Goal: Transaction & Acquisition: Complete application form

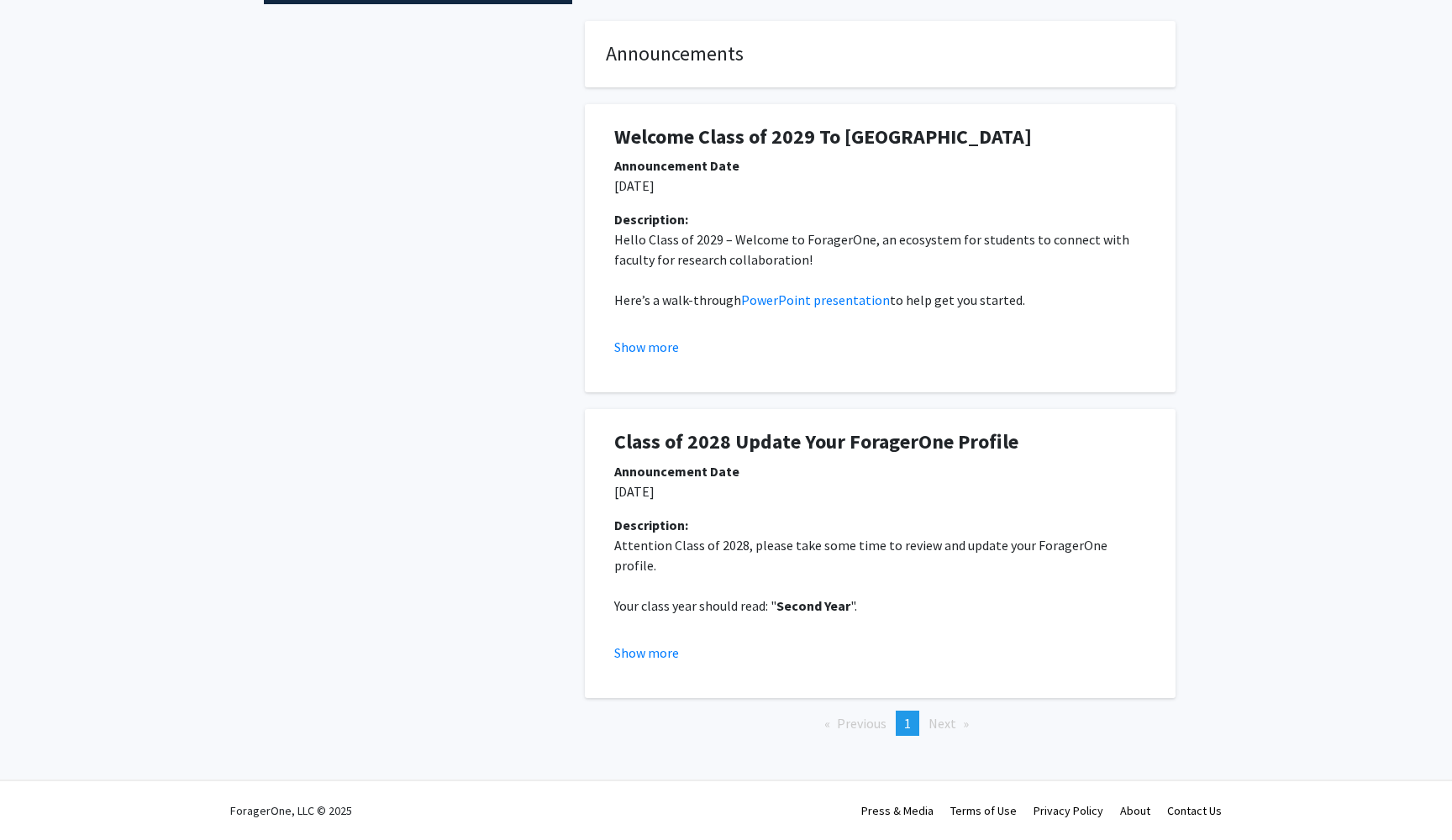
scroll to position [282, 0]
click at [671, 657] on button "Show more" at bounding box center [647, 653] width 65 height 20
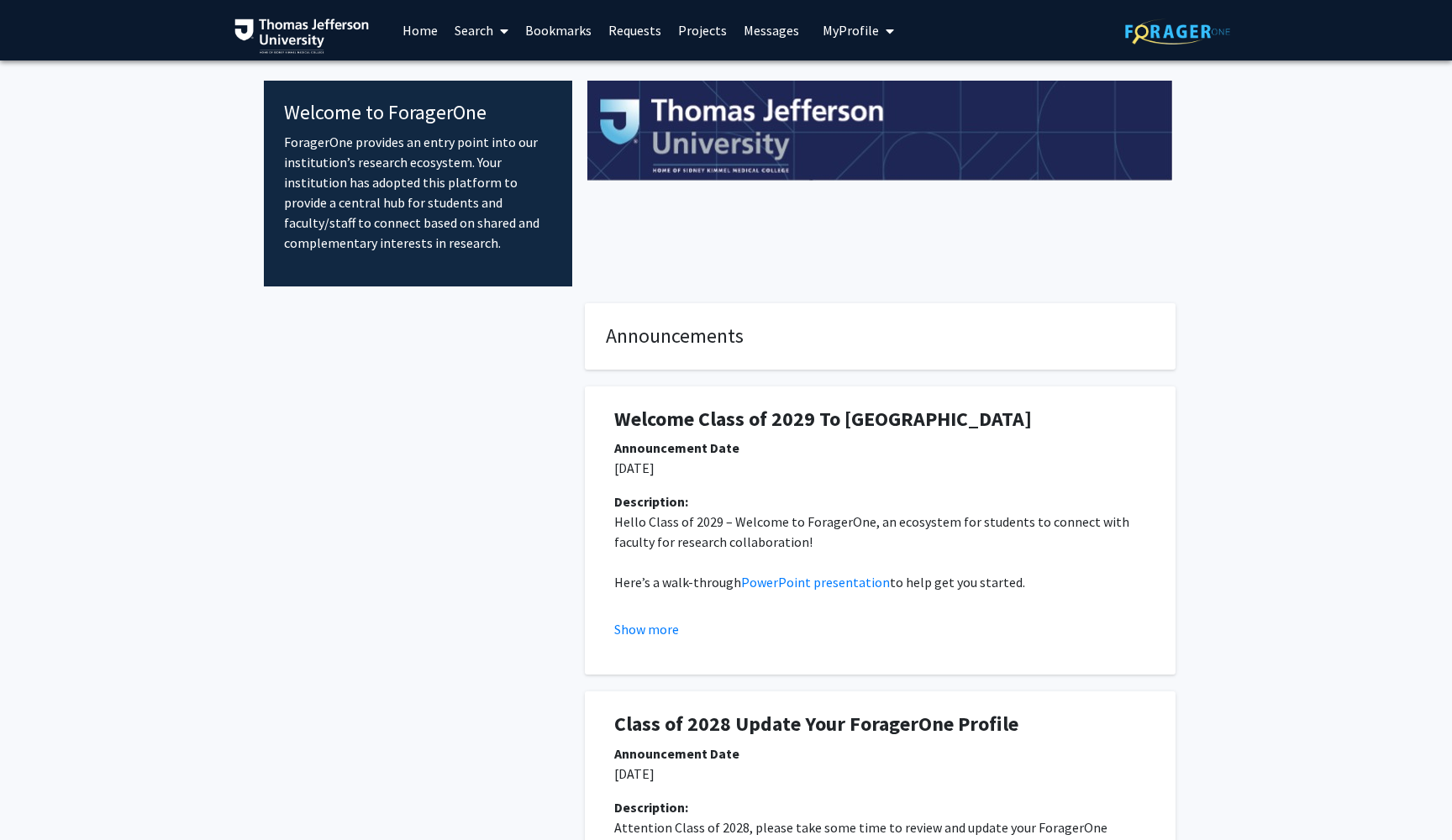
scroll to position [0, 0]
click at [475, 36] on link "Search" at bounding box center [482, 30] width 71 height 59
click at [482, 85] on span "Faculty/Staff" at bounding box center [508, 78] width 123 height 34
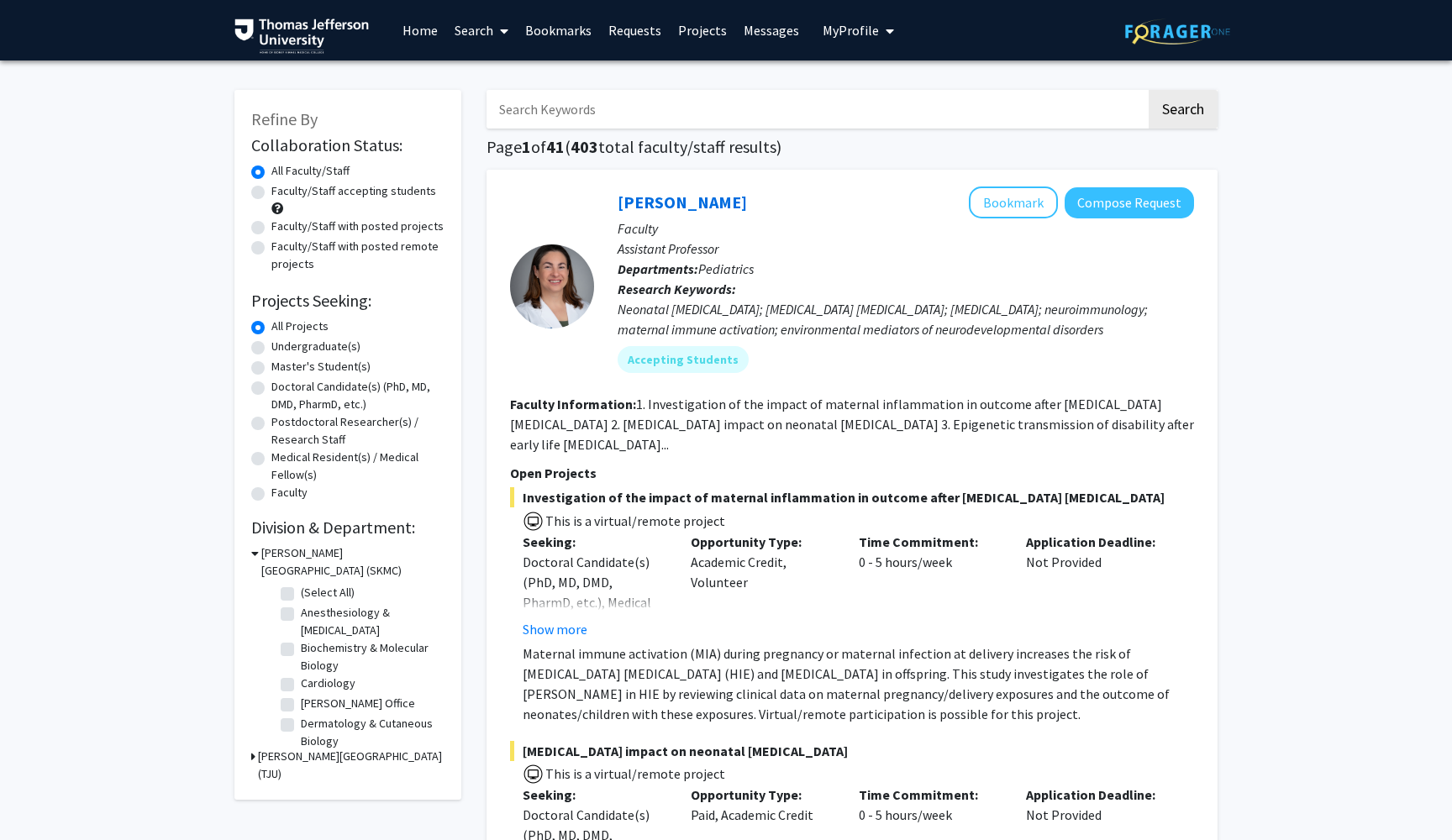
click at [392, 228] on label "Faculty/Staff with posted projects" at bounding box center [358, 226] width 172 height 18
click at [282, 228] on input "Faculty/Staff with posted projects" at bounding box center [276, 223] width 11 height 11
radio input "true"
click at [338, 259] on label "Faculty/Staff with posted remote projects" at bounding box center [358, 255] width 173 height 35
click at [282, 248] on input "Faculty/Staff with posted remote projects" at bounding box center [276, 243] width 11 height 11
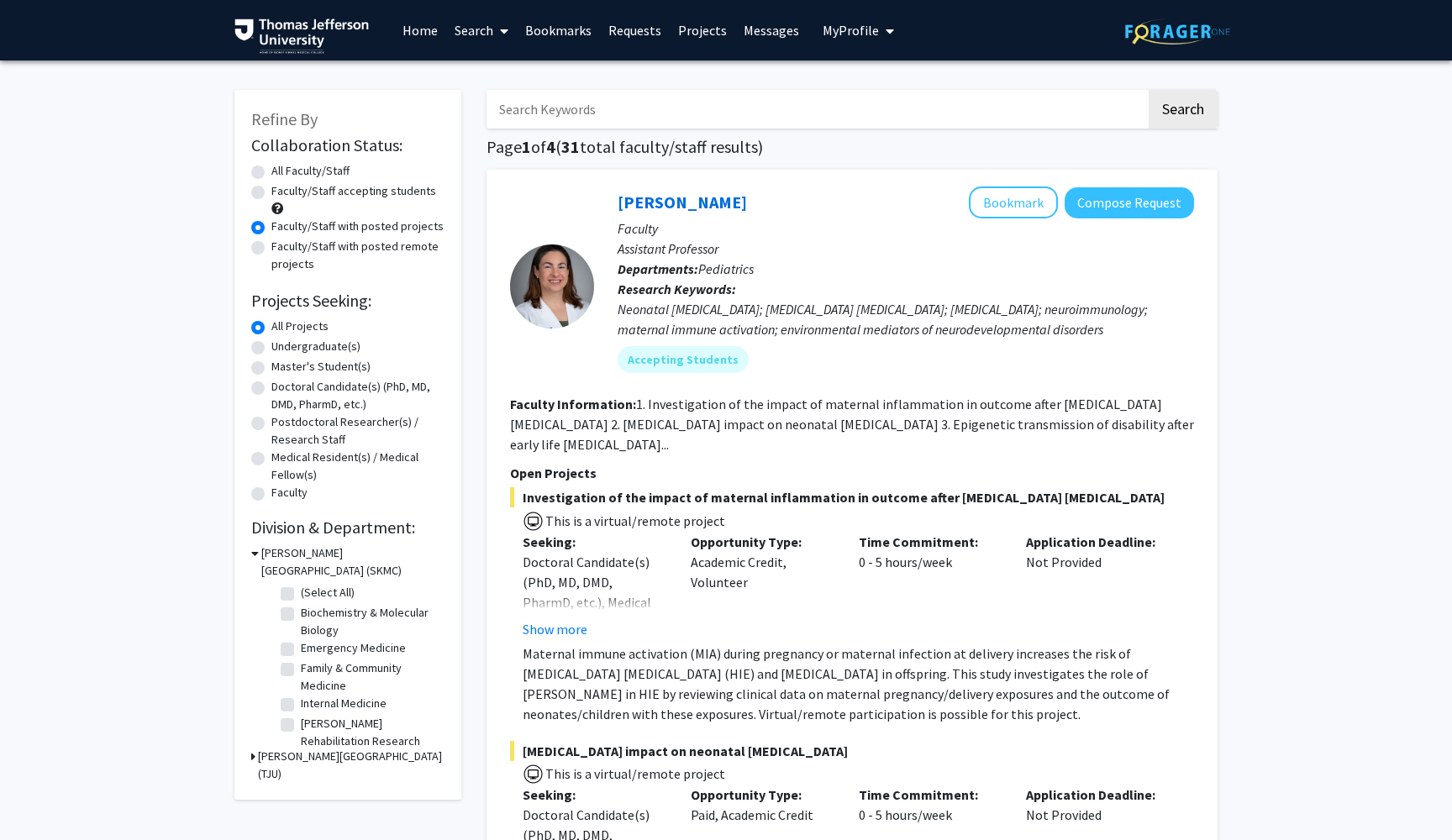
radio input "true"
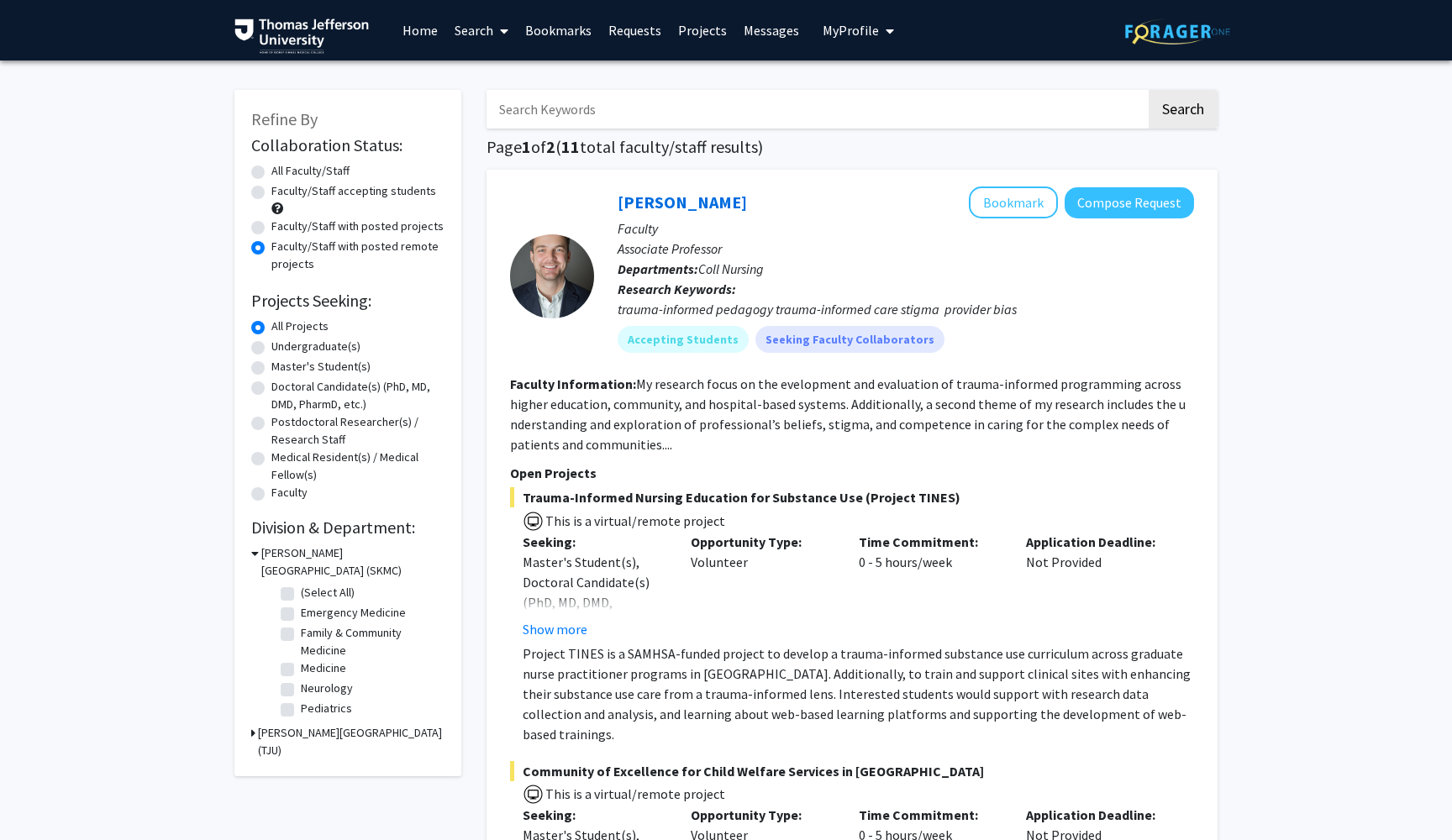
click at [337, 468] on label "Medical Resident(s) / Medical Fellow(s)" at bounding box center [358, 466] width 173 height 35
click at [282, 460] on input "Medical Resident(s) / Medical Fellow(s)" at bounding box center [276, 454] width 11 height 11
radio input "true"
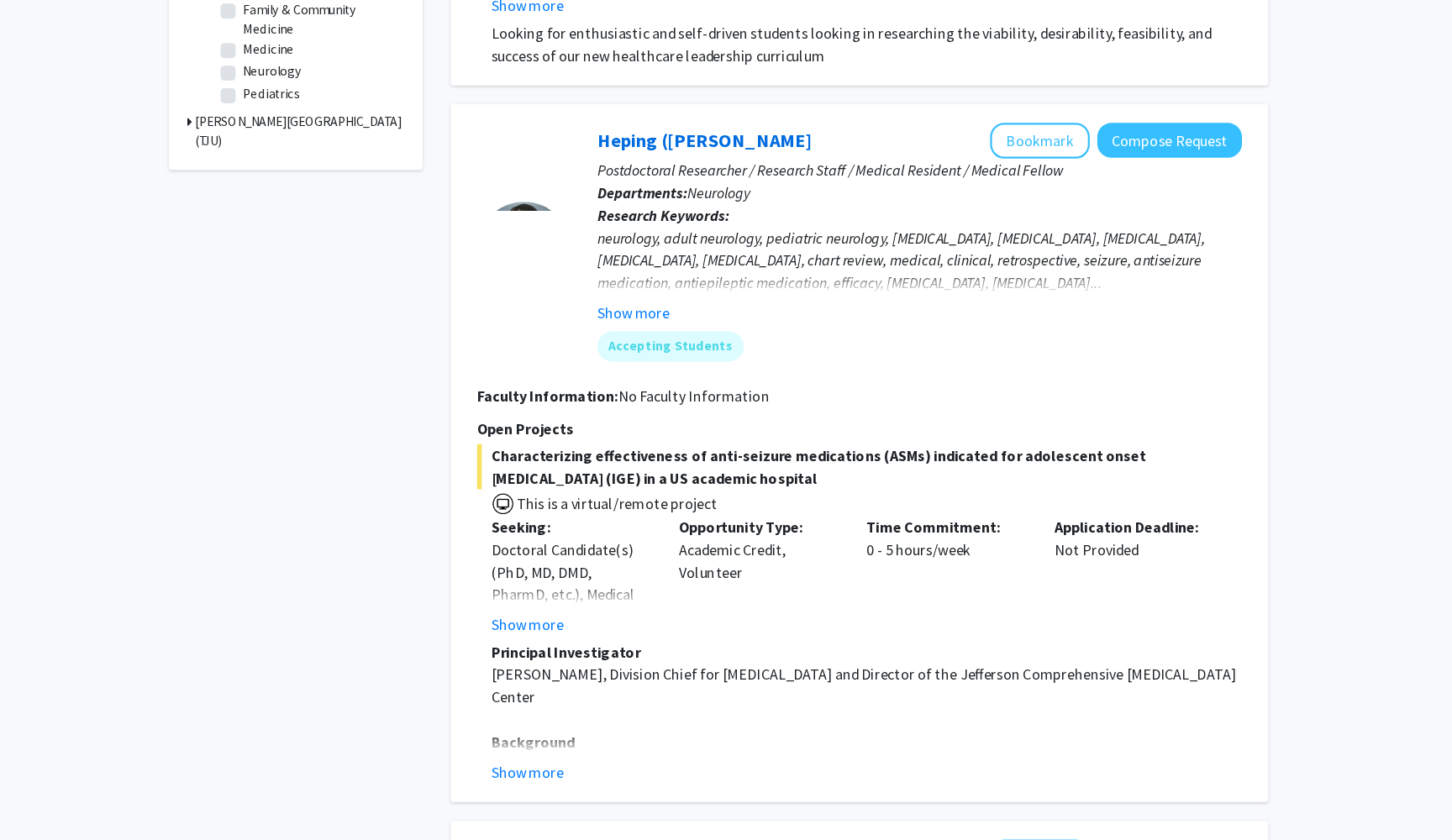
scroll to position [537, 0]
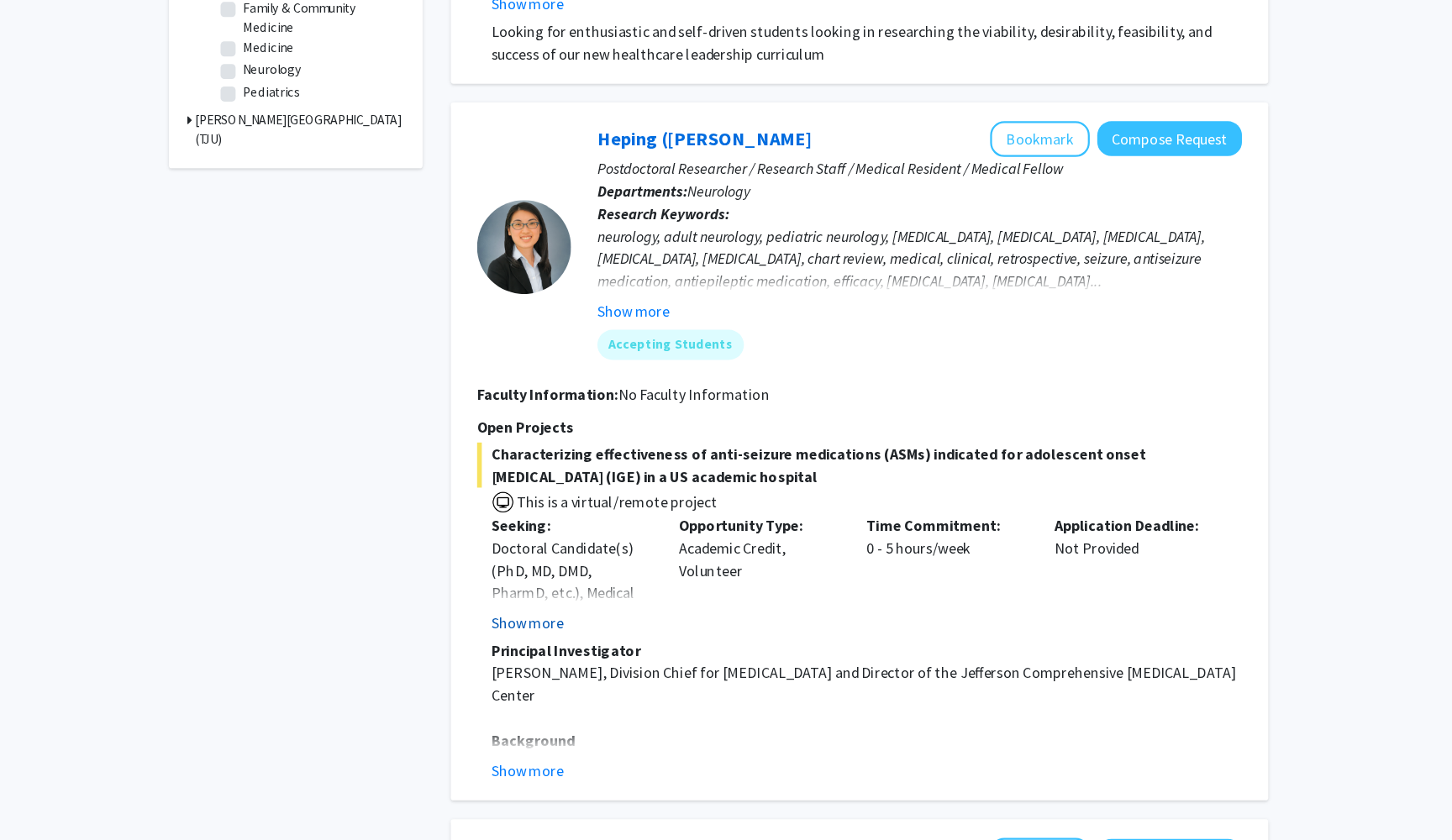
click at [522, 636] on button "Show more" at bounding box center [554, 646] width 65 height 20
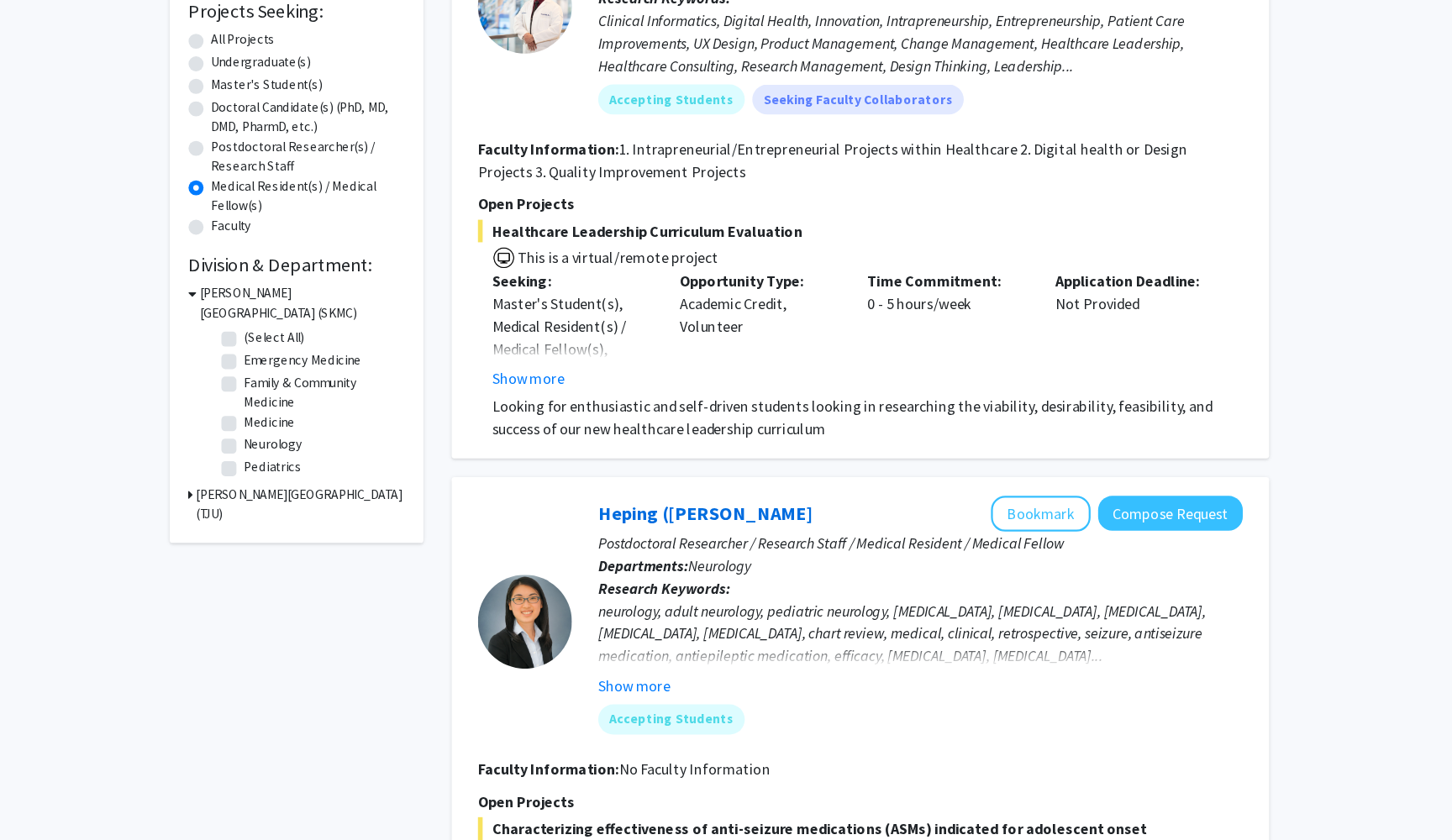
scroll to position [257, 0]
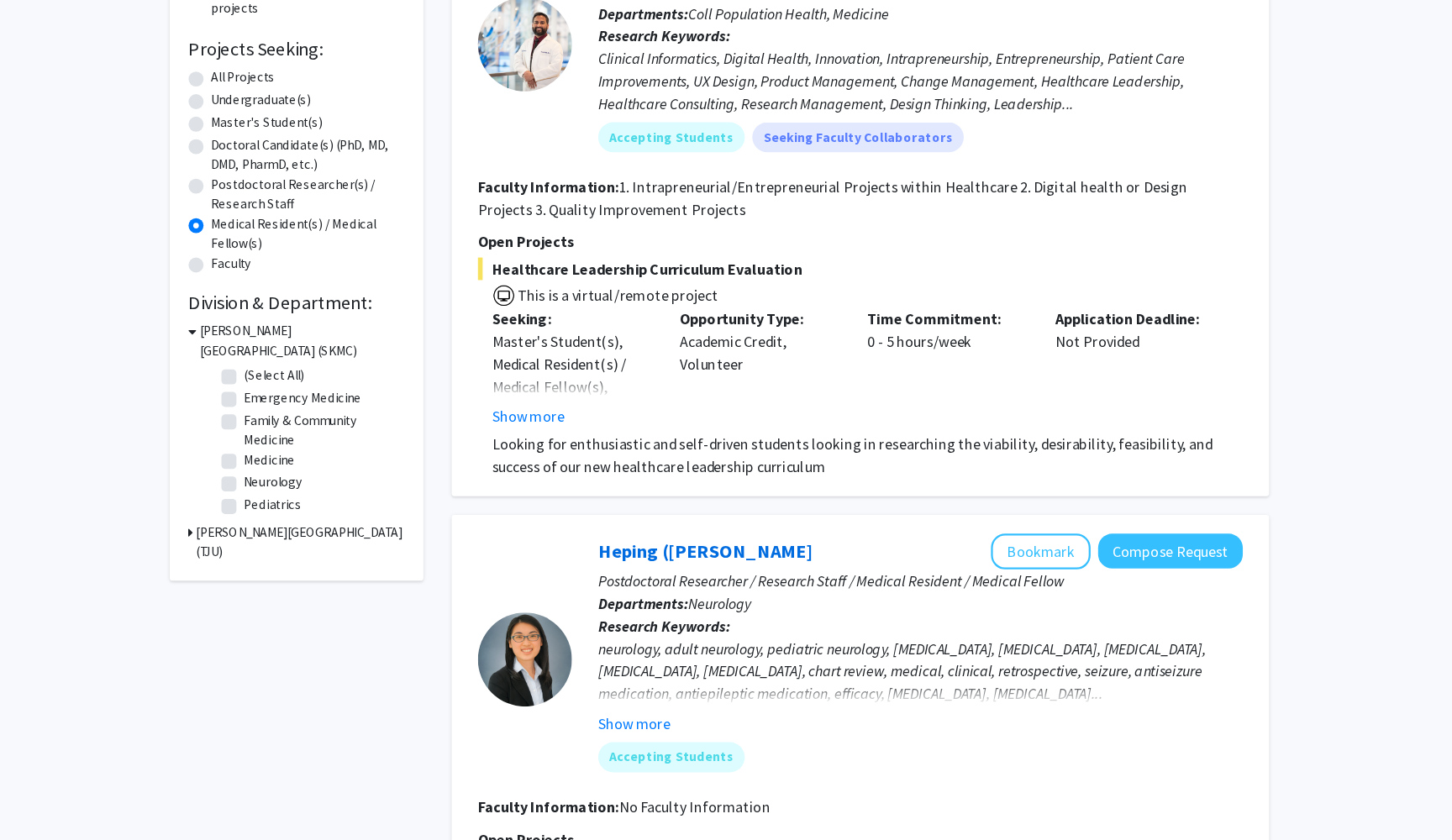
click at [271, 129] on label "Doctoral Candidate(s) (PhD, MD, DMD, PharmD, etc.)" at bounding box center [358, 139] width 173 height 35
click at [271, 129] on input "Doctoral Candidate(s) (PhD, MD, DMD, PharmD, etc.)" at bounding box center [276, 126] width 11 height 11
radio input "true"
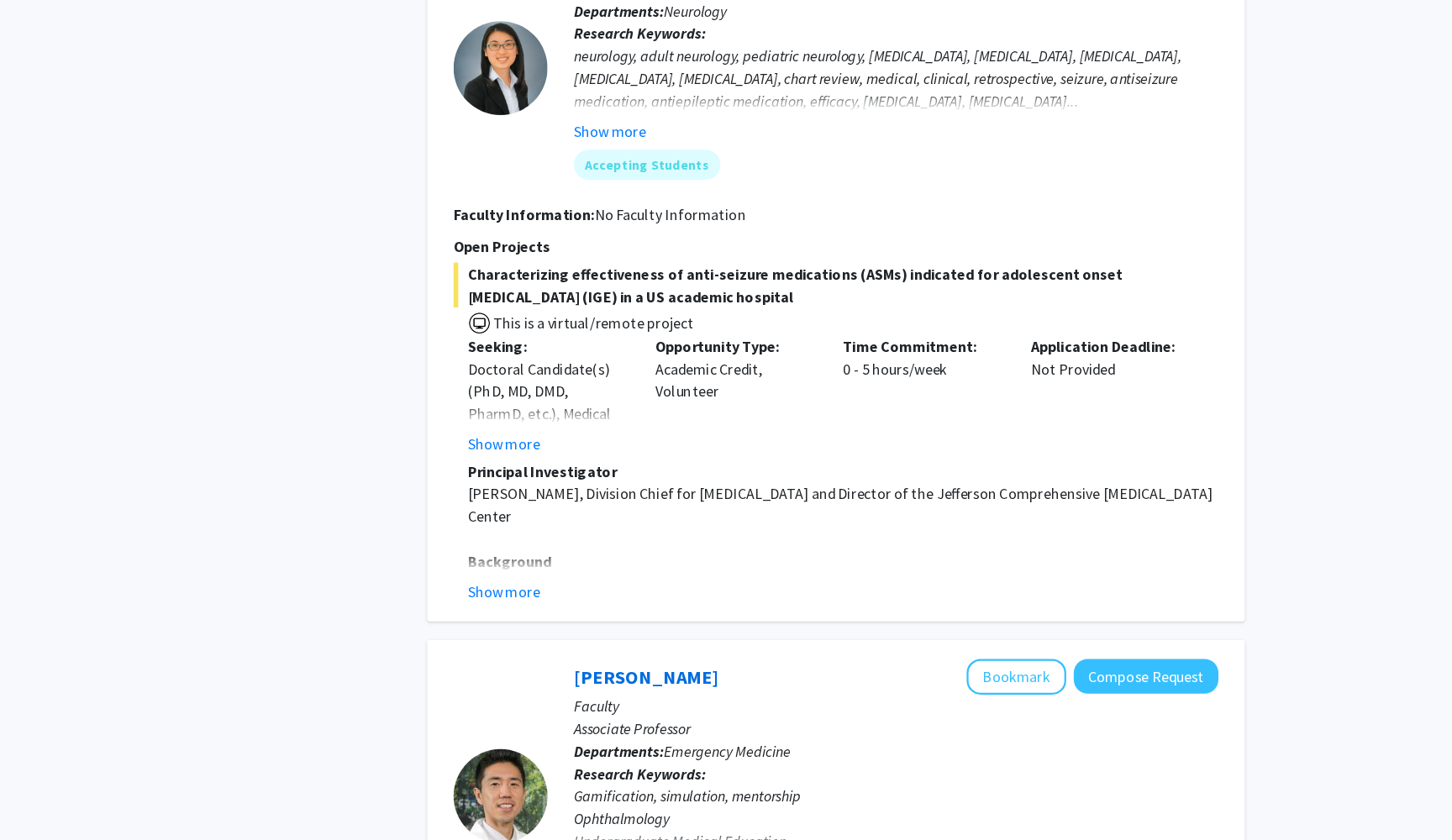
scroll to position [1092, 0]
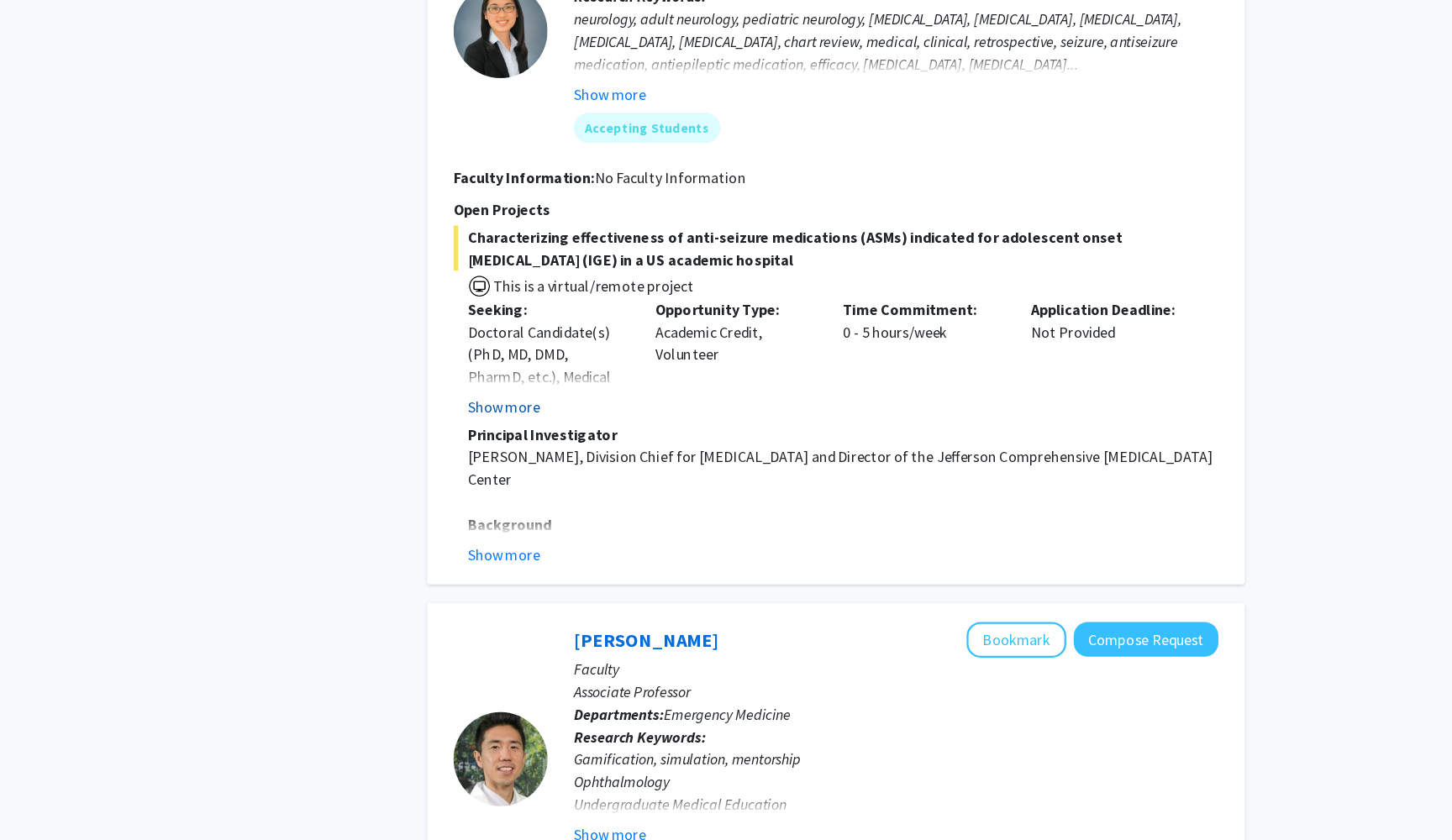
click at [522, 443] on button "Show more" at bounding box center [554, 453] width 65 height 20
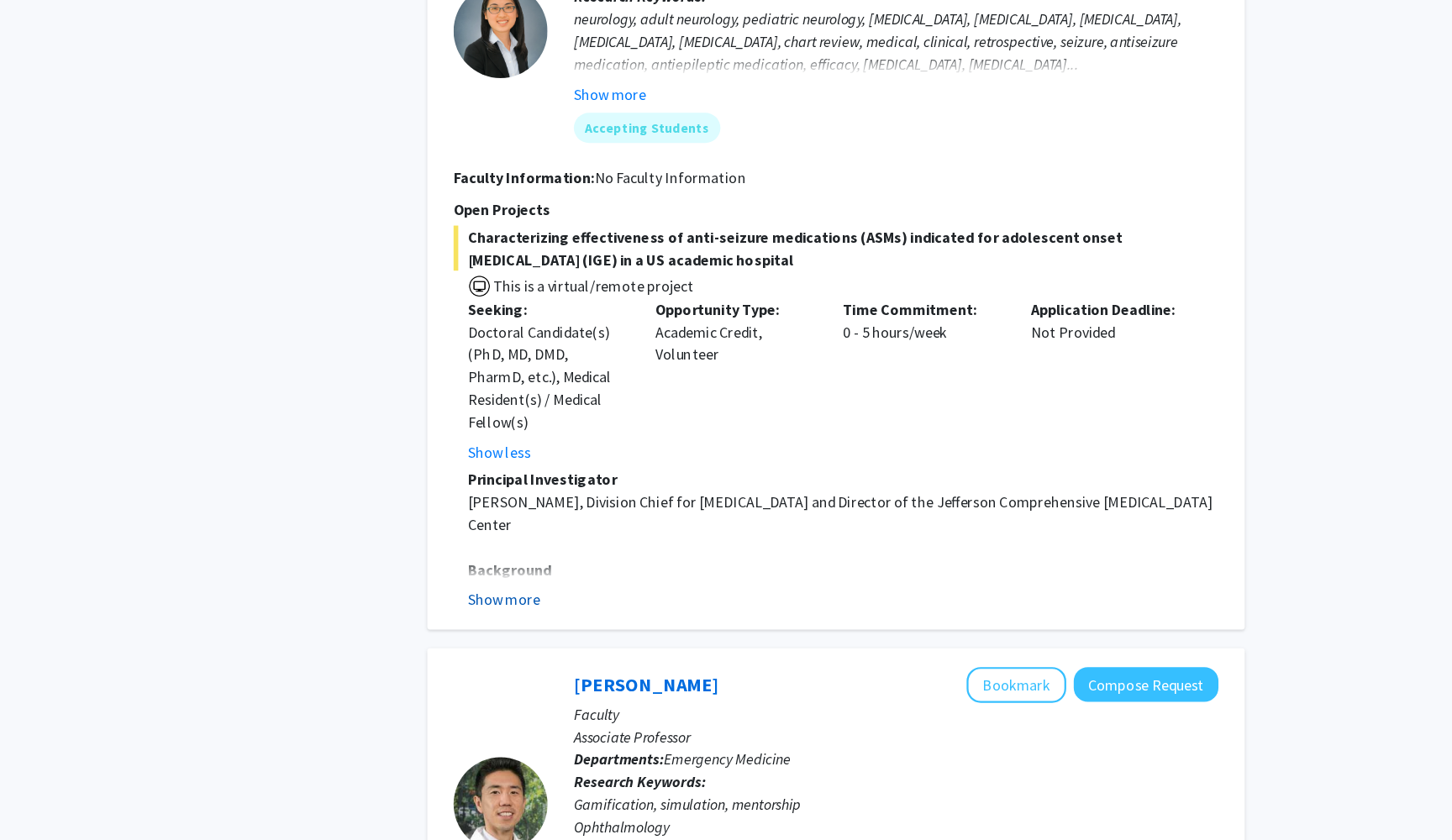
click at [522, 615] on button "Show more" at bounding box center [554, 625] width 65 height 20
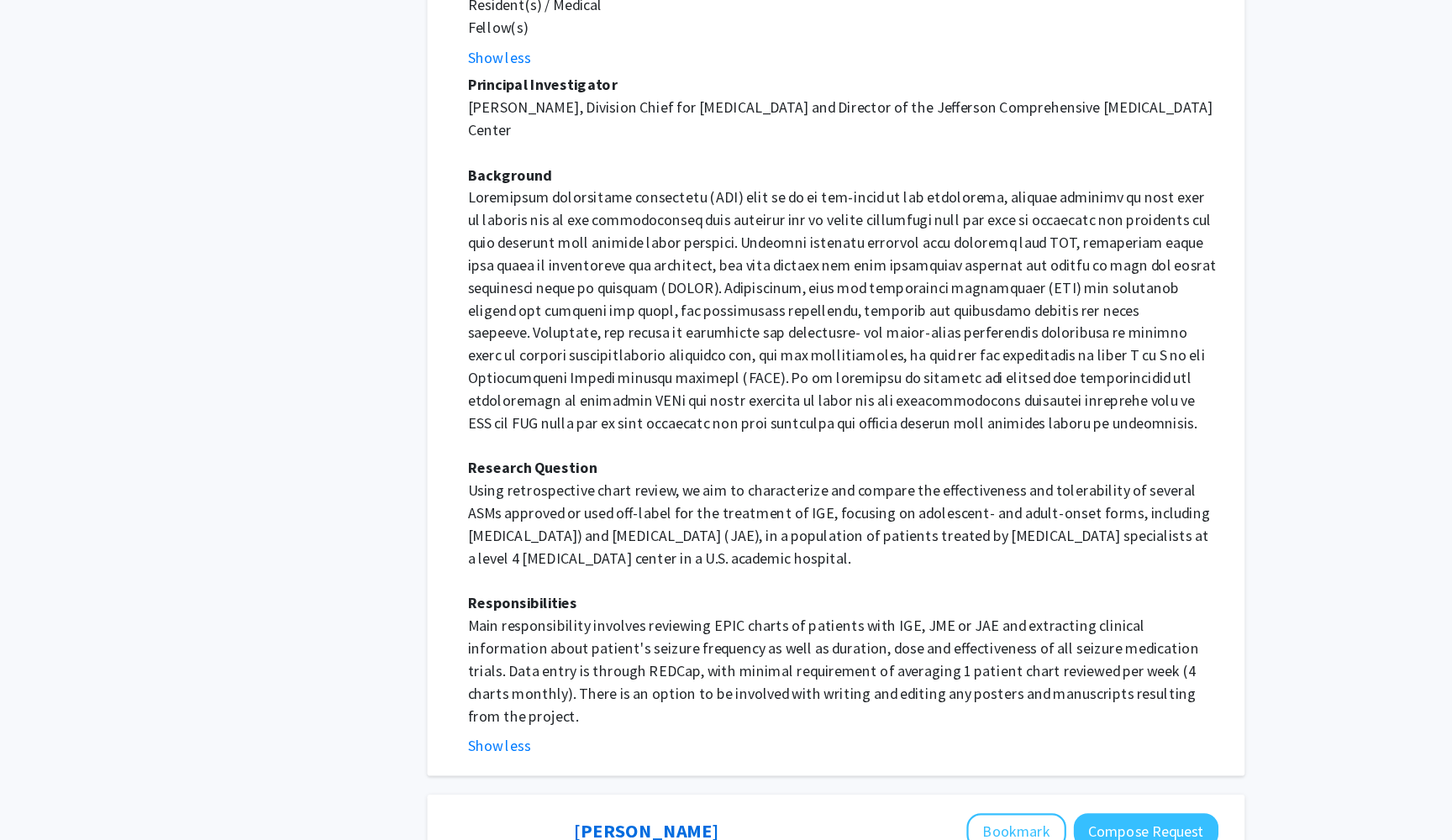
scroll to position [1449, 0]
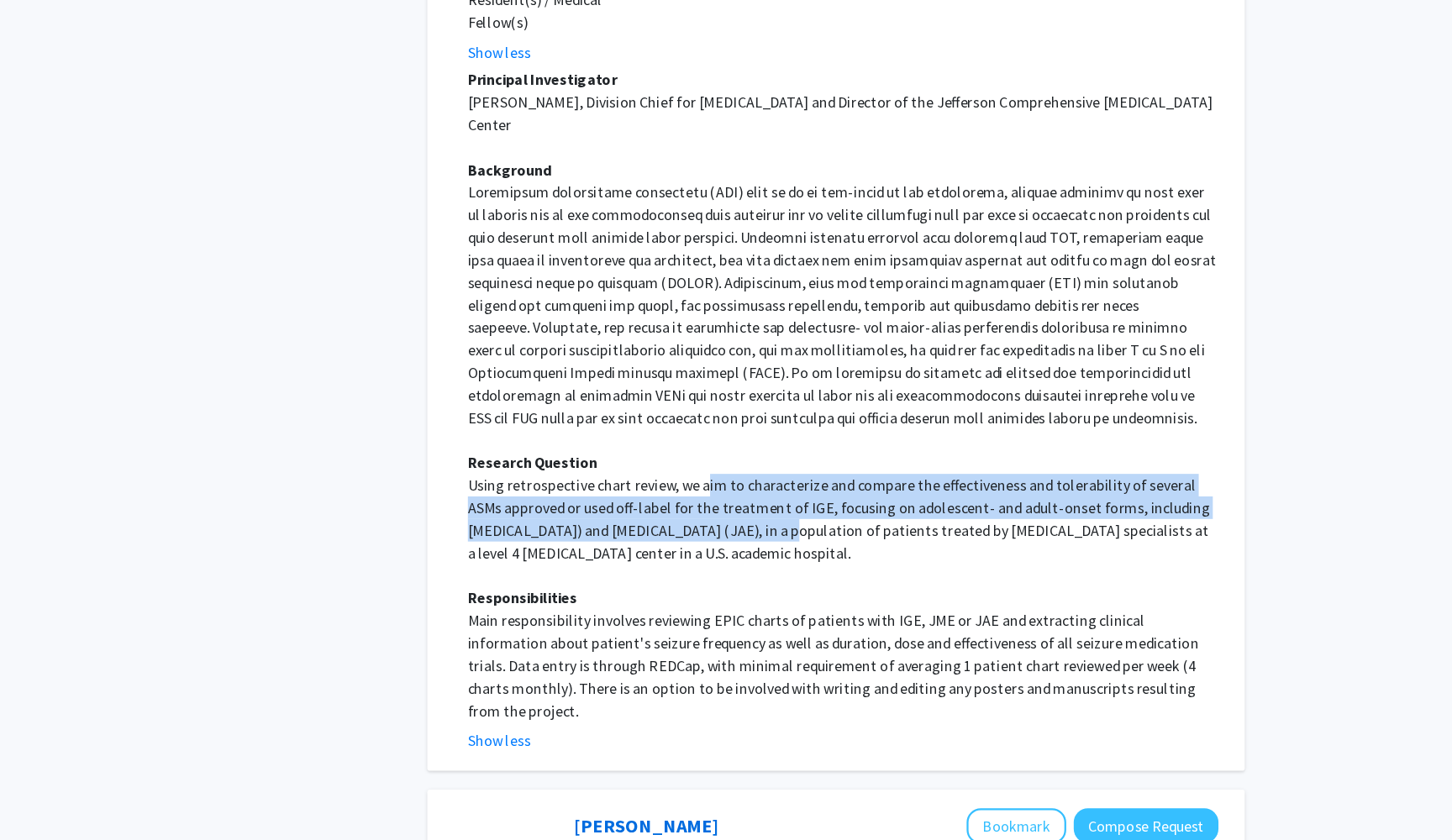
drag, startPoint x: 631, startPoint y: 380, endPoint x: 639, endPoint y: 423, distance: 43.7
click at [639, 513] on p "Using retrospective chart review, we aim to characterize and compare the effect…" at bounding box center [858, 553] width 671 height 80
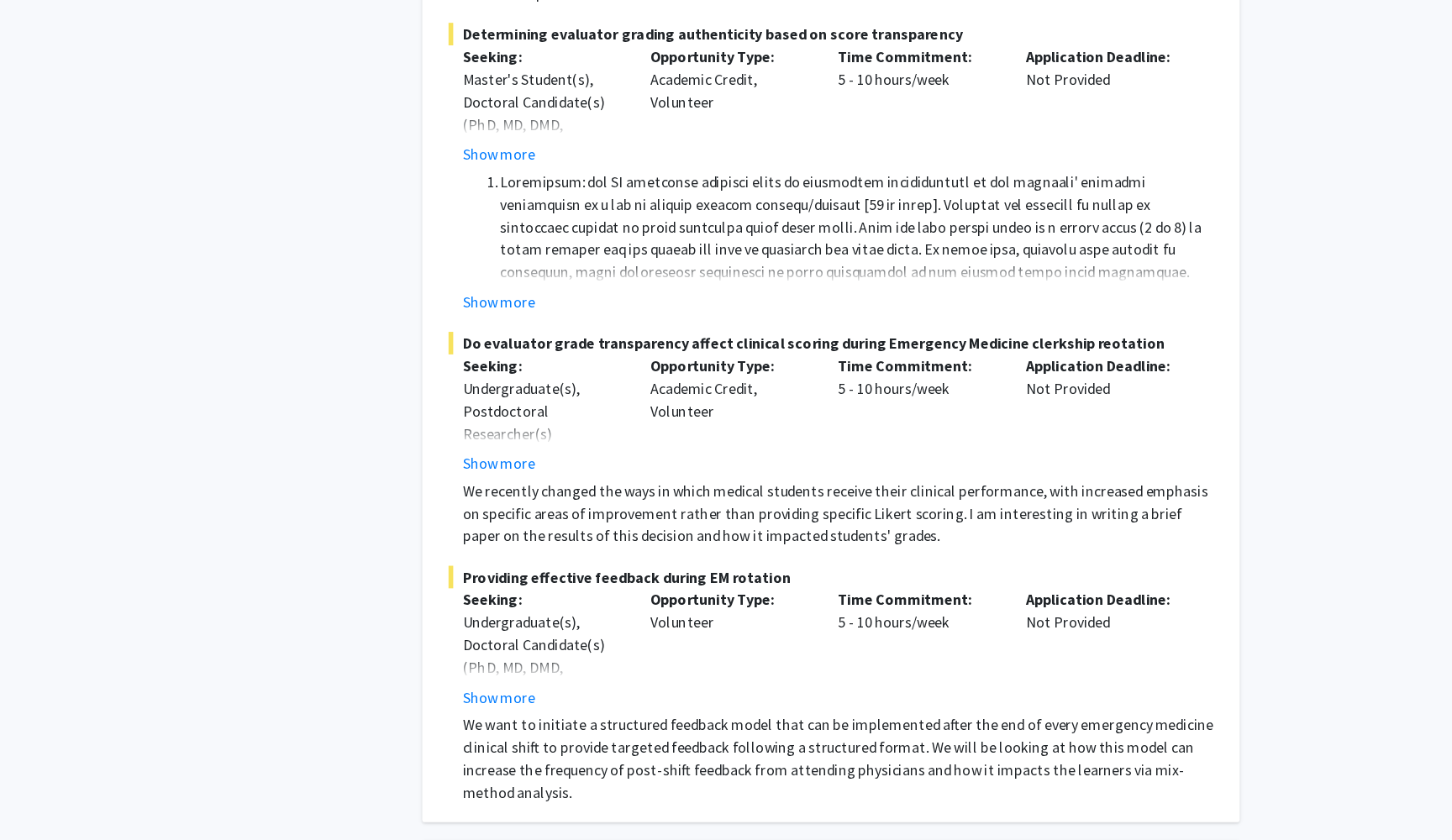
scroll to position [2837, 0]
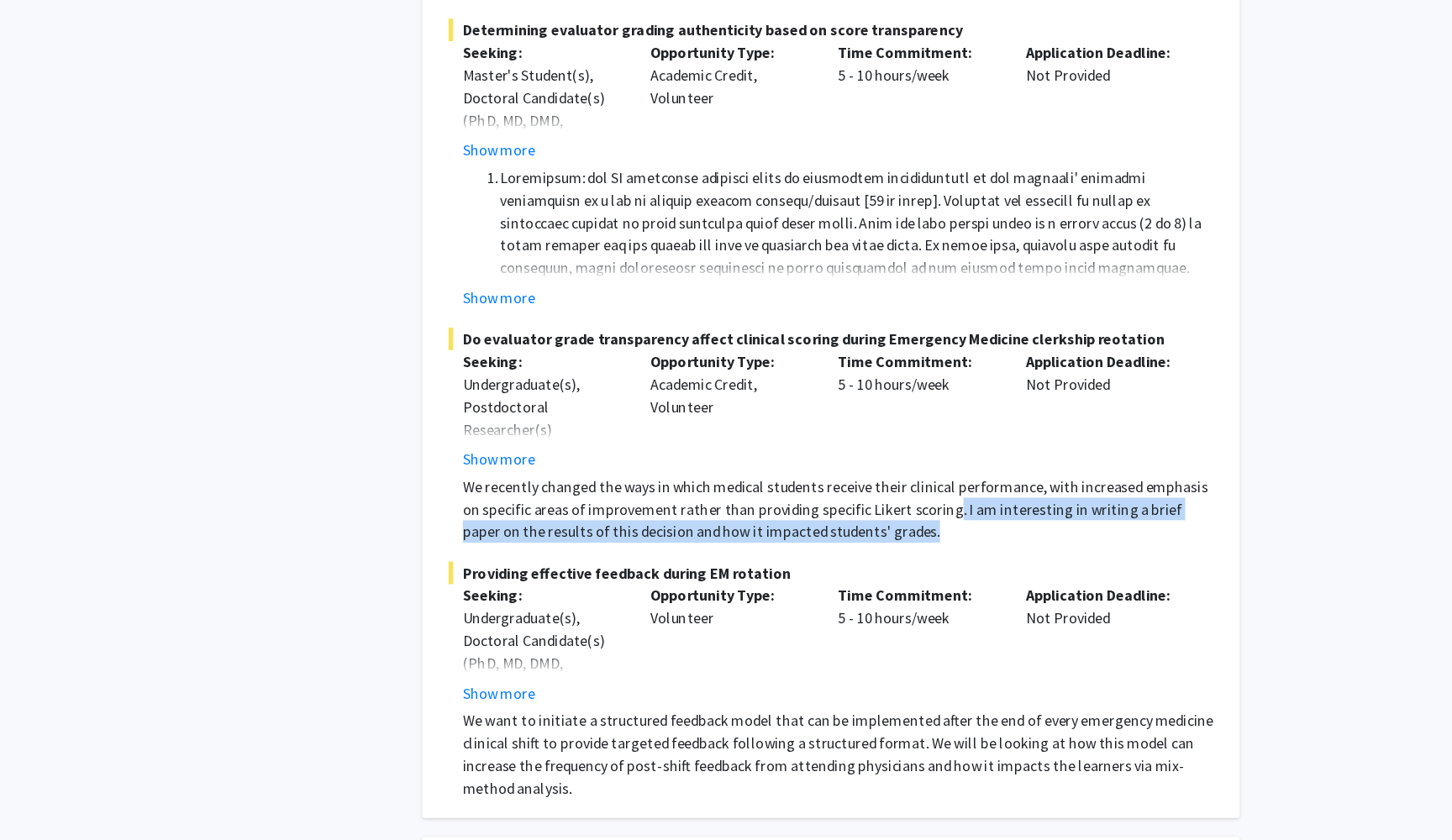
drag, startPoint x: 828, startPoint y: 355, endPoint x: 829, endPoint y: 381, distance: 26.0
click at [829, 515] on p "We recently changed the ways in which medical students receive their clinical p…" at bounding box center [858, 545] width 671 height 61
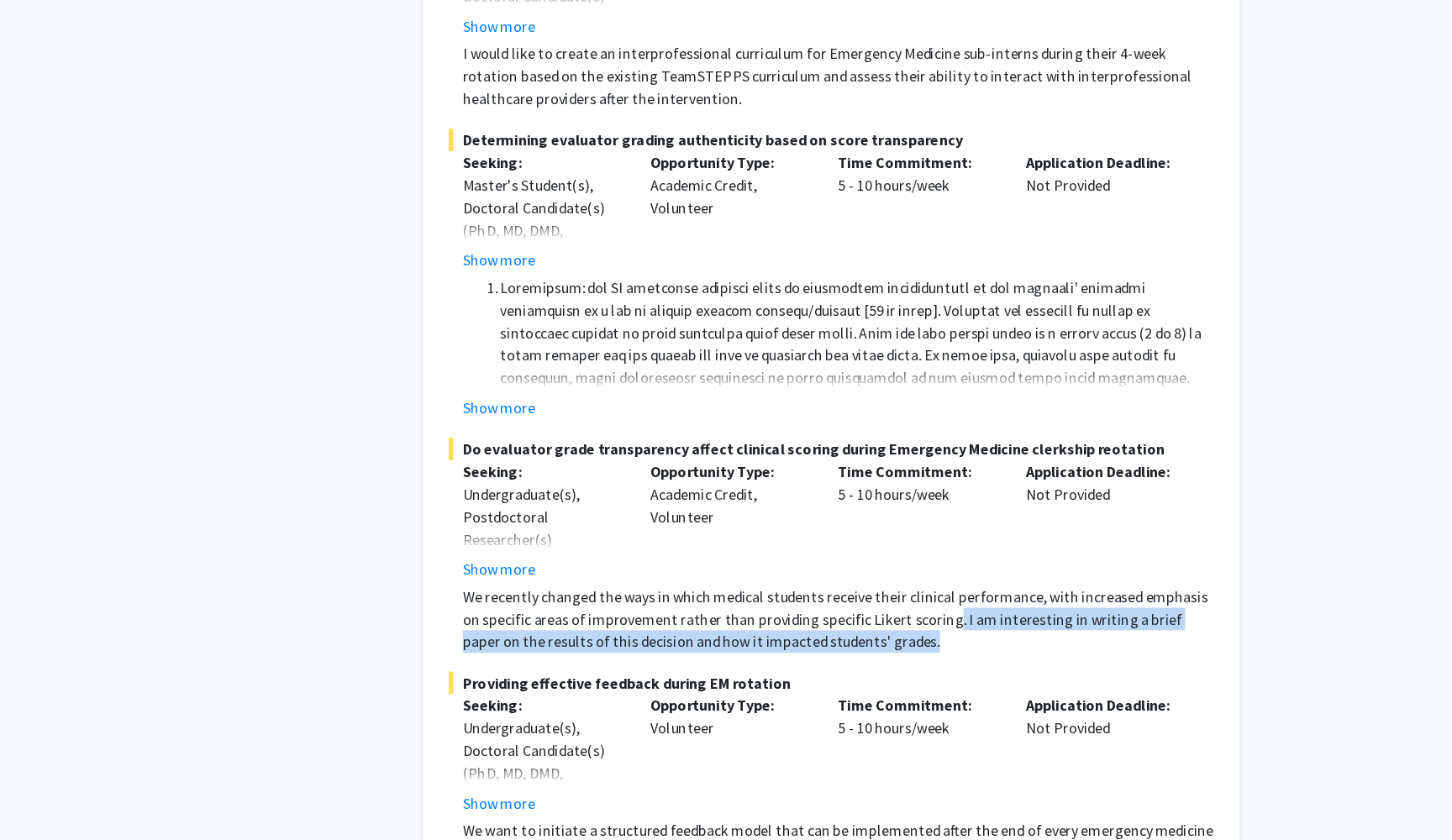
scroll to position [2824, 0]
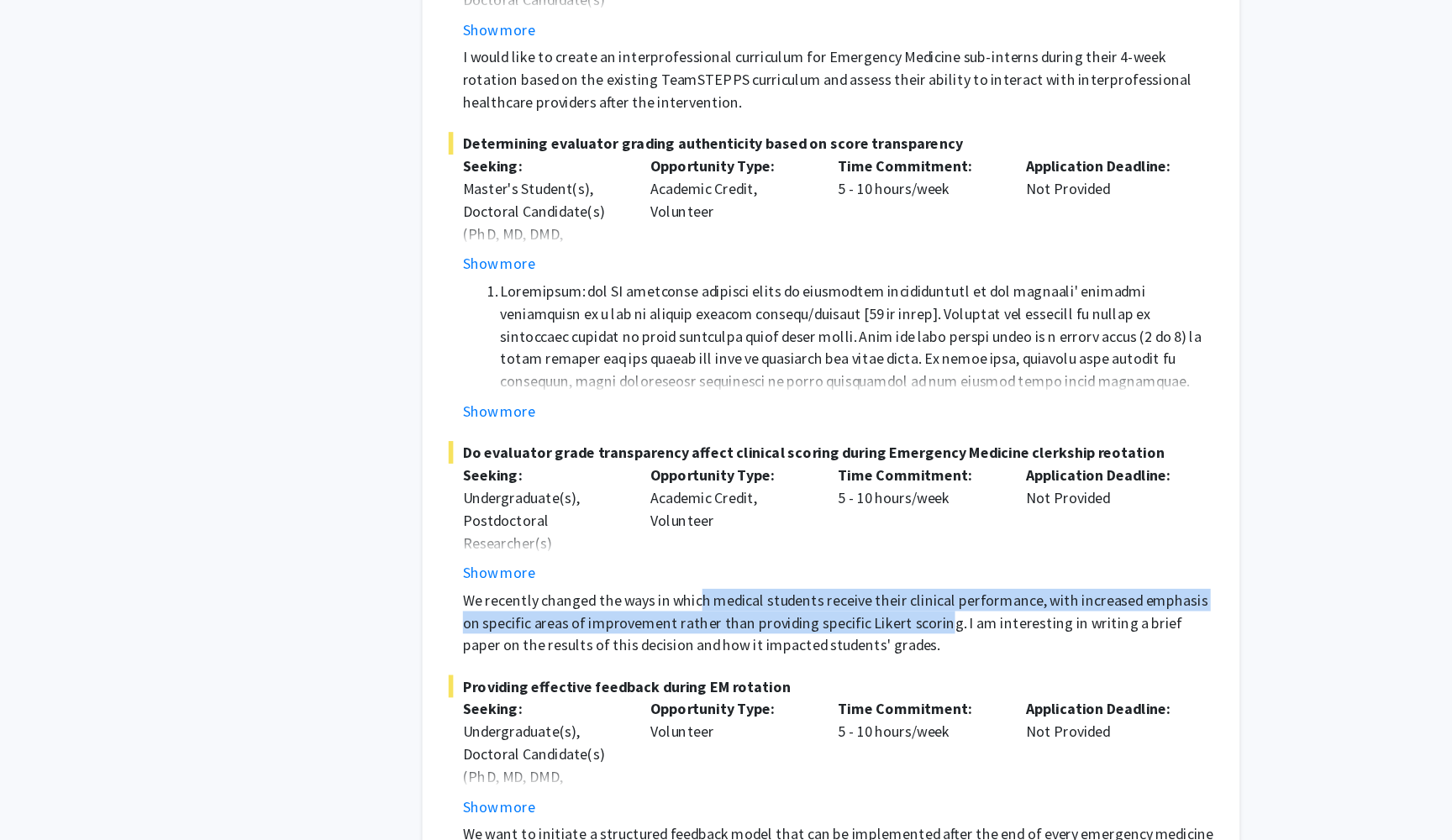
drag, startPoint x: 622, startPoint y: 436, endPoint x: 822, endPoint y: 464, distance: 202.0
click at [822, 526] on p "We recently changed the ways in which medical students receive their clinical p…" at bounding box center [858, 557] width 671 height 61
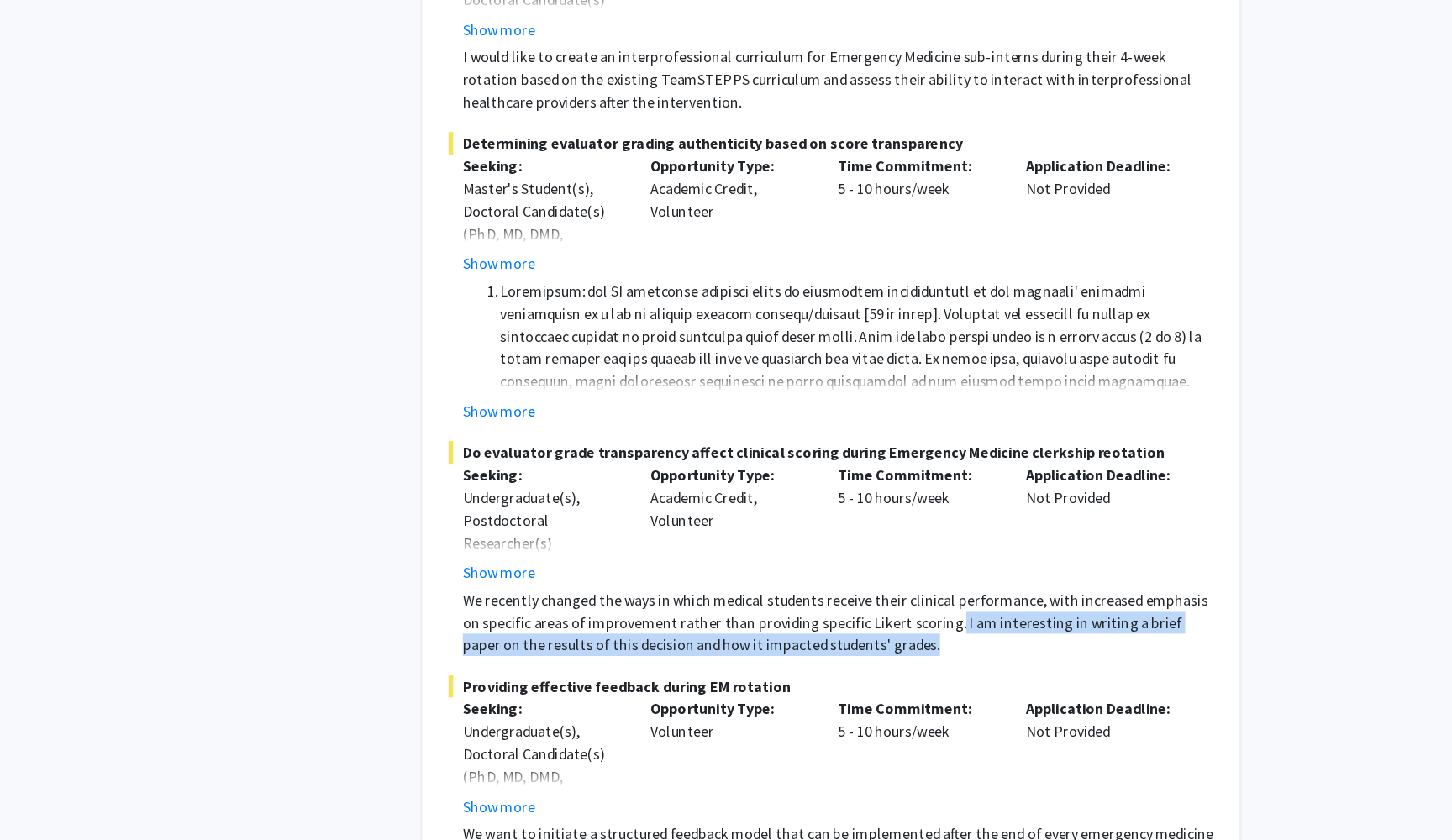
drag, startPoint x: 830, startPoint y: 461, endPoint x: 828, endPoint y: 480, distance: 19.1
click at [828, 526] on p "We recently changed the ways in which medical students receive their clinical p…" at bounding box center [858, 557] width 671 height 61
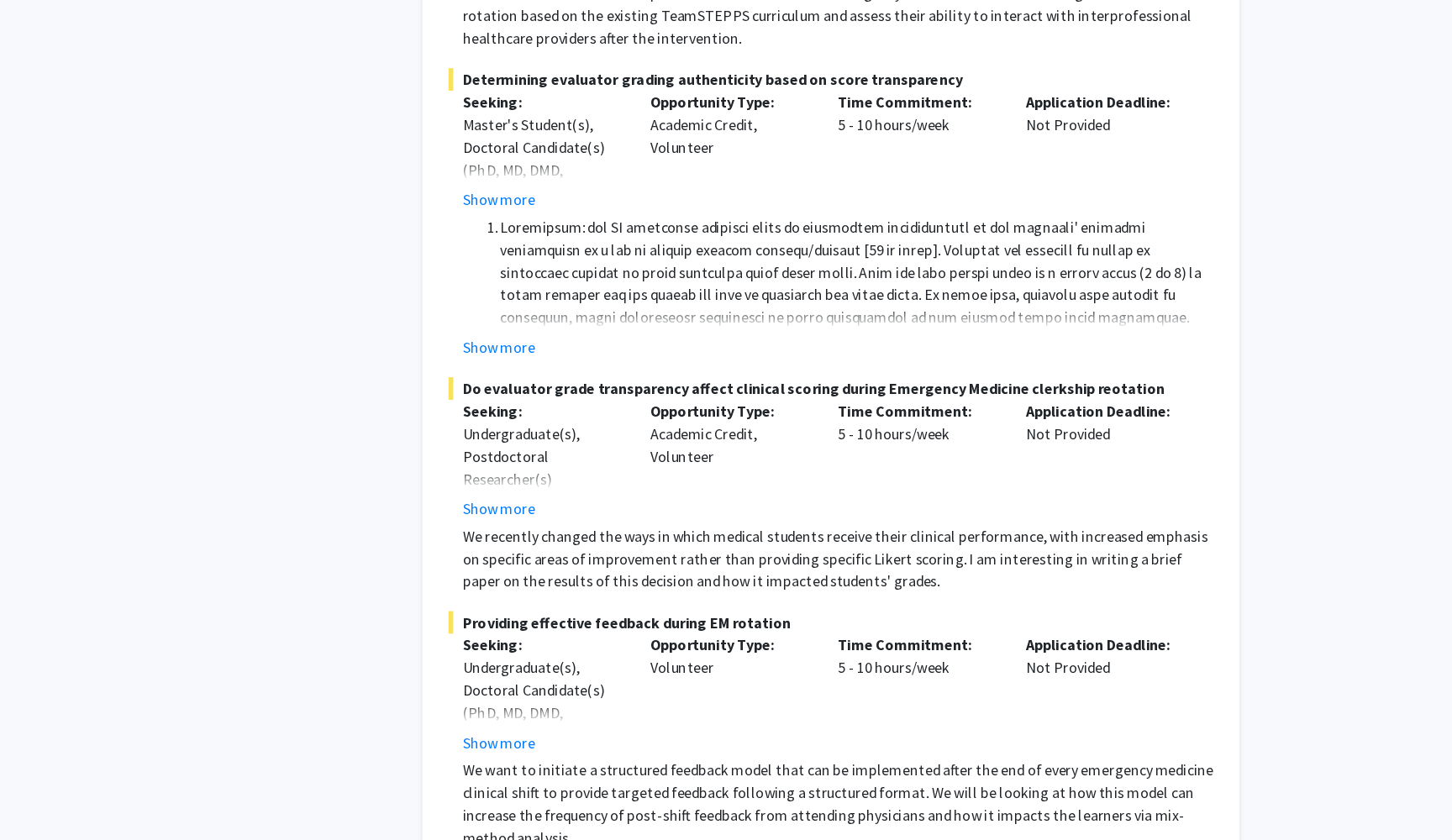
click at [522, 435] on fg-read-more "Undergraduate(s), Postdoctoral Researcher(s) / Research Staff, Medical Resident…" at bounding box center [593, 478] width 143 height 87
click at [522, 503] on button "Show more" at bounding box center [554, 513] width 65 height 20
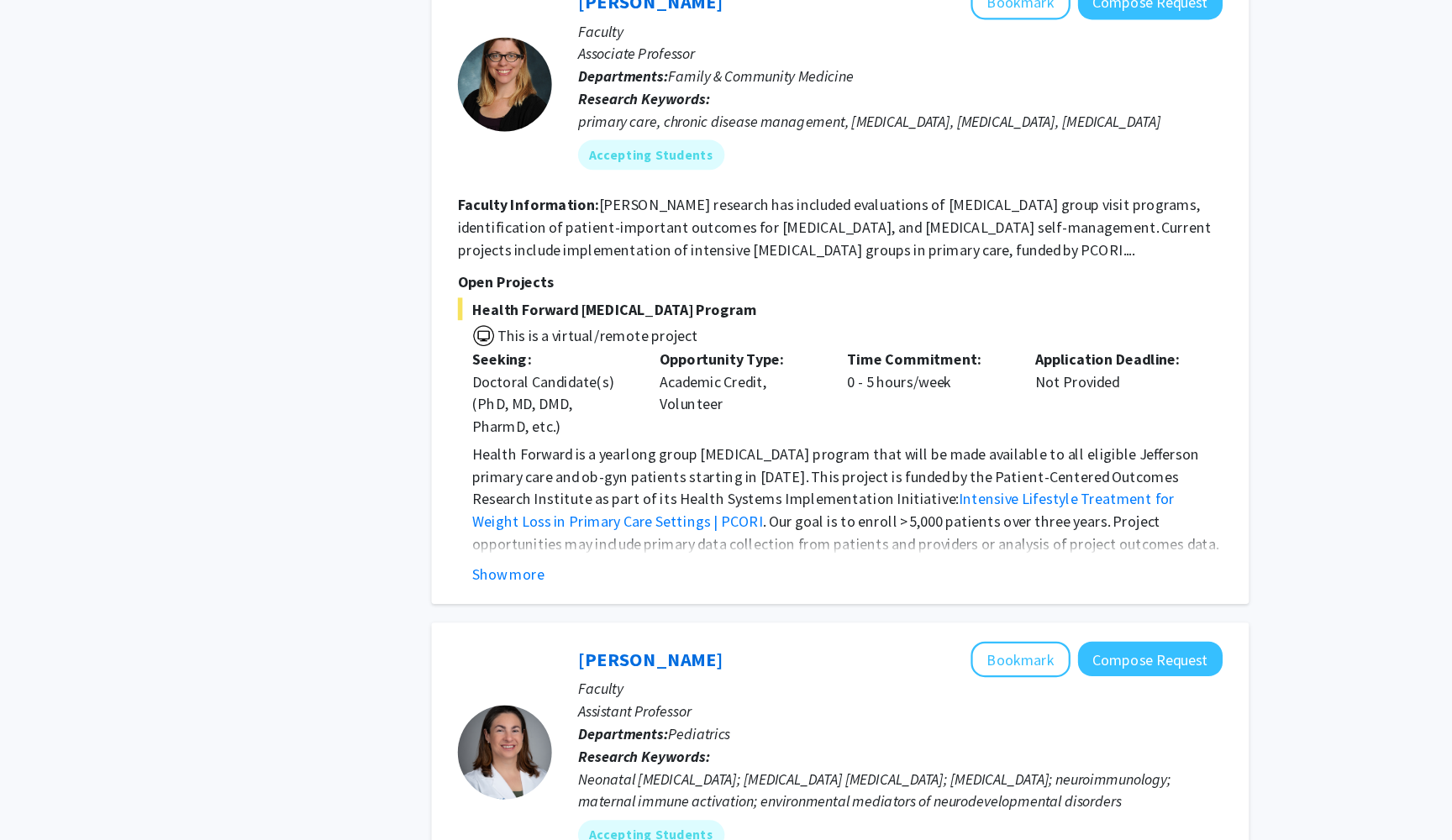
scroll to position [4823, 0]
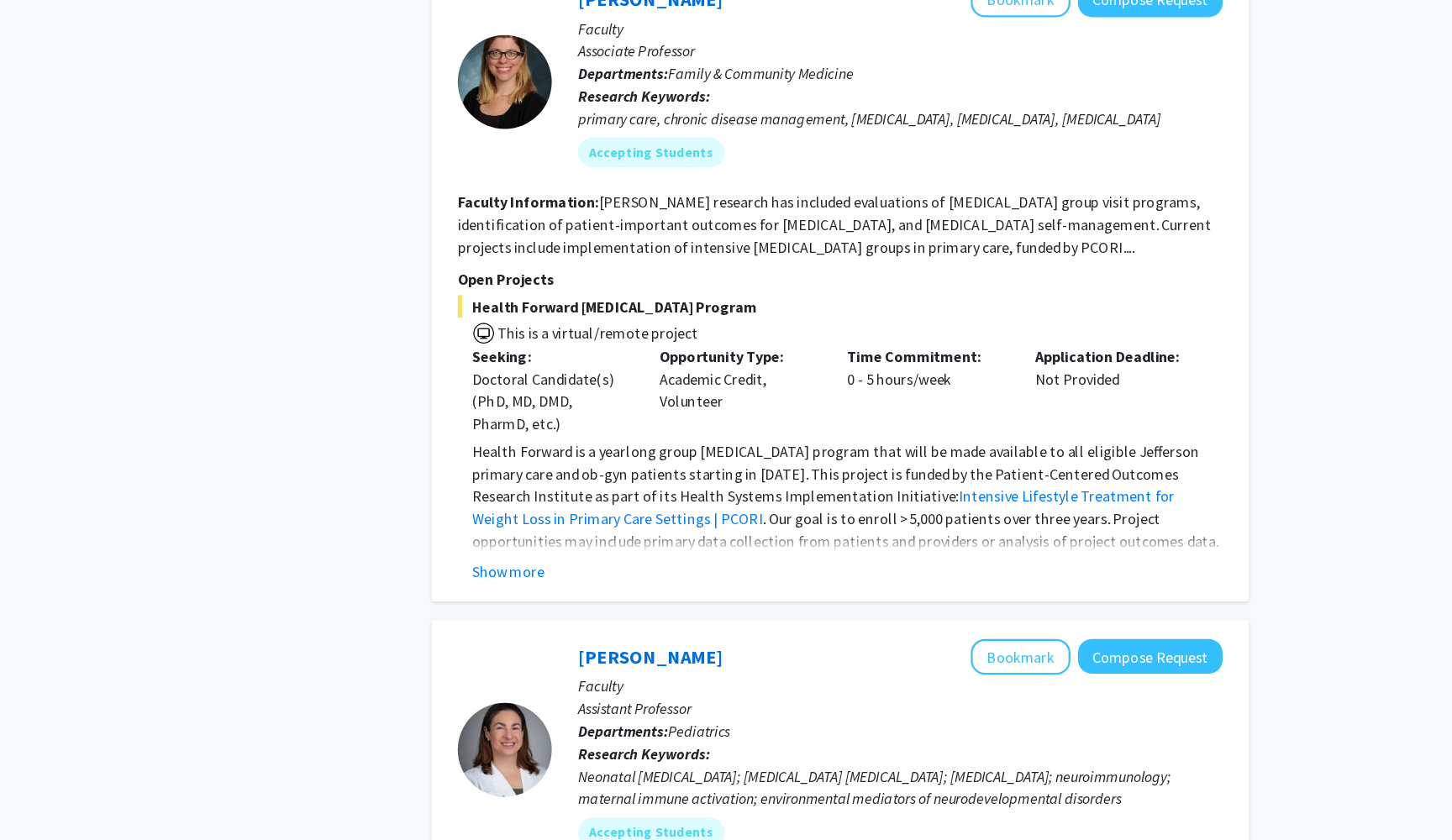
click at [522, 590] on button "Show more" at bounding box center [554, 600] width 65 height 20
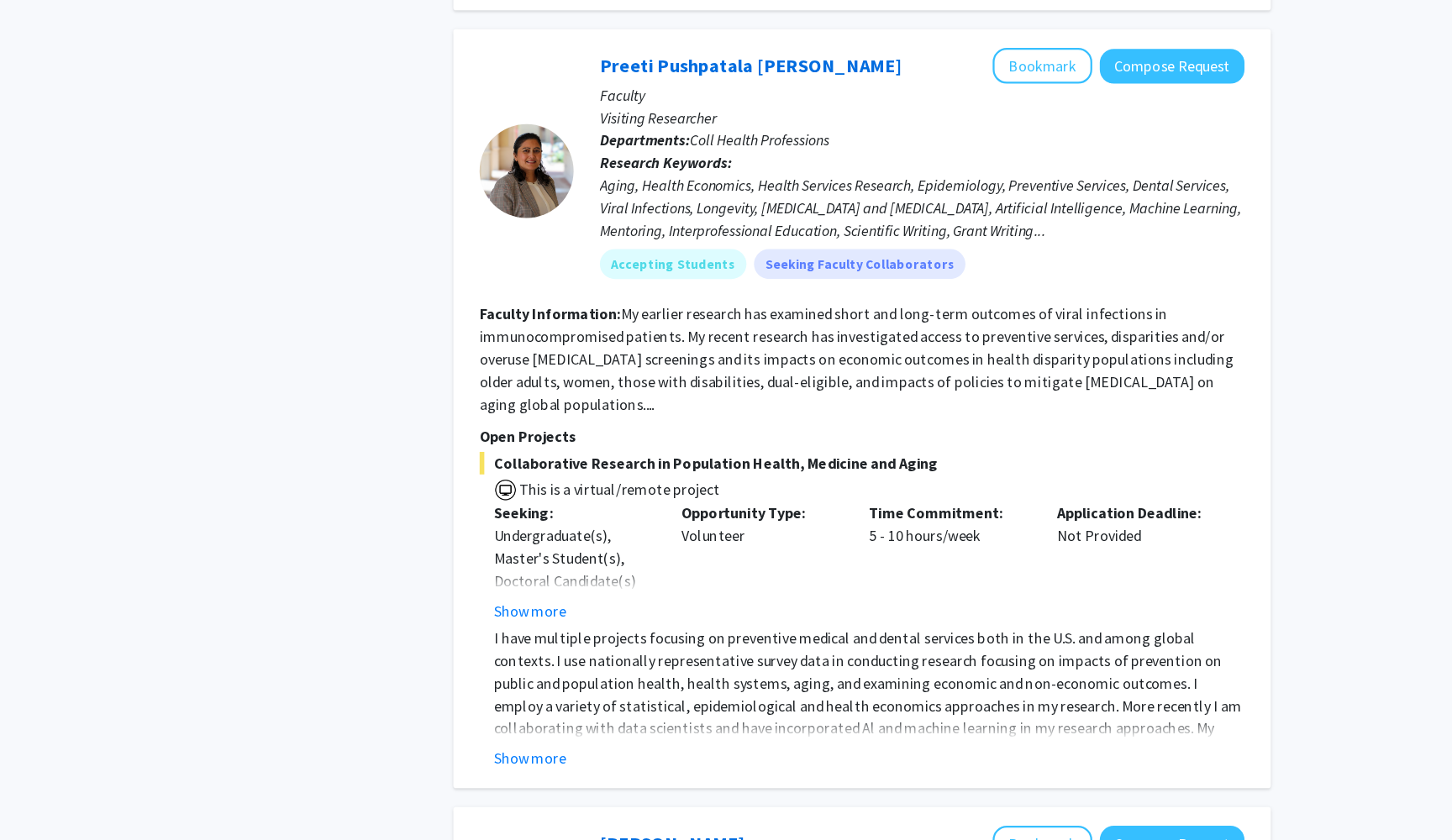
scroll to position [7212, 0]
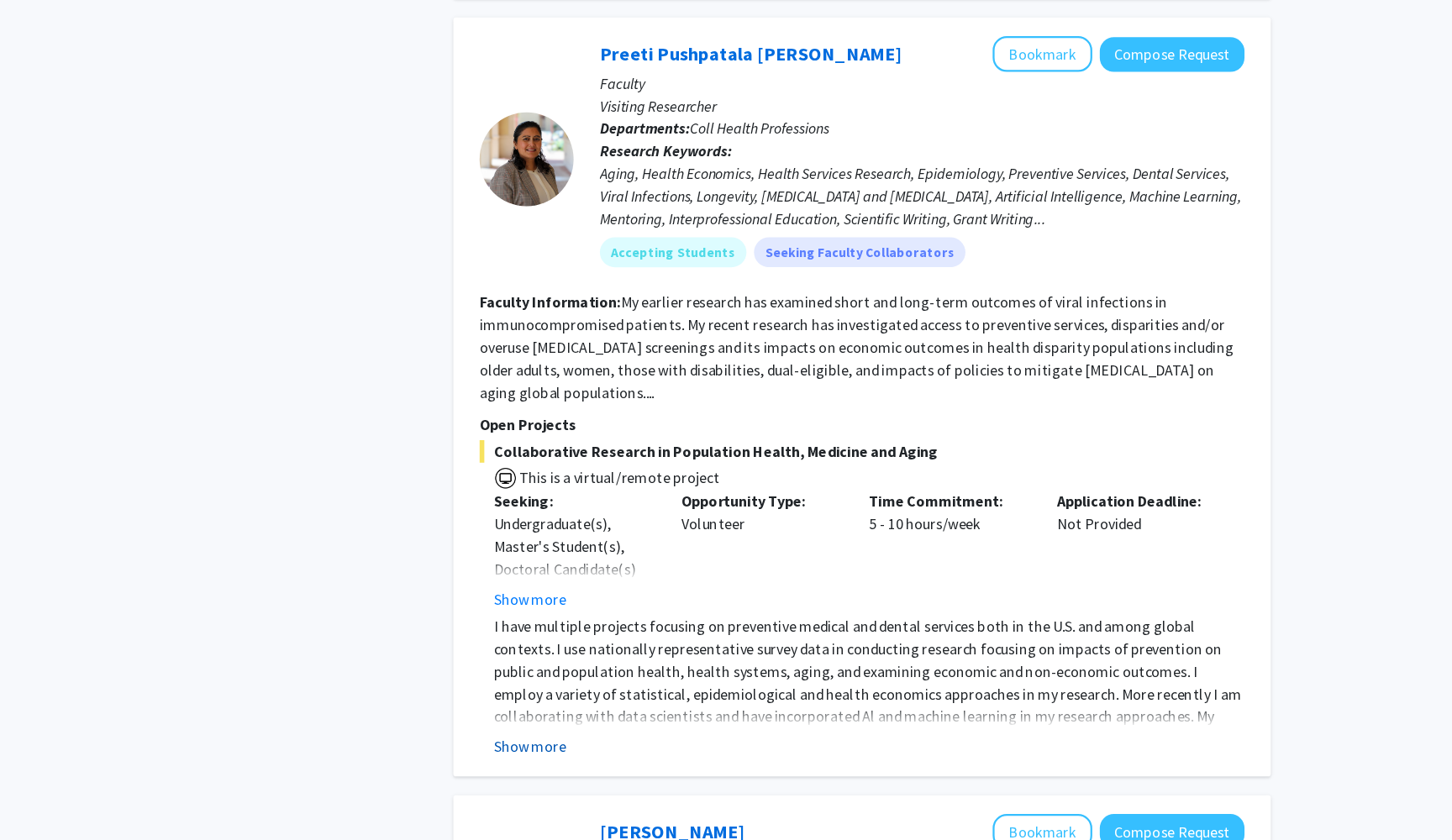
click at [522, 746] on button "Show more" at bounding box center [554, 756] width 65 height 20
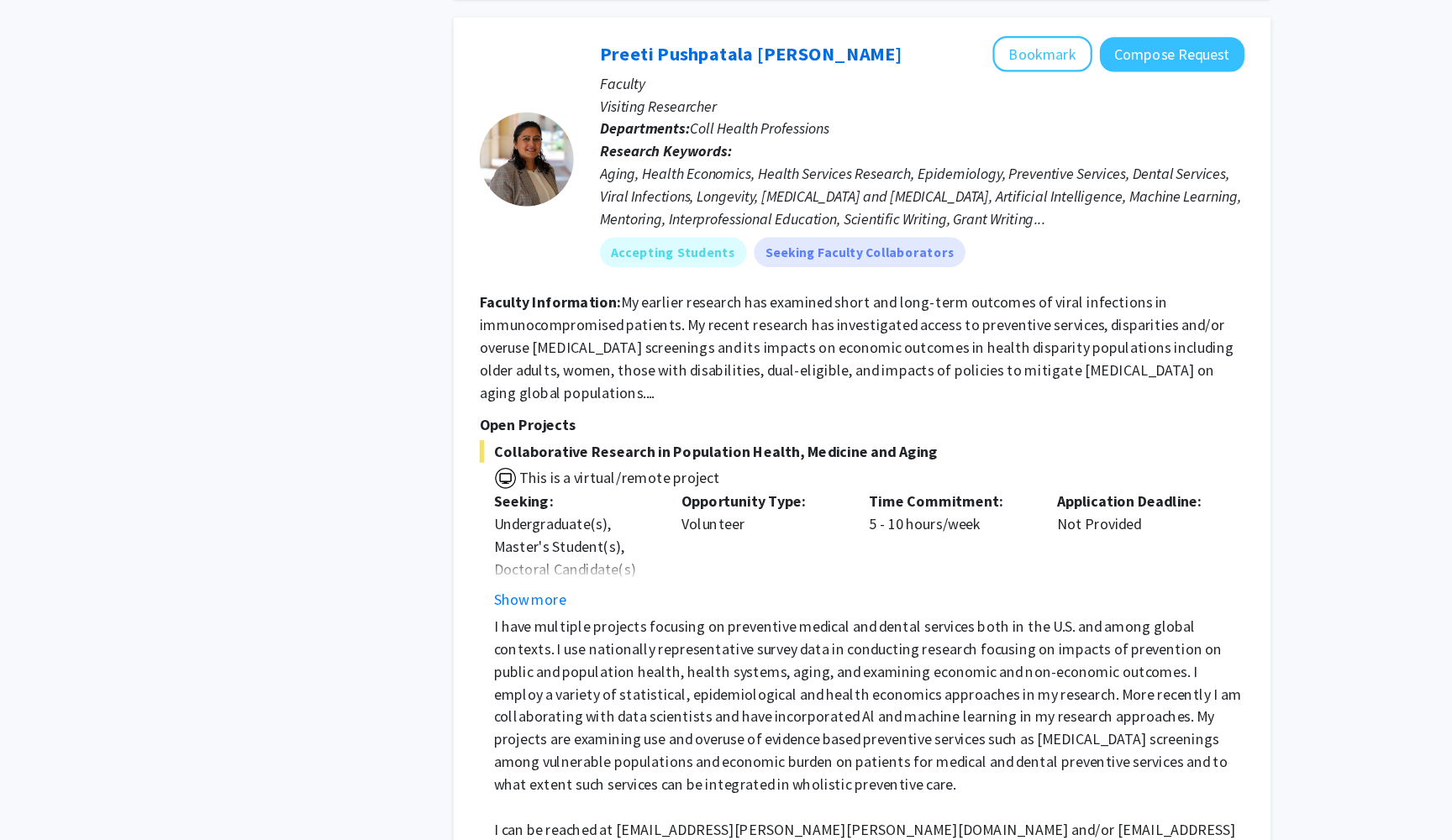
scroll to position [7193, 0]
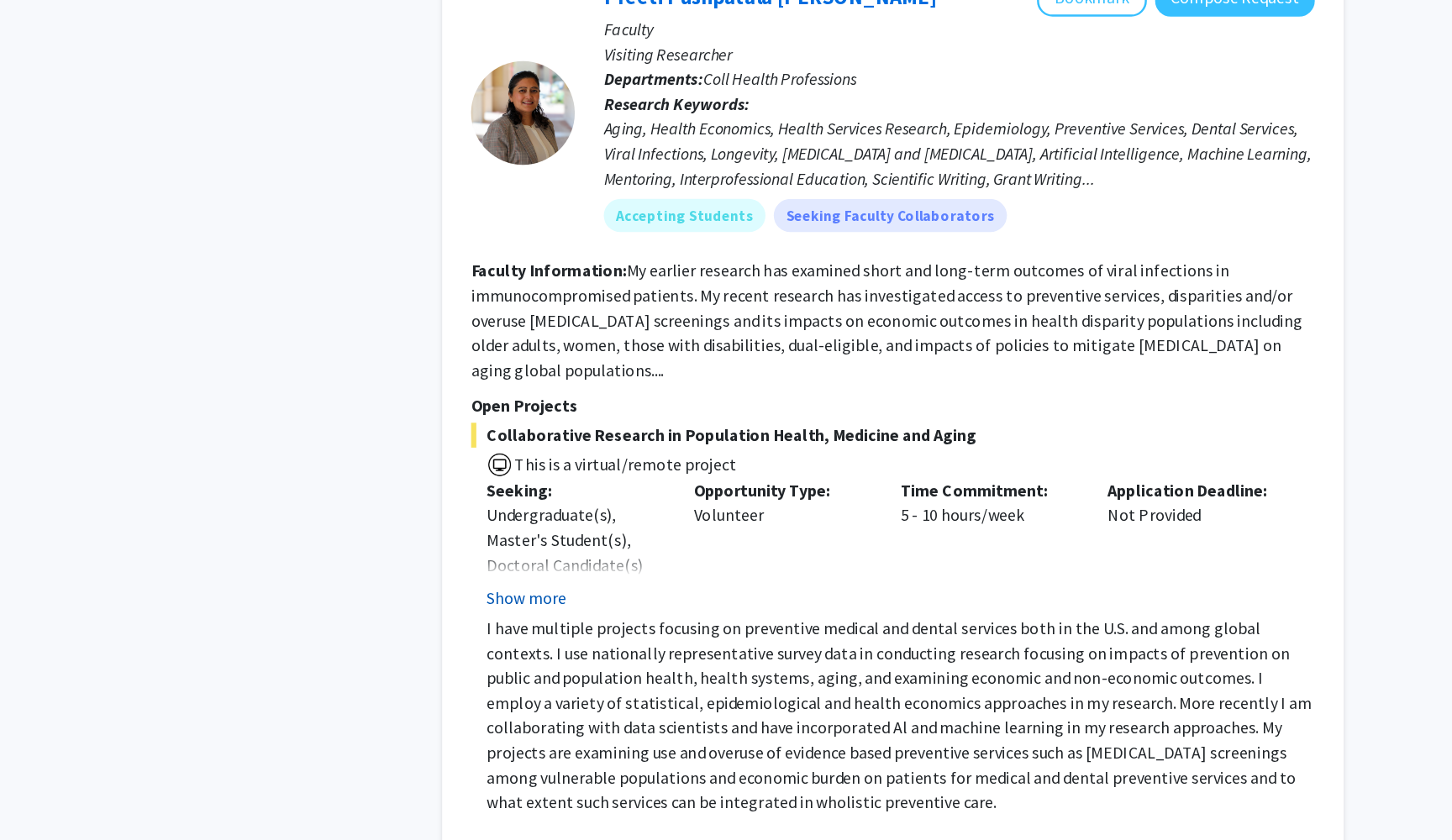
click at [522, 634] on button "Show more" at bounding box center [554, 644] width 65 height 20
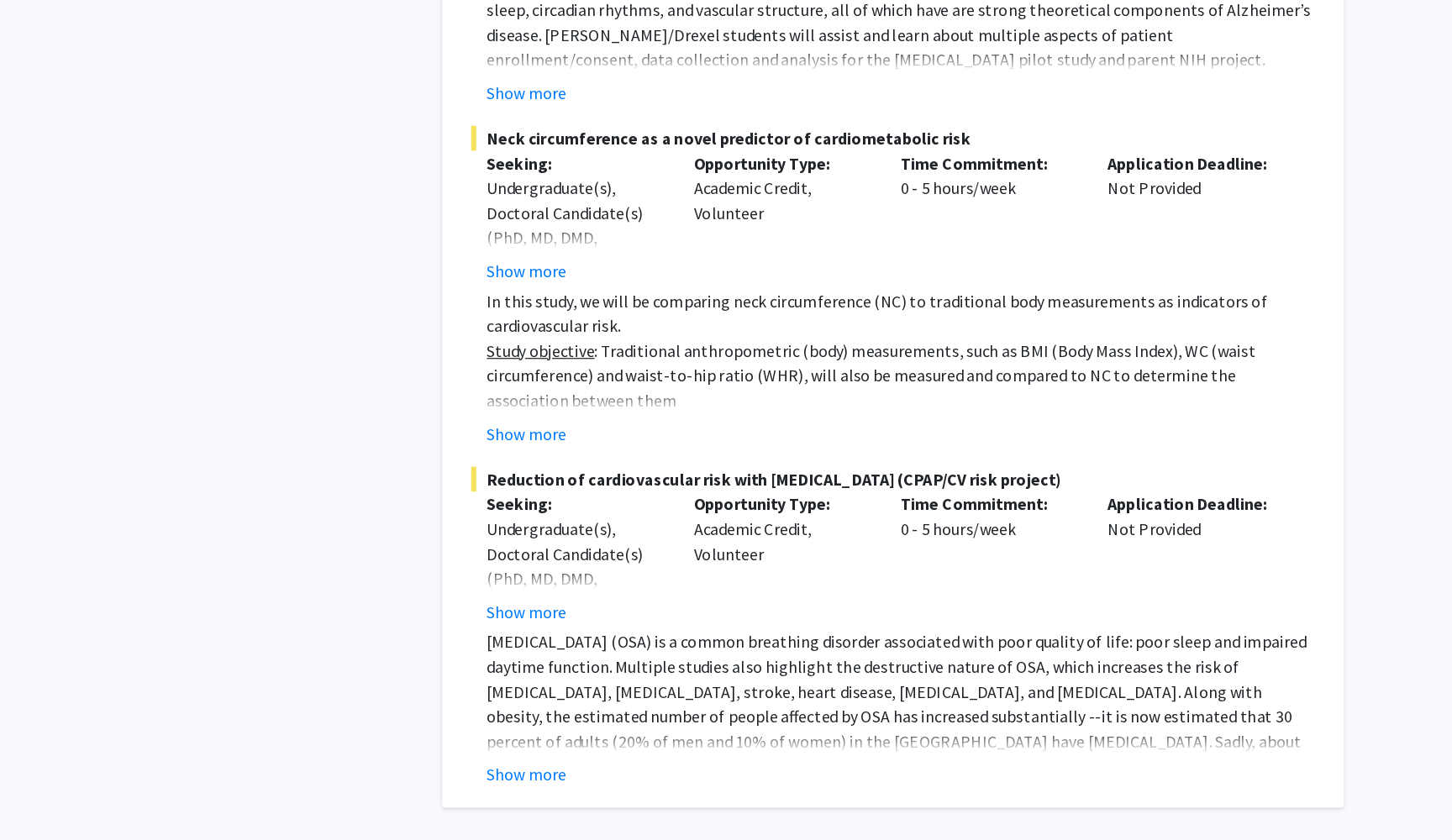
scroll to position [10762, 0]
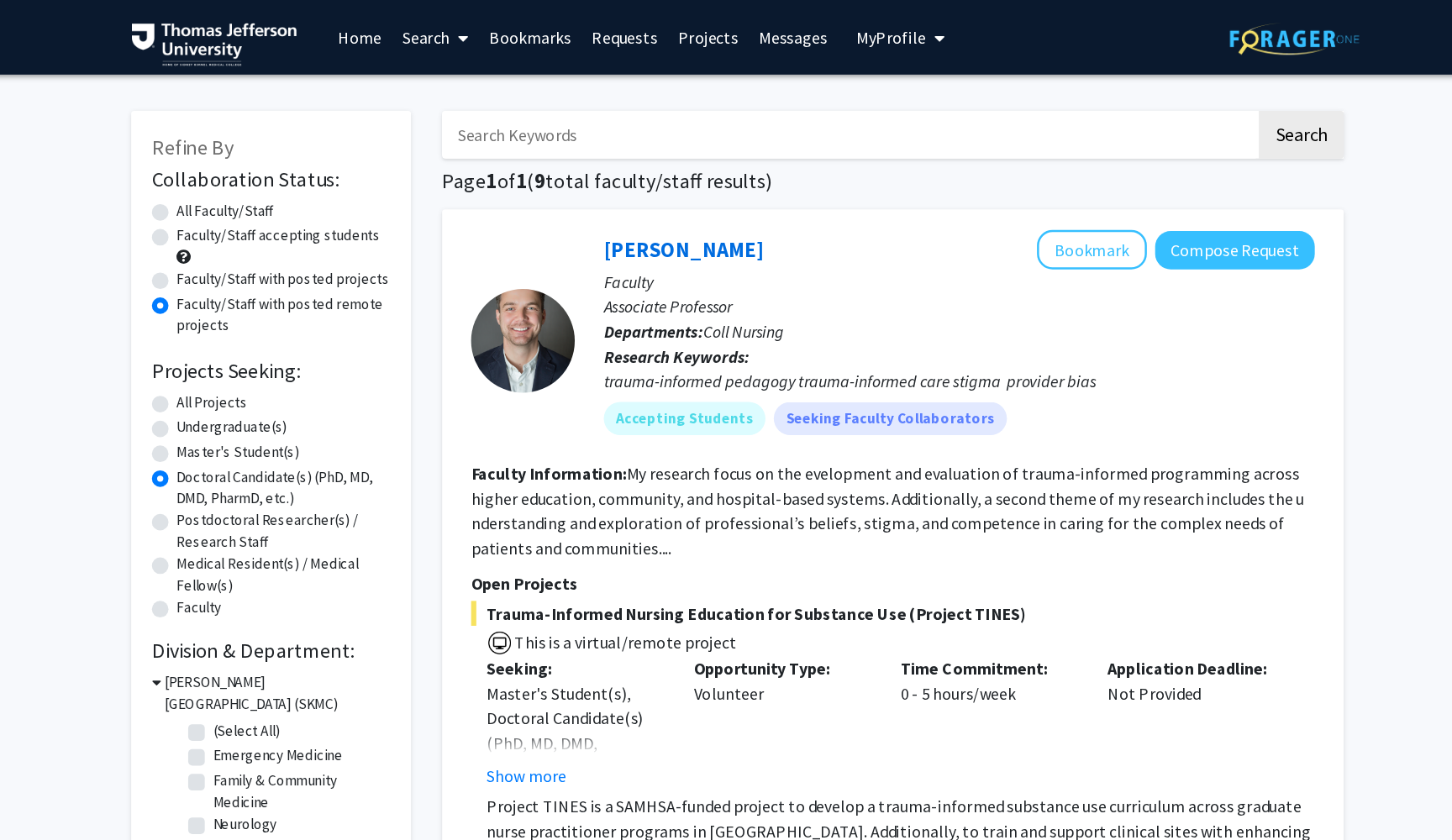
scroll to position [0, 0]
click at [561, 125] on input "Search Keywords" at bounding box center [816, 109] width 660 height 39
click at [271, 248] on label "Faculty/Staff with posted remote projects" at bounding box center [358, 255] width 173 height 35
click at [271, 248] on input "Faculty/Staff with posted remote projects" at bounding box center [276, 243] width 11 height 11
click at [234, 175] on div "Refine By Collaboration Status: Collaboration Status All Faculty/Staff Collabor…" at bounding box center [347, 423] width 227 height 667
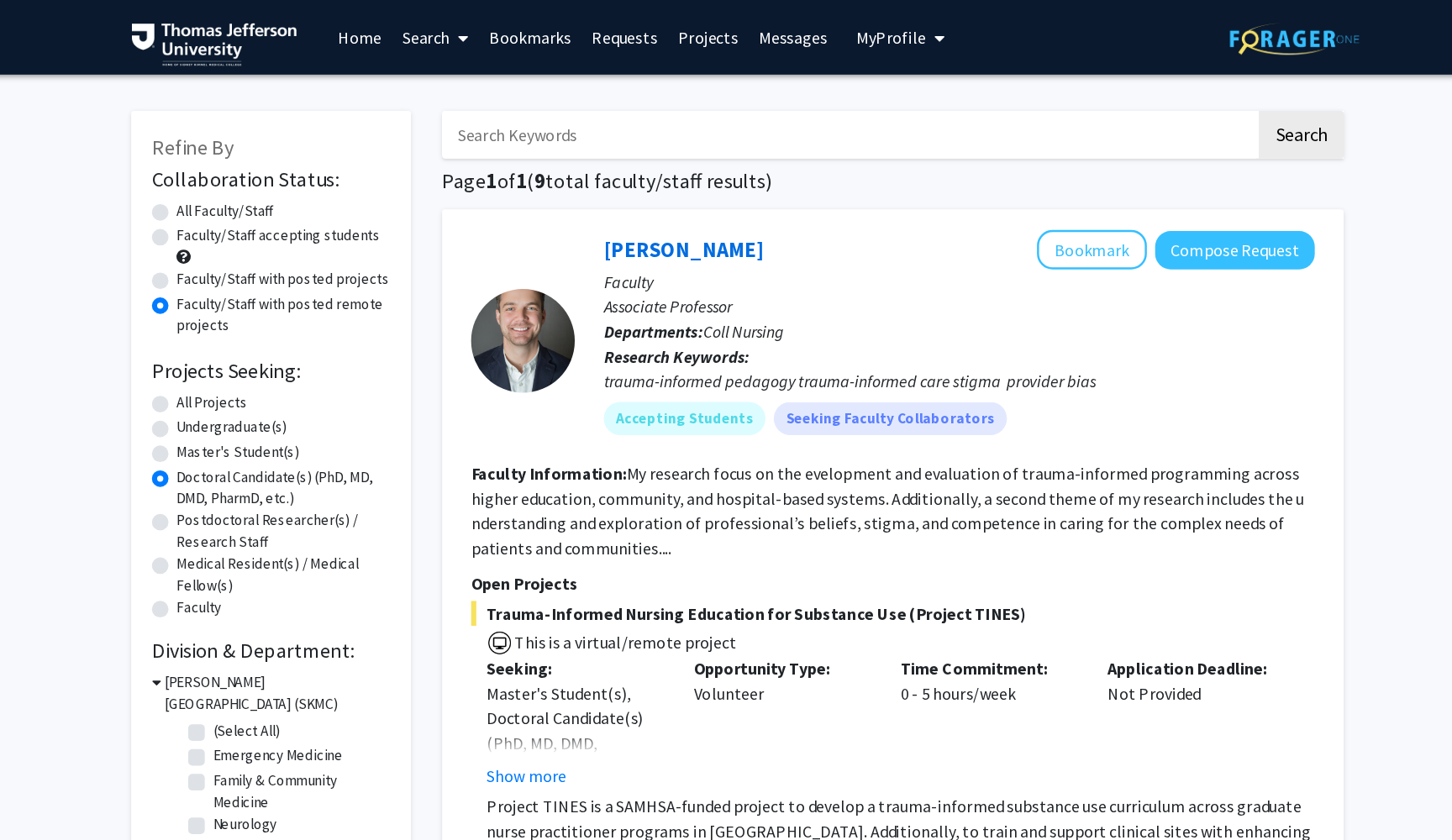
click at [271, 175] on label "All Faculty/Staff" at bounding box center [310, 171] width 78 height 18
click at [271, 173] on input "All Faculty/Staff" at bounding box center [276, 167] width 11 height 11
radio input "true"
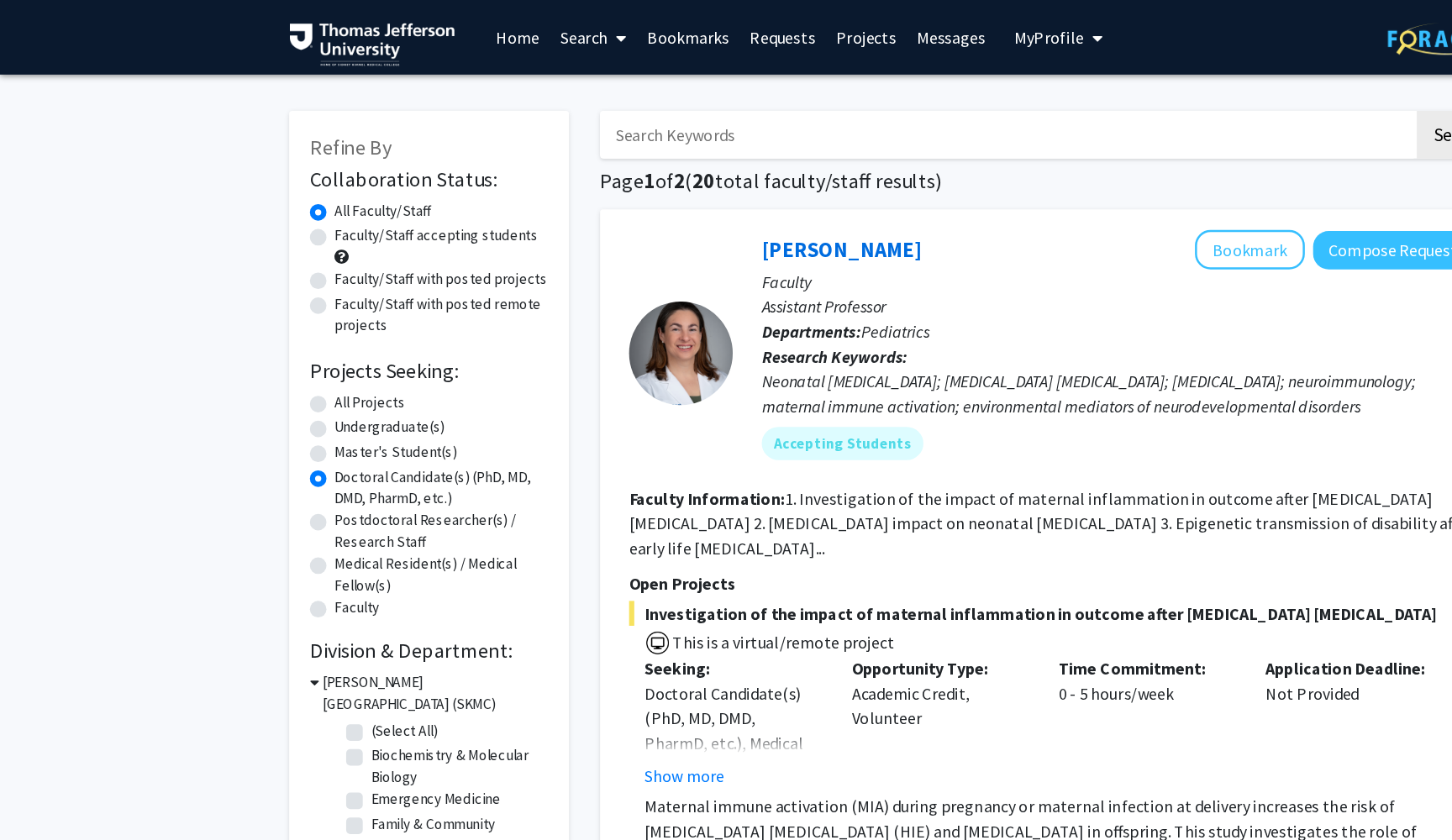
click at [609, 115] on input "Search Keywords" at bounding box center [816, 109] width 660 height 39
type input "publication"
click at [1182, 112] on button "Search" at bounding box center [1183, 109] width 69 height 39
radio input "true"
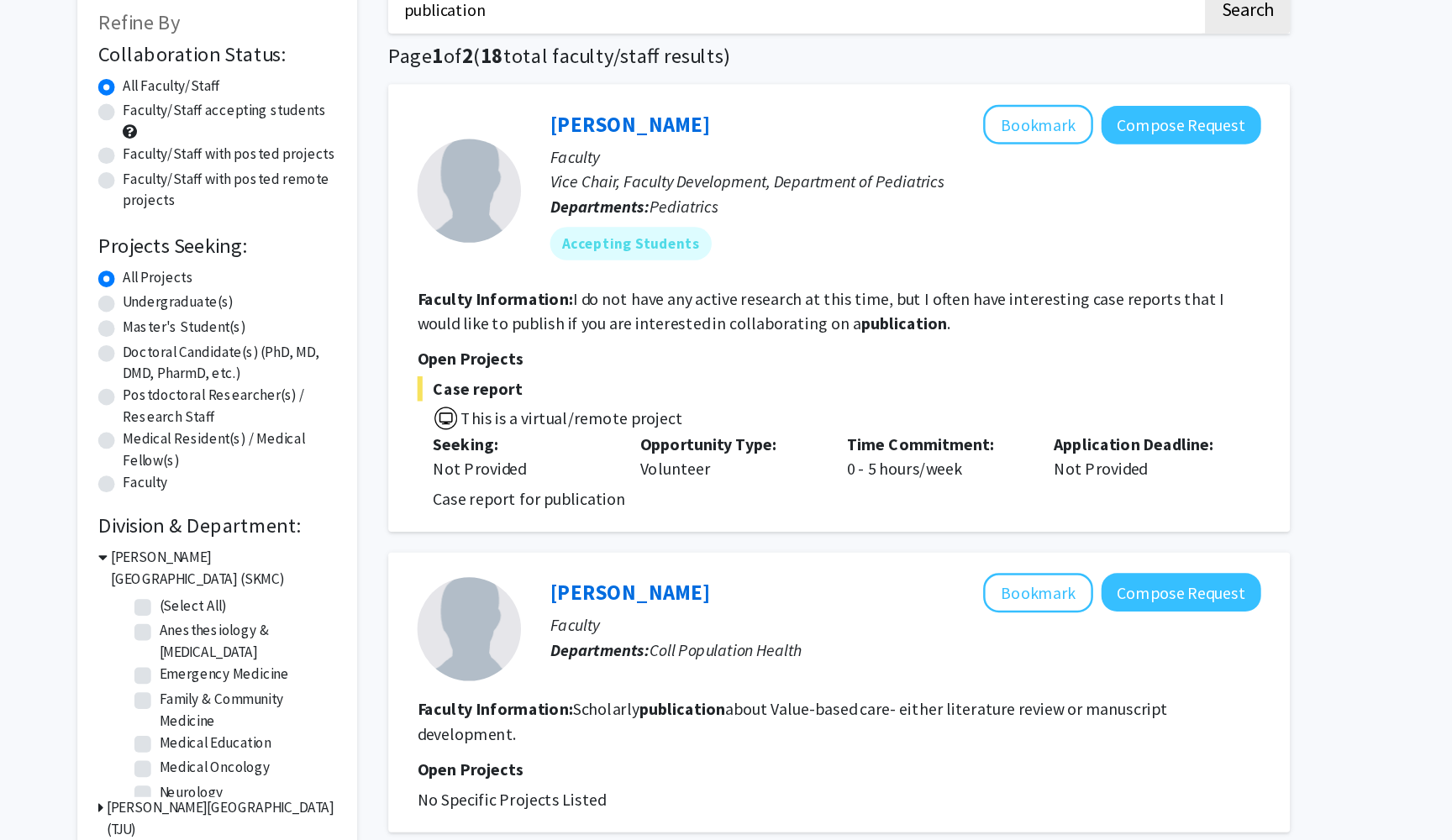
scroll to position [34, 0]
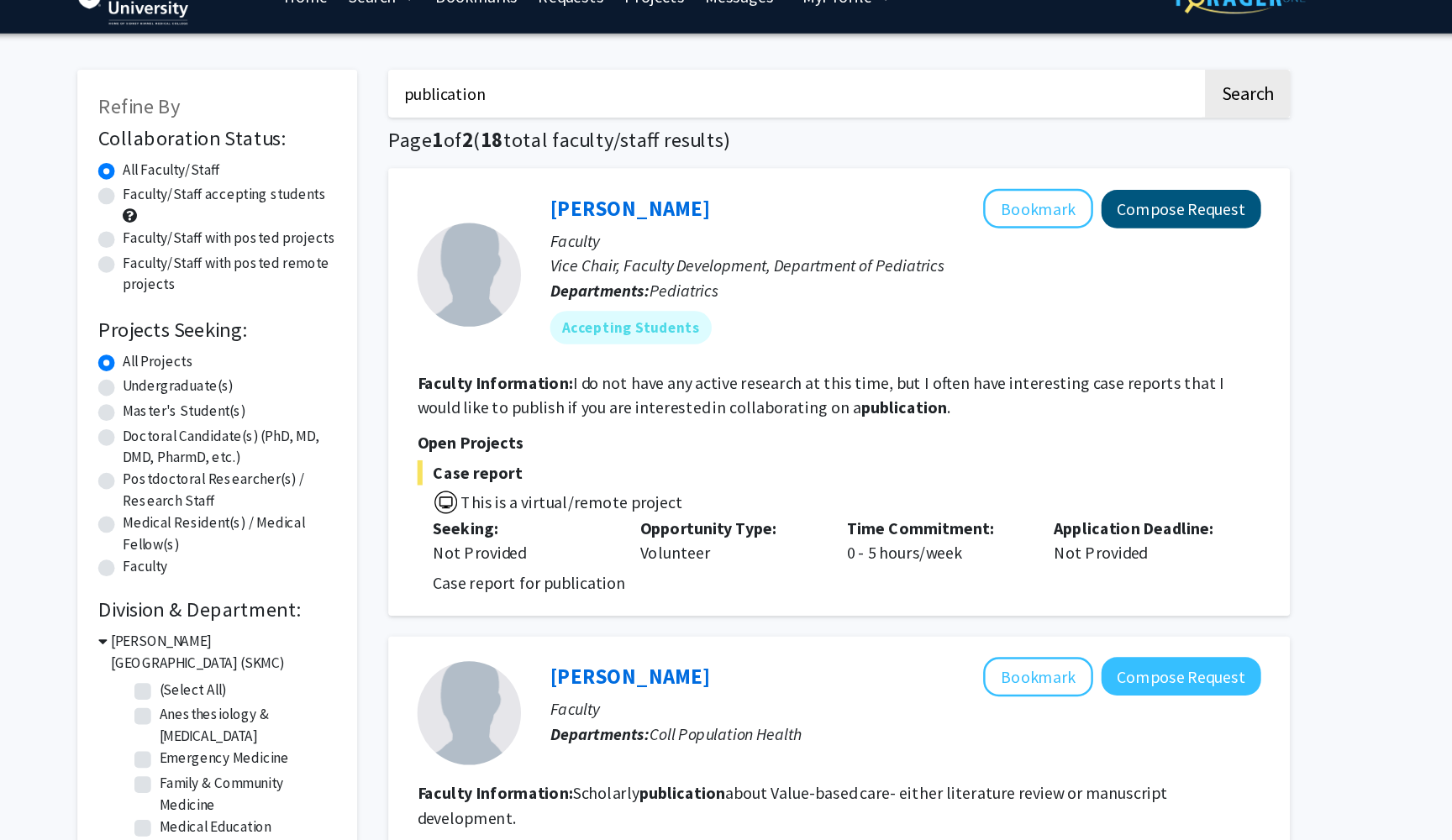
click at [1065, 172] on button "Compose Request" at bounding box center [1129, 169] width 129 height 31
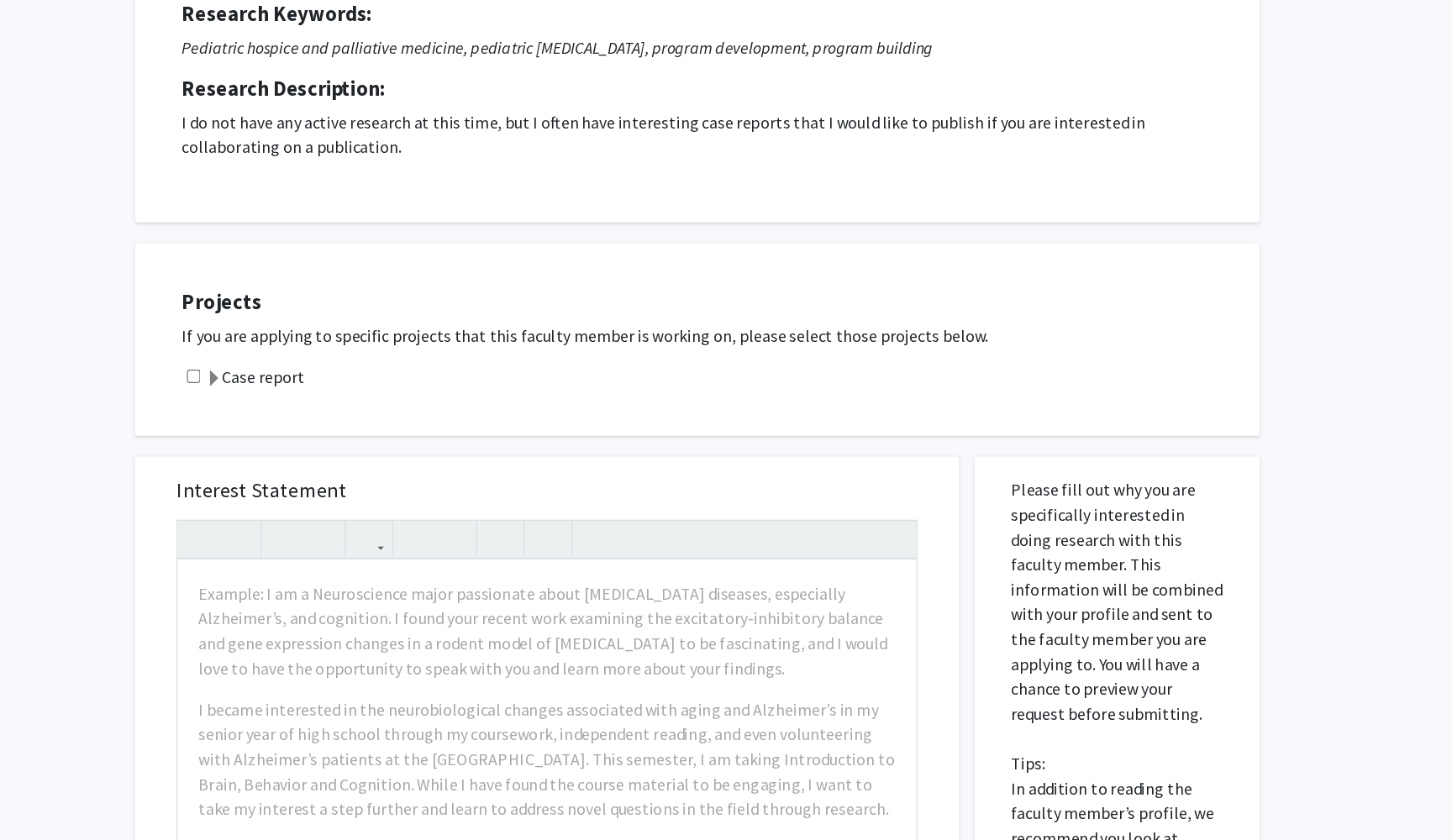
scroll to position [81, 0]
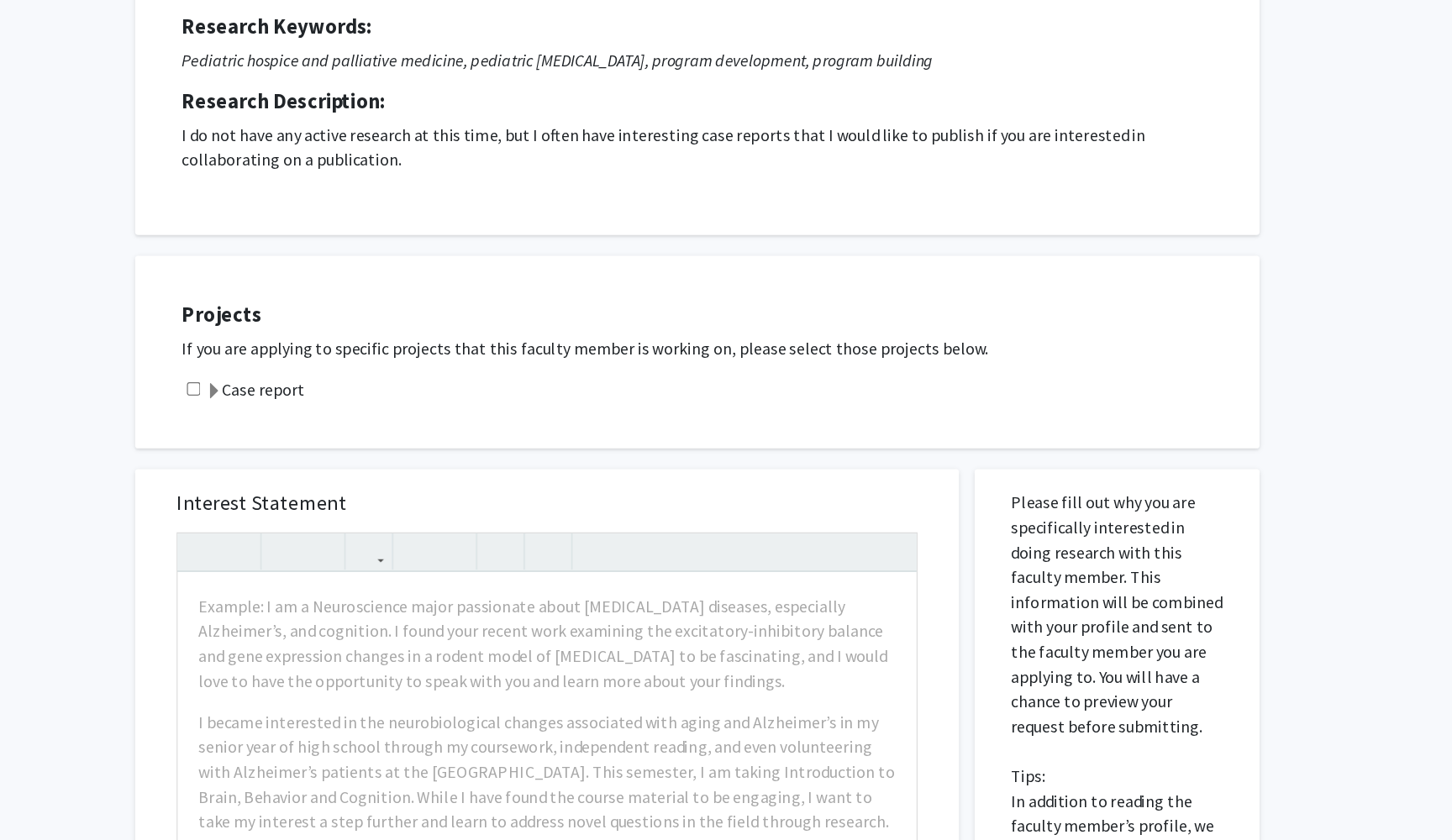
click at [319, 455] on input "checkbox" at bounding box center [324, 460] width 11 height 11
checkbox input "true"
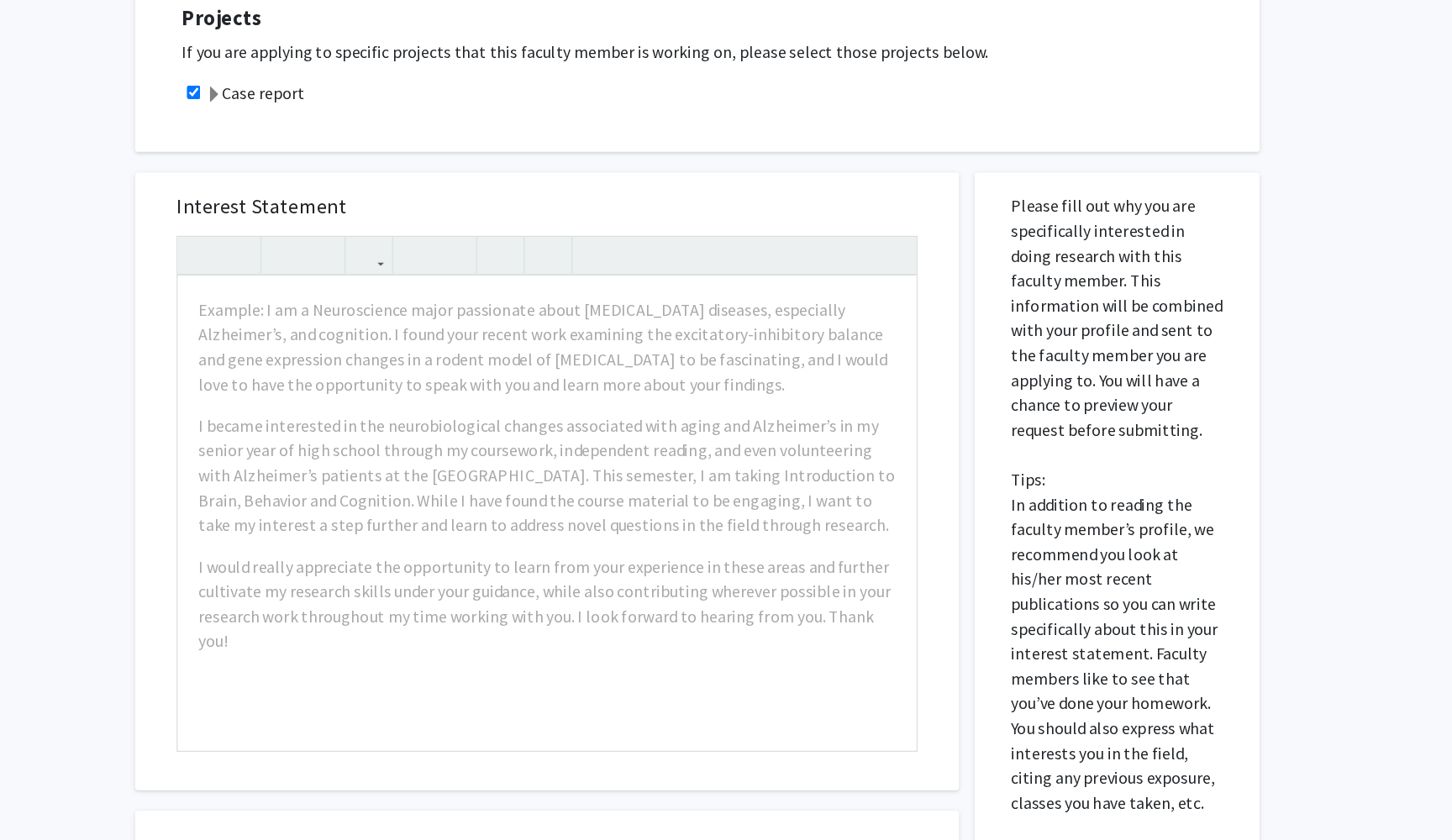
scroll to position [375, 0]
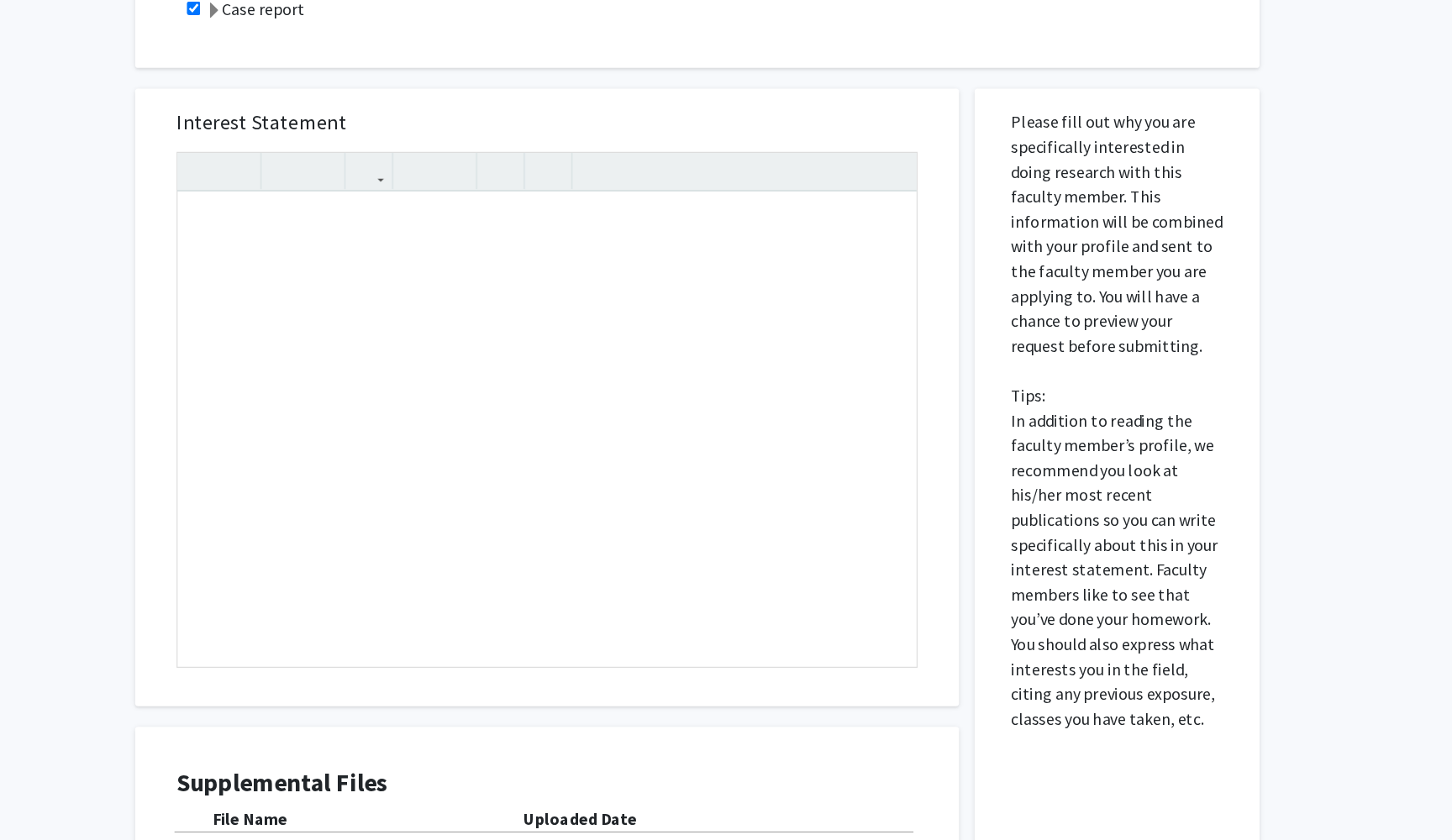
click at [413, 231] on div "Interest Statement Insert link Remove link" at bounding box center [610, 481] width 635 height 501
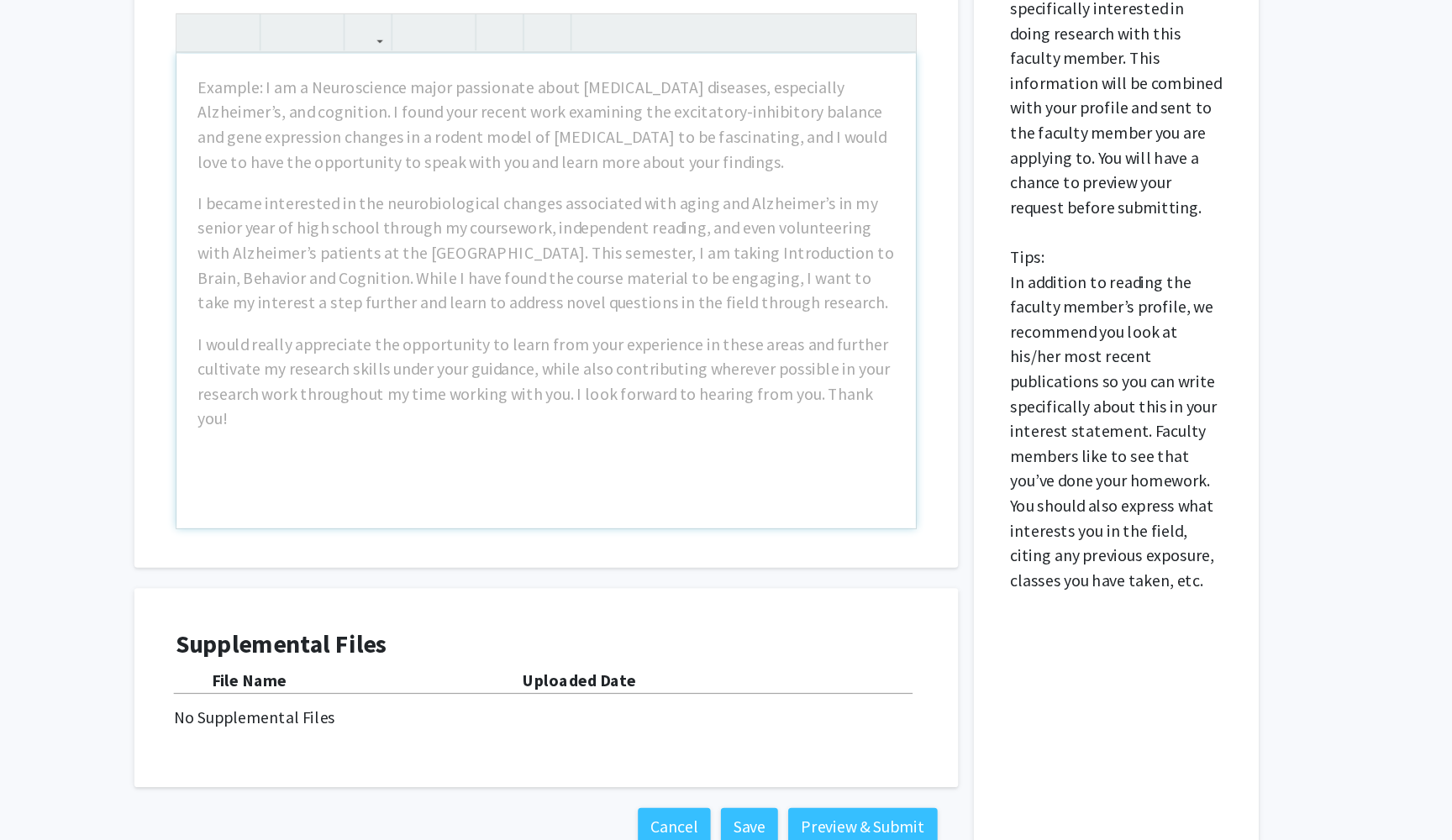
scroll to position [498, 0]
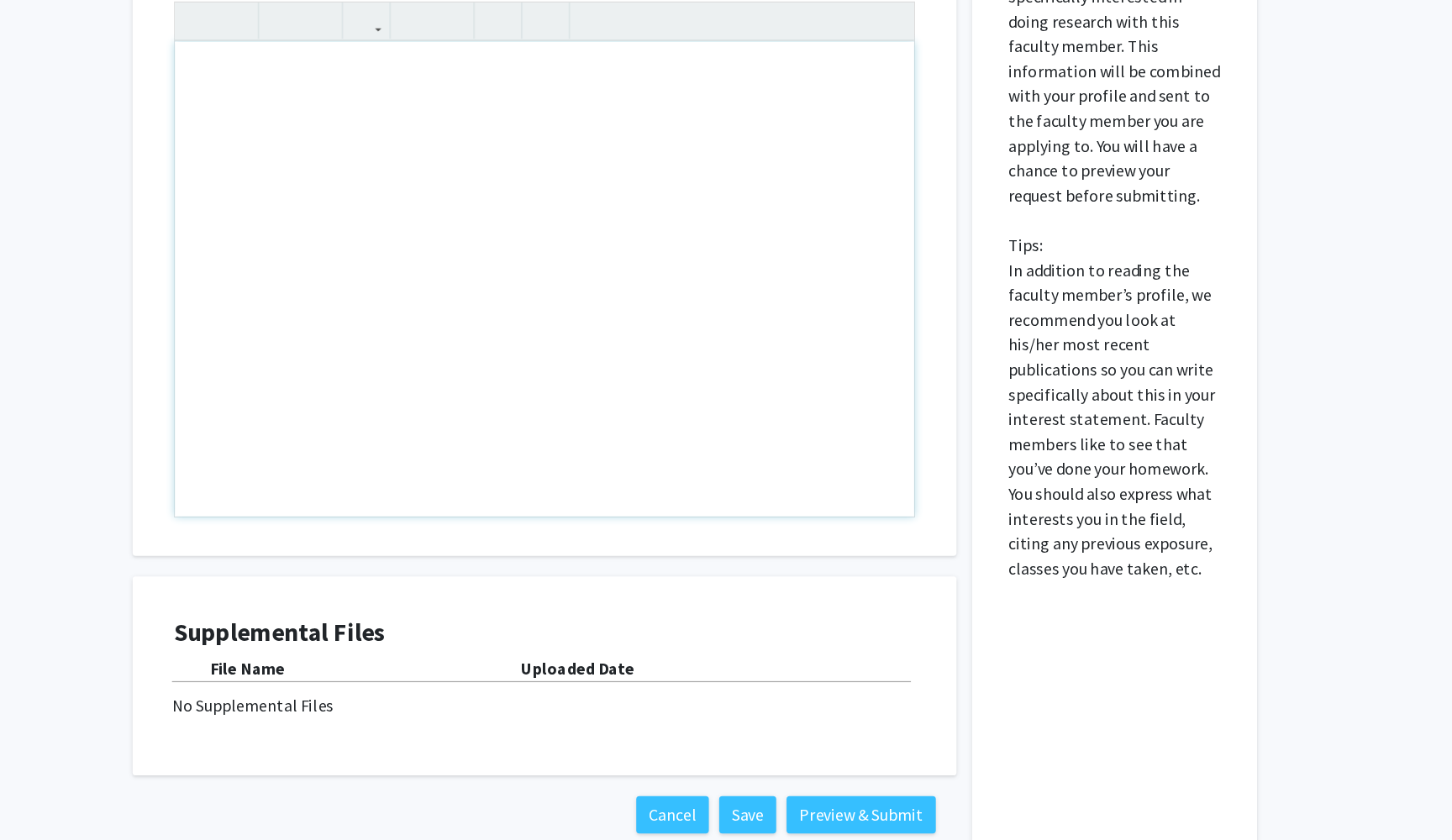
drag, startPoint x: 674, startPoint y: 330, endPoint x: 532, endPoint y: 114, distance: 258.5
click at [532, 194] on div "Note to users with screen readers: Please press Alt+0 or Option+0 to deactivate…" at bounding box center [610, 385] width 599 height 385
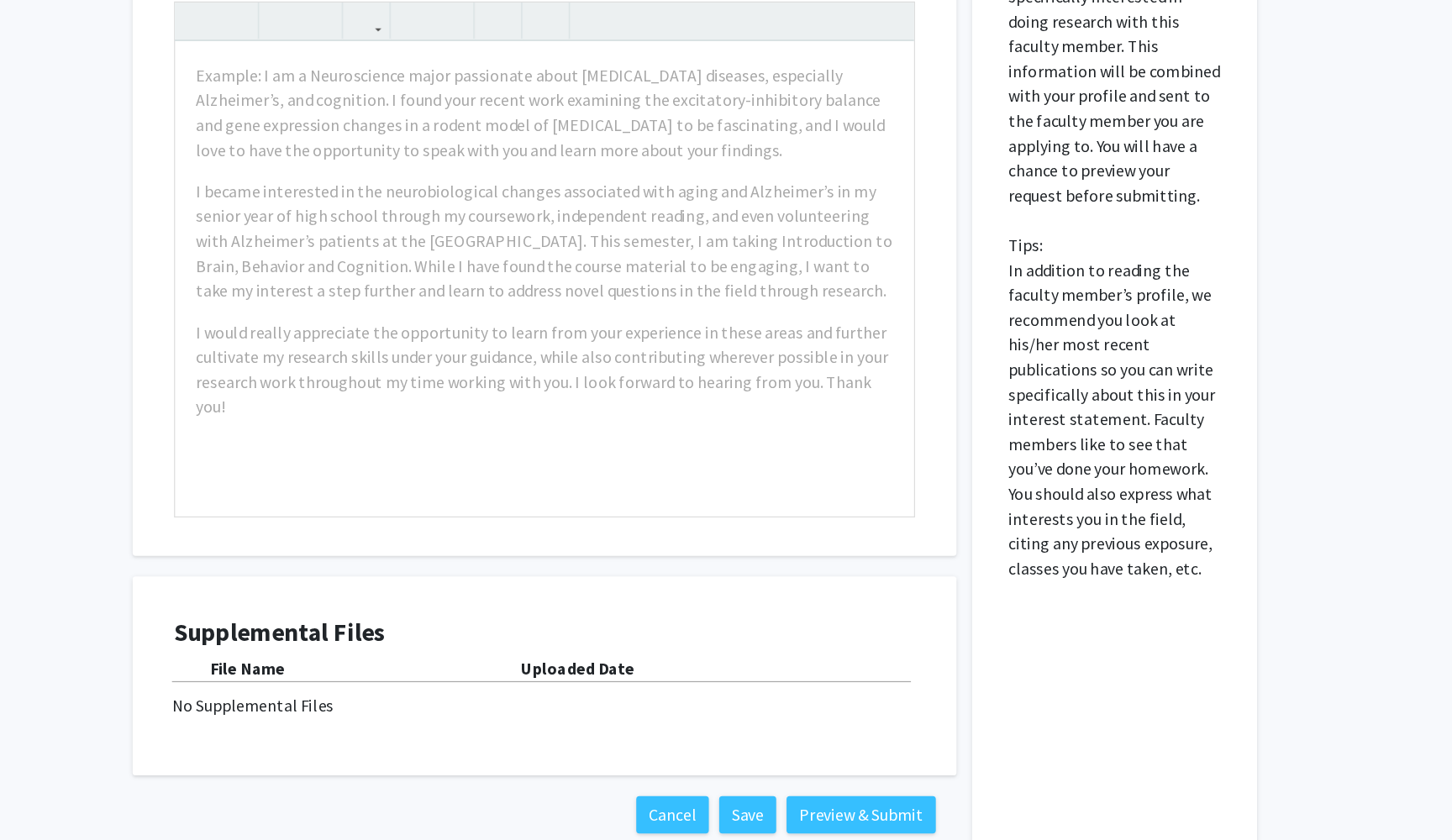
click at [593, 644] on div "Supplemental Files File Name Uploaded Date No Supplemental Files" at bounding box center [610, 707] width 635 height 128
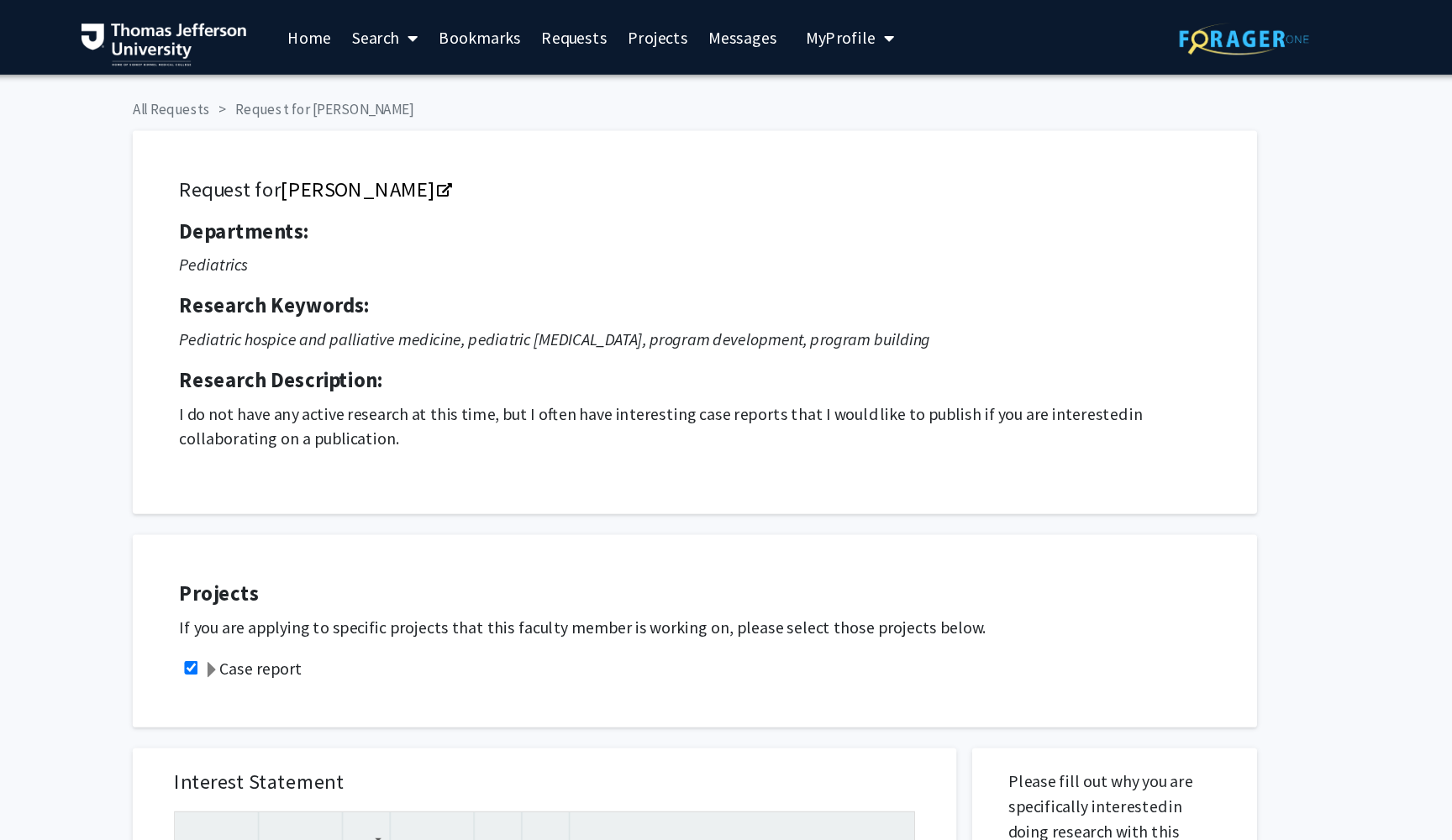
scroll to position [0, 0]
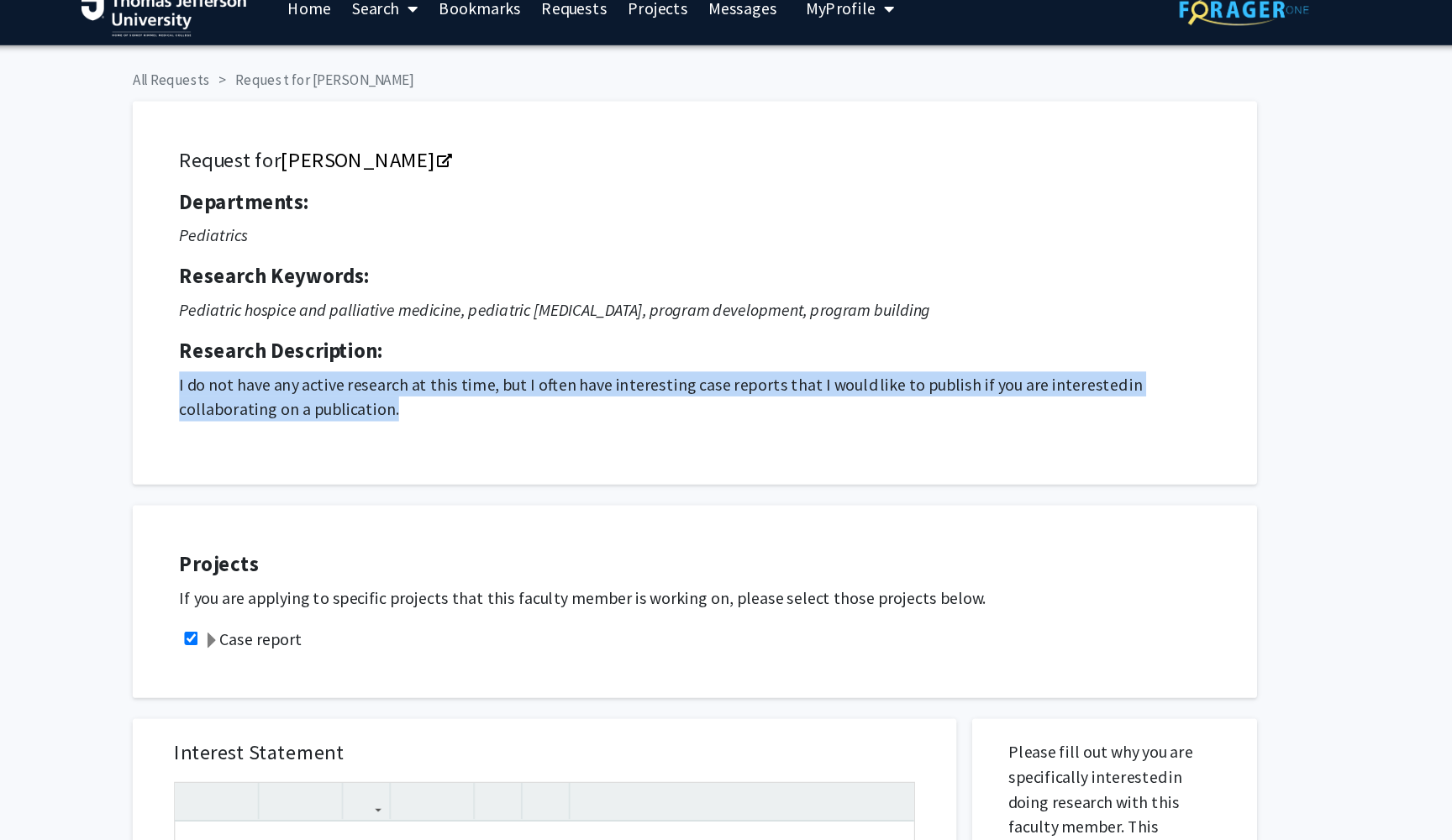
drag, startPoint x: 461, startPoint y: 368, endPoint x: 140, endPoint y: 311, distance: 326.0
click at [297, 311] on div "Request for [PERSON_NAME] Departments: Pediatrics Research Keywords: Pediatric …" at bounding box center [732, 261] width 870 height 269
copy p "I do not have any active research at this time, but I often have interesting ca…"
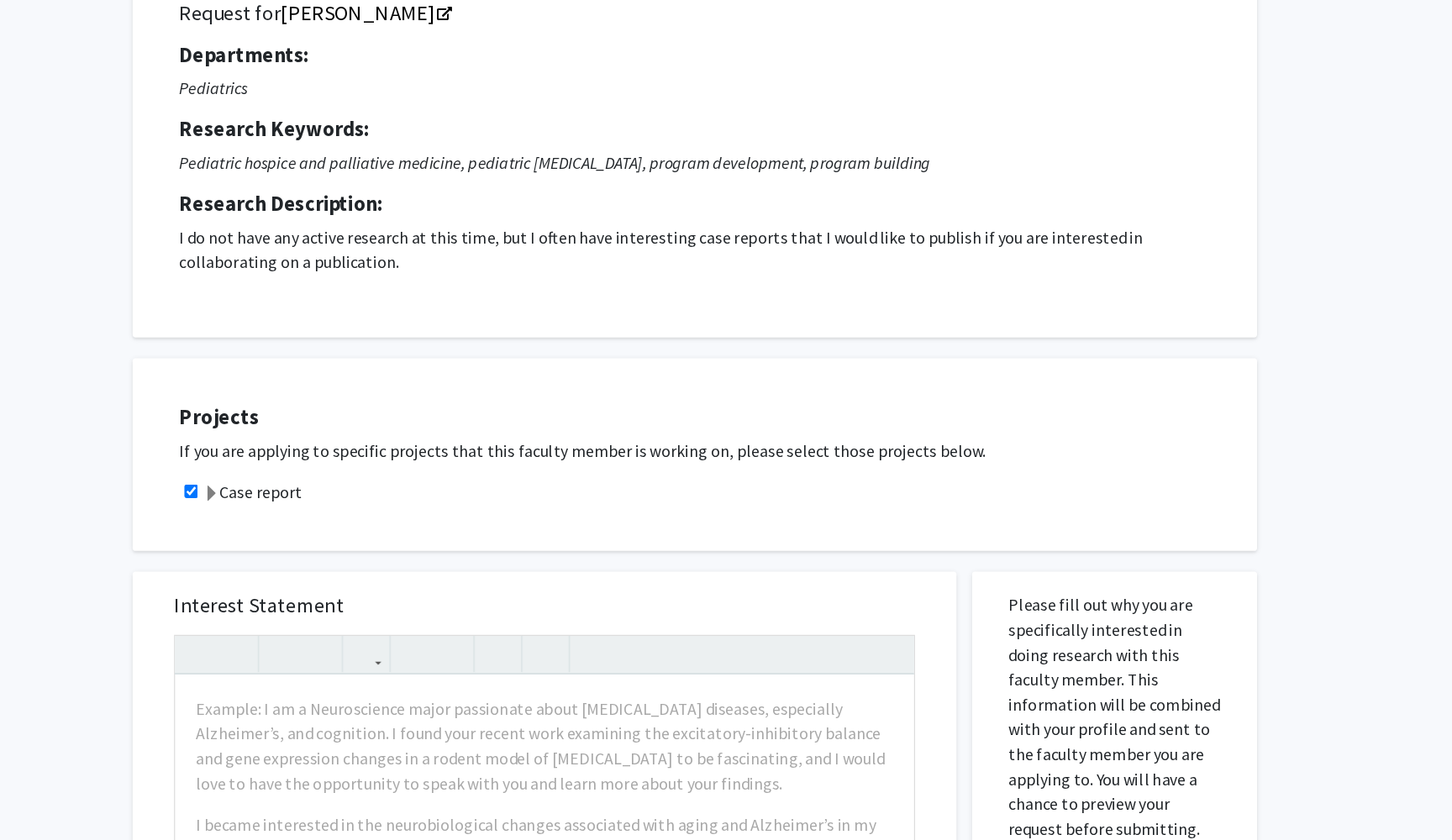
click at [626, 266] on icon "Pediatric hospice and palliative medicine, pediatric [MEDICAL_DATA], program de…" at bounding box center [619, 275] width 609 height 17
drag, startPoint x: 750, startPoint y: 134, endPoint x: 331, endPoint y: 115, distance: 419.4
click at [331, 177] on div "Departments: Pediatrics Research Keywords: Pediatric hospice and palliative med…" at bounding box center [732, 271] width 836 height 188
copy div "Pediatric hospice and palliative medicine, pediatric [MEDICAL_DATA], program de…"
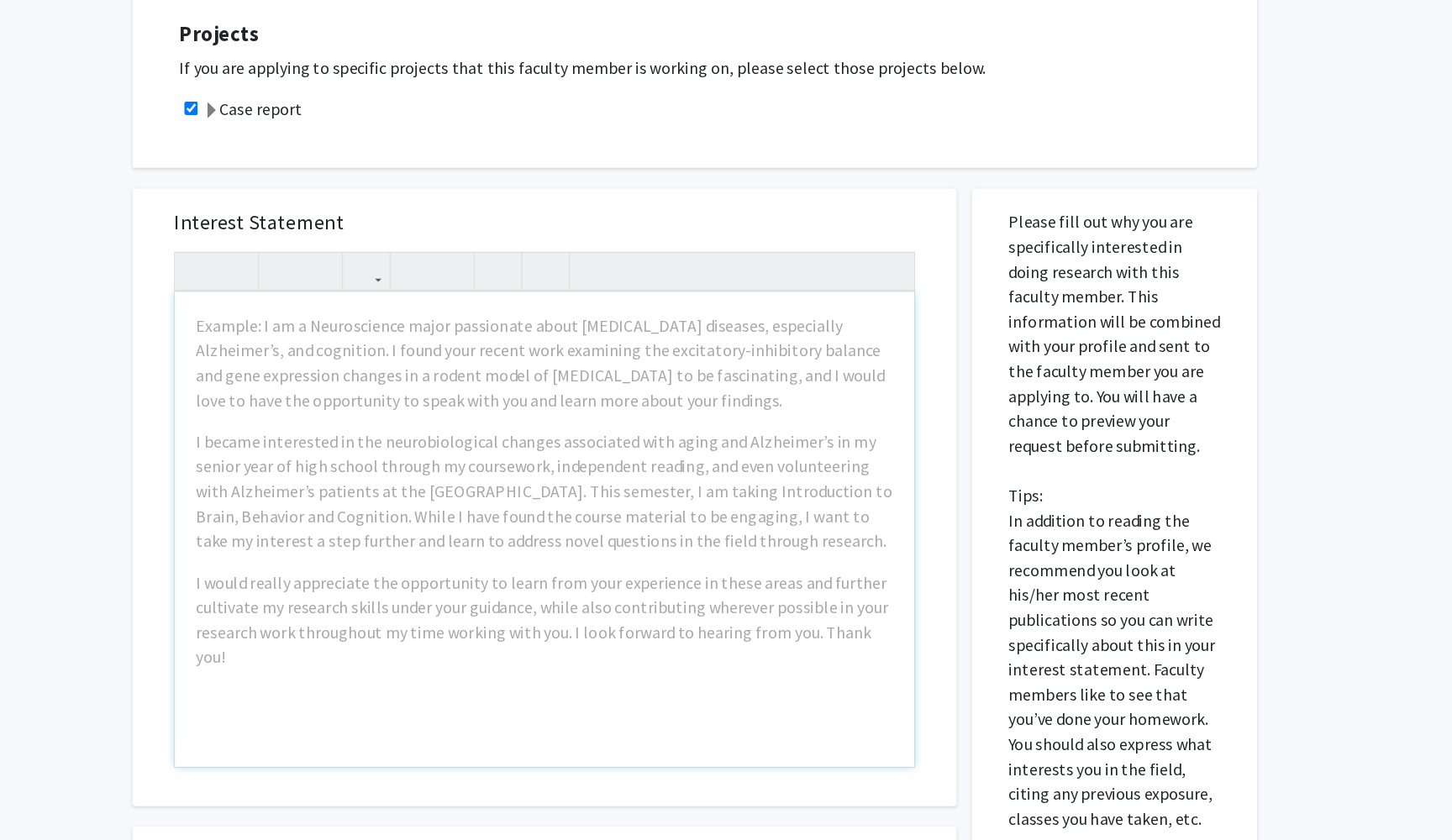
scroll to position [319, 0]
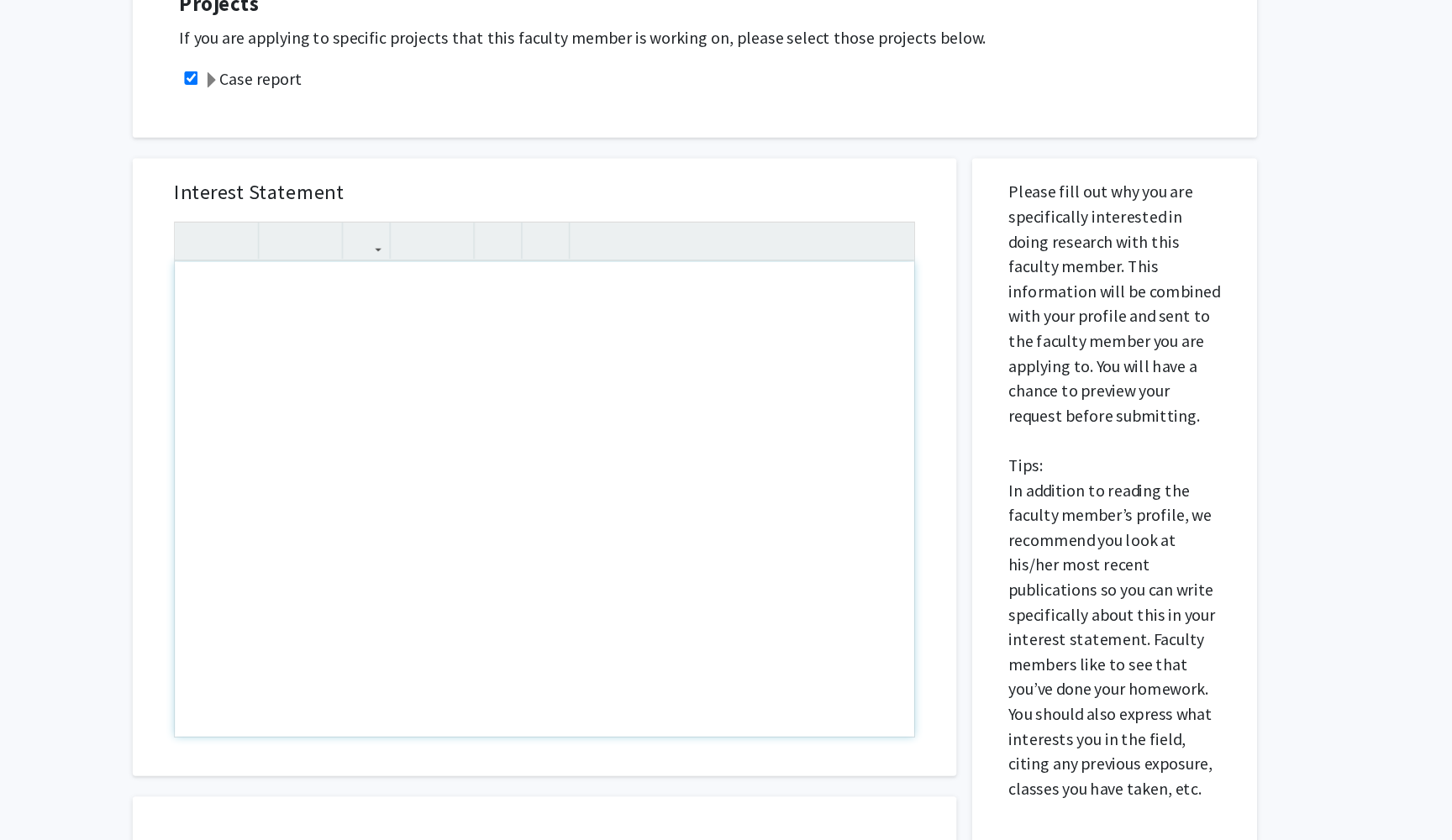
click at [496, 372] on div "Note to users with screen readers: Please press Alt+0 or Option+0 to deactivate…" at bounding box center [610, 564] width 599 height 385
paste div "Note to users with screen readers: Please press Alt+0 or Option+0 to deactivate…"
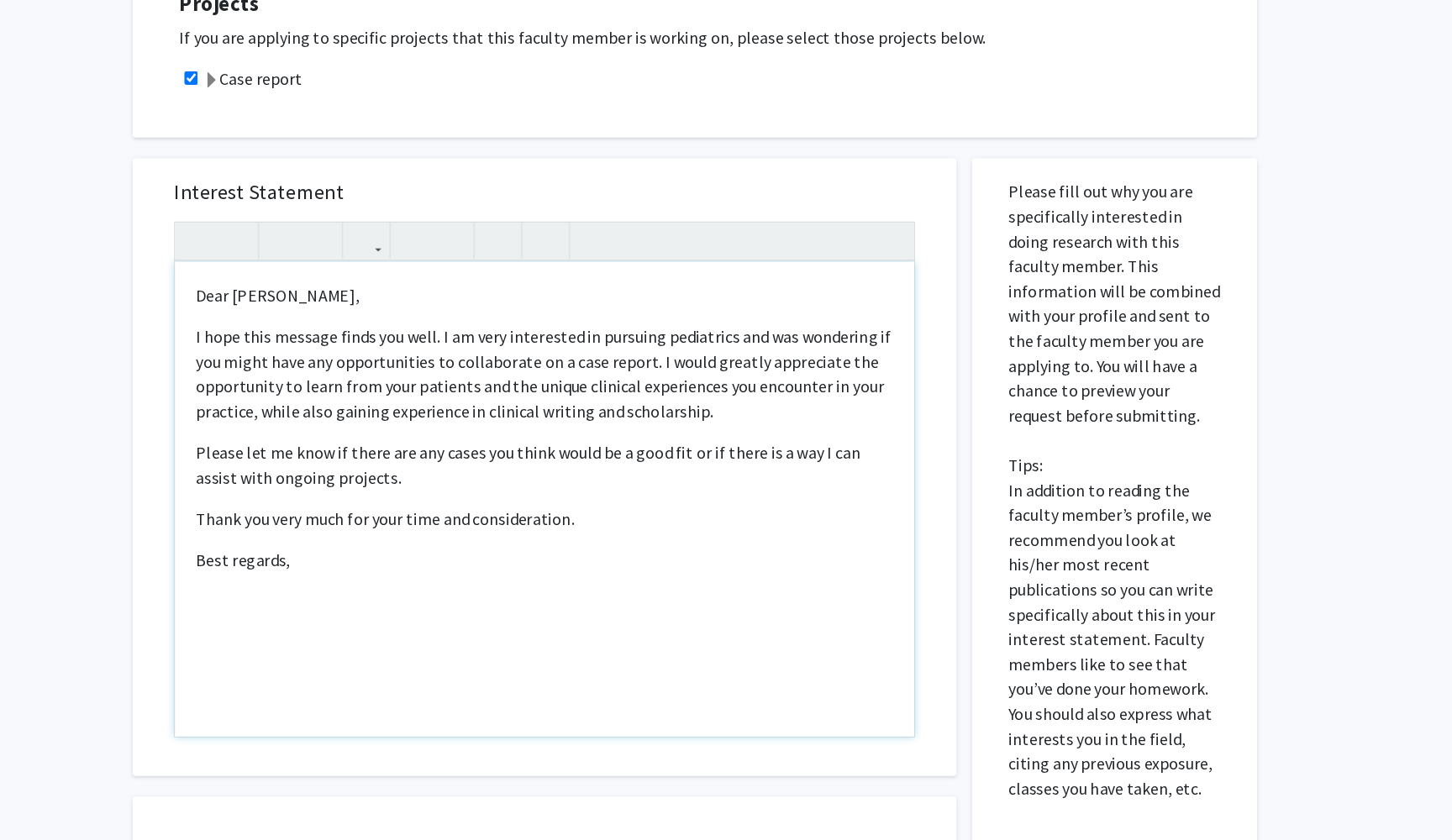
type textarea "<p>Dear [PERSON_NAME],</p><p>I hope this message finds you well. I am very inte…"
click at [353, 422] on p "I hope this message finds you well. I am very interested in pursuing pediatrics…" at bounding box center [610, 461] width 565 height 80
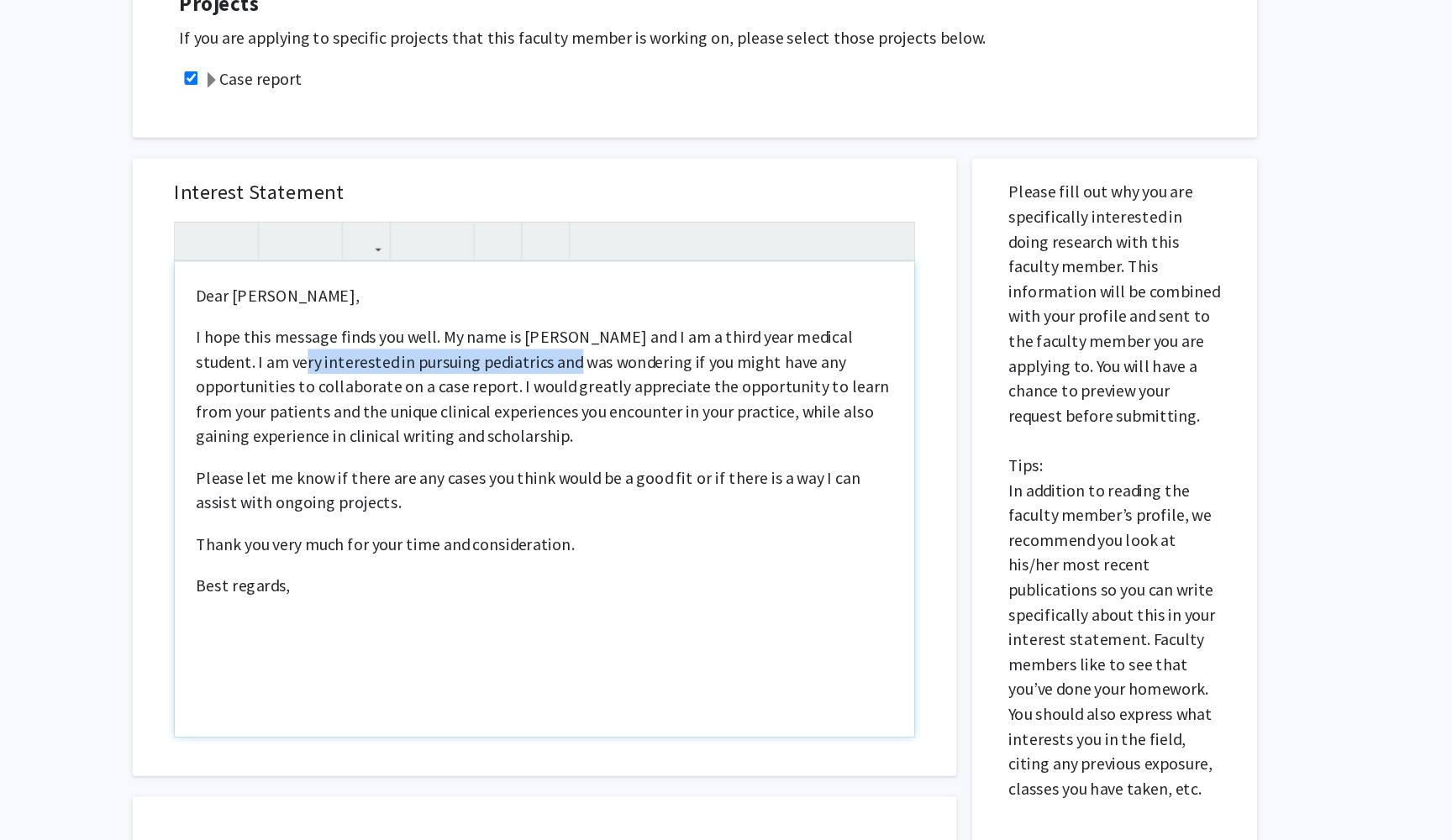
drag, startPoint x: 231, startPoint y: 297, endPoint x: 444, endPoint y: 295, distance: 213.0
click at [444, 422] on p "I hope this message finds you well. My name is [PERSON_NAME] and I am a third y…" at bounding box center [610, 472] width 565 height 101
type textarea "<p>Dear [PERSON_NAME],</p><p>I hope this message finds you well. My name is [PE…"
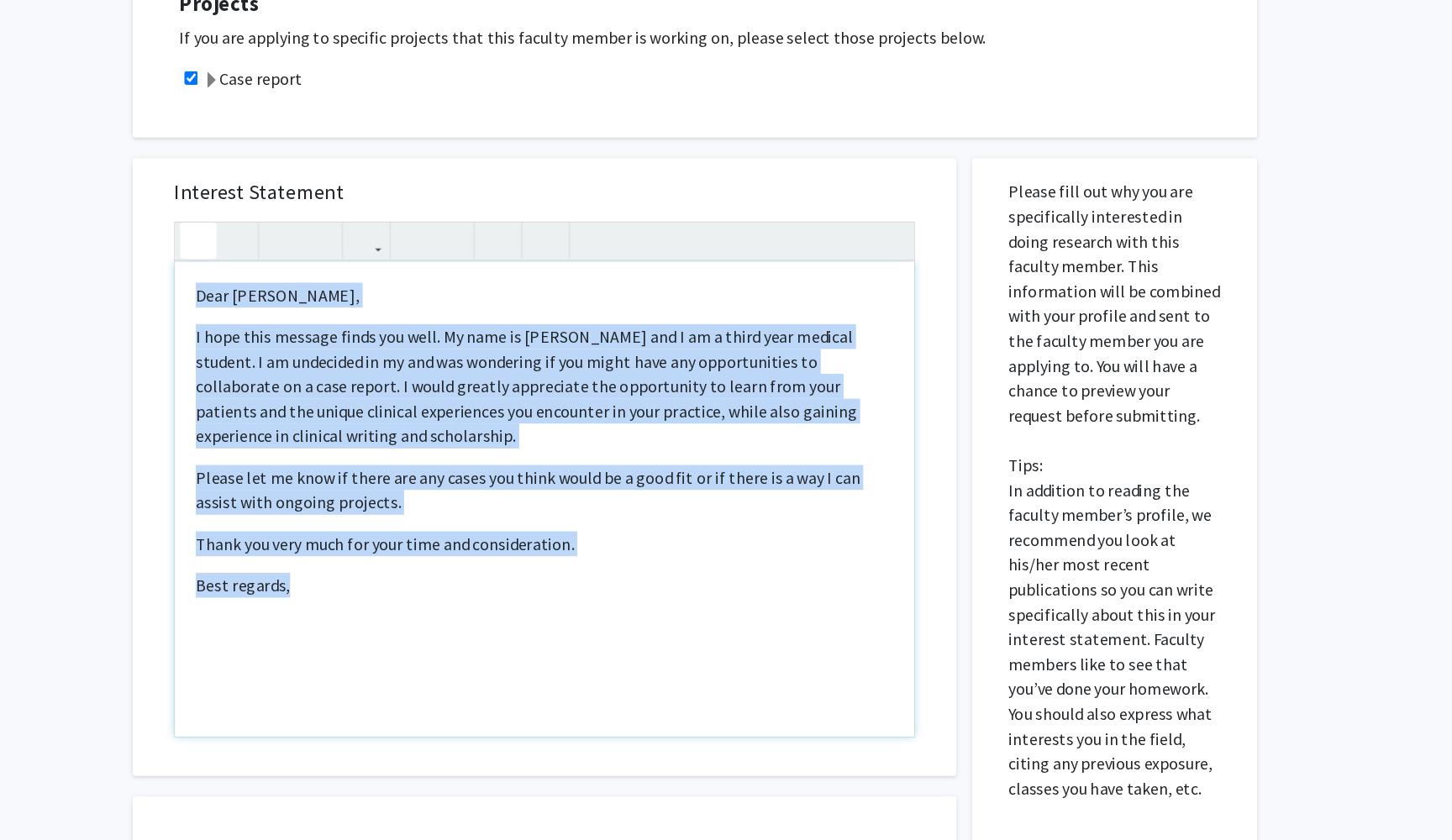
drag, startPoint x: 321, startPoint y: 506, endPoint x: 167, endPoint y: 205, distance: 338.1
click at [310, 339] on div "<p>Dear [PERSON_NAME],</p><p>I hope this message finds you well. My name is [PE…" at bounding box center [610, 548] width 601 height 418
copy div "Dear [PERSON_NAME], I hope this message finds you well. My name is [PERSON_NAME…"
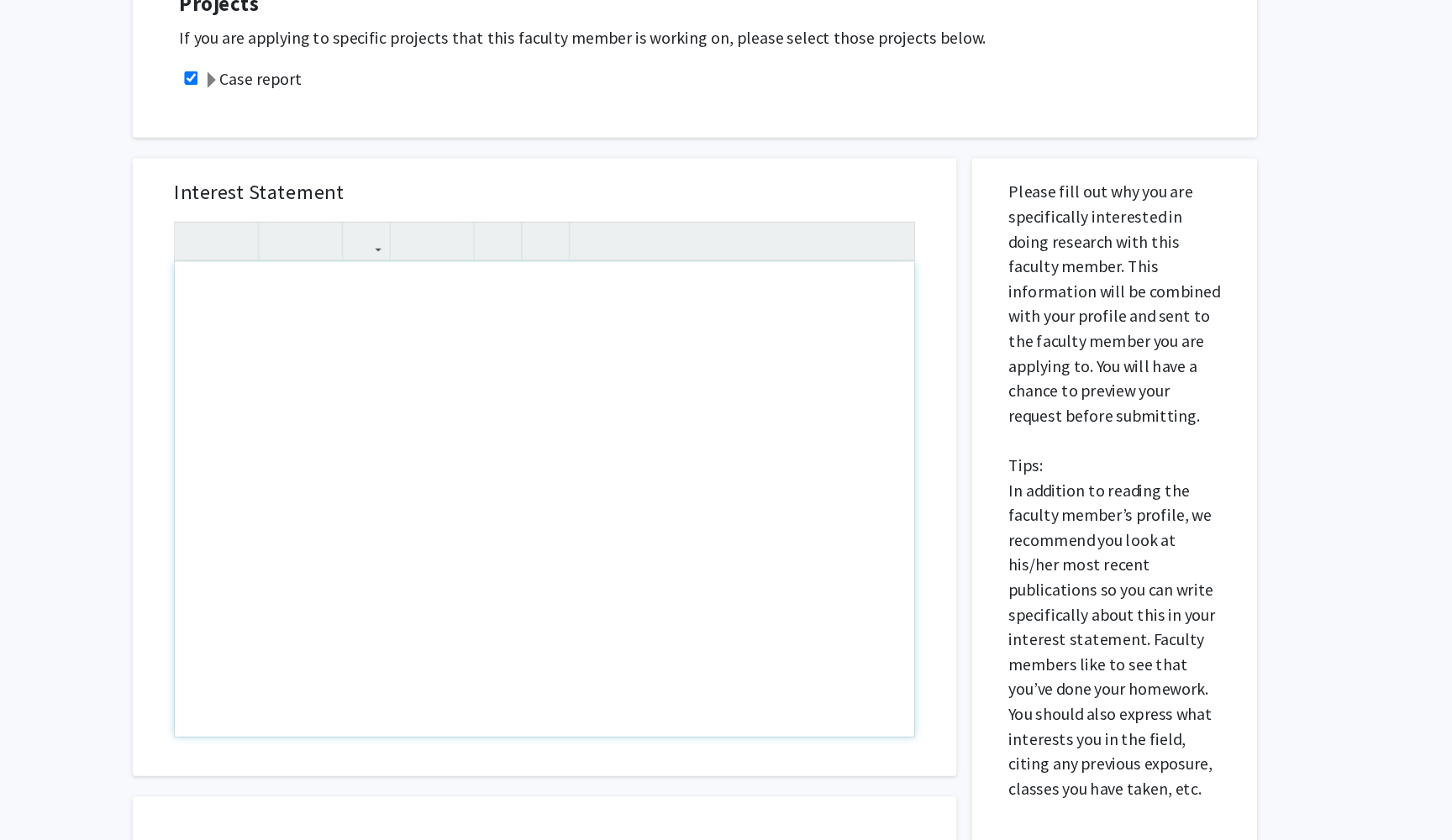
click at [539, 401] on div "Note to users with screen readers: Please press Alt+0 or Option+0 to deactivate…" at bounding box center [610, 564] width 599 height 385
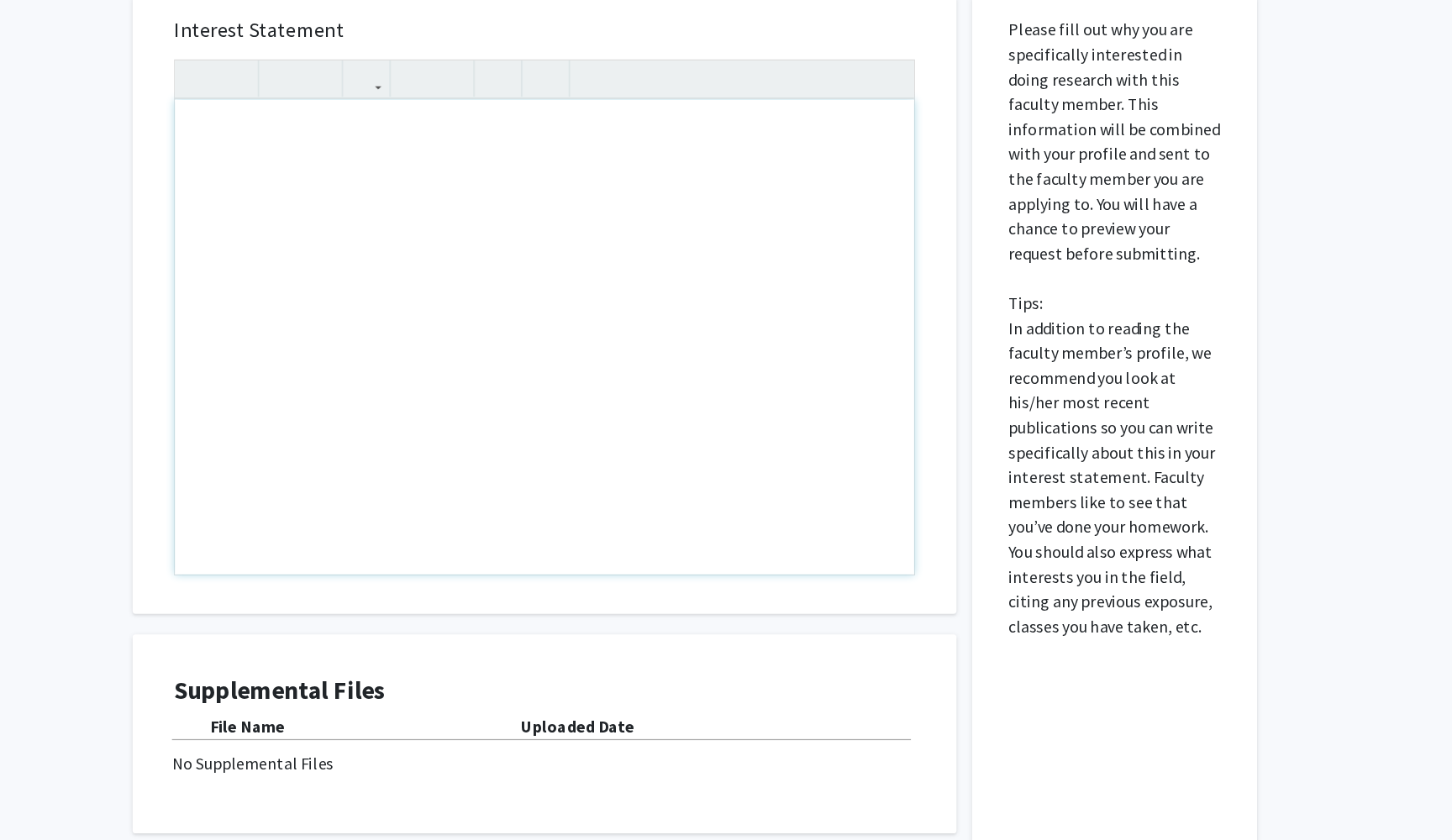
scroll to position [455, 0]
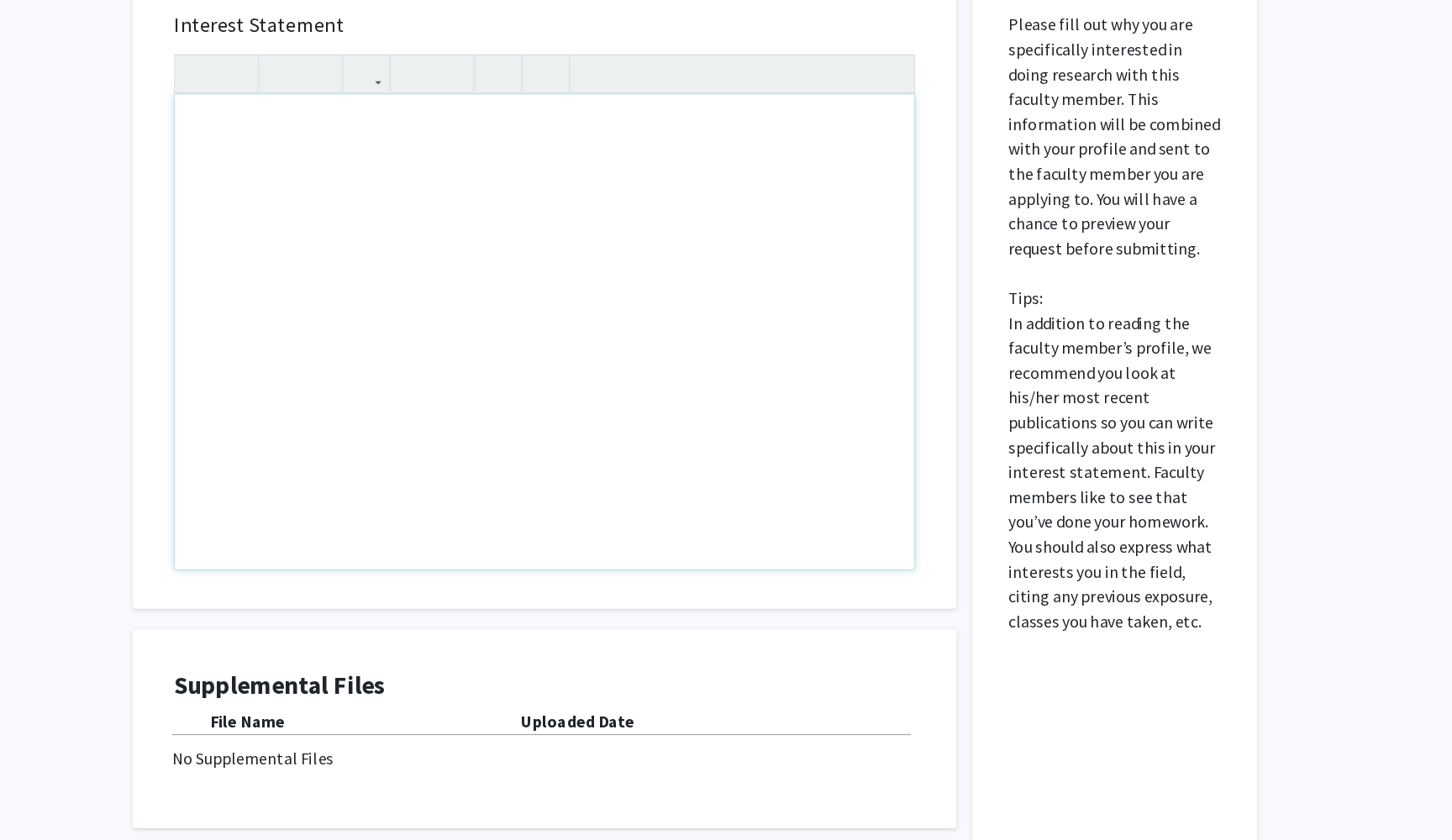
type textarea "<p>Dear [PERSON_NAME],</p><p>I hope this message finds you well. My name is [PE…"
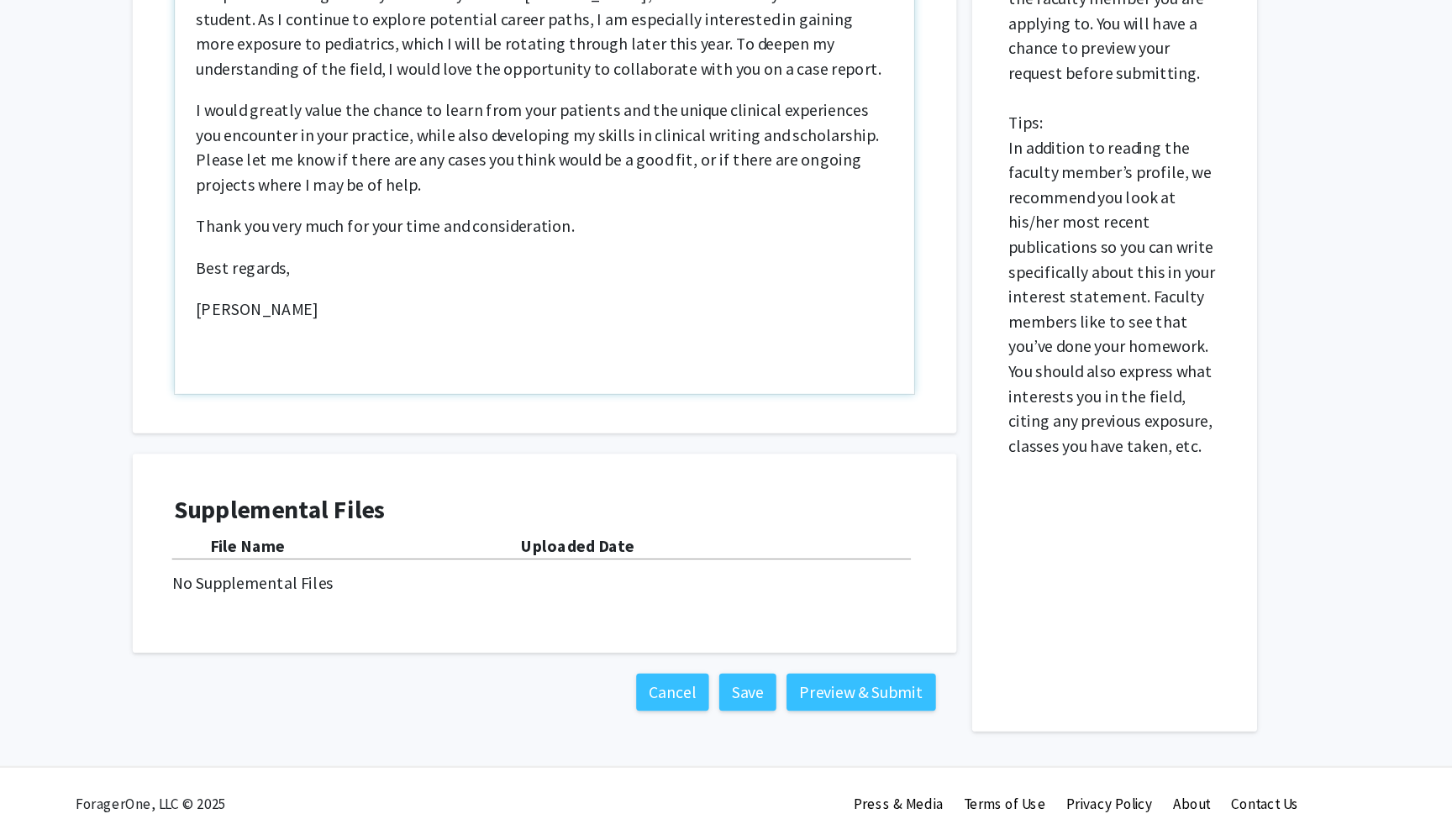
scroll to position [599, 0]
click at [592, 592] on div "Uploaded Date" at bounding box center [751, 602] width 319 height 20
click at [384, 560] on div "Supplemental Files File Name Uploaded Date No Supplemental Files" at bounding box center [610, 607] width 601 height 94
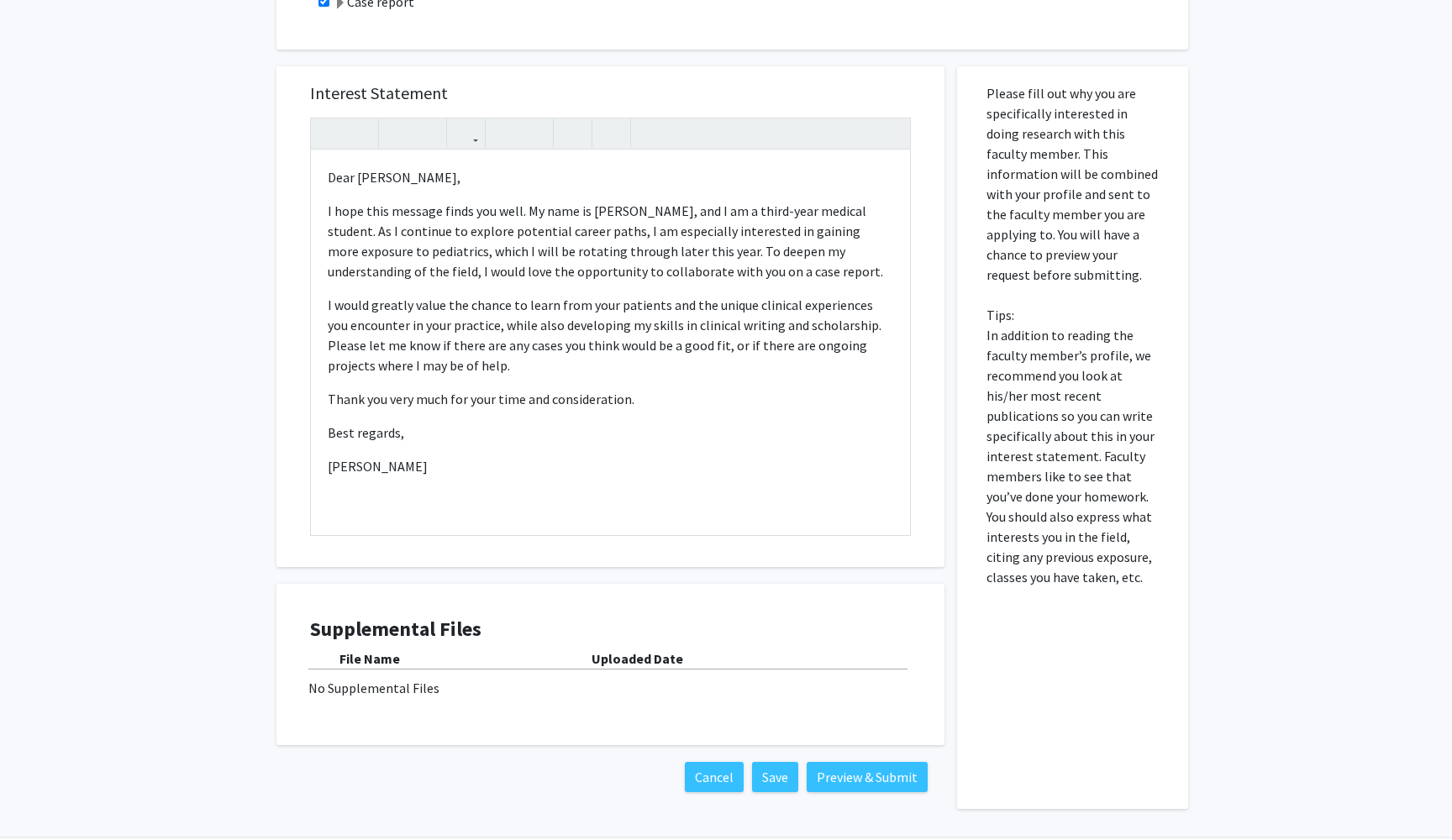
scroll to position [592, 0]
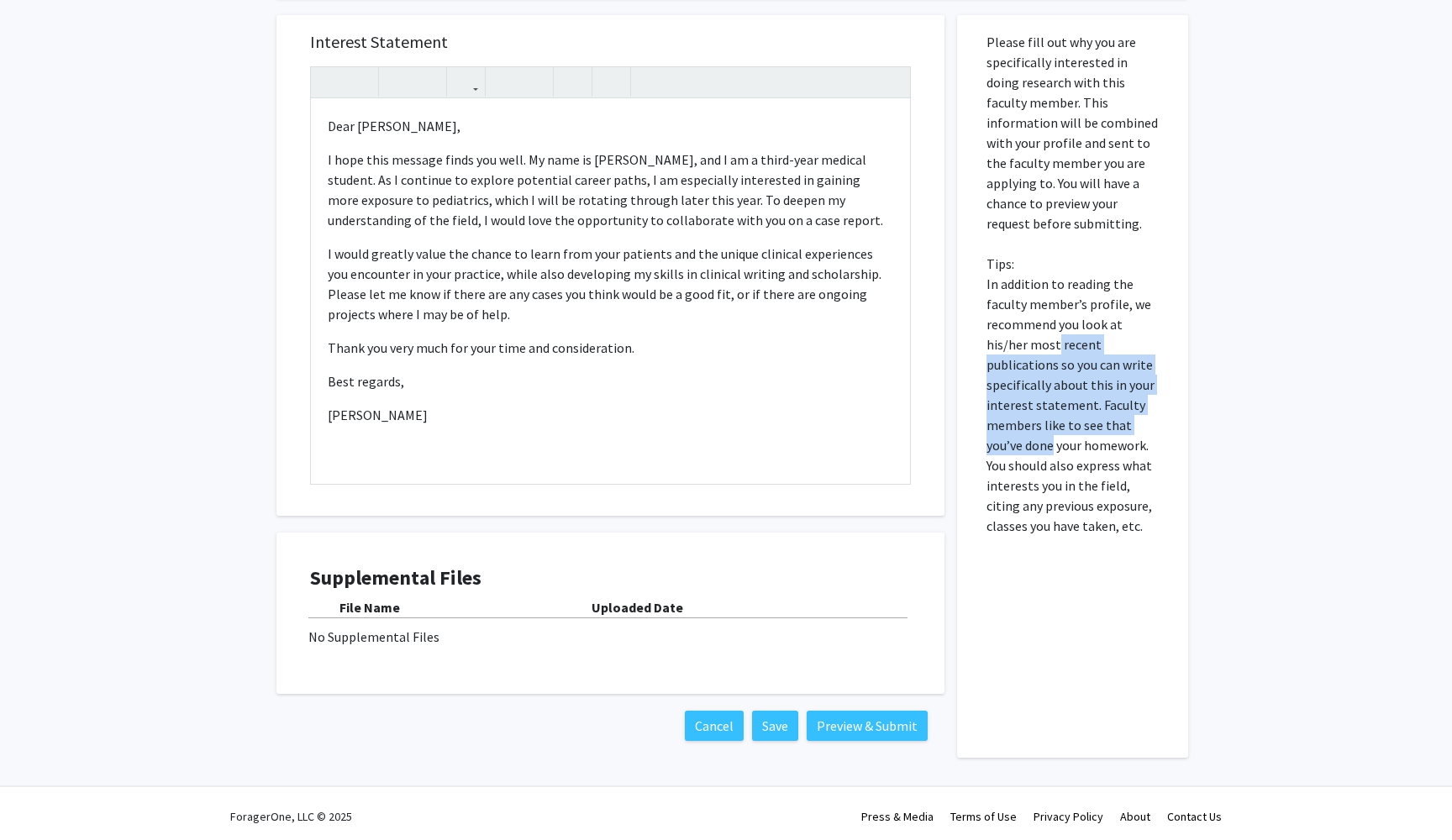
drag, startPoint x: 1056, startPoint y: 349, endPoint x: 1056, endPoint y: 436, distance: 87.0
click at [1056, 437] on p "Please fill out why you are specifically interested in doing research with this…" at bounding box center [1073, 284] width 172 height 505
click at [1056, 436] on p "Please fill out why you are specifically interested in doing research with this…" at bounding box center [1073, 284] width 172 height 505
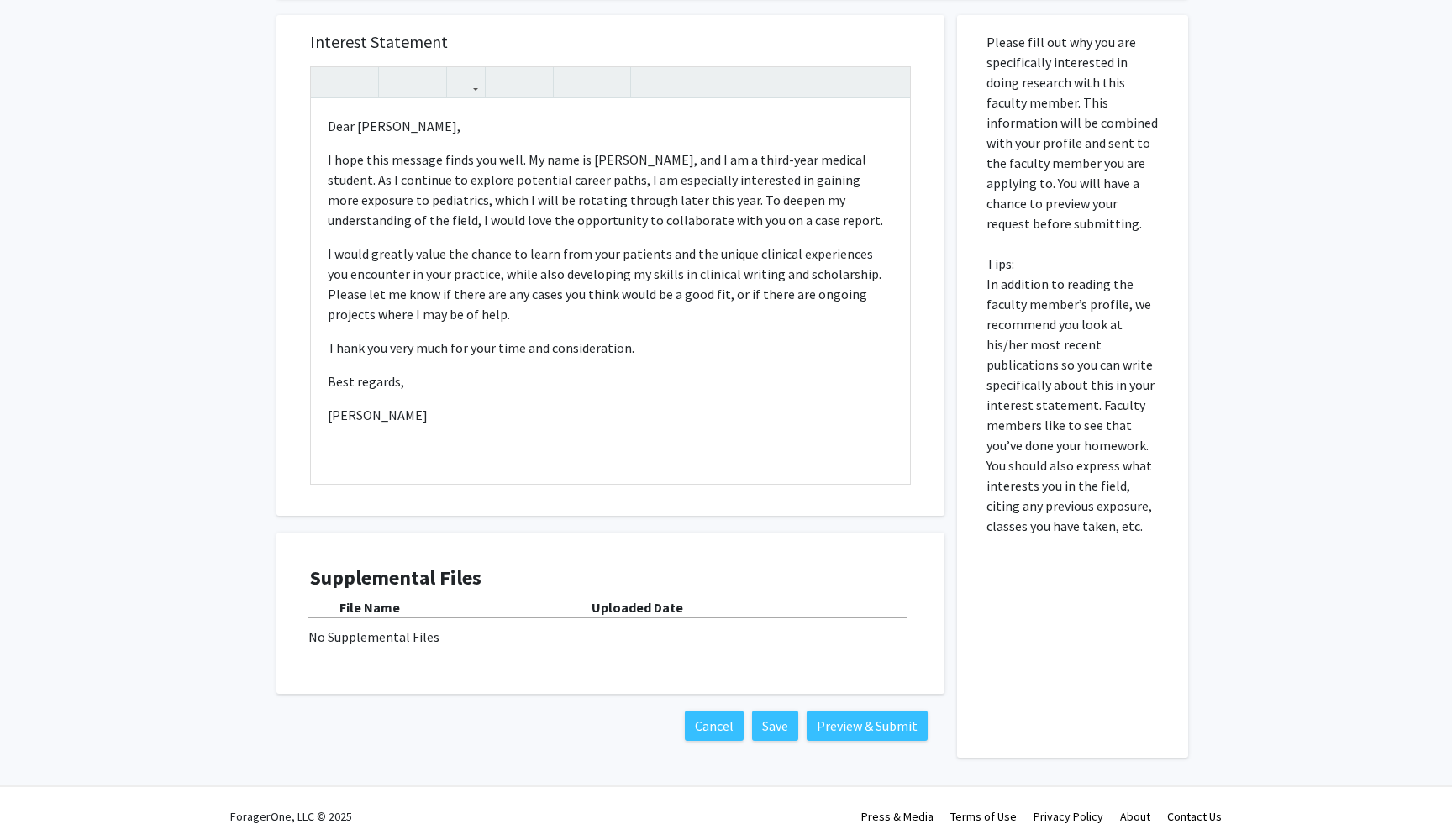
click at [669, 601] on b "Uploaded Date" at bounding box center [637, 608] width 91 height 17
click at [669, 608] on b "Uploaded Date" at bounding box center [637, 608] width 91 height 17
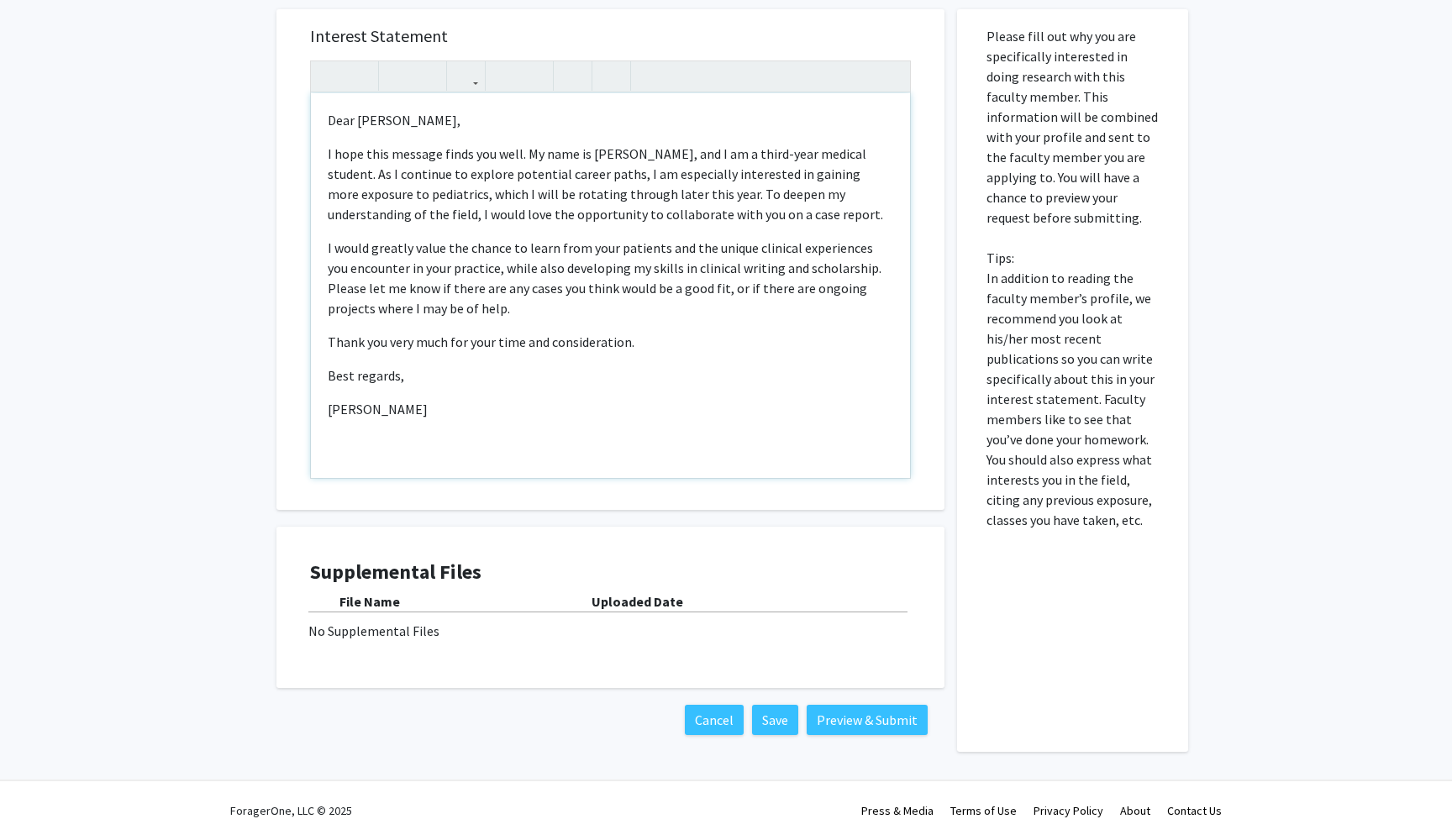
scroll to position [599, 0]
click at [684, 328] on div "Dear [PERSON_NAME], I hope this message finds you well. My name is [PERSON_NAME…" at bounding box center [610, 285] width 599 height 385
click at [773, 721] on button "Save" at bounding box center [775, 720] width 46 height 30
click at [528, 635] on div "No Supplemental Files" at bounding box center [610, 631] width 604 height 20
click at [512, 612] on div "File Name Uploaded Date" at bounding box center [610, 602] width 601 height 21
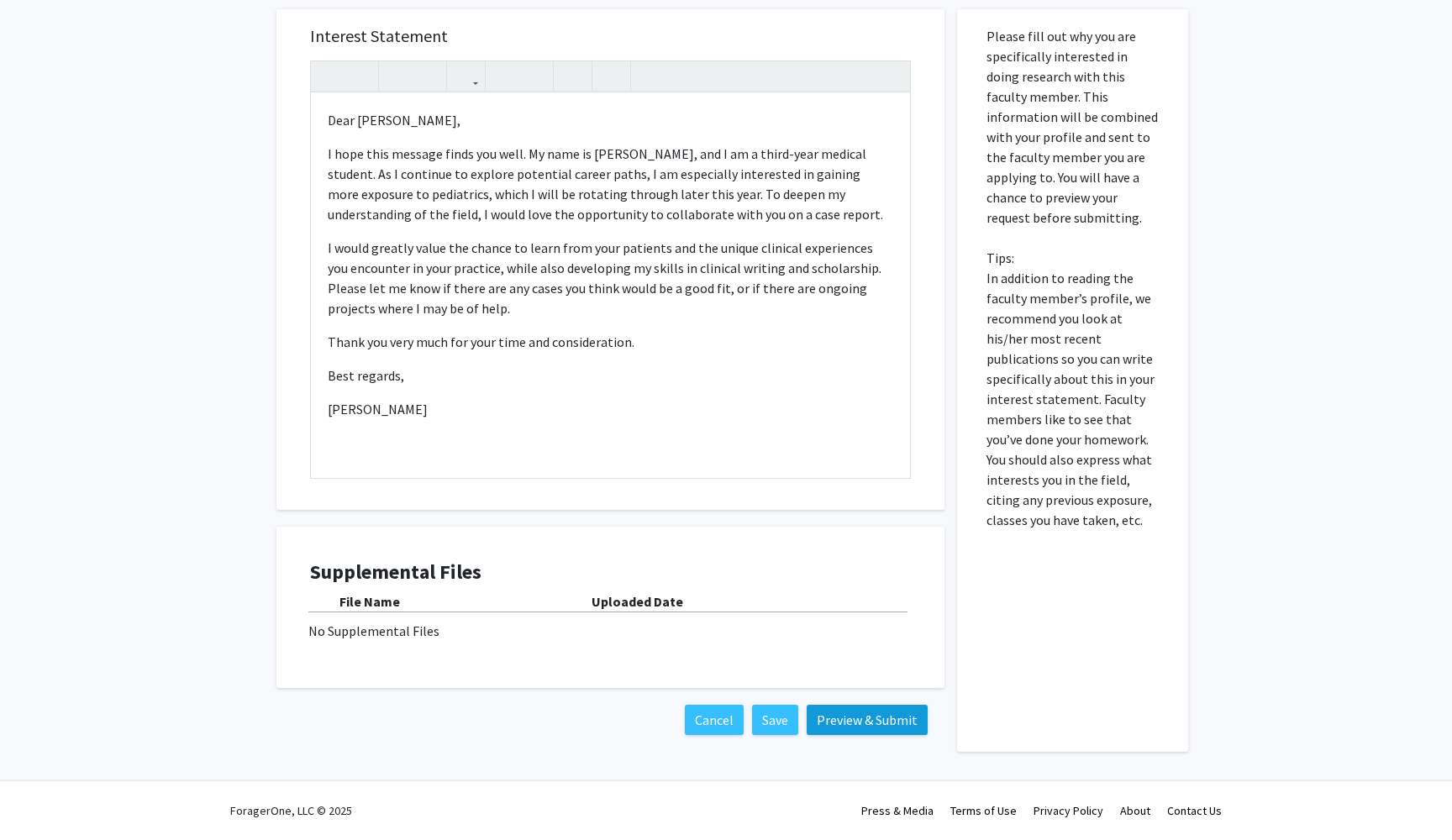
click at [849, 723] on button "Preview & Submit" at bounding box center [867, 720] width 121 height 30
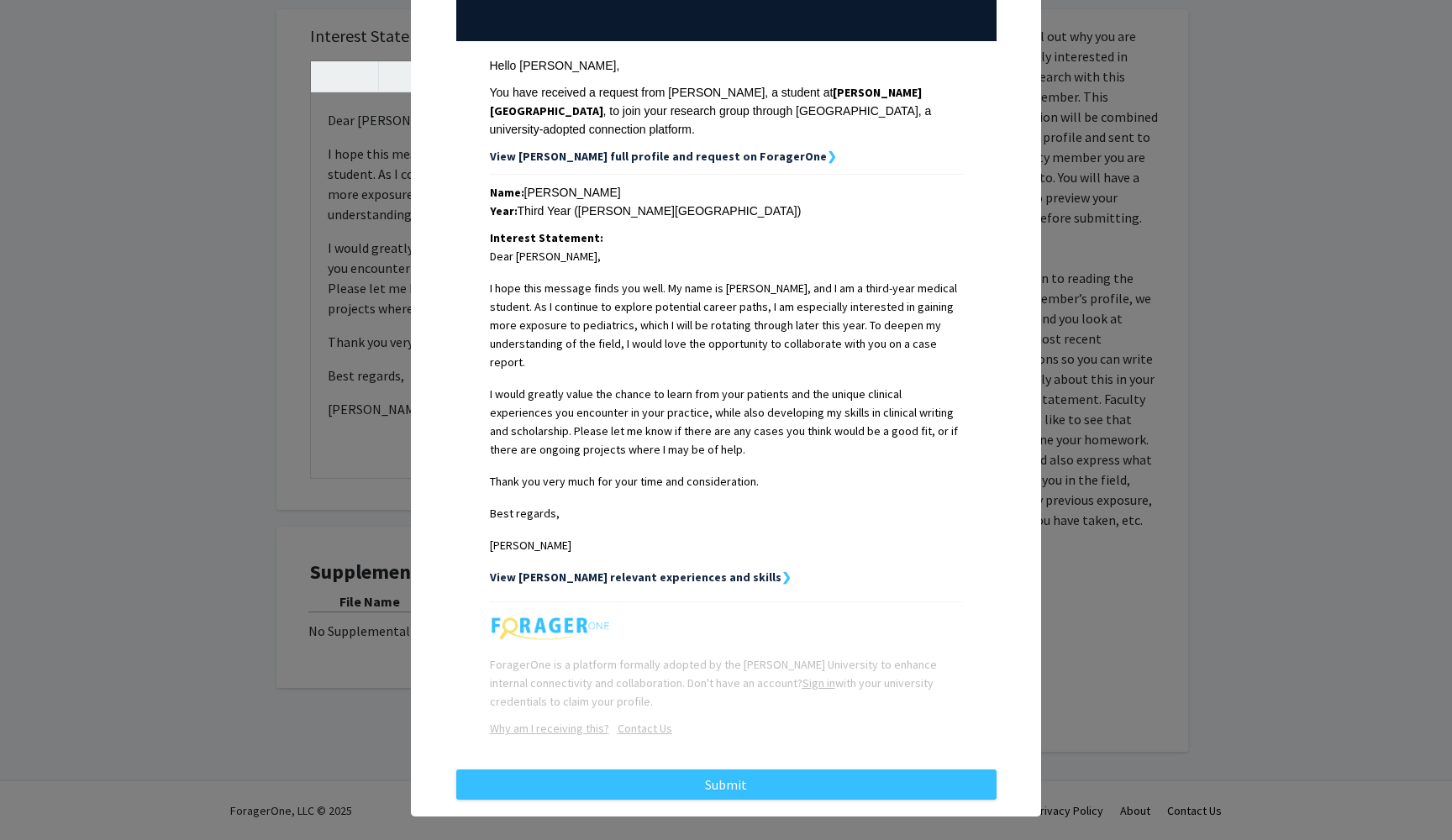
scroll to position [211, 0]
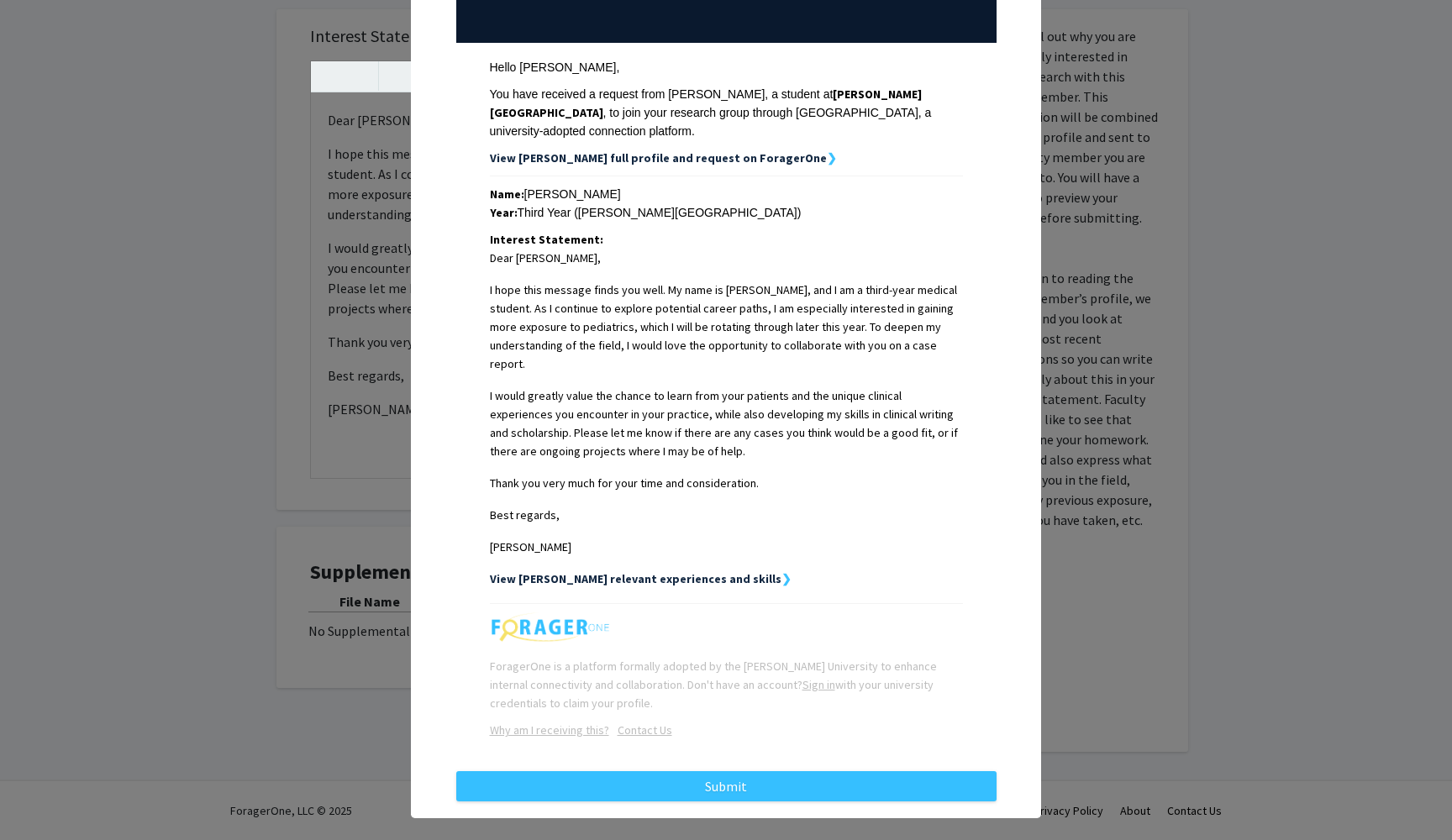
click at [681, 571] on strong "View [PERSON_NAME] relevant experiences and skills" at bounding box center [636, 579] width 292 height 15
click at [722, 571] on strong "View [PERSON_NAME] relevant experiences and skills" at bounding box center [636, 579] width 292 height 15
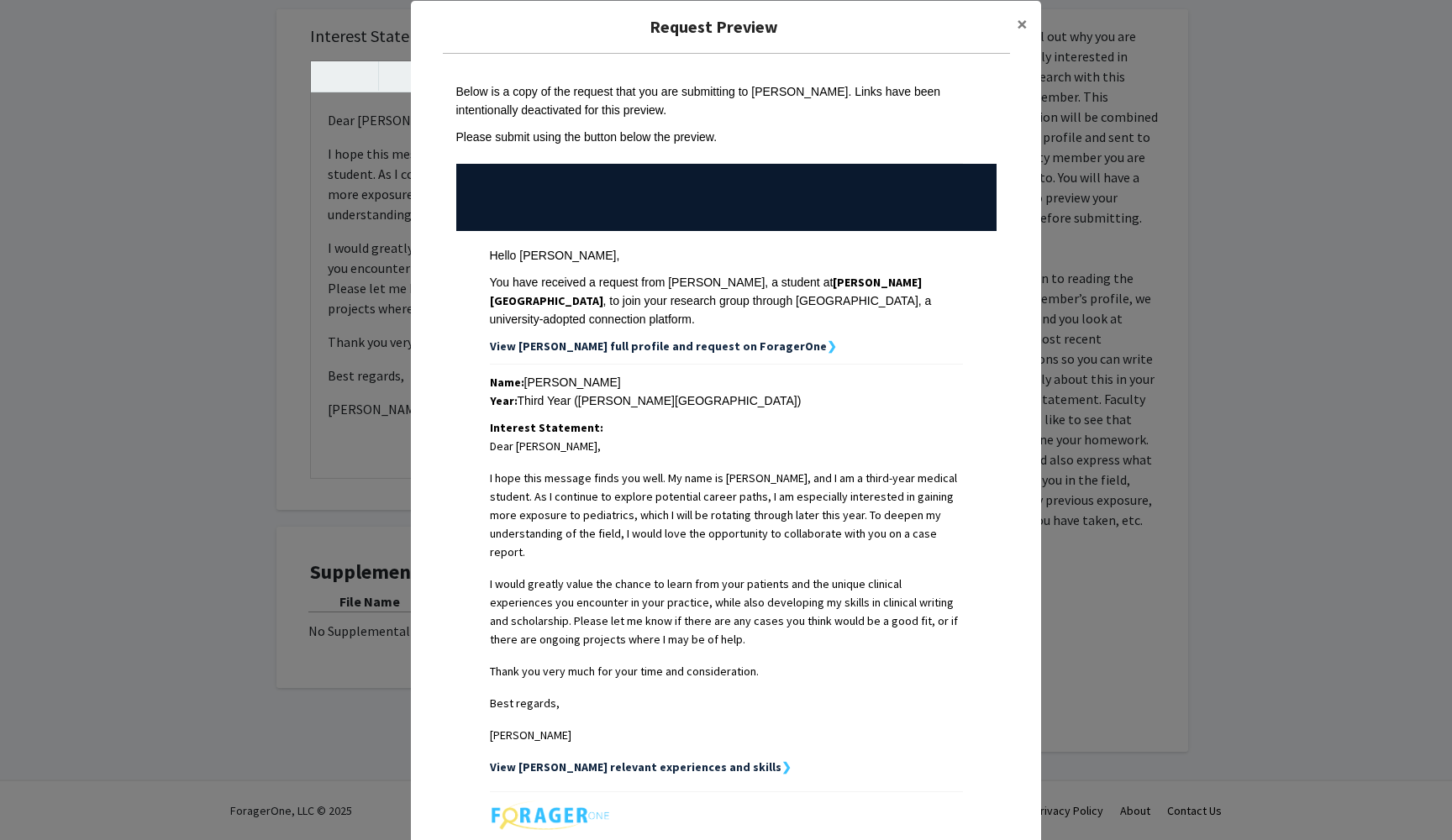
scroll to position [20, 0]
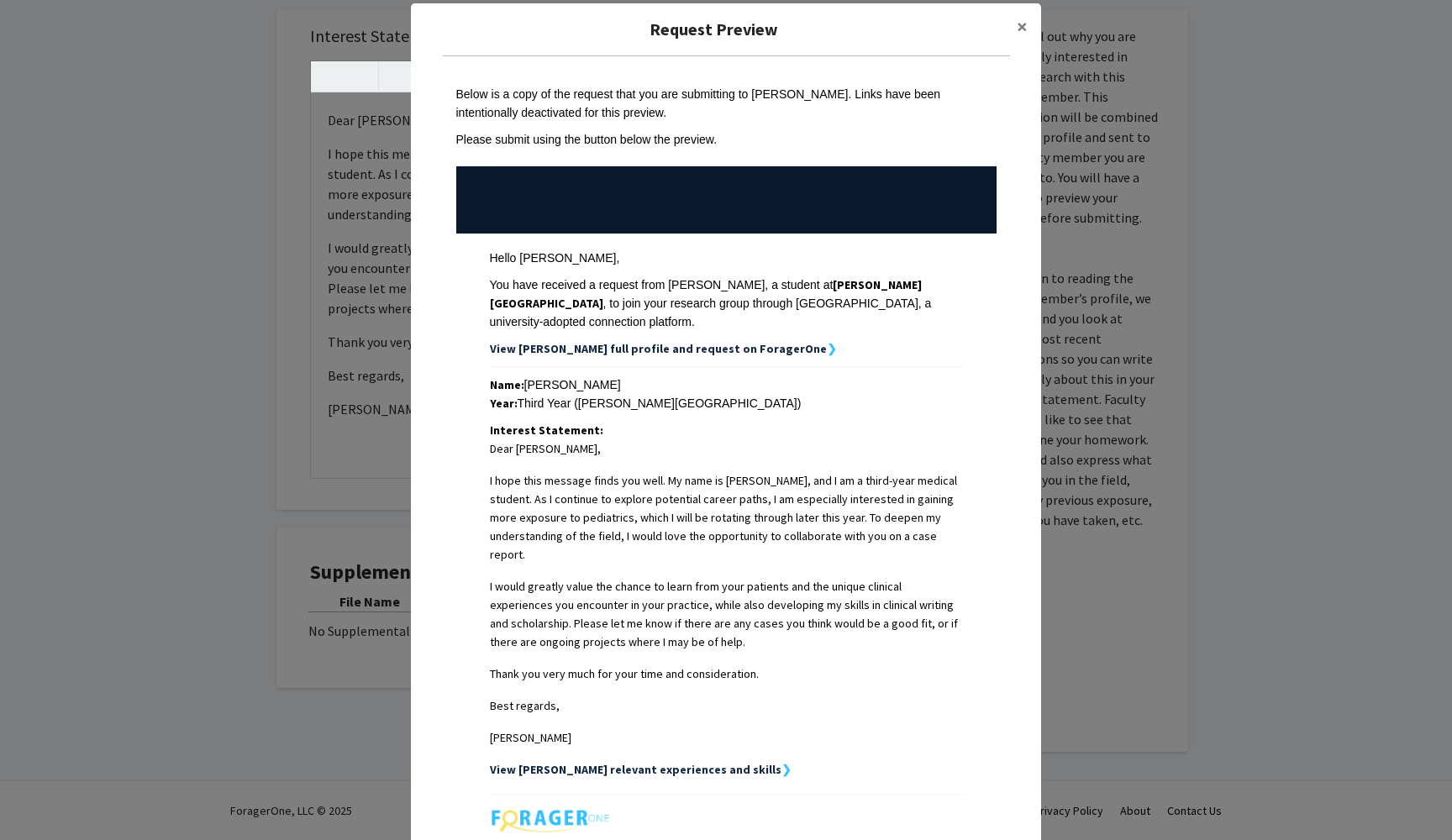
click at [749, 349] on strong "View [PERSON_NAME] full profile and request on ForagerOne" at bounding box center [658, 349] width 337 height 15
click at [827, 348] on strong "❯" at bounding box center [832, 349] width 10 height 15
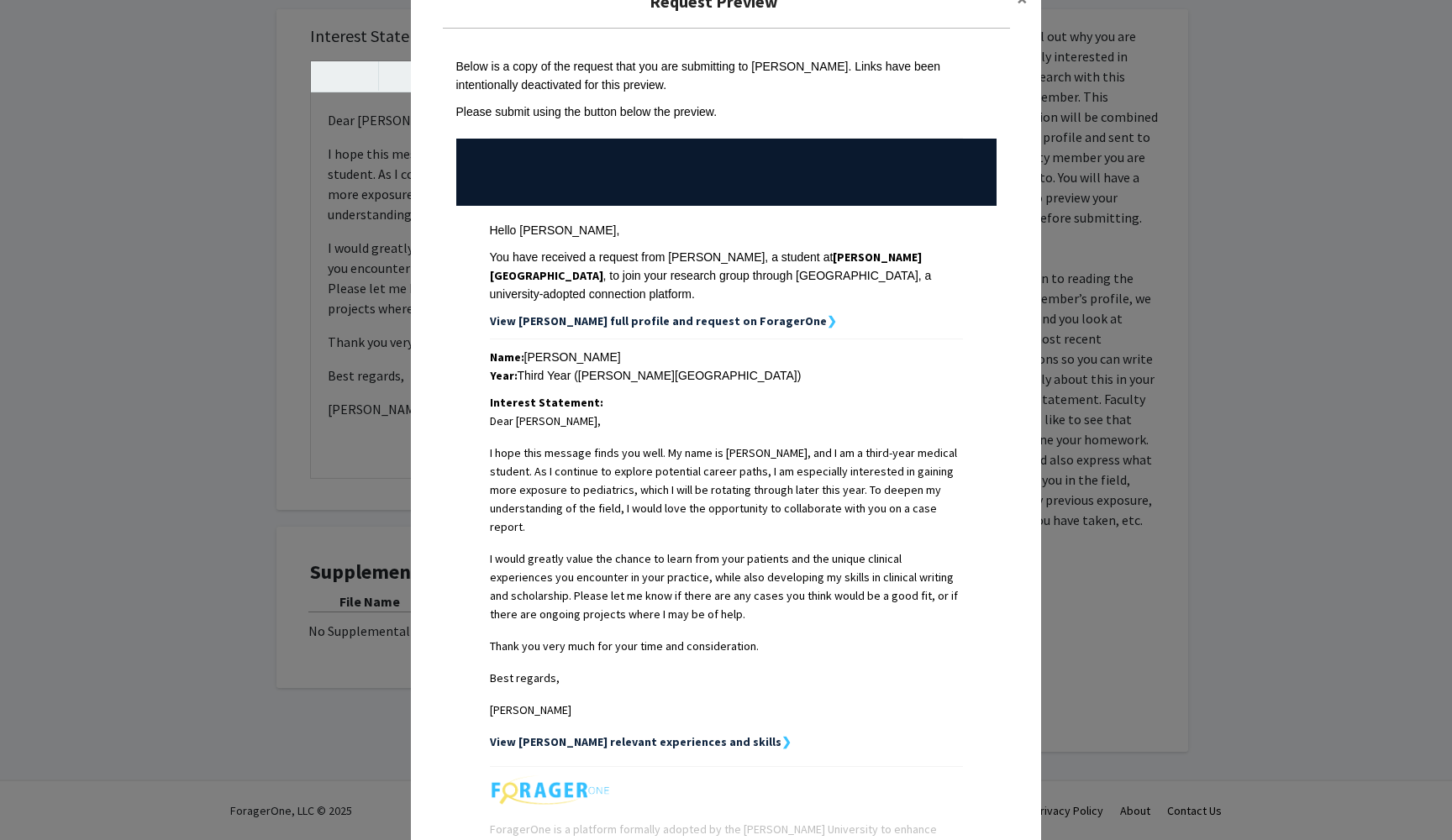
scroll to position [51, 0]
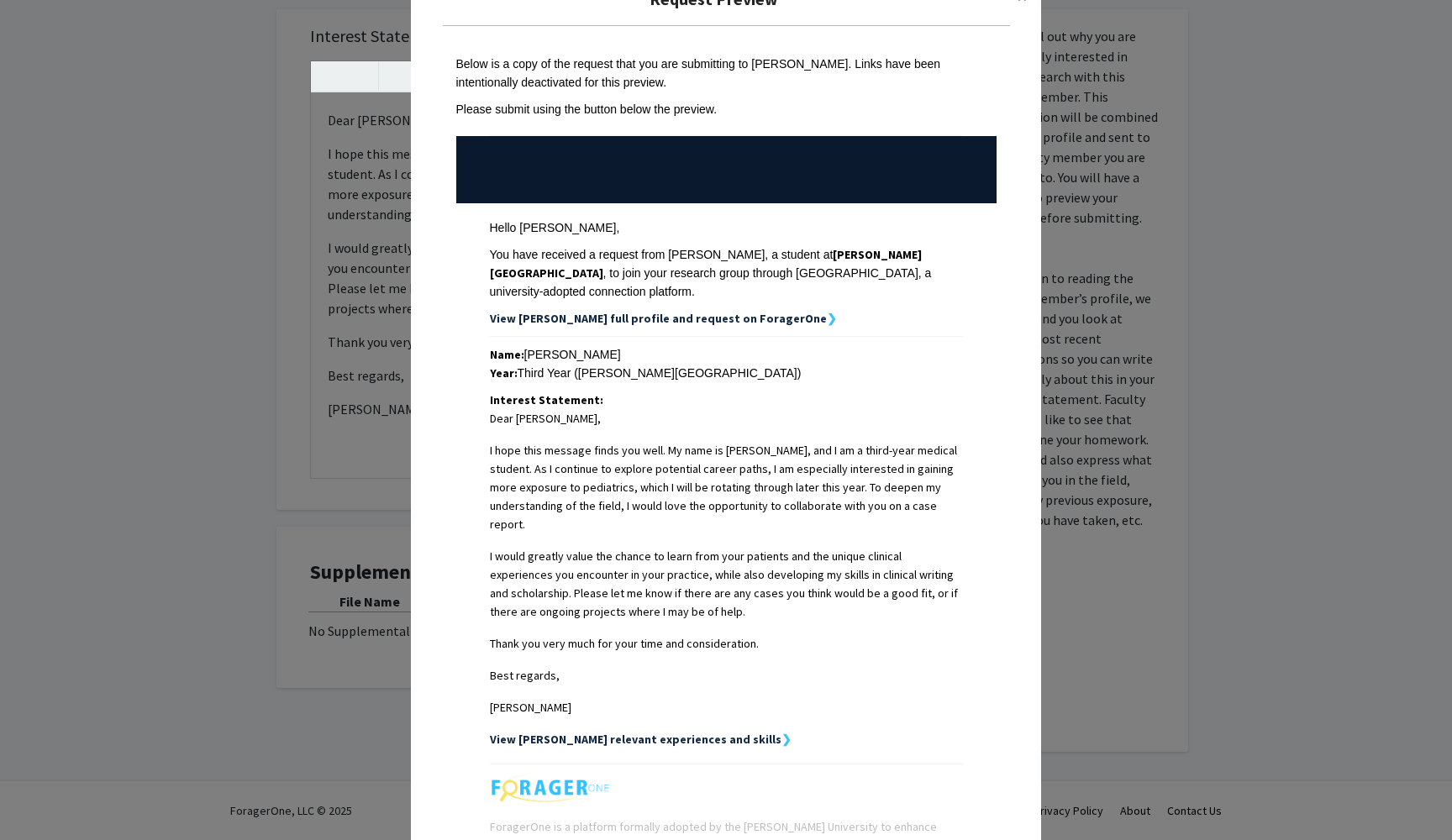
drag, startPoint x: 648, startPoint y: 693, endPoint x: 490, endPoint y: 425, distance: 311.1
click at [490, 425] on span "Dear [PERSON_NAME], I hope this message finds you well. My name is [PERSON_NAME…" at bounding box center [727, 563] width 473 height 308
copy span "Dear [PERSON_NAME], I hope this message finds you well. My name is [PERSON_NAME…"
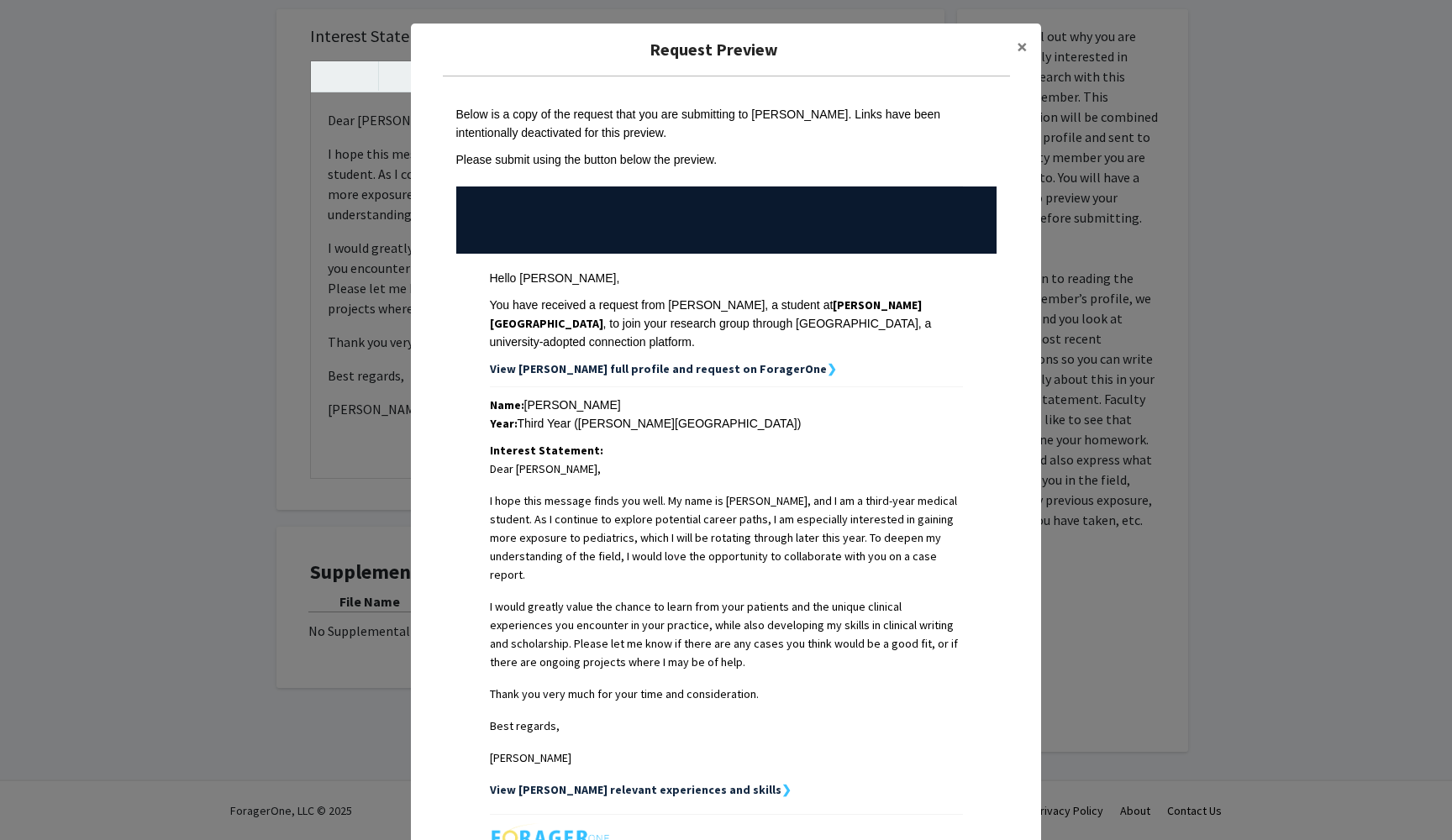
scroll to position [0, 0]
click at [1022, 57] on span "×" at bounding box center [1022, 46] width 11 height 26
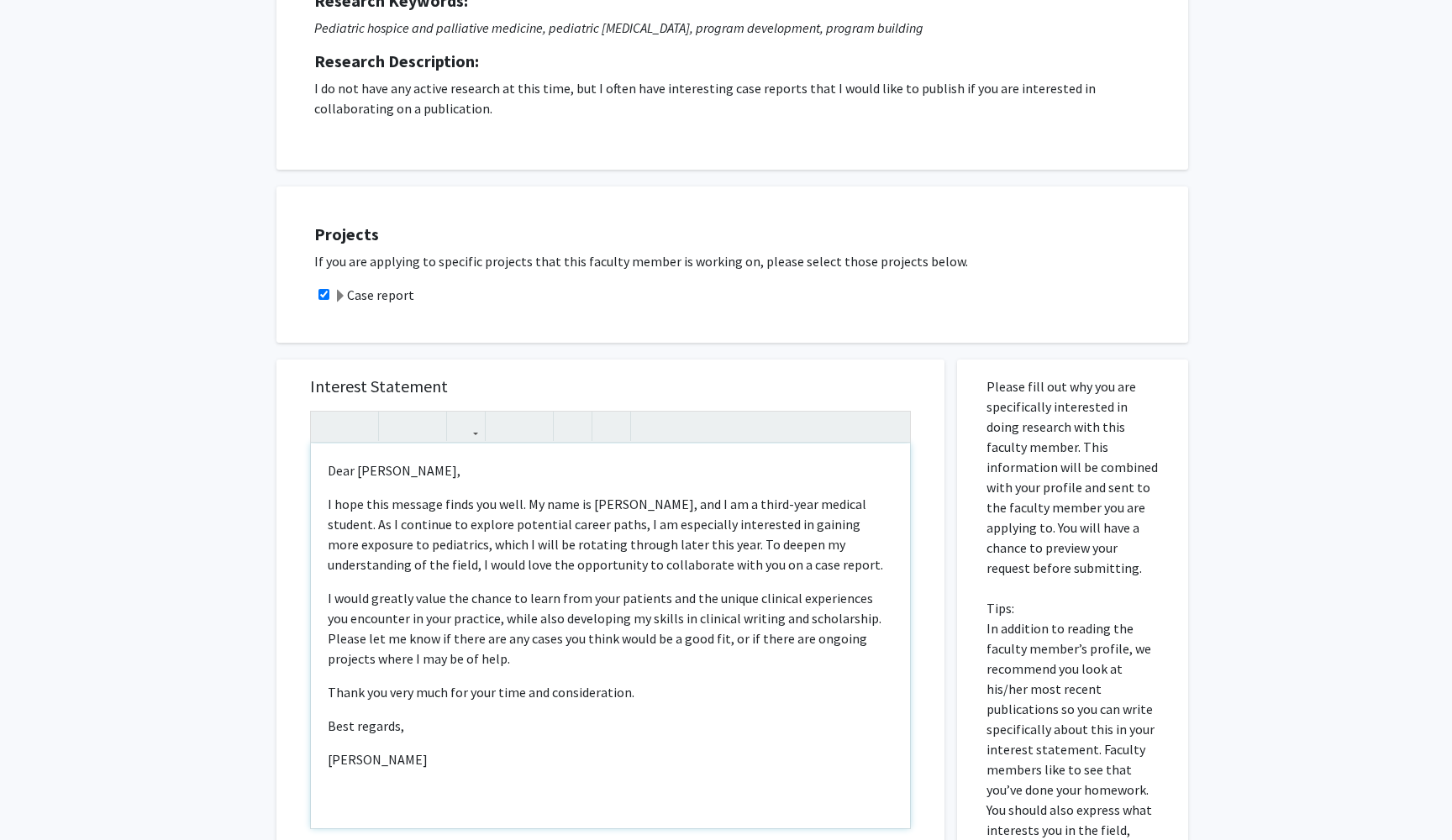
scroll to position [151, 0]
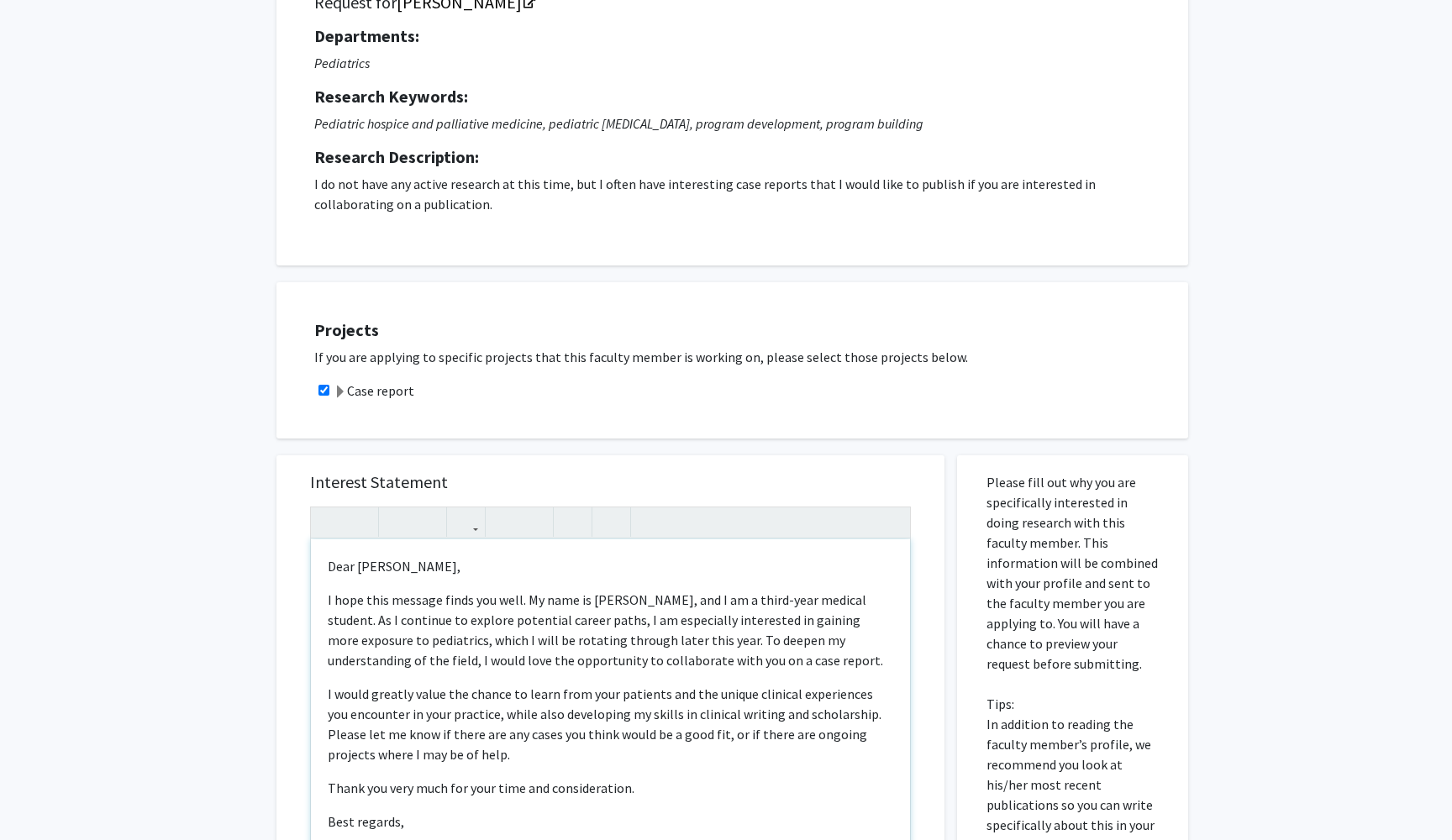
drag, startPoint x: 608, startPoint y: 417, endPoint x: 506, endPoint y: 306, distance: 150.7
click at [506, 306] on div "All Requests Request for [PERSON_NAME] Request for [PERSON_NAME] Departments: P…" at bounding box center [726, 560] width 925 height 1276
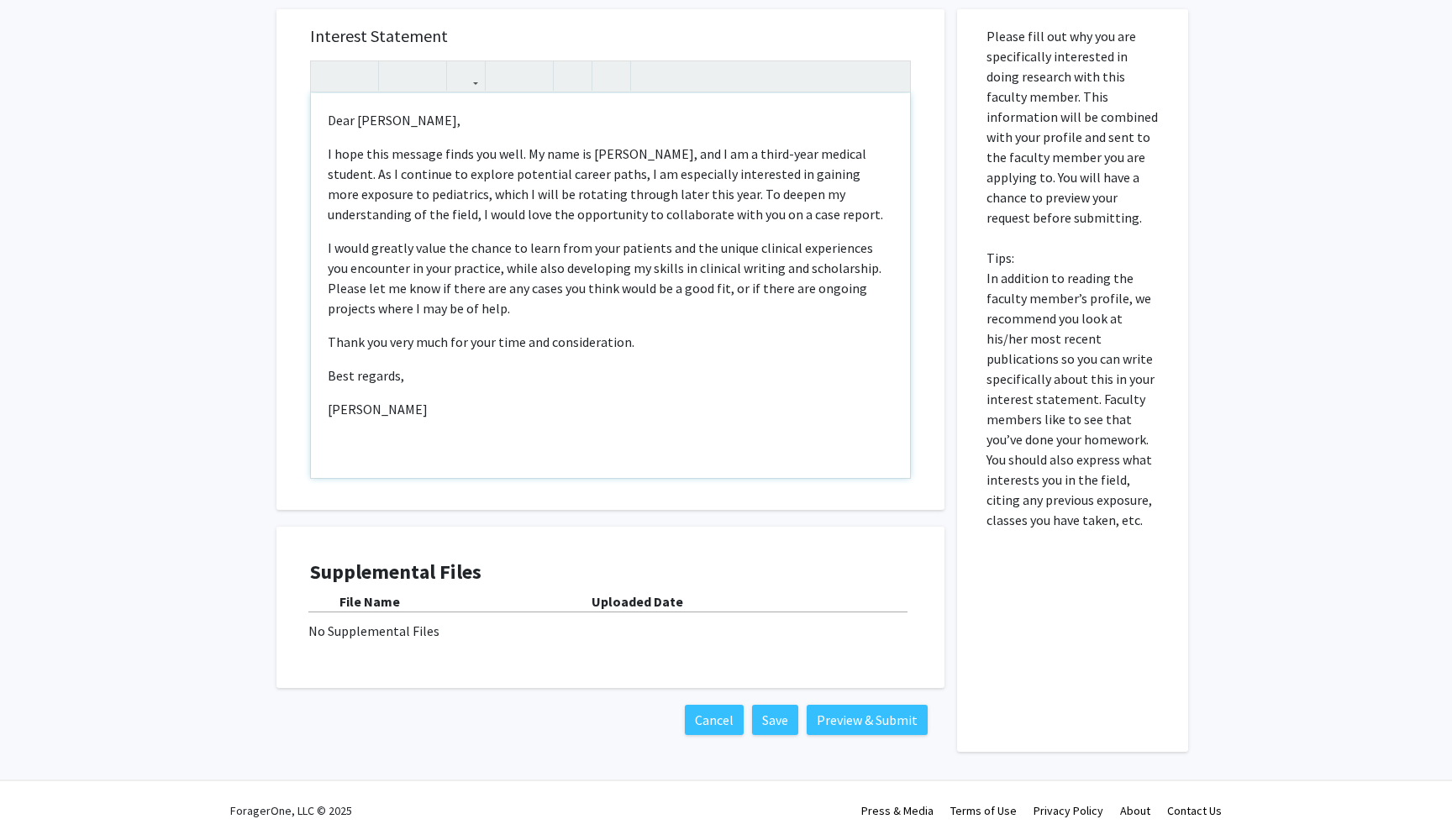
scroll to position [599, 0]
click at [839, 713] on button "Preview & Submit" at bounding box center [867, 720] width 121 height 30
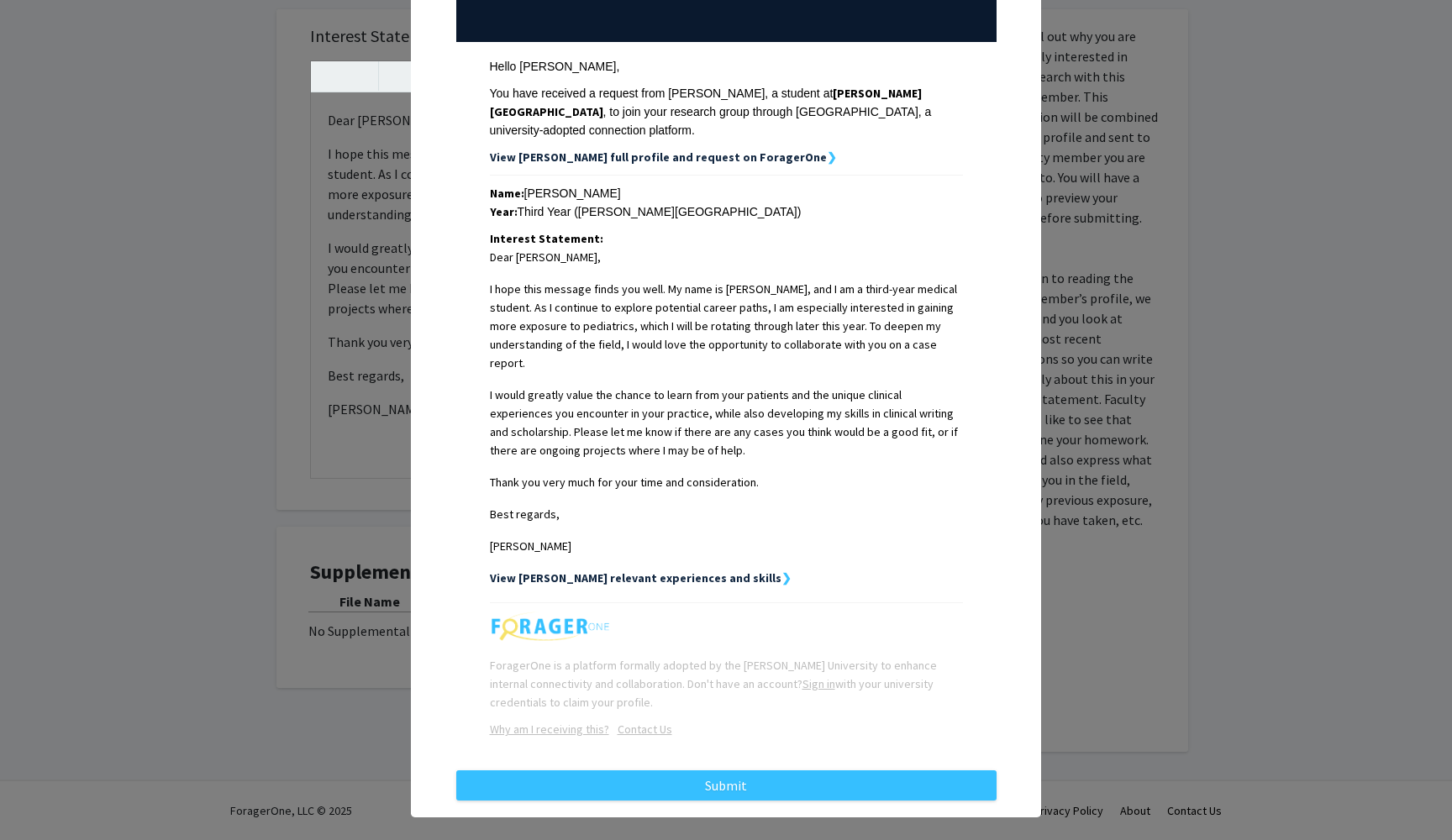
scroll to position [211, 0]
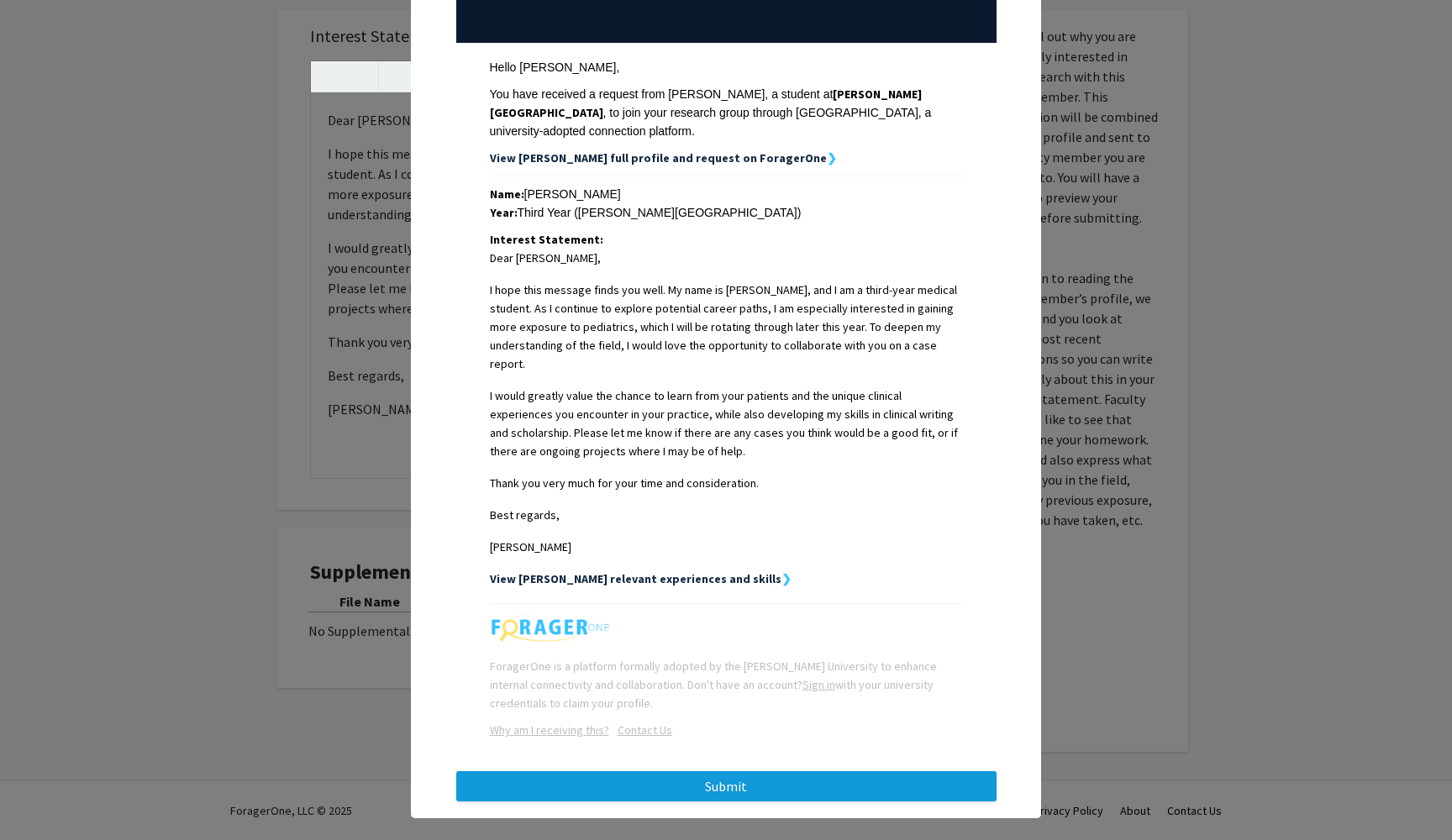
click at [764, 772] on button "Submit" at bounding box center [726, 787] width 540 height 30
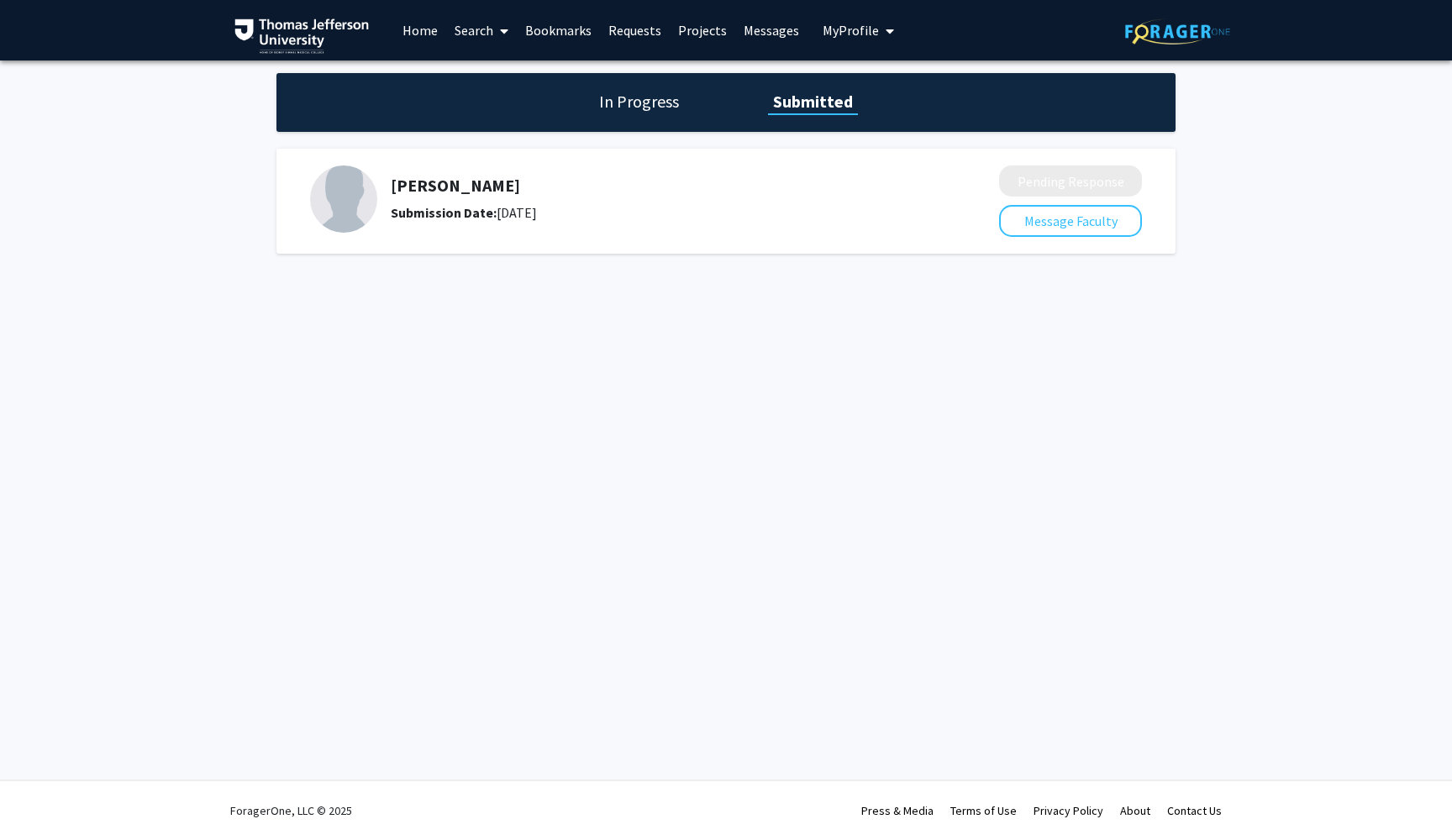
click at [834, 26] on span "My Profile" at bounding box center [850, 30] width 57 height 17
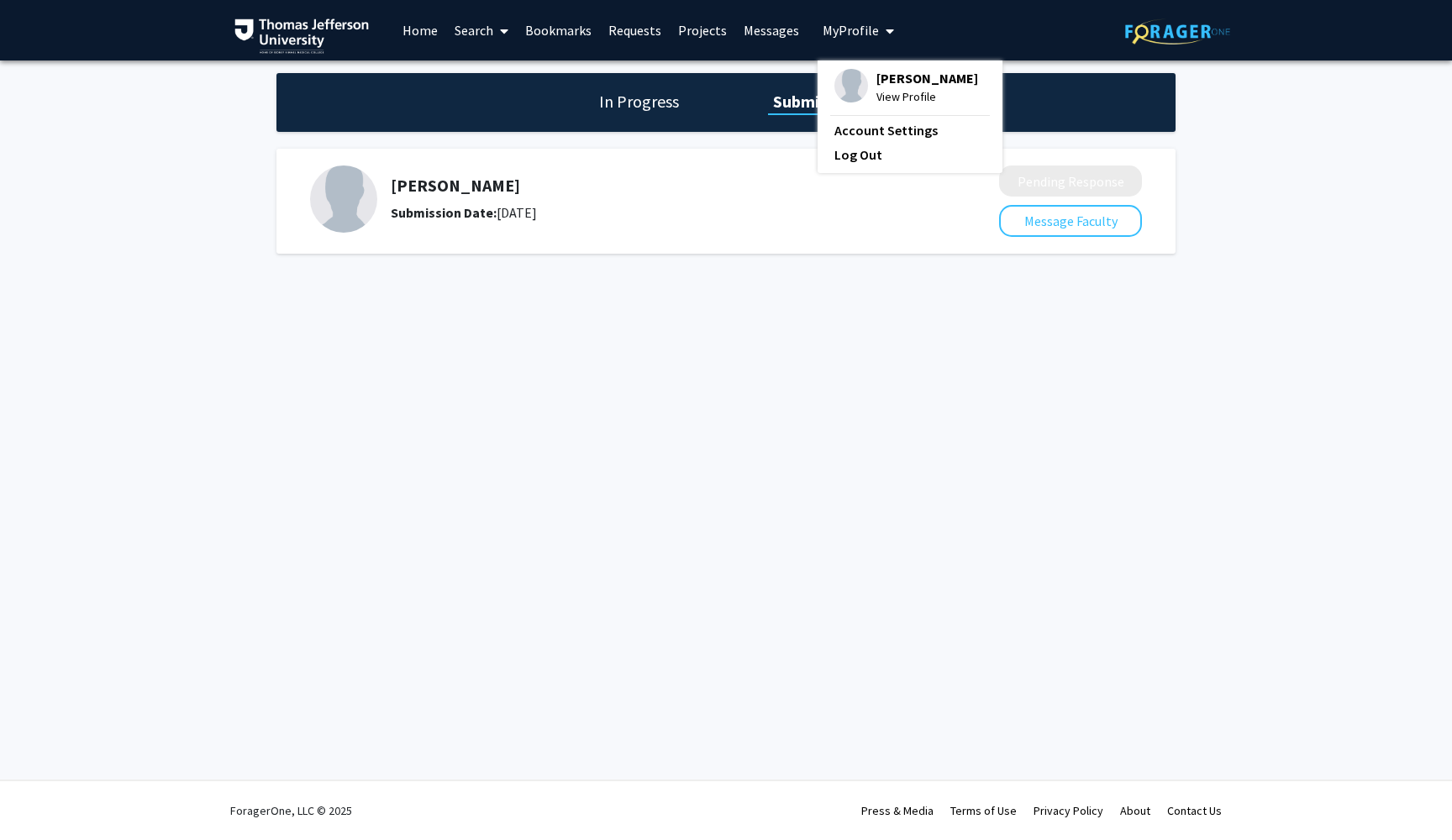
click at [898, 87] on span "[PERSON_NAME]" at bounding box center [927, 79] width 101 height 19
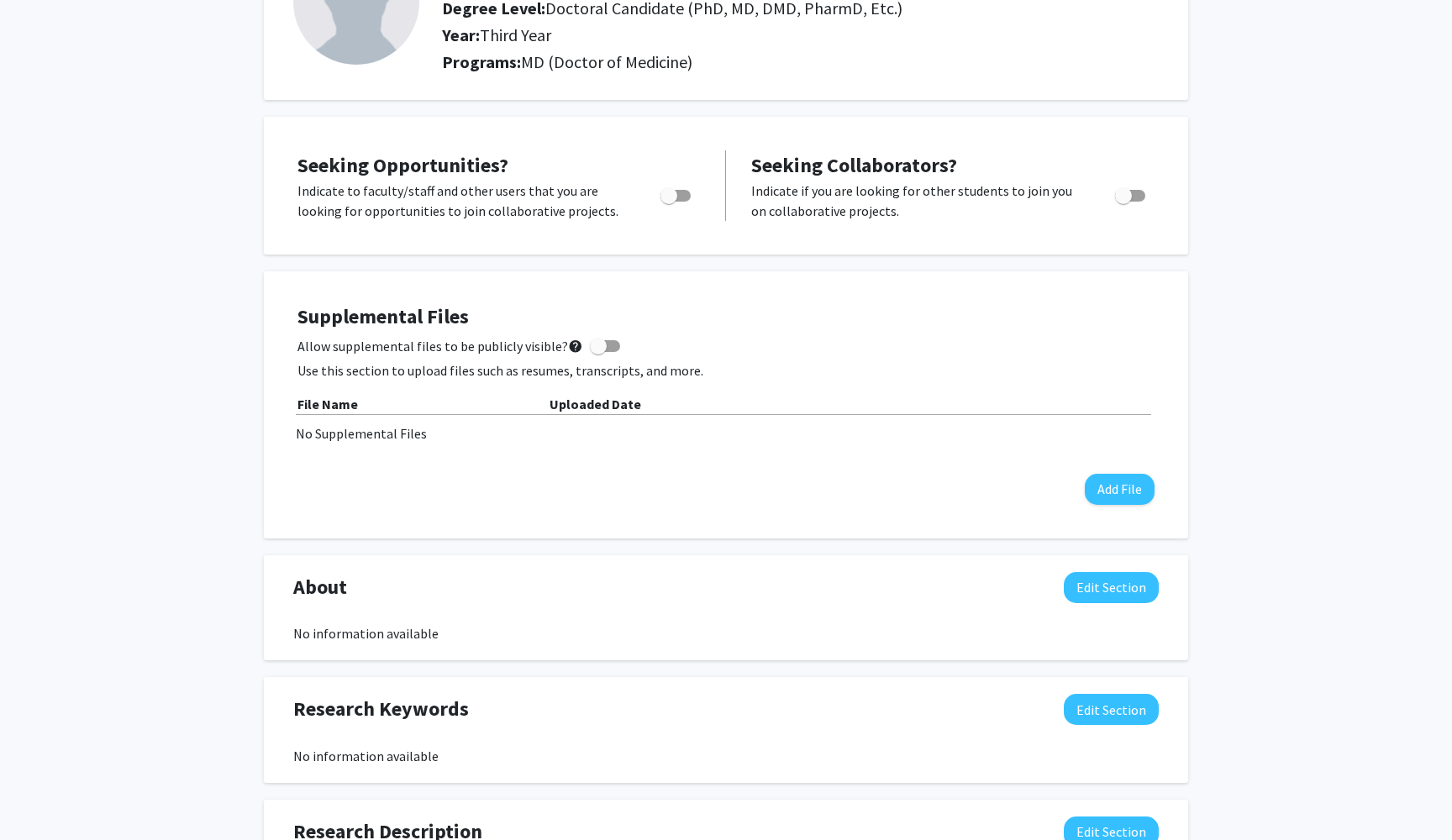
scroll to position [175, 0]
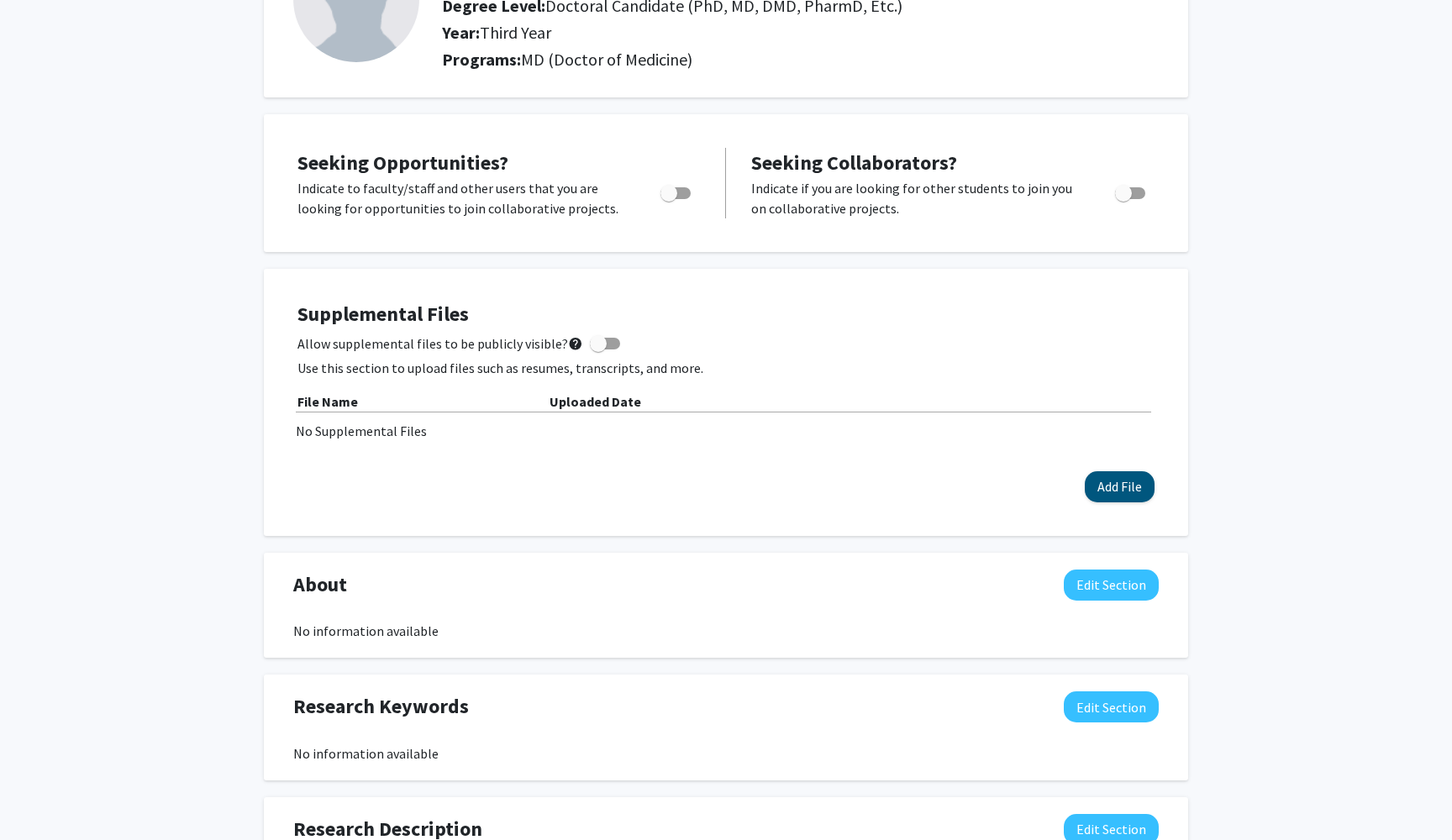
click at [1111, 488] on button "Add File" at bounding box center [1120, 487] width 70 height 31
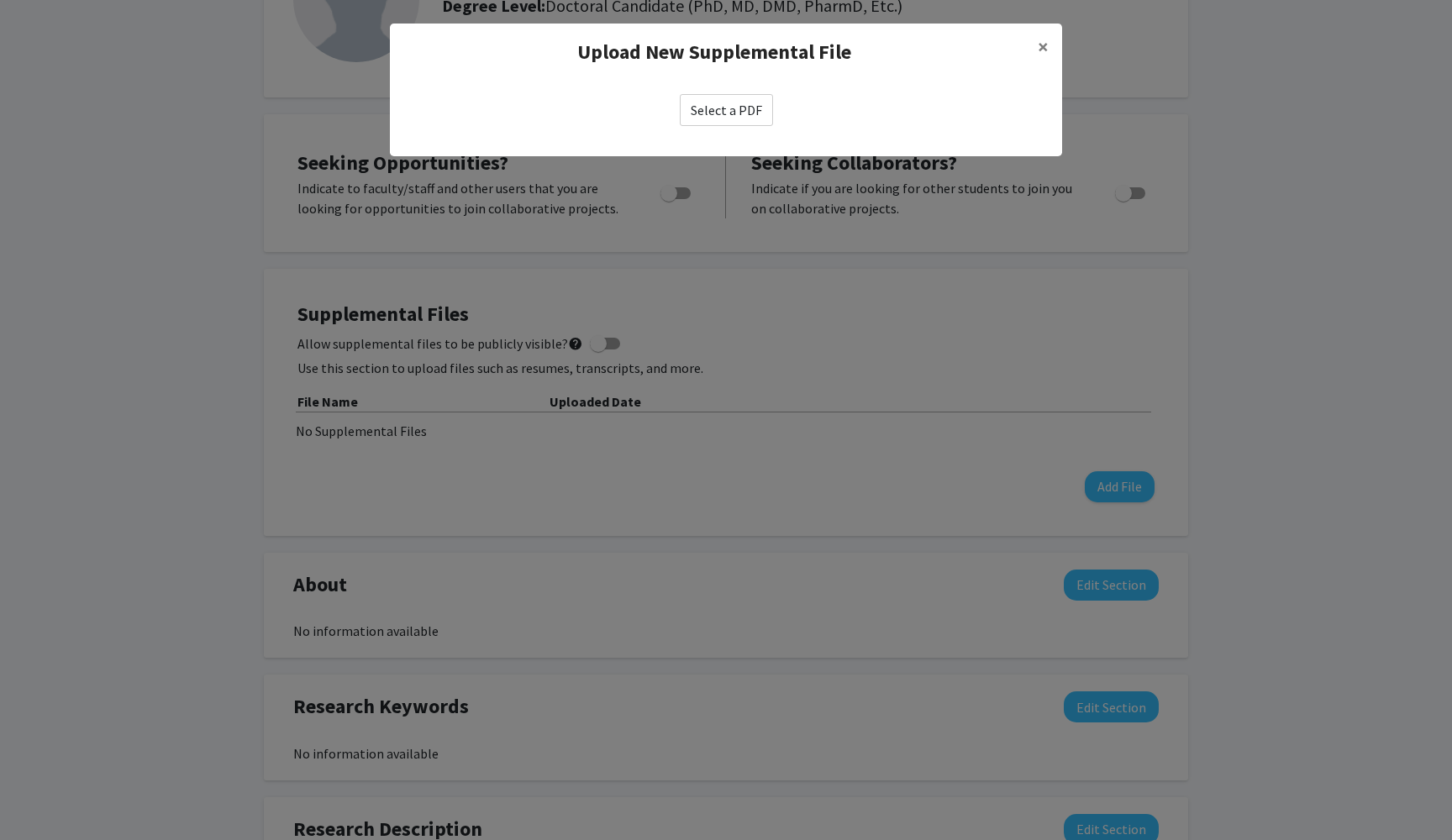
click at [751, 102] on label "Select a PDF" at bounding box center [726, 110] width 93 height 32
click at [0, 0] on input "Select a PDF" at bounding box center [0, 0] width 0 height 0
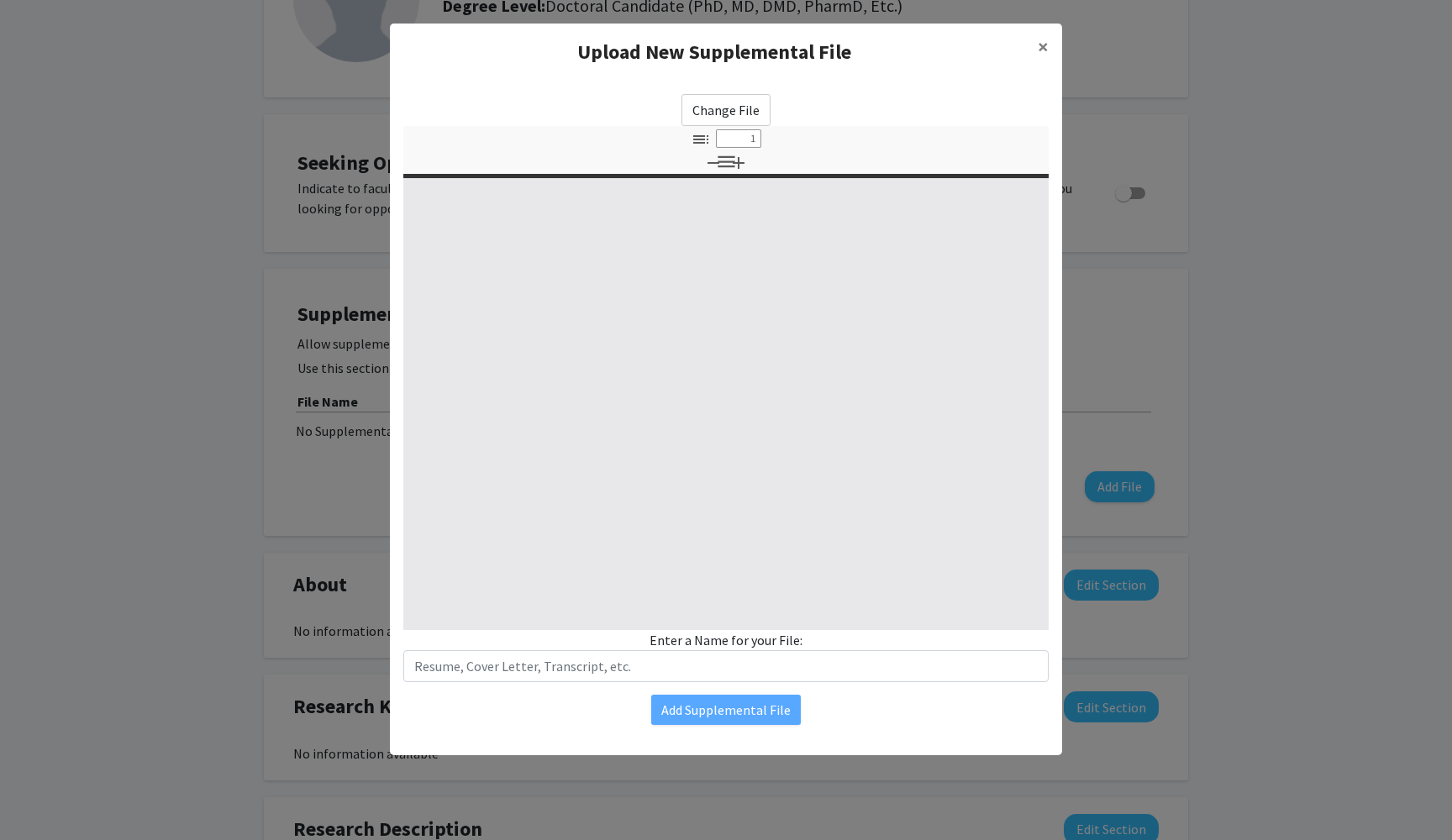
select select "custom"
type input "0"
select select "custom"
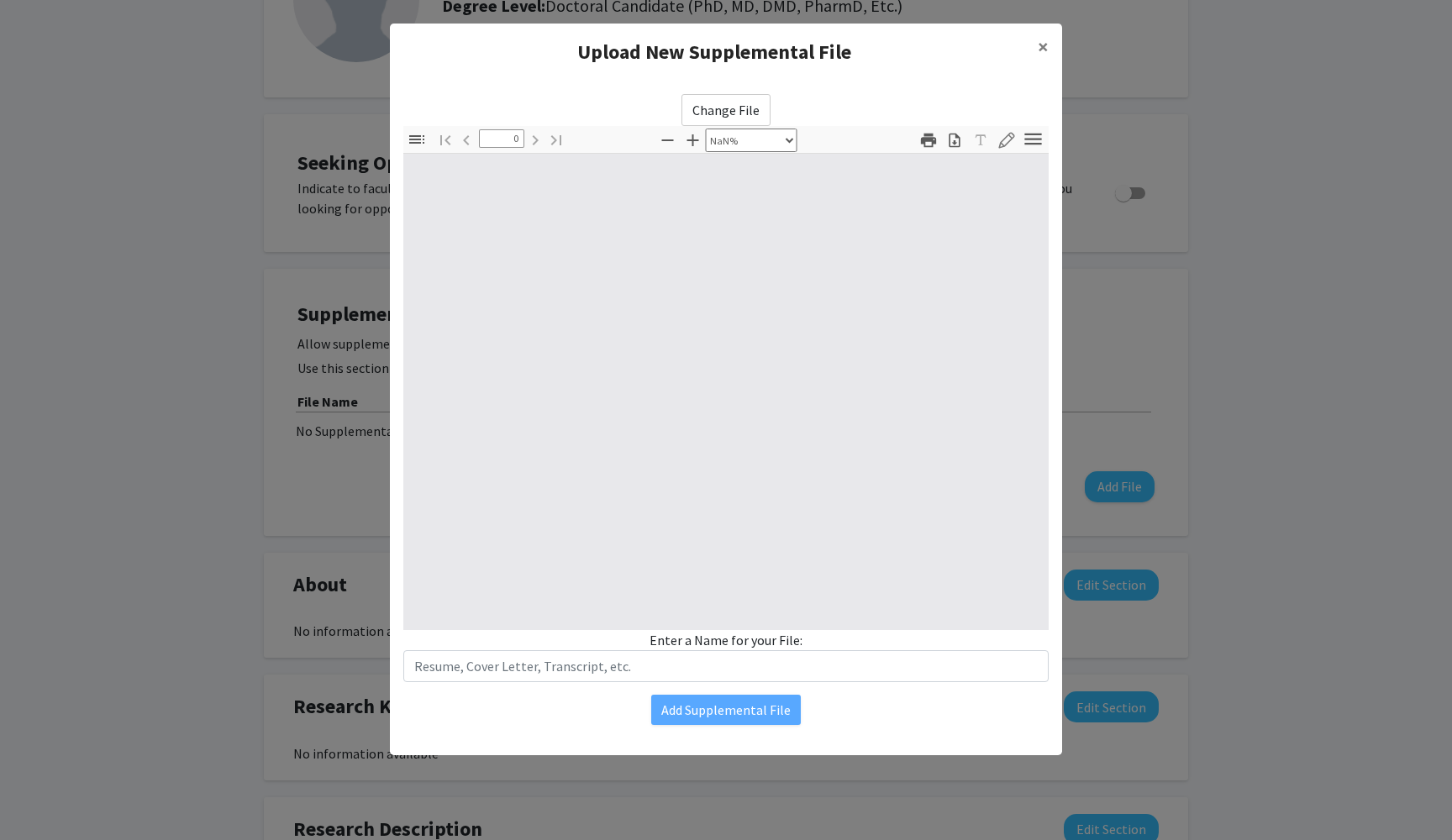
type input "1"
select select "auto"
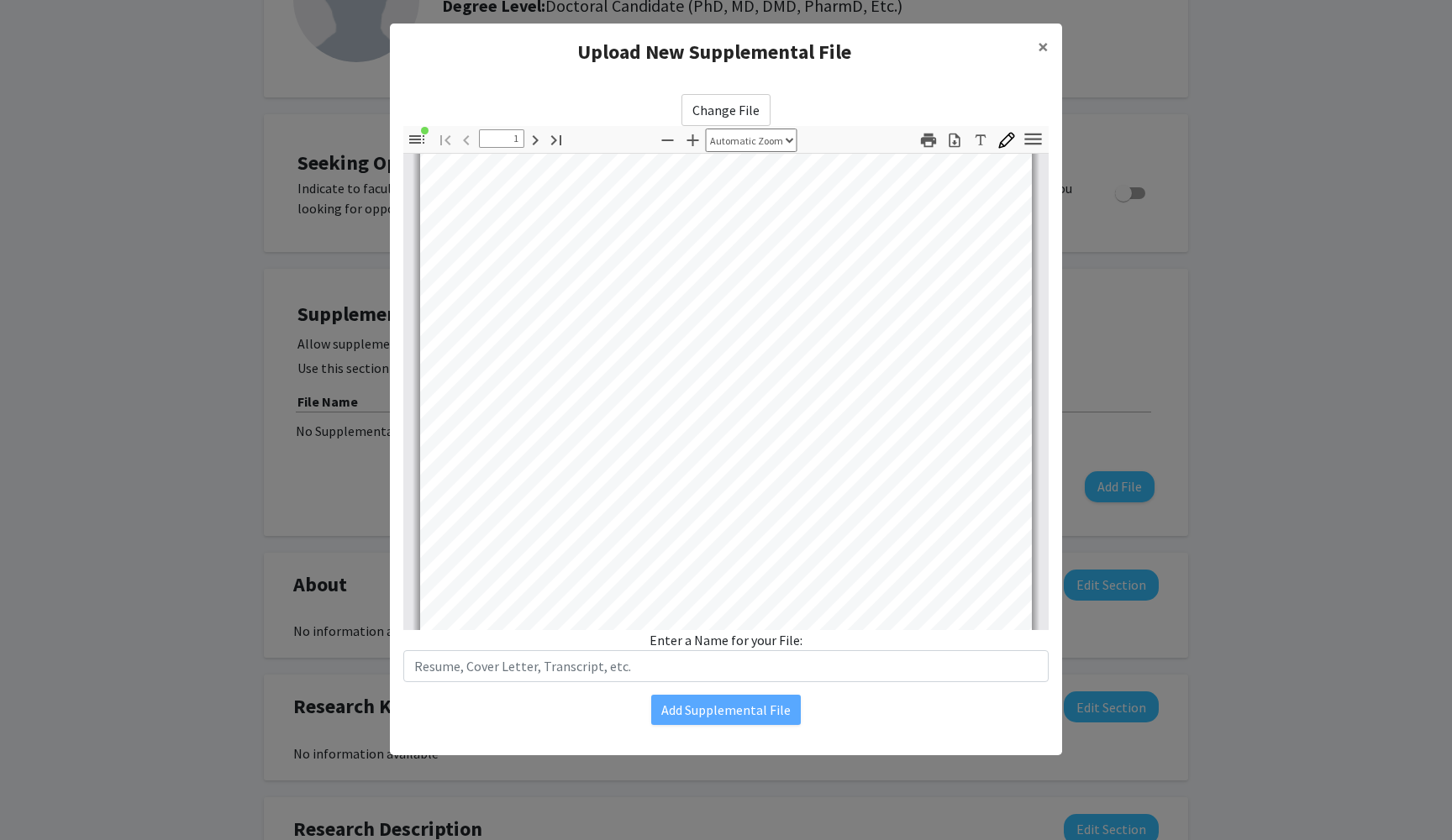
scroll to position [305, 0]
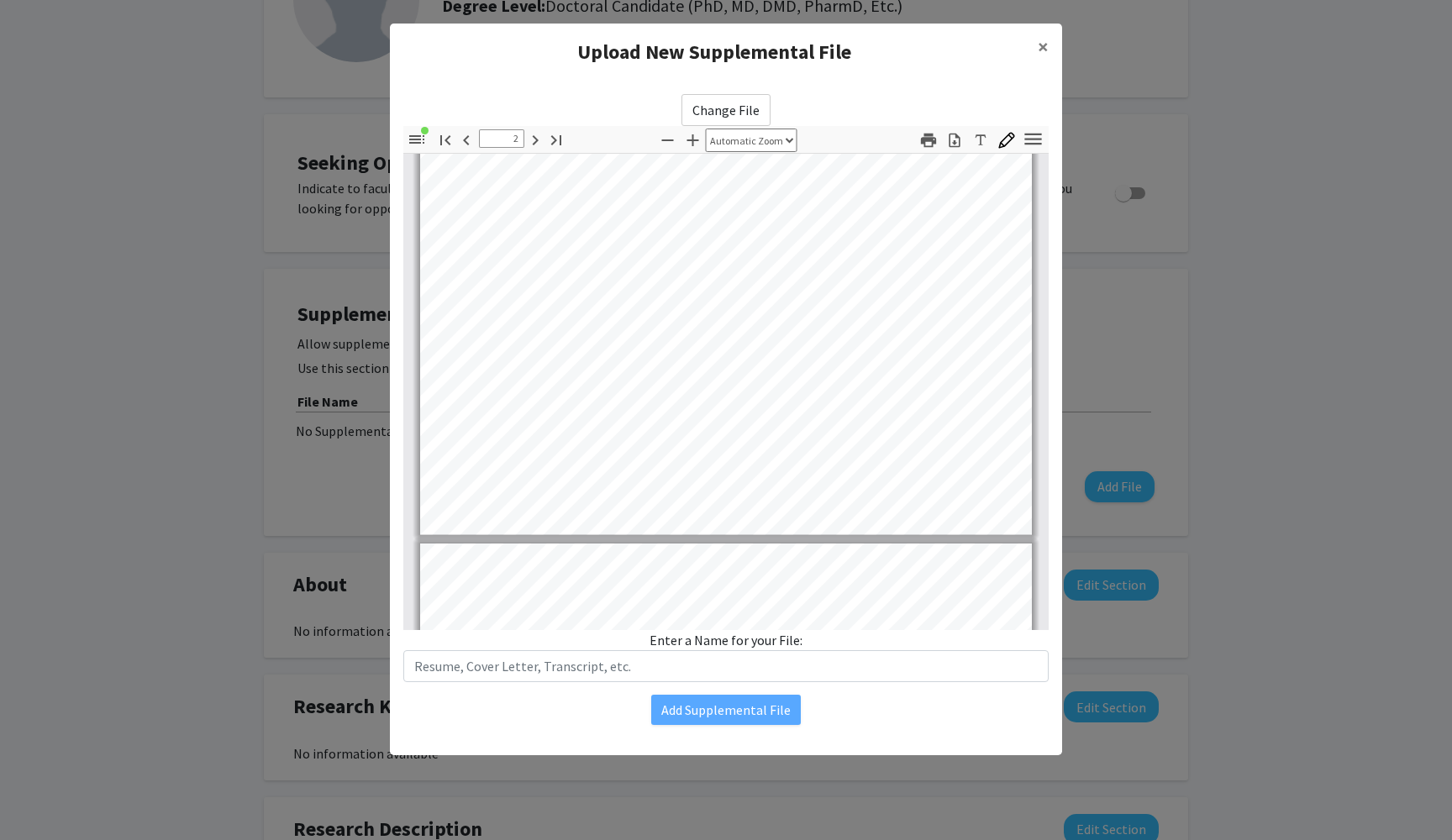
type input "3"
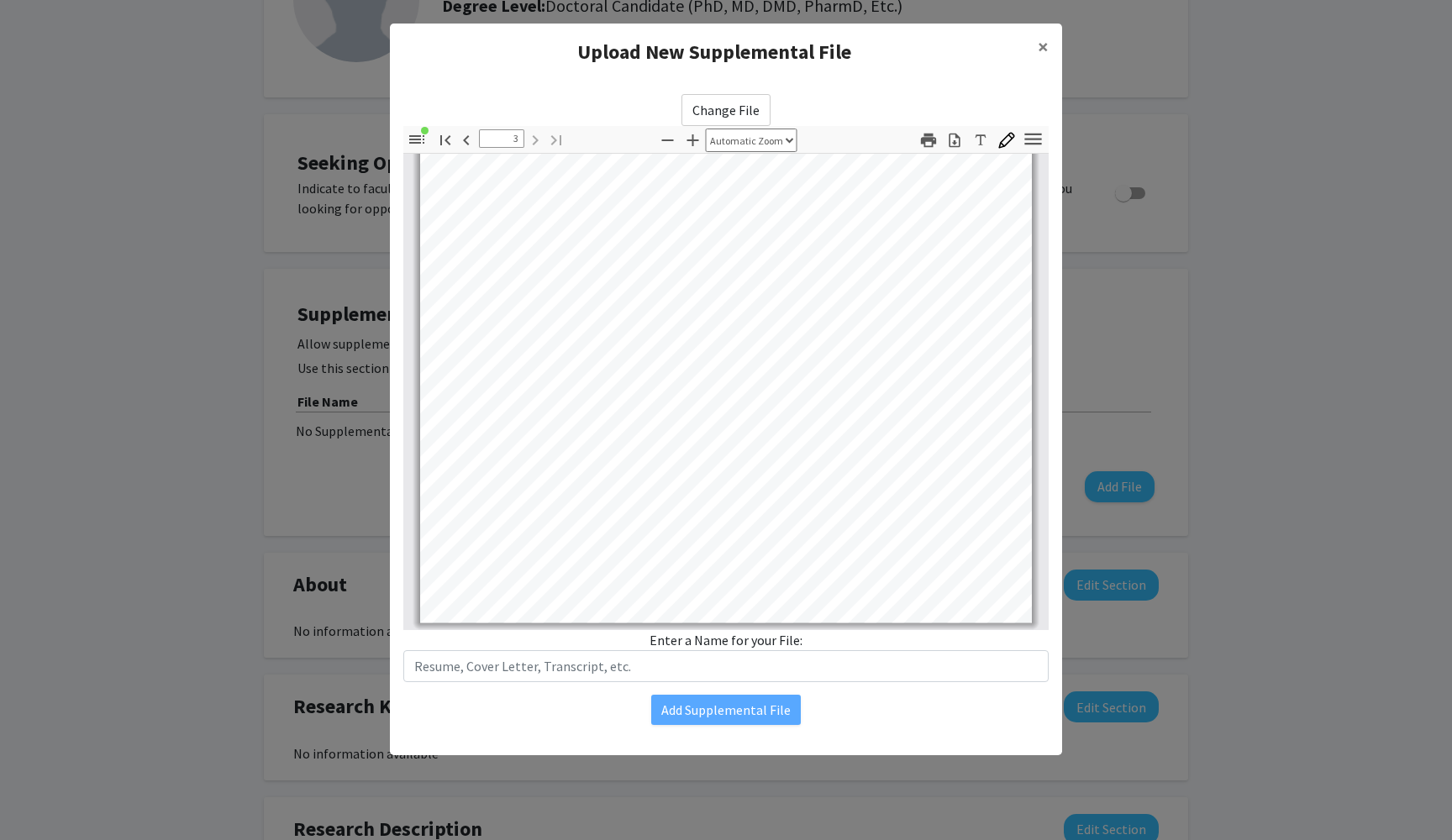
scroll to position [1933, 0]
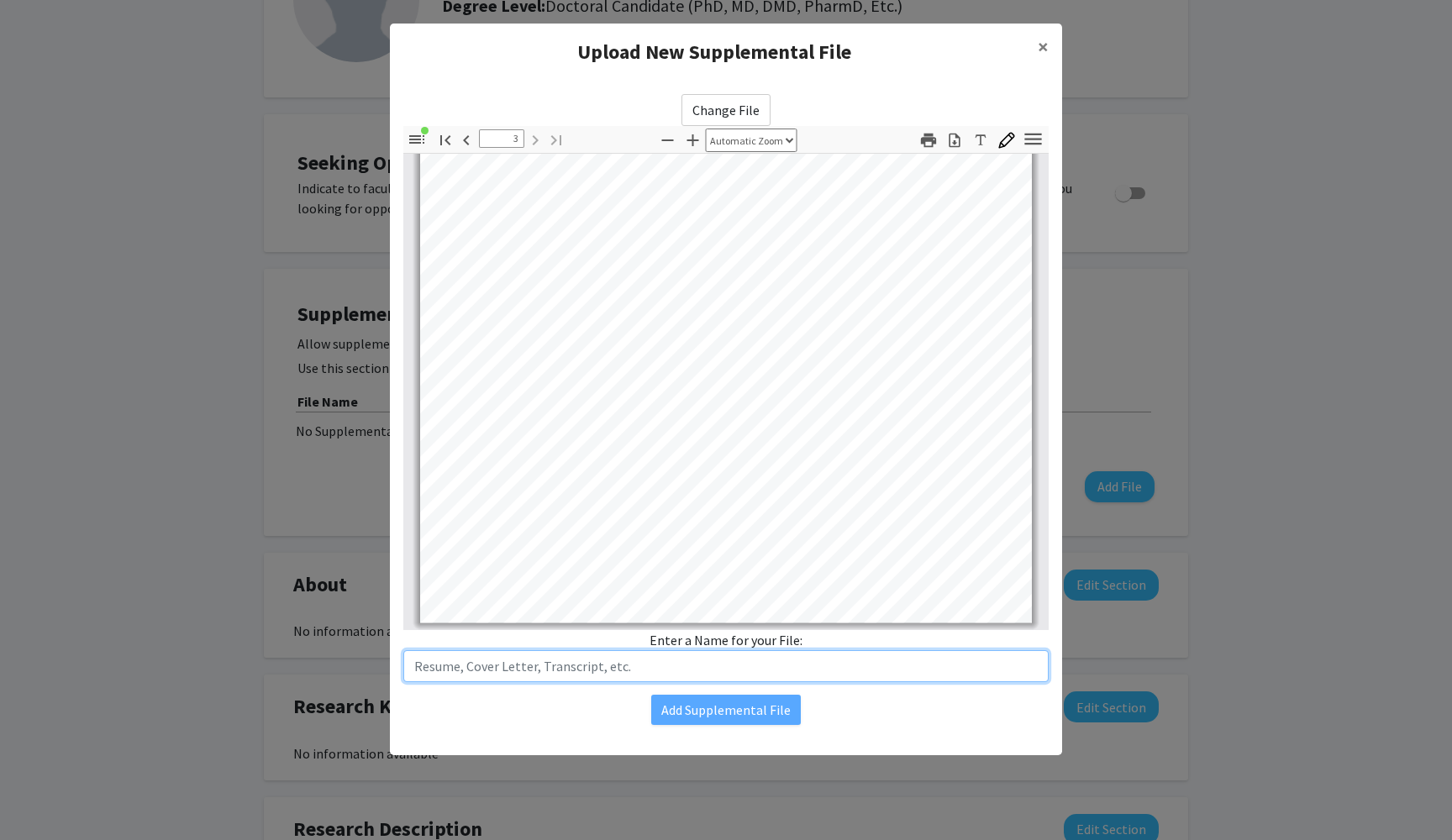
click at [707, 669] on input "text" at bounding box center [726, 667] width 646 height 32
type input "Resume"
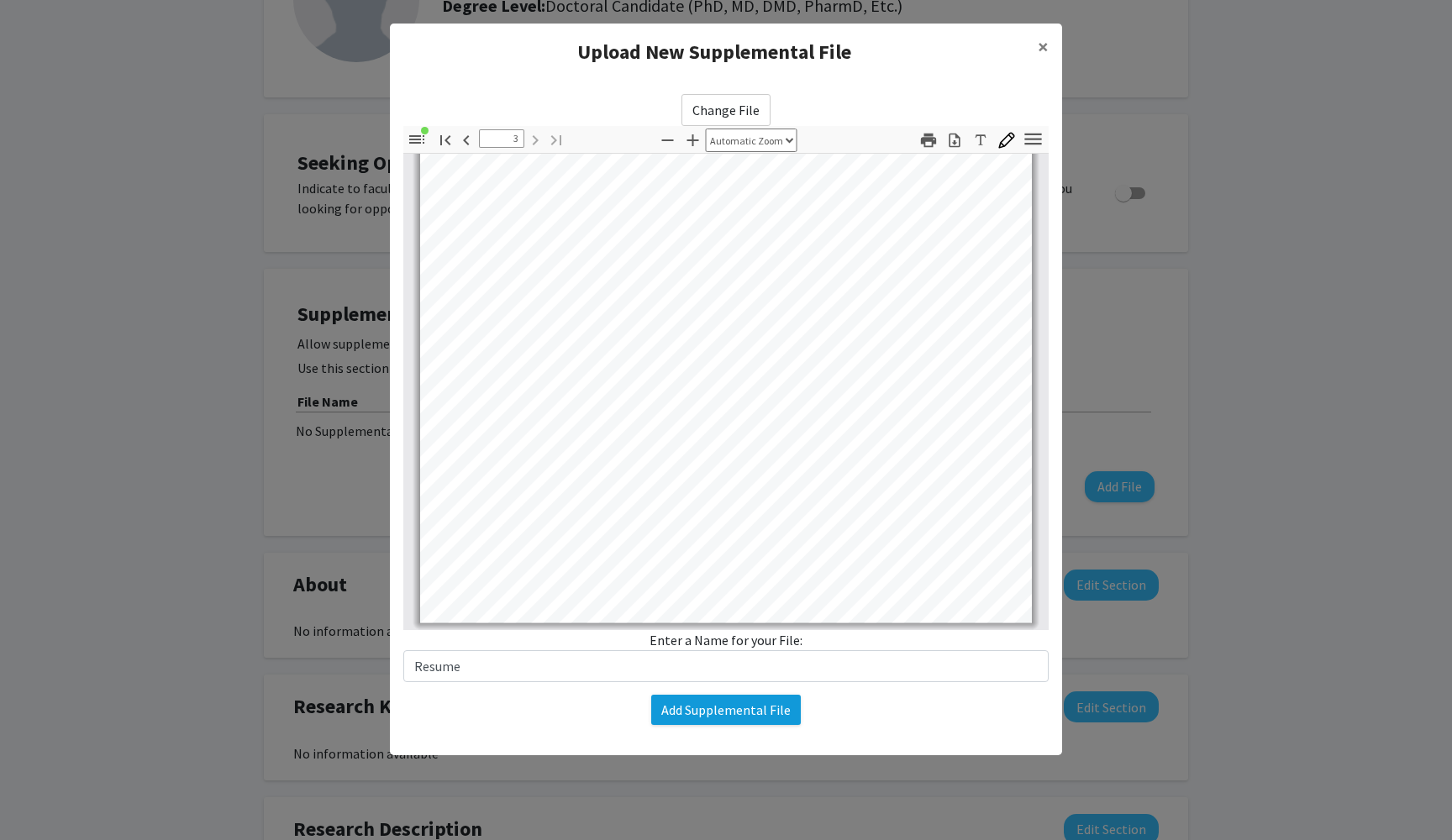
click at [751, 710] on button "Add Supplemental File" at bounding box center [726, 710] width 150 height 30
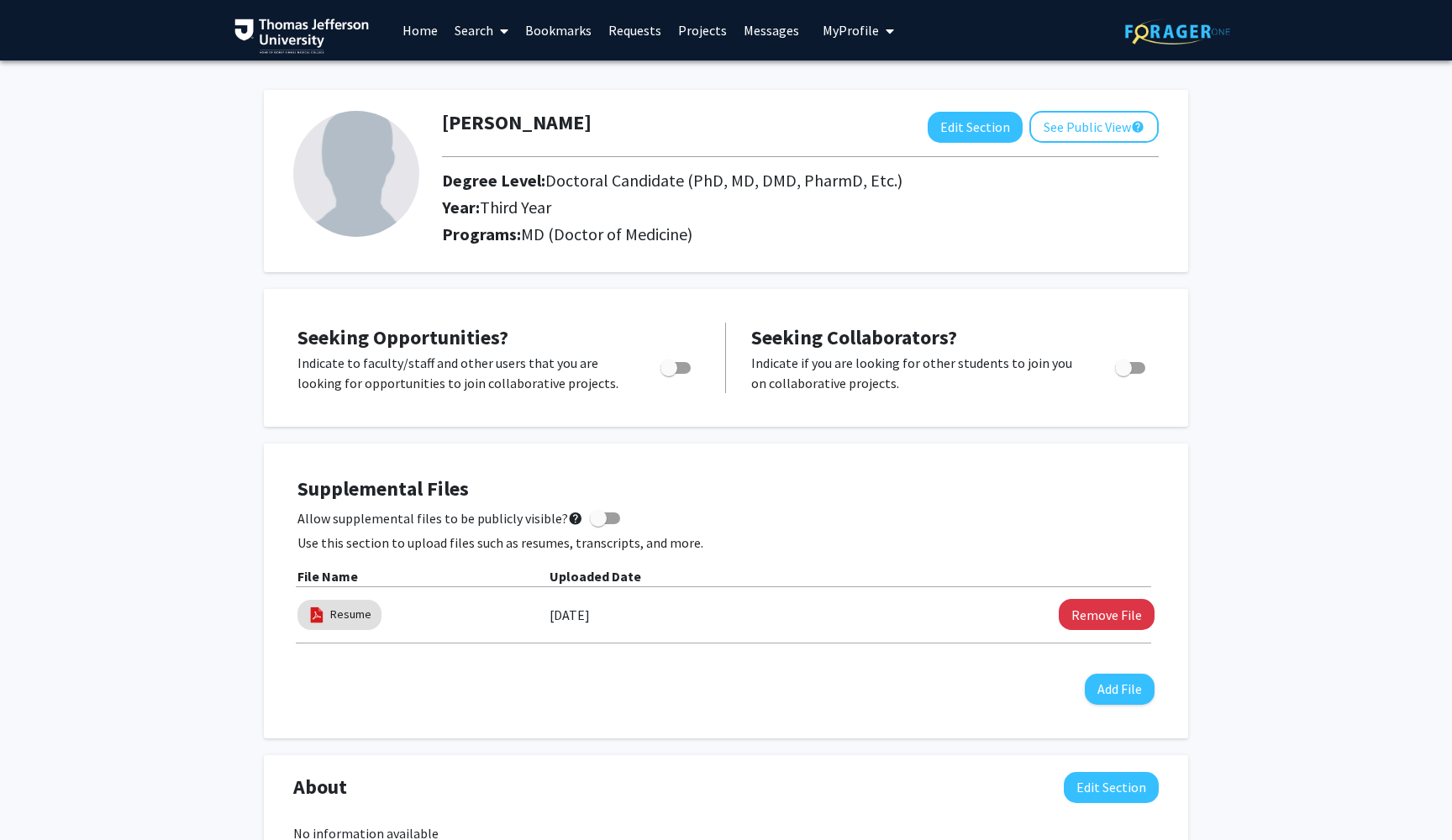
scroll to position [0, 0]
click at [1107, 129] on button "See Public View help" at bounding box center [1094, 127] width 129 height 32
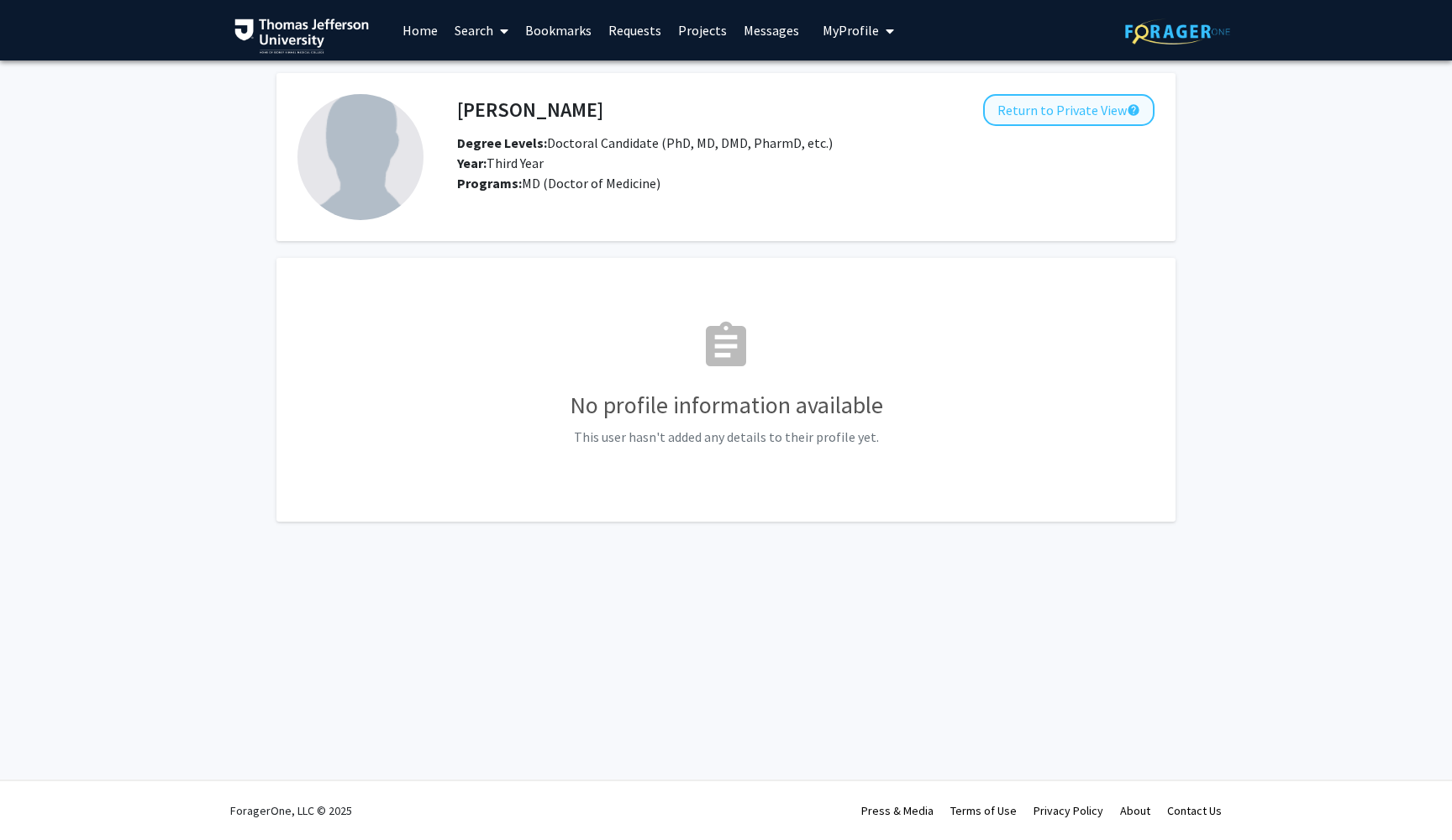
click at [1098, 119] on button "Return to Private View help" at bounding box center [1068, 110] width 172 height 32
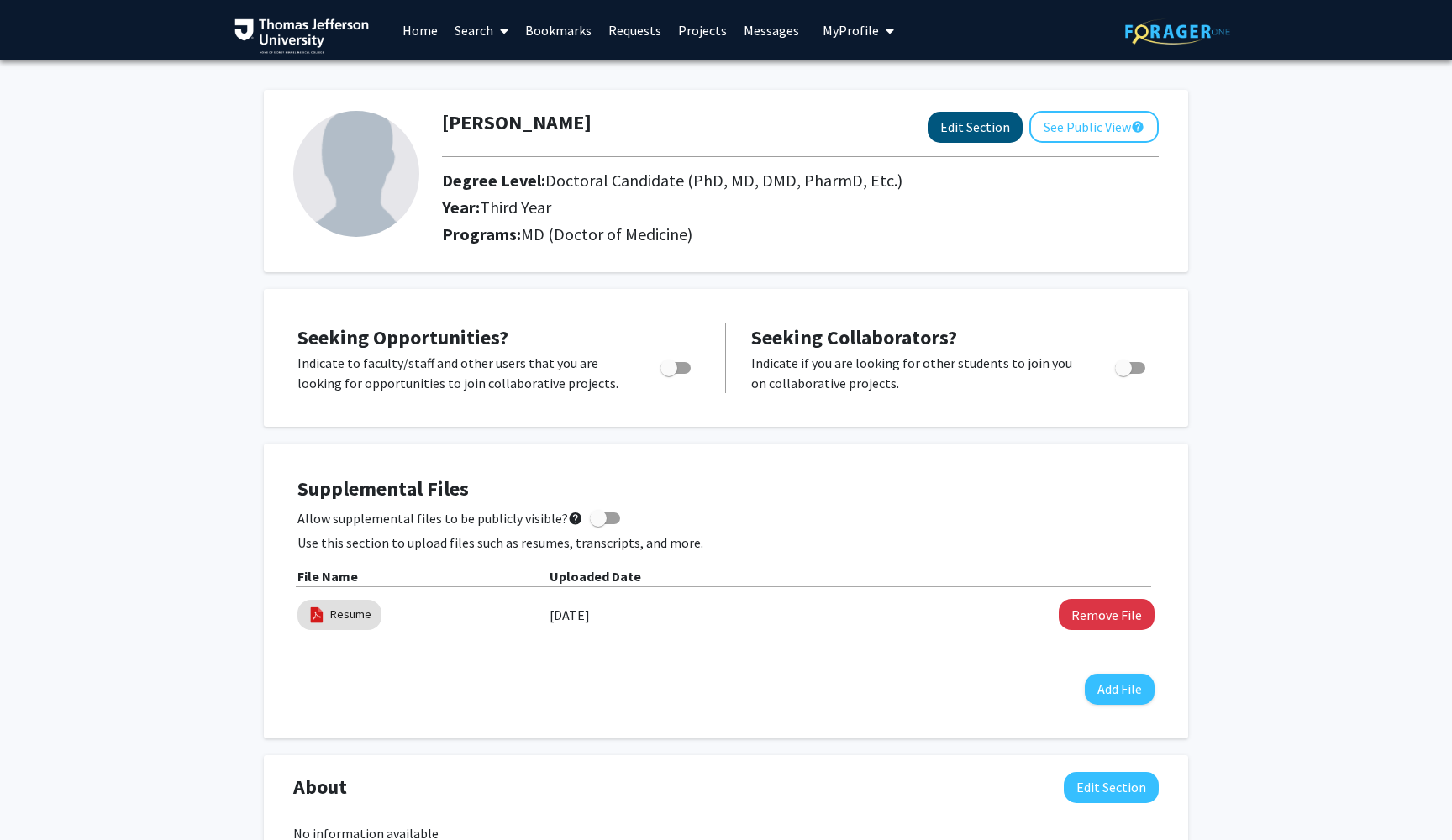
click at [1001, 131] on button "Edit Section" at bounding box center [975, 127] width 95 height 31
select select "third_year"
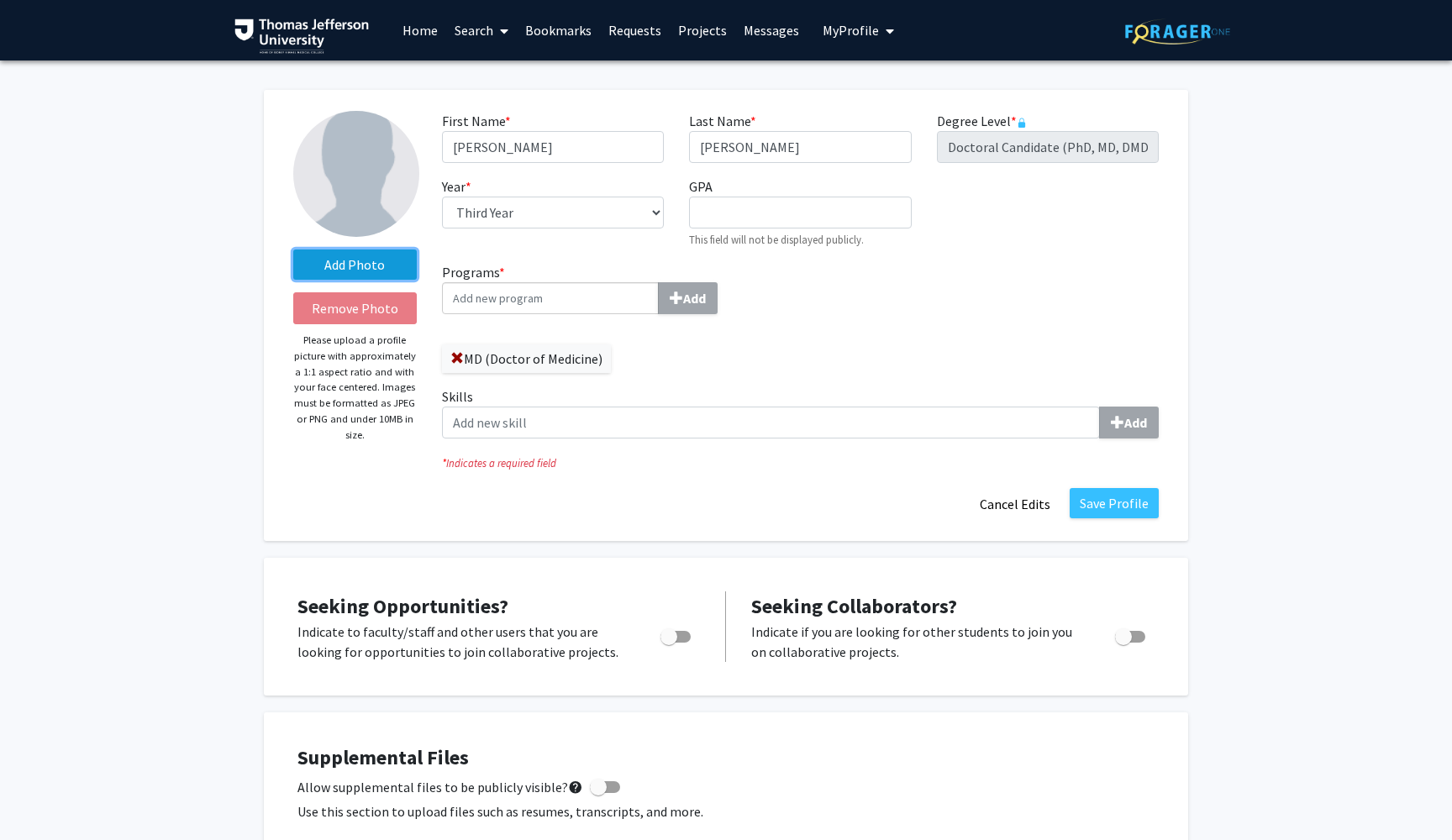
click at [368, 271] on label "Add Photo" at bounding box center [355, 265] width 123 height 30
click at [0, 0] on input "Add Photo" at bounding box center [0, 0] width 0 height 0
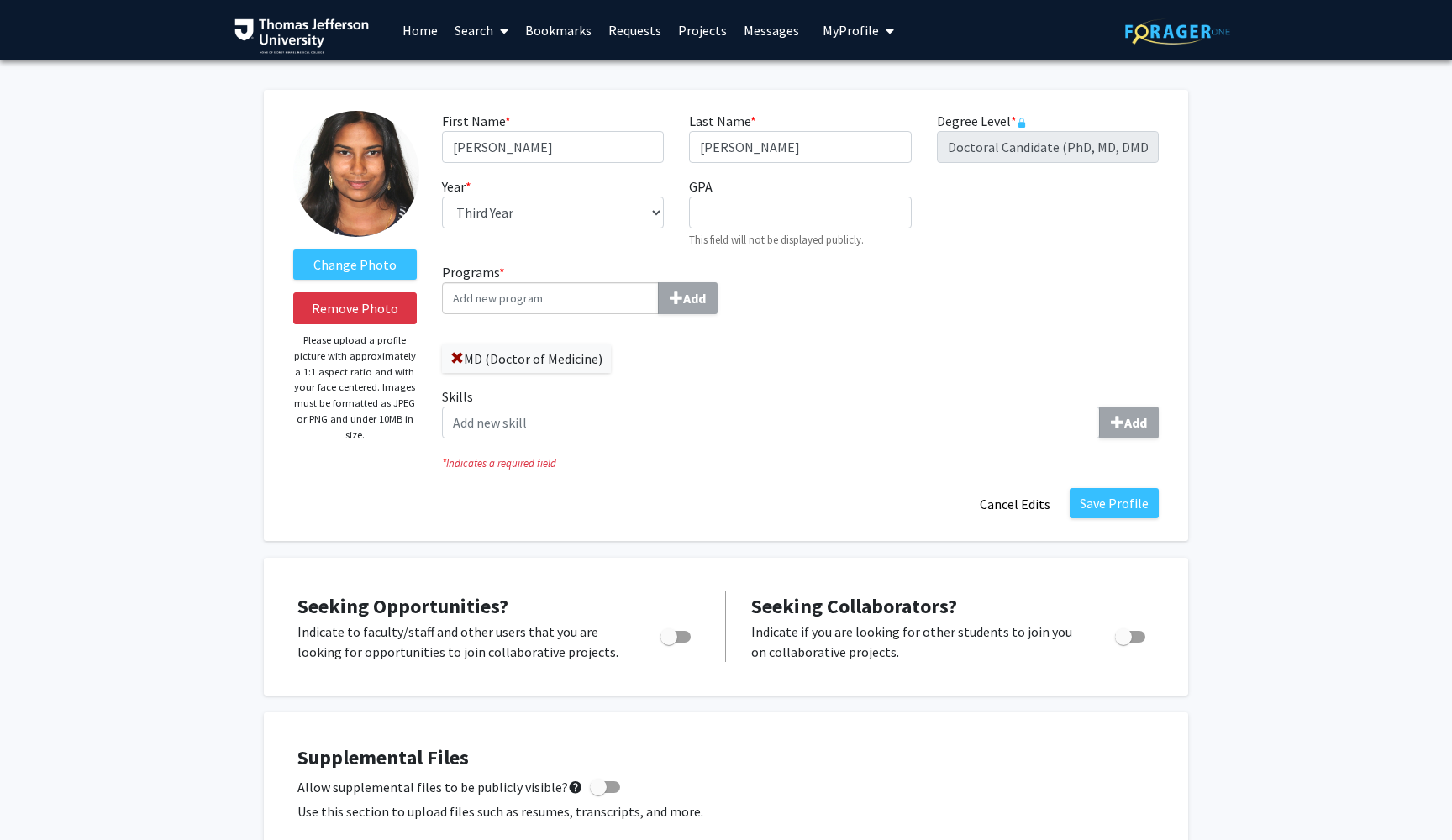
click at [383, 185] on img at bounding box center [356, 173] width 126 height 126
click at [381, 185] on img at bounding box center [356, 173] width 126 height 126
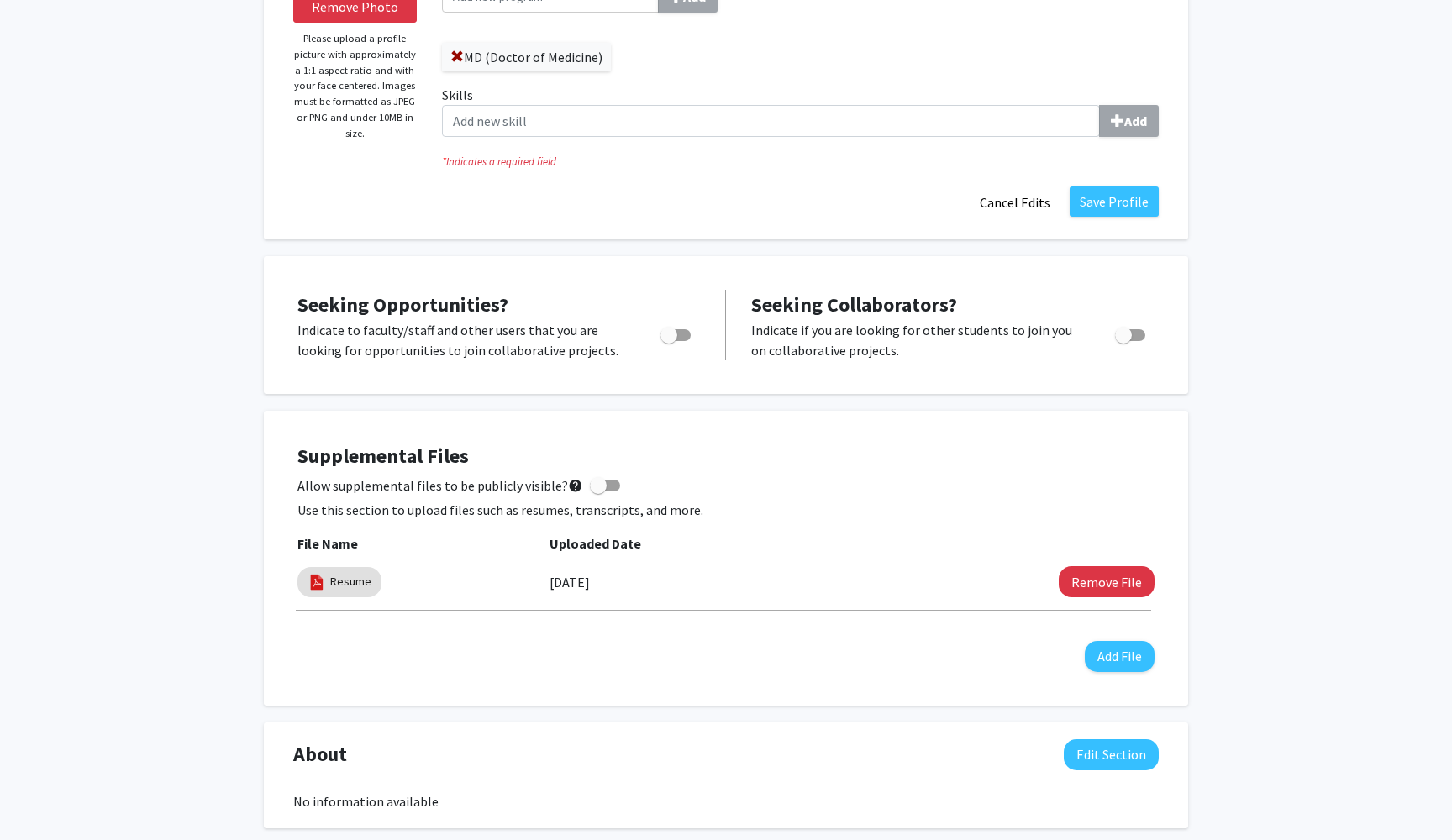
scroll to position [309, 0]
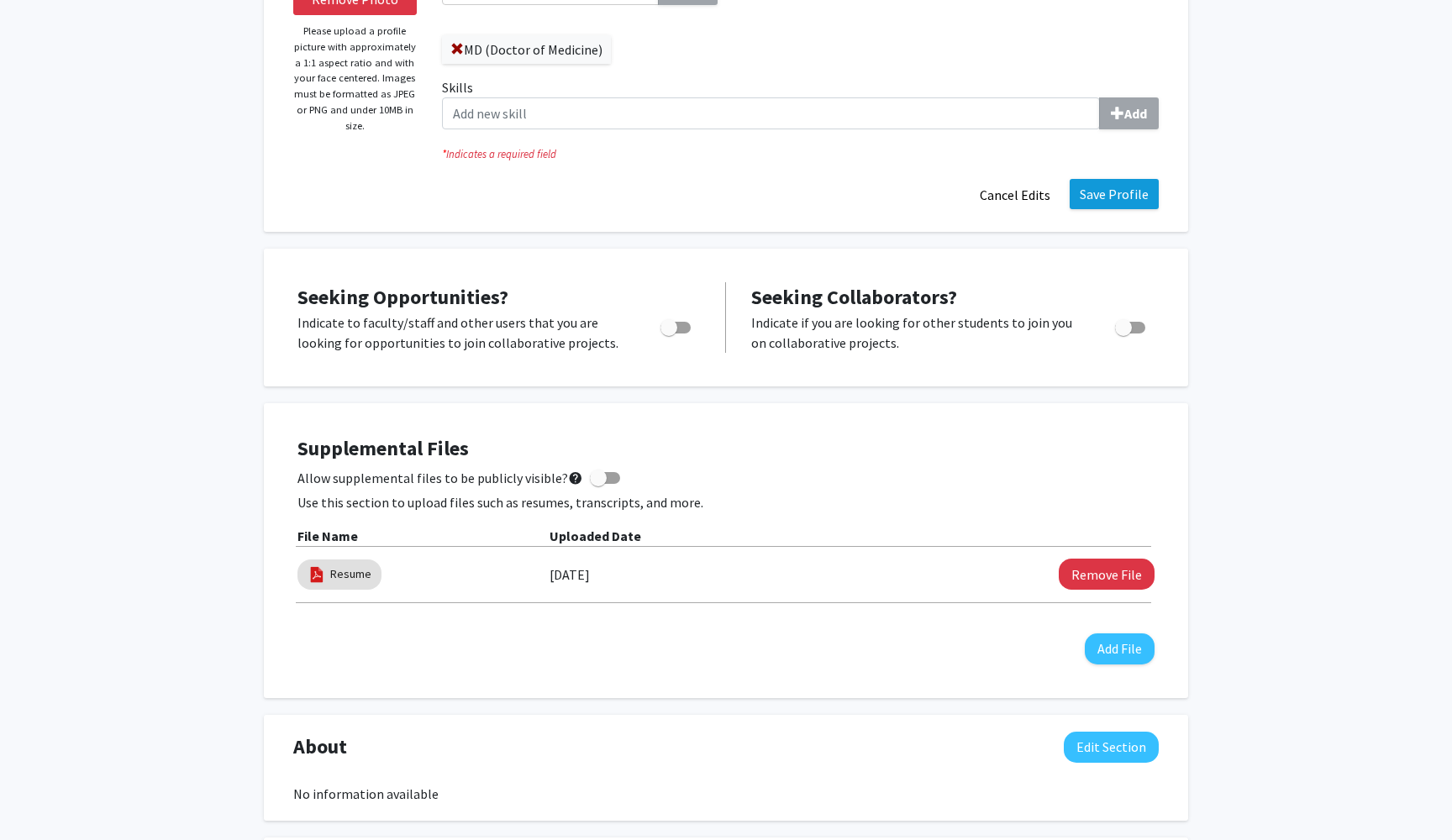
click at [1112, 204] on button "Save Profile" at bounding box center [1114, 194] width 89 height 30
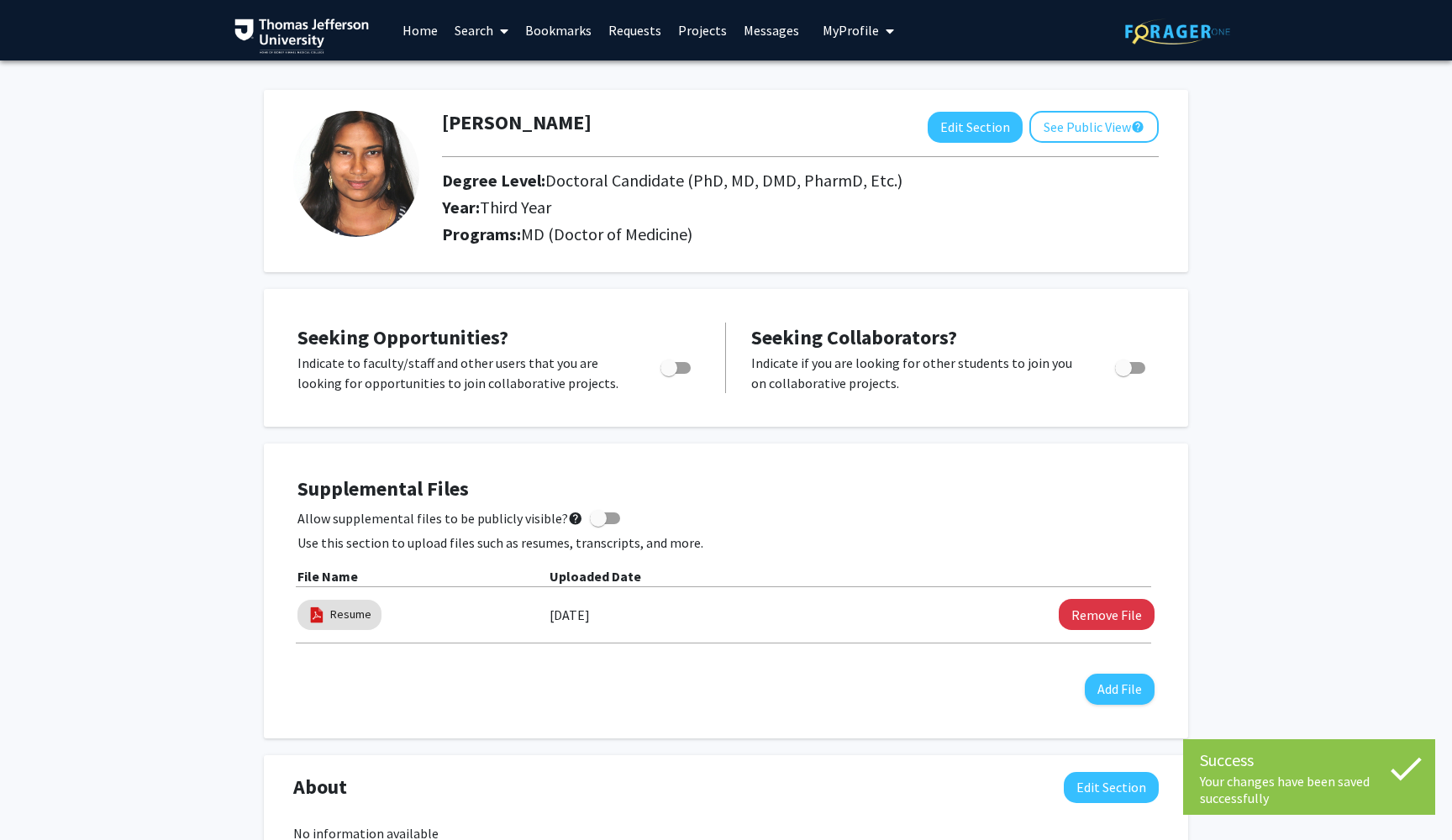
scroll to position [0, 0]
click at [362, 171] on img at bounding box center [356, 173] width 126 height 126
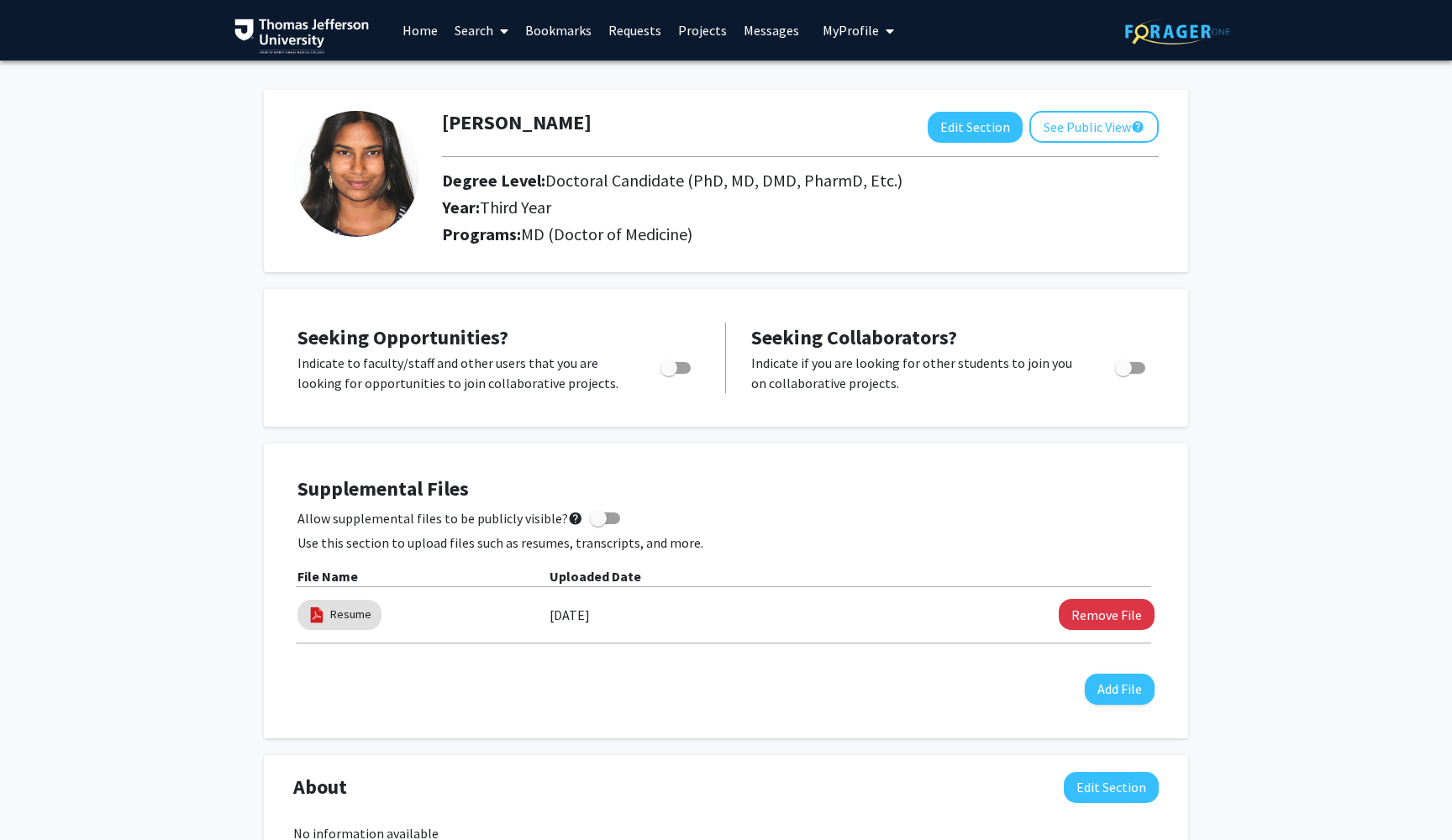
click at [473, 27] on link "Search" at bounding box center [482, 30] width 71 height 59
click at [483, 74] on span "Faculty/Staff" at bounding box center [508, 78] width 123 height 34
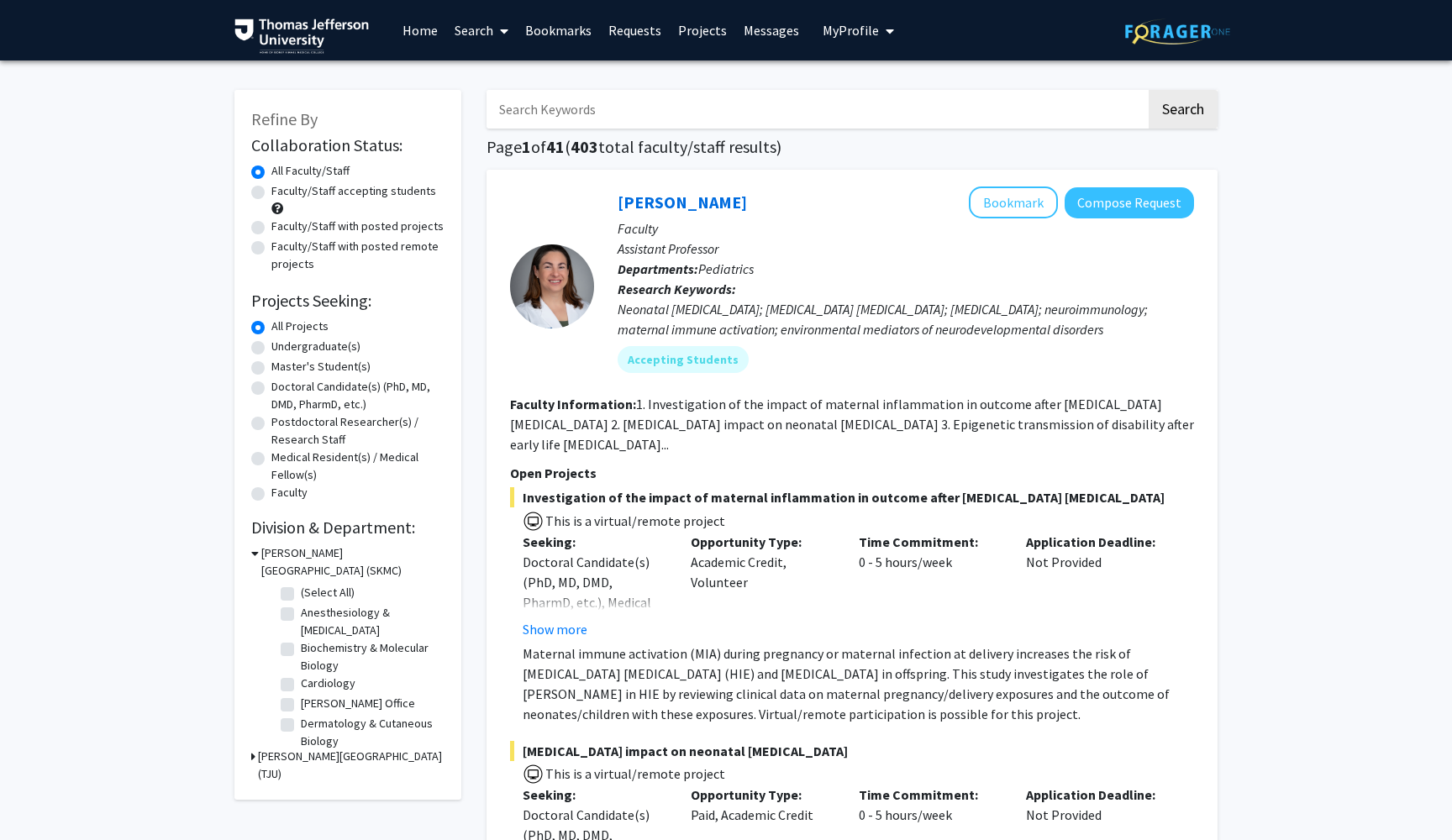
click at [301, 616] on label "Anesthesiology & [MEDICAL_DATA]" at bounding box center [370, 622] width 139 height 35
click at [301, 615] on input "Anesthesiology & [MEDICAL_DATA]" at bounding box center [306, 609] width 11 height 11
checkbox input "true"
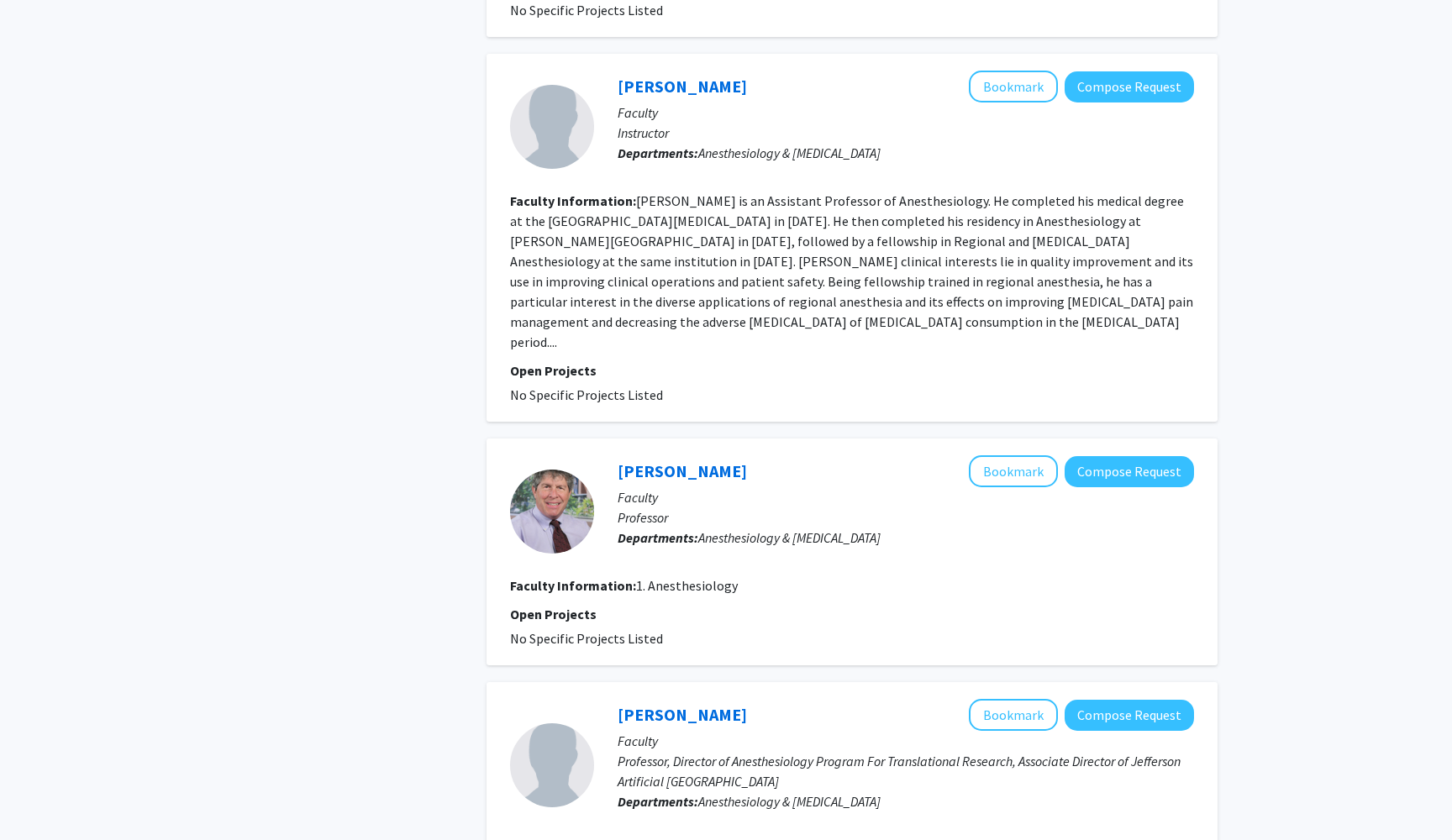
scroll to position [1143, 0]
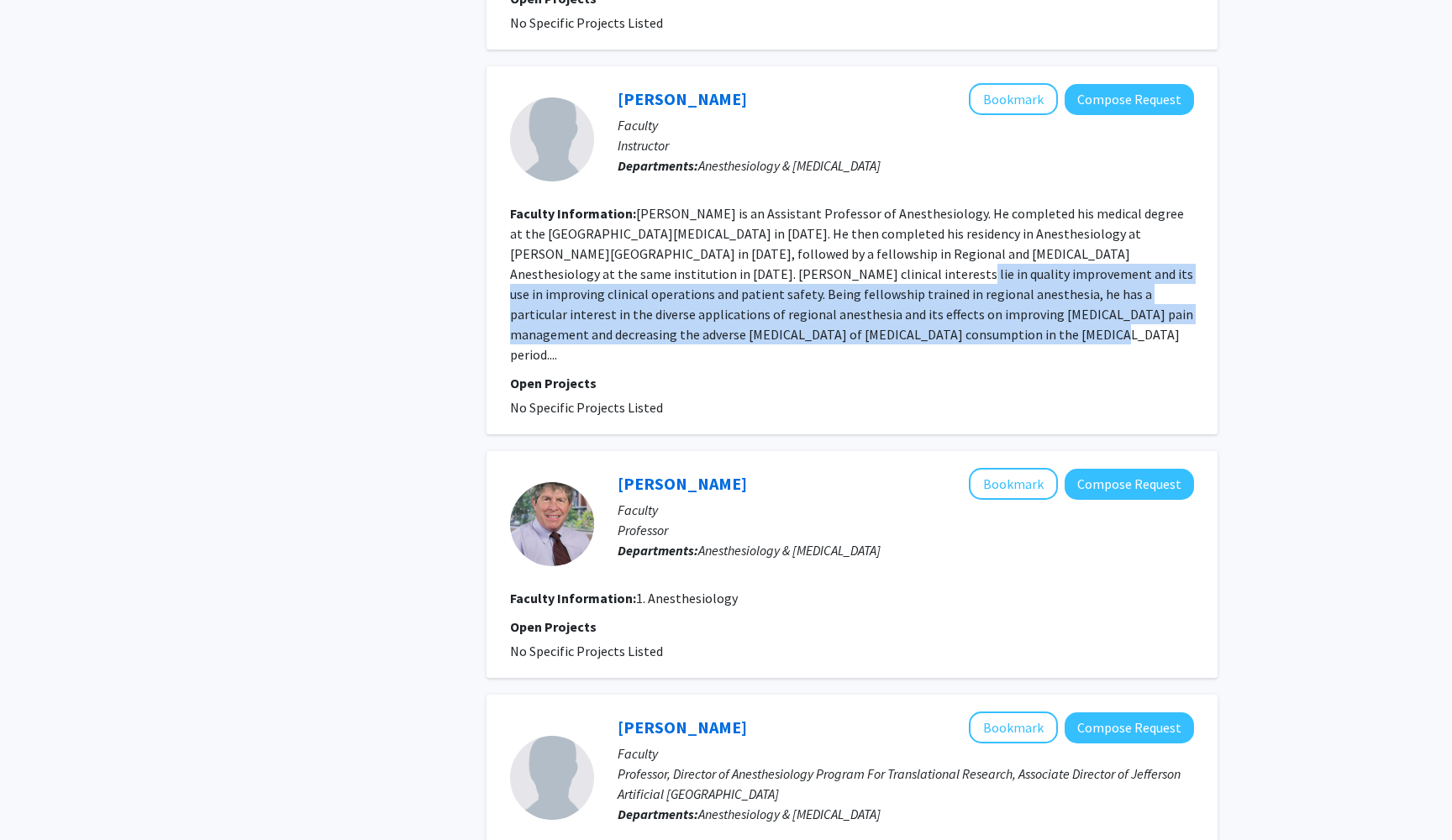
drag, startPoint x: 723, startPoint y: 274, endPoint x: 735, endPoint y: 336, distance: 63.2
click at [735, 336] on fg-read-more "[PERSON_NAME] is an Assistant Professor of Anesthesiology. He completed his med…" at bounding box center [852, 284] width 683 height 158
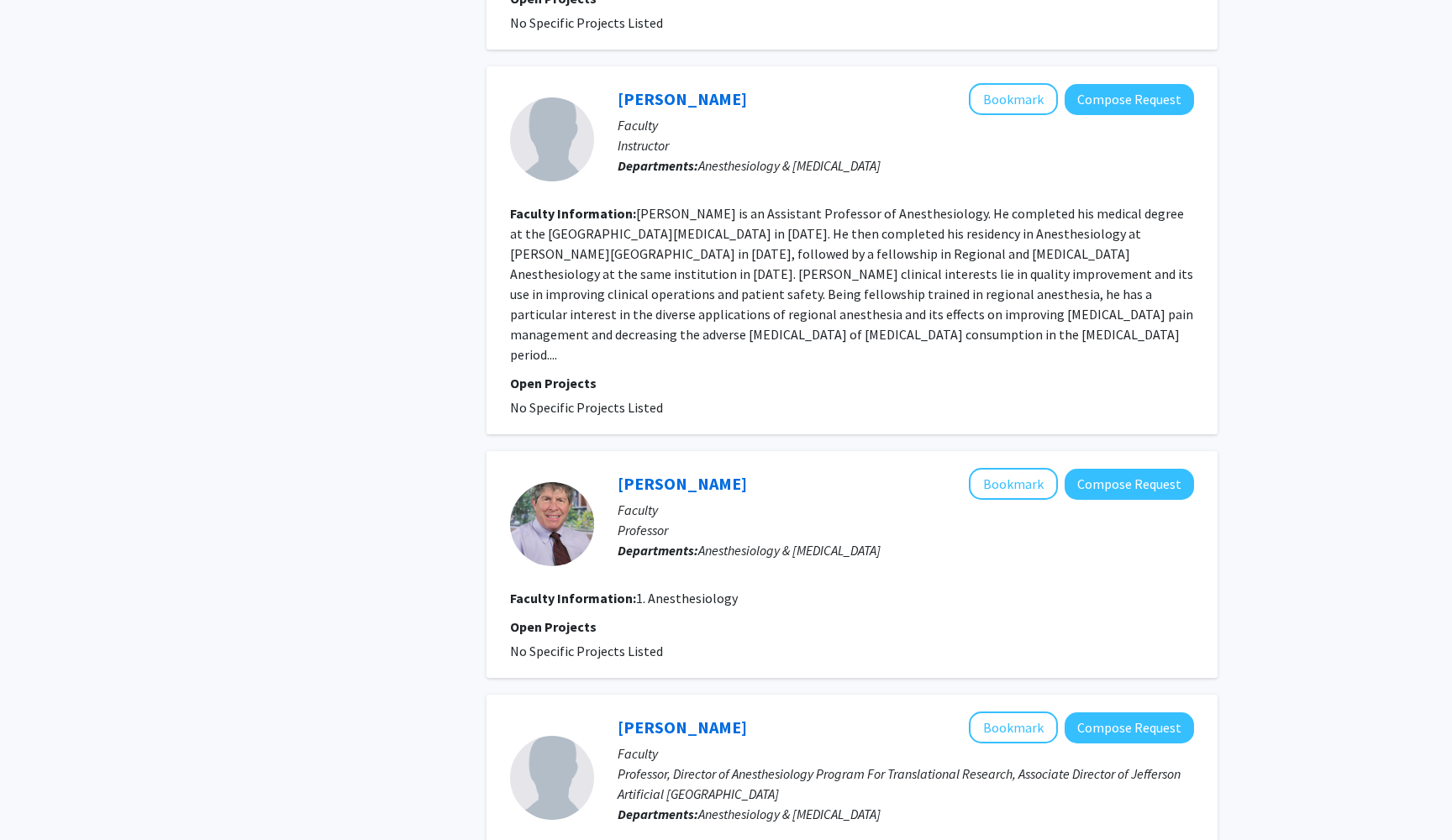
click at [735, 336] on fg-read-more "[PERSON_NAME] is an Assistant Professor of Anesthesiology. He completed his med…" at bounding box center [852, 284] width 683 height 158
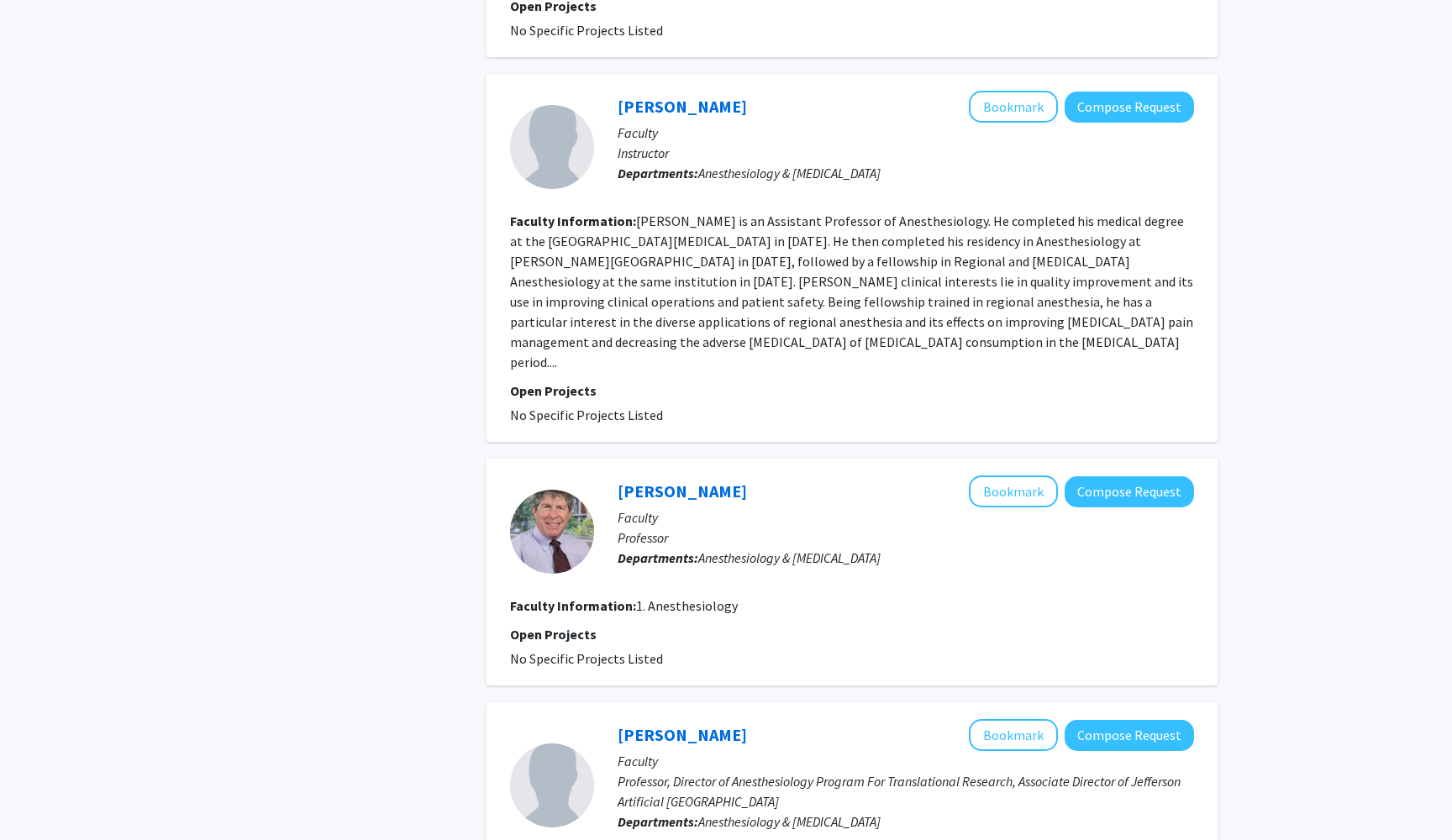
click at [807, 342] on section "Faculty Information: [PERSON_NAME] is an Assistant Professor of Anesthesiology.…" at bounding box center [852, 292] width 684 height 161
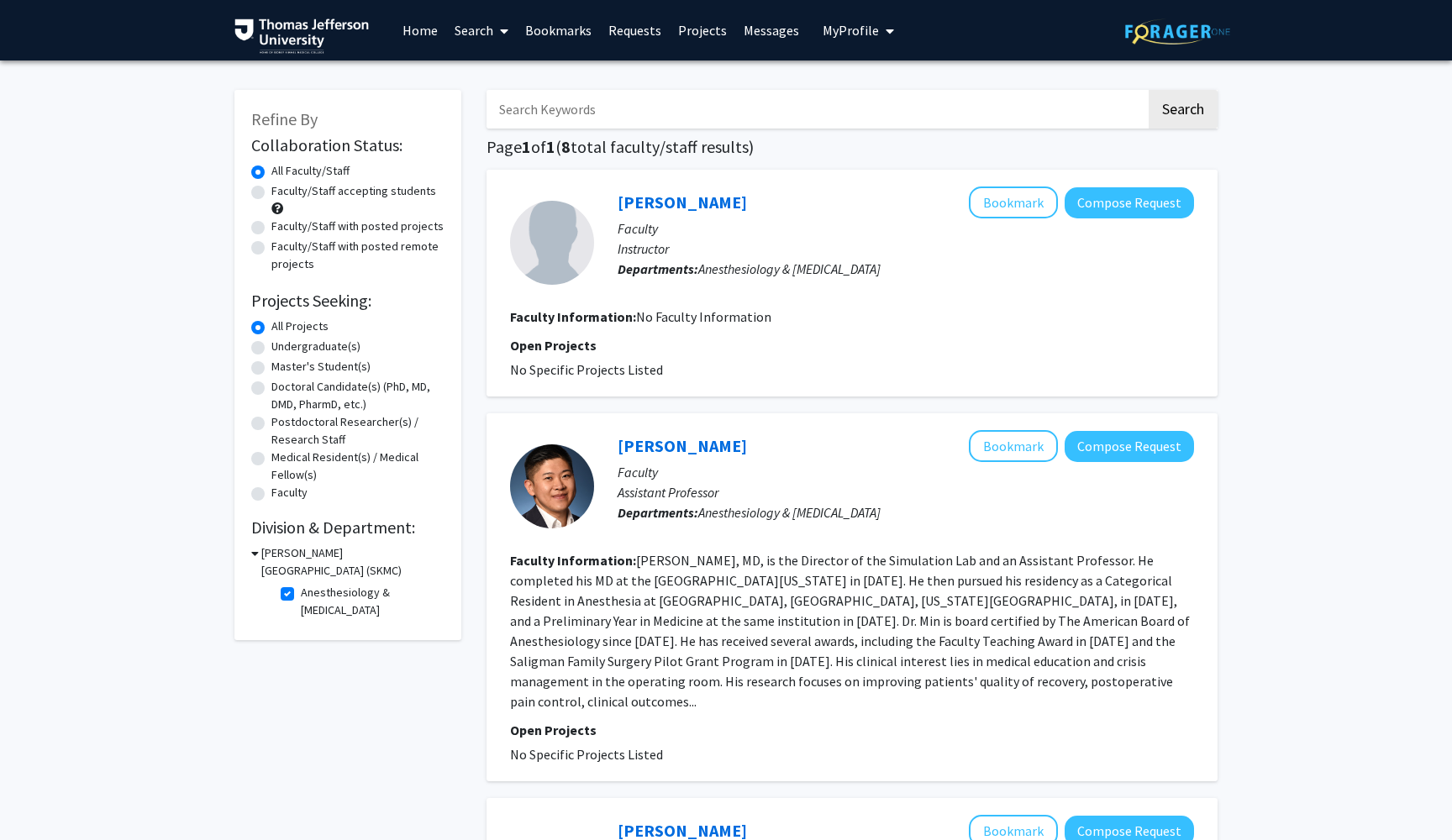
scroll to position [0, 0]
click at [279, 592] on fg-checkbox-list "Anesthesiology & [MEDICAL_DATA] Anesthesiology & [MEDICAL_DATA]" at bounding box center [360, 602] width 168 height 44
click at [301, 597] on label "Anesthesiology & [MEDICAL_DATA]" at bounding box center [370, 602] width 139 height 35
click at [301, 595] on input "Anesthesiology & [MEDICAL_DATA]" at bounding box center [306, 589] width 11 height 11
checkbox input "false"
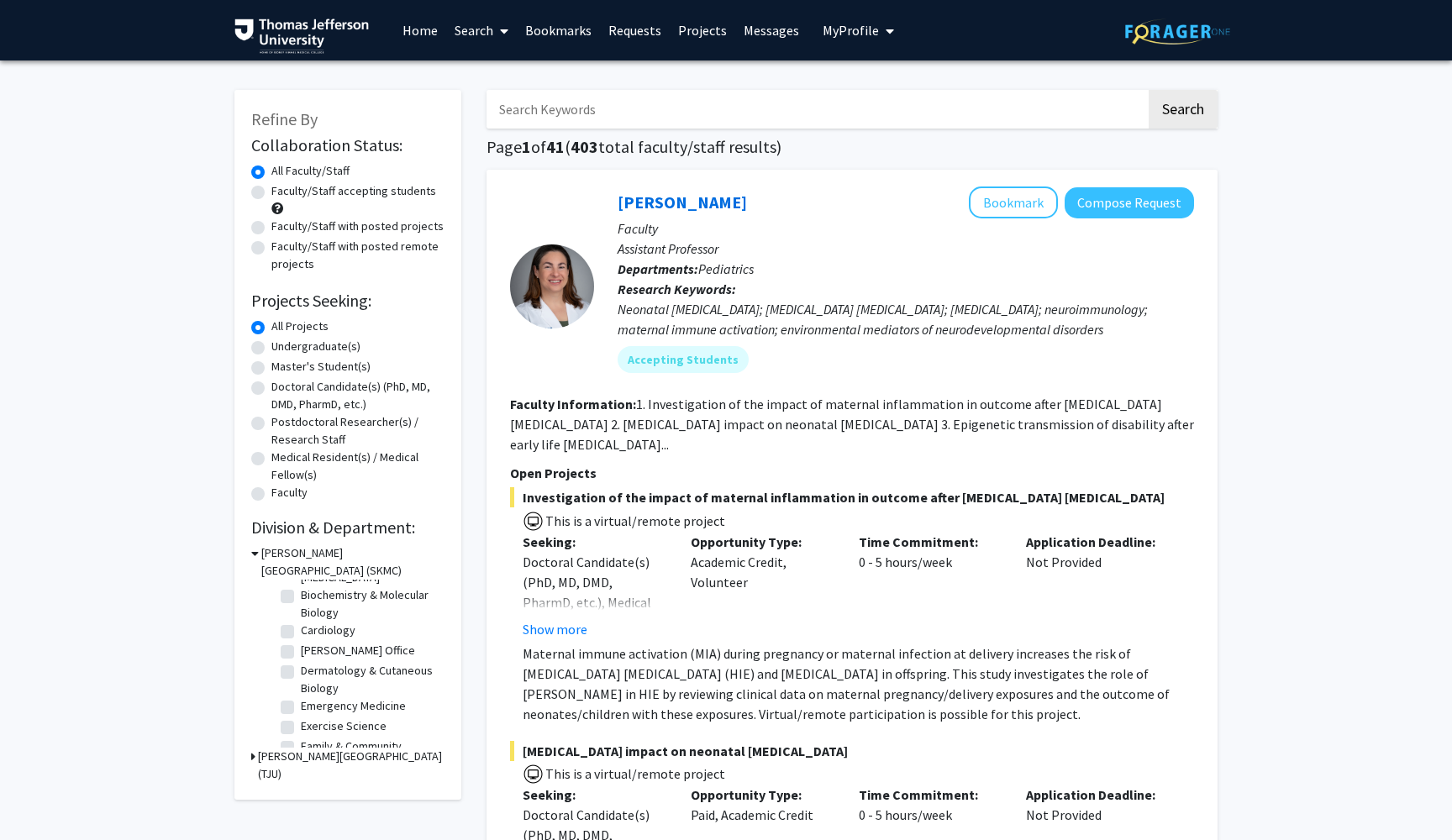
scroll to position [49, 0]
click at [301, 633] on label "Cardiology" at bounding box center [328, 635] width 55 height 18
click at [301, 633] on input "Cardiology" at bounding box center [306, 631] width 11 height 11
checkbox input "true"
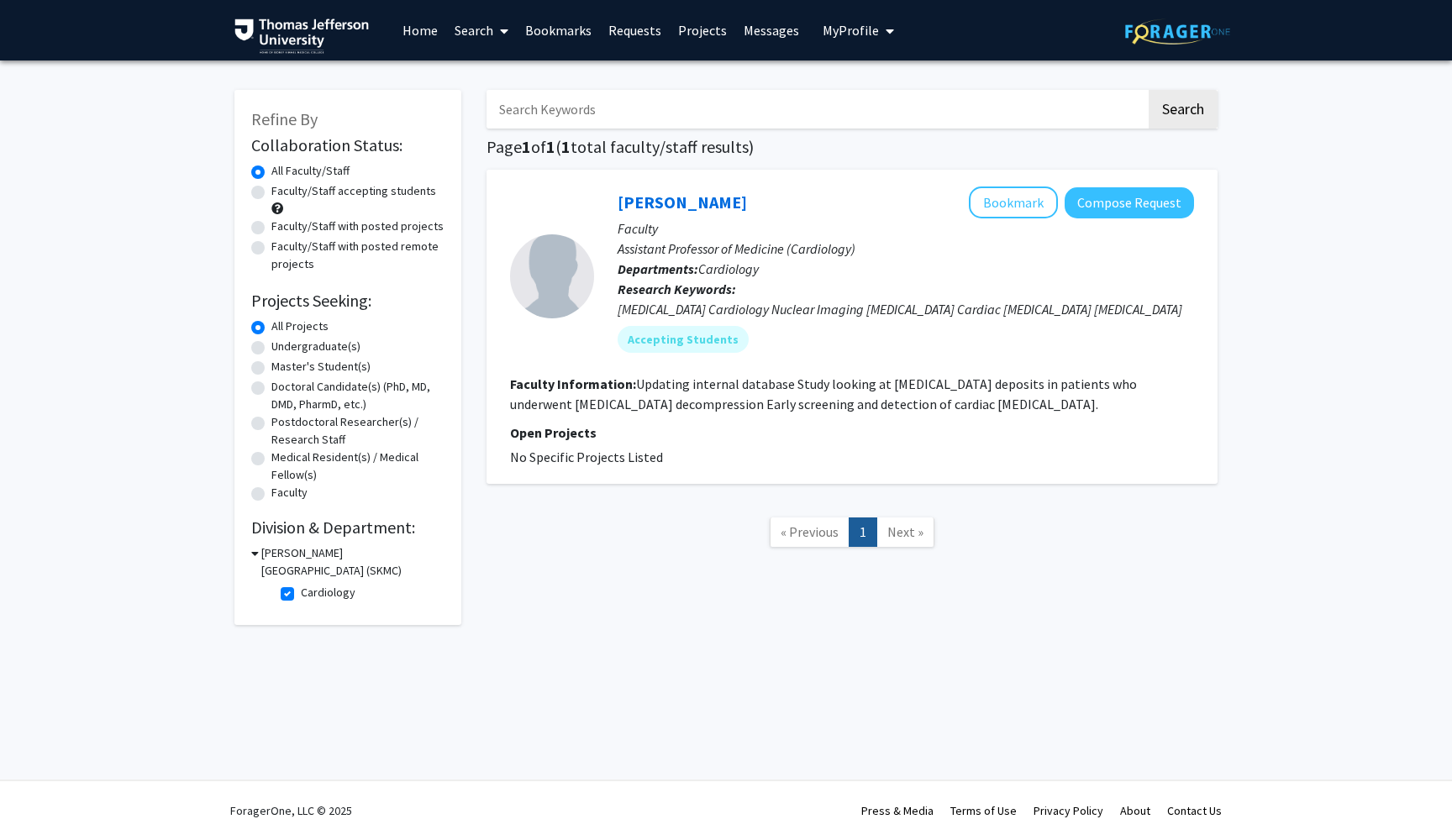
click at [301, 597] on label "Cardiology" at bounding box center [328, 592] width 55 height 18
click at [301, 595] on input "Cardiology" at bounding box center [306, 589] width 11 height 11
checkbox input "false"
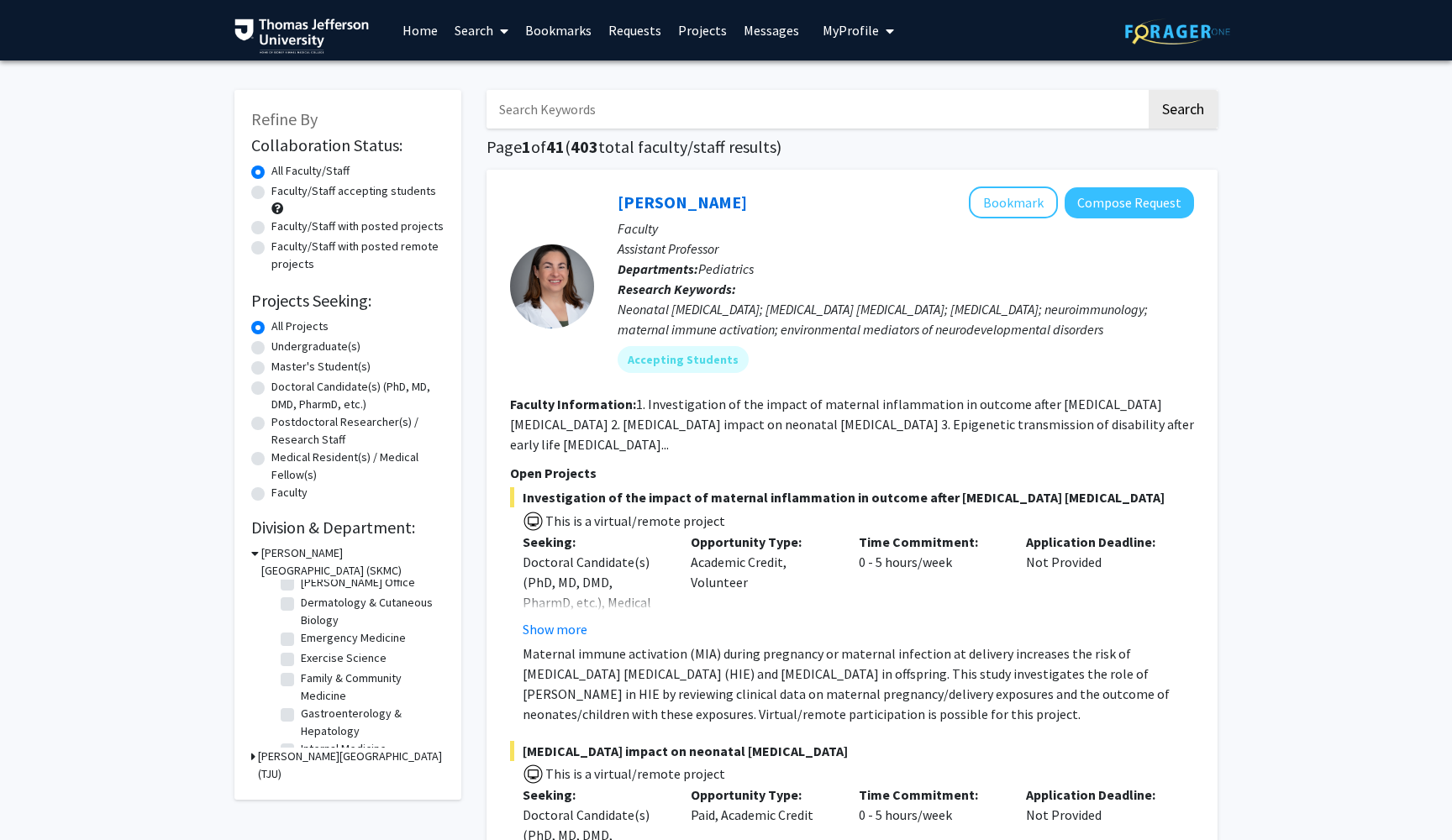
scroll to position [122, 0]
click at [301, 643] on label "Emergency Medicine" at bounding box center [353, 637] width 105 height 18
click at [301, 640] on input "Emergency Medicine" at bounding box center [306, 634] width 11 height 11
checkbox input "true"
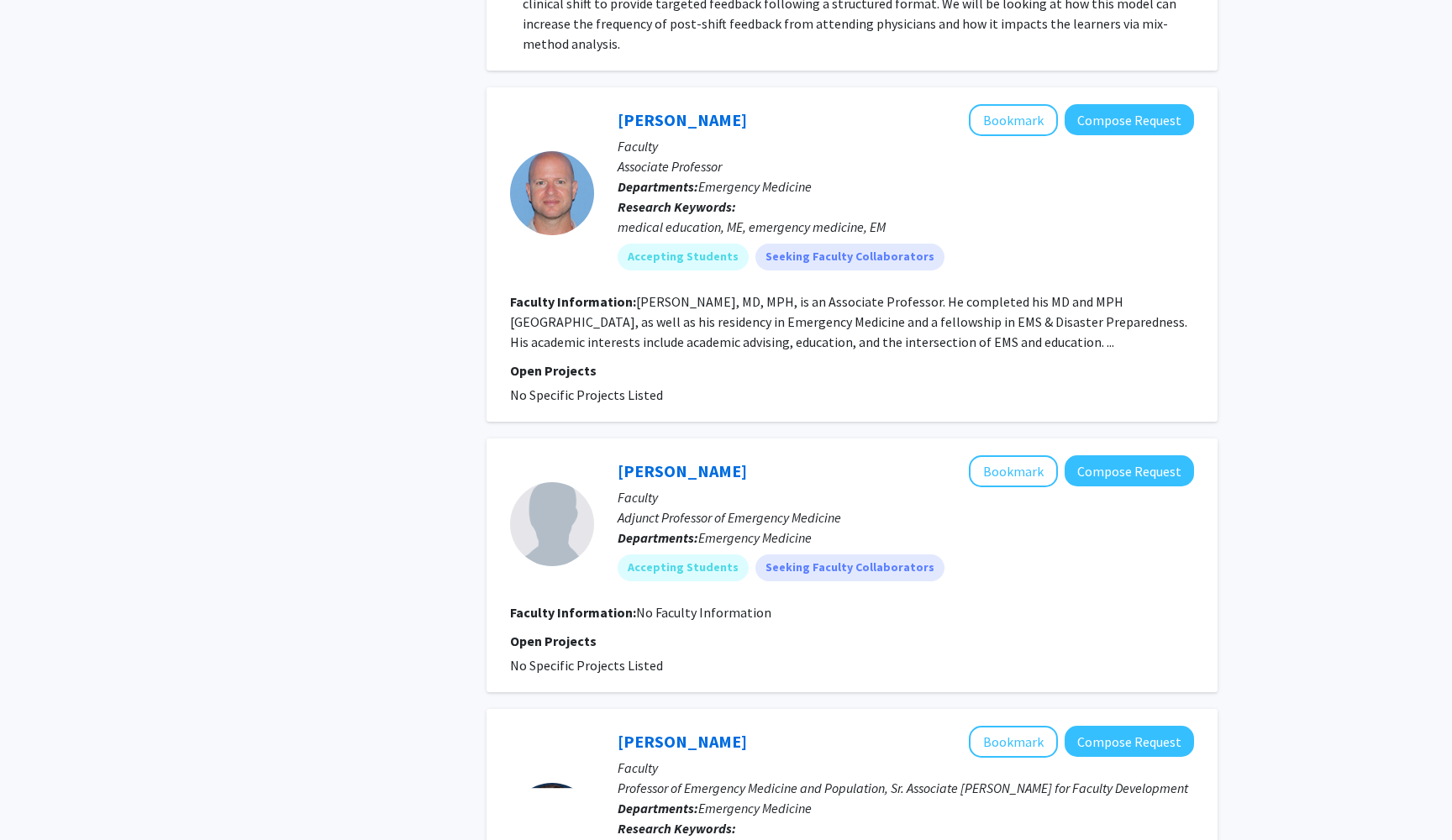
scroll to position [1393, 0]
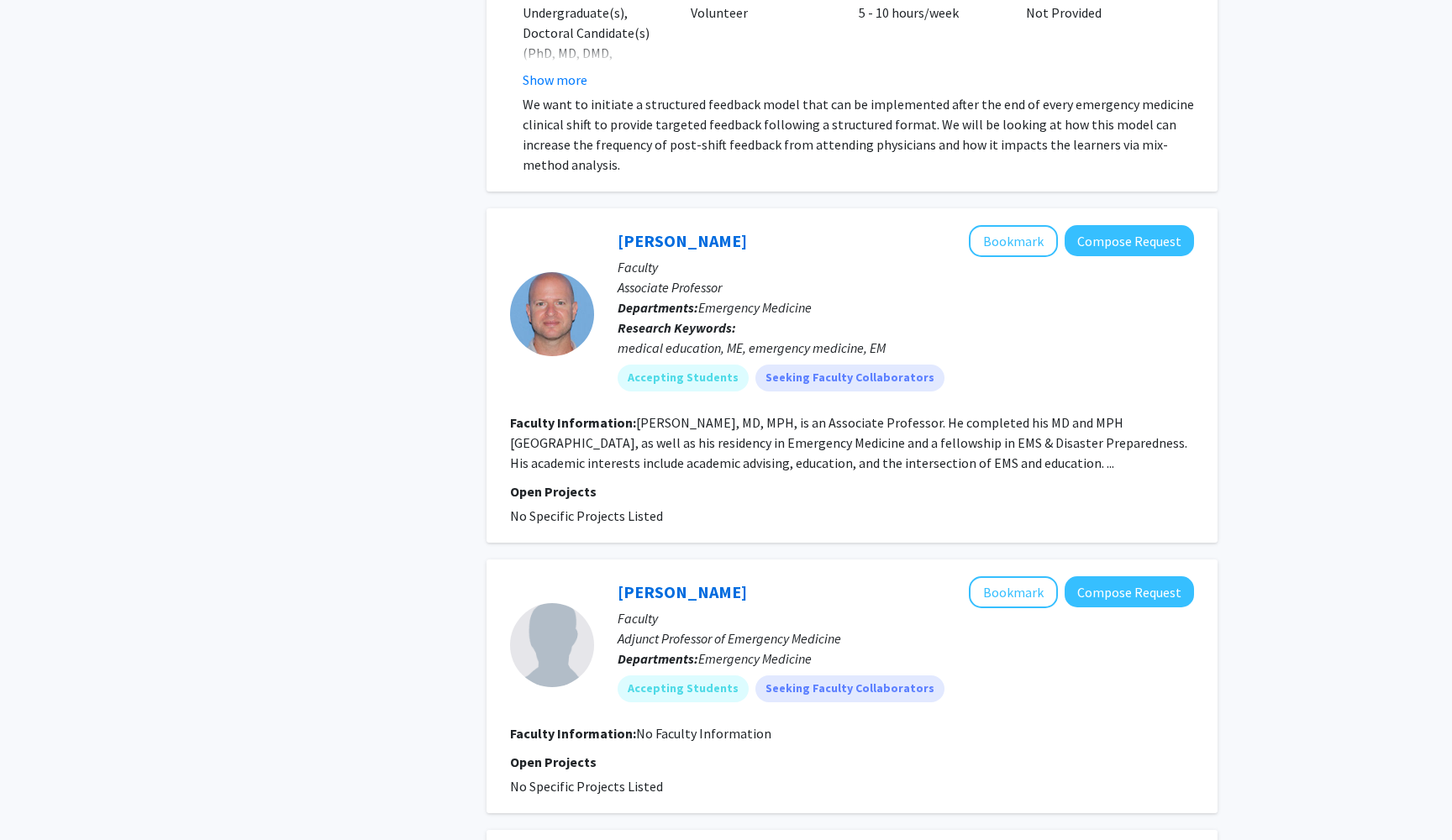
click at [884, 457] on fg-search-faculty "[PERSON_NAME] Bookmark Compose Request Faculty Associate Professor Departments:…" at bounding box center [852, 375] width 684 height 301
click at [885, 448] on fg-read-more "[PERSON_NAME], MD, MPH, is an Associate Professor. He completed his MD and MPH …" at bounding box center [849, 443] width 677 height 57
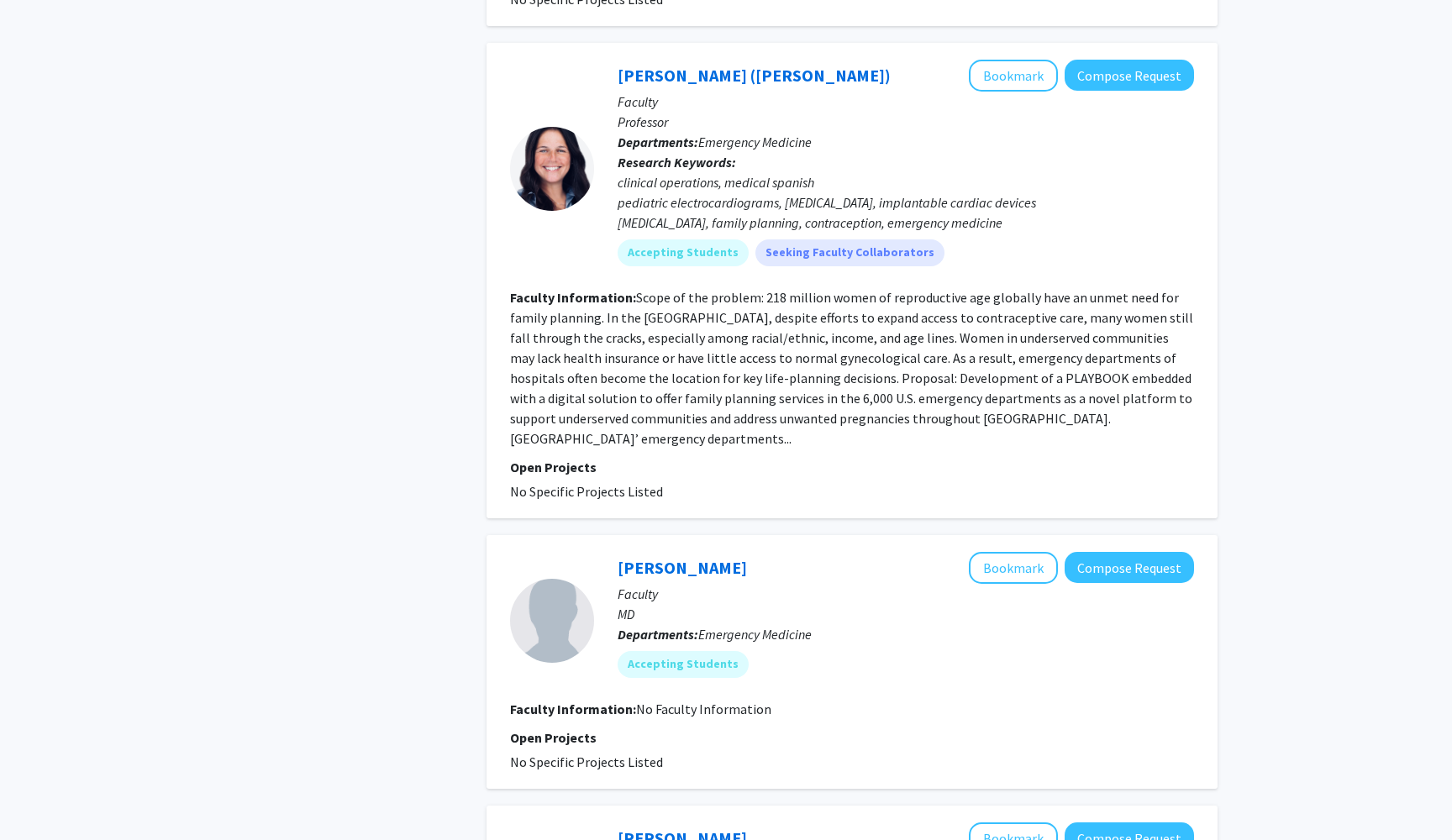
scroll to position [3112, 0]
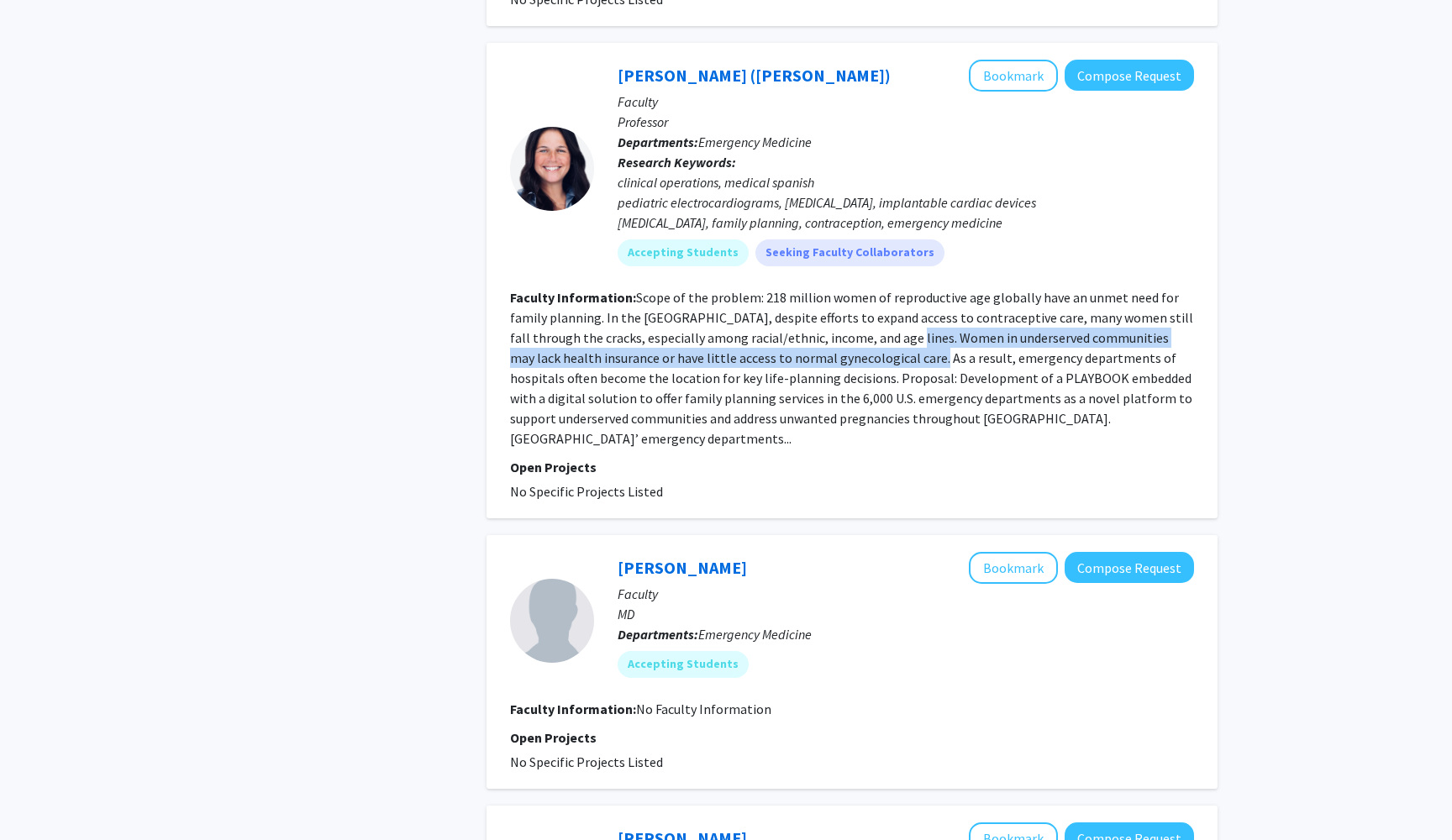
drag, startPoint x: 865, startPoint y: 325, endPoint x: 862, endPoint y: 341, distance: 16.3
click at [862, 341] on fg-read-more "Scope of the problem: 218 million women of reproductive age globally have an un…" at bounding box center [852, 368] width 683 height 158
click at [860, 347] on fg-read-more "Scope of the problem: 218 million women of reproductive age globally have an un…" at bounding box center [852, 368] width 683 height 158
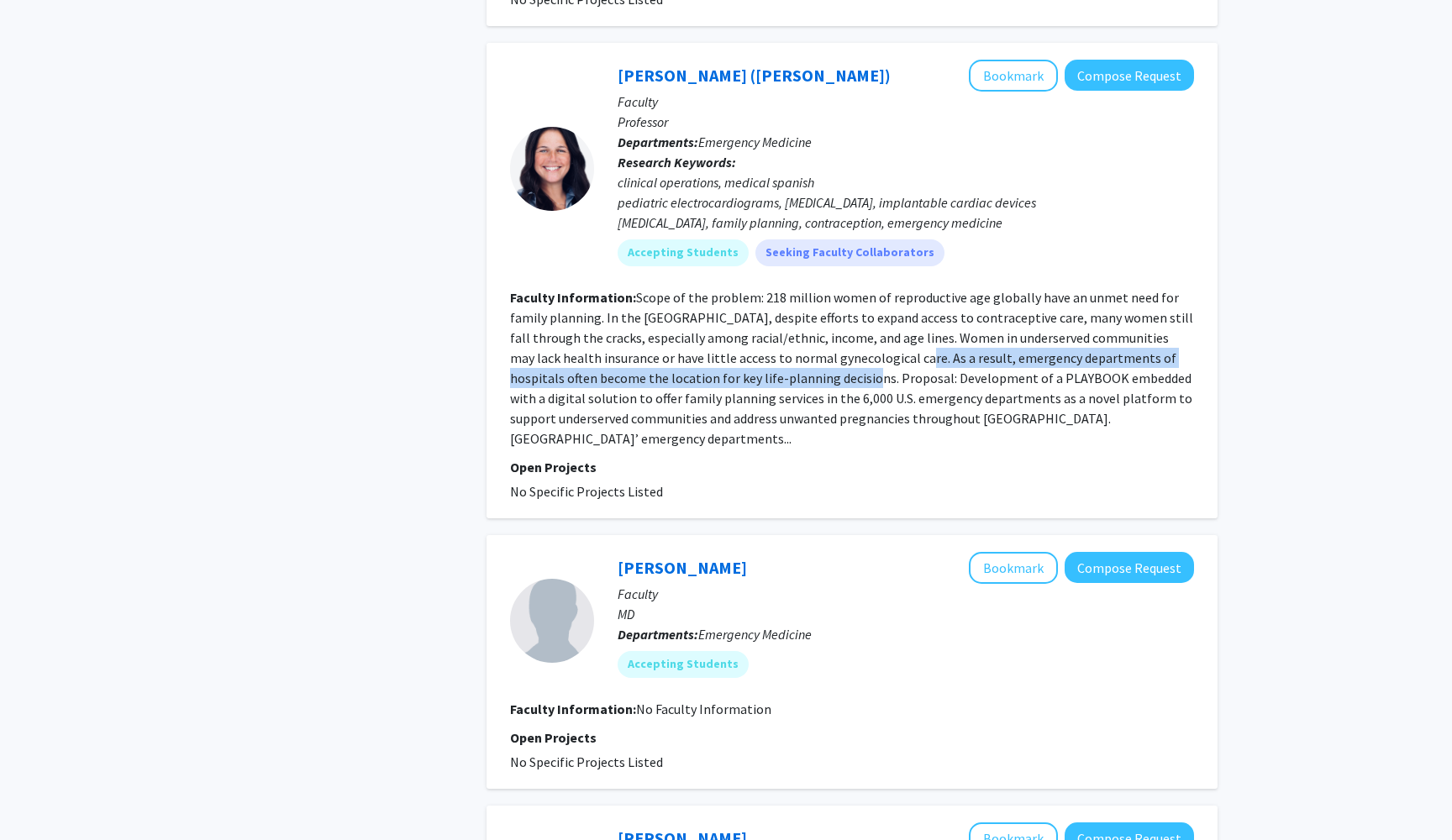
drag, startPoint x: 848, startPoint y: 340, endPoint x: 803, endPoint y: 357, distance: 48.1
click at [803, 357] on fg-read-more "Scope of the problem: 218 million women of reproductive age globally have an un…" at bounding box center [852, 368] width 683 height 158
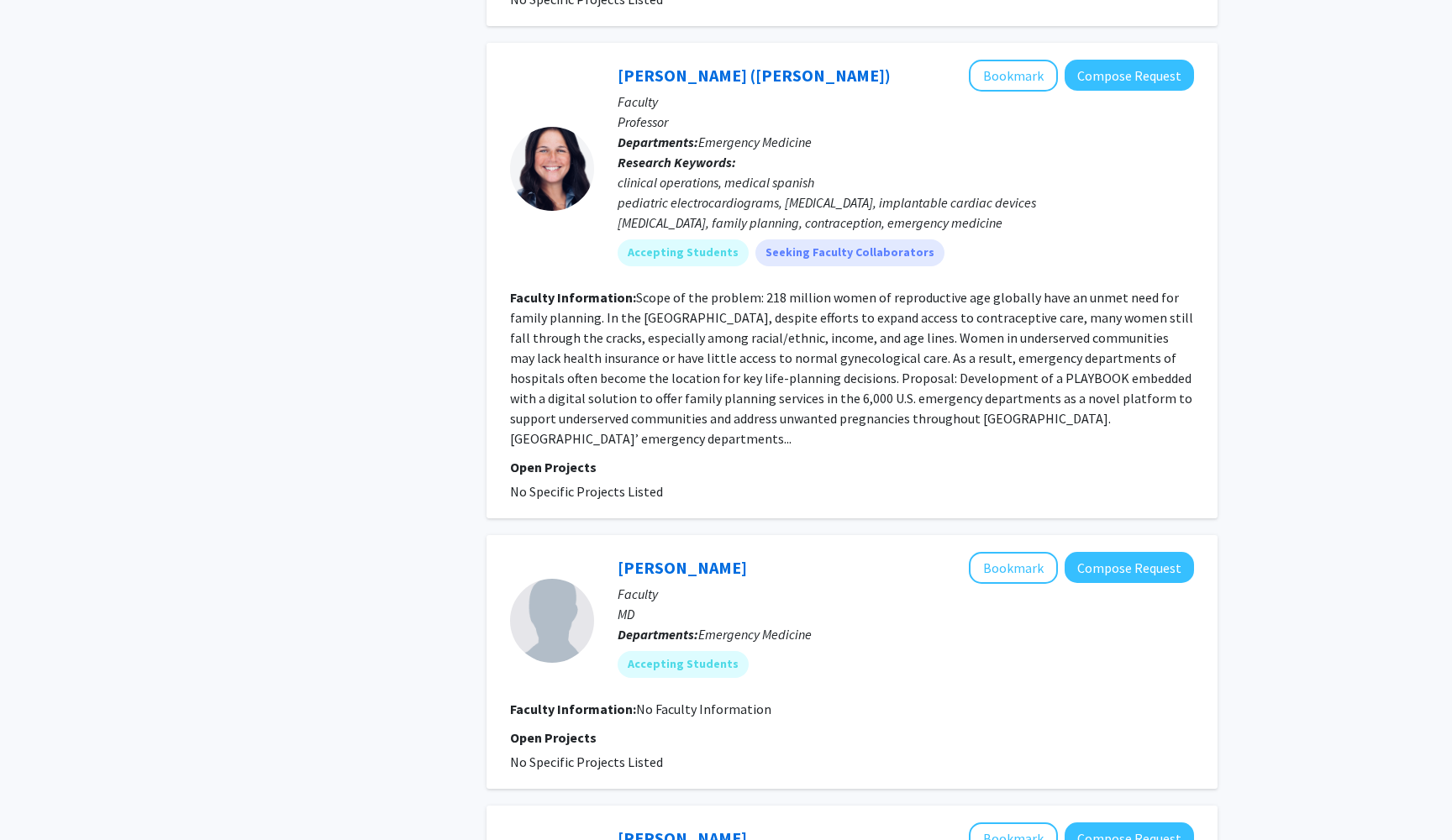
click at [834, 365] on fg-read-more "Scope of the problem: 218 million women of reproductive age globally have an un…" at bounding box center [852, 368] width 683 height 158
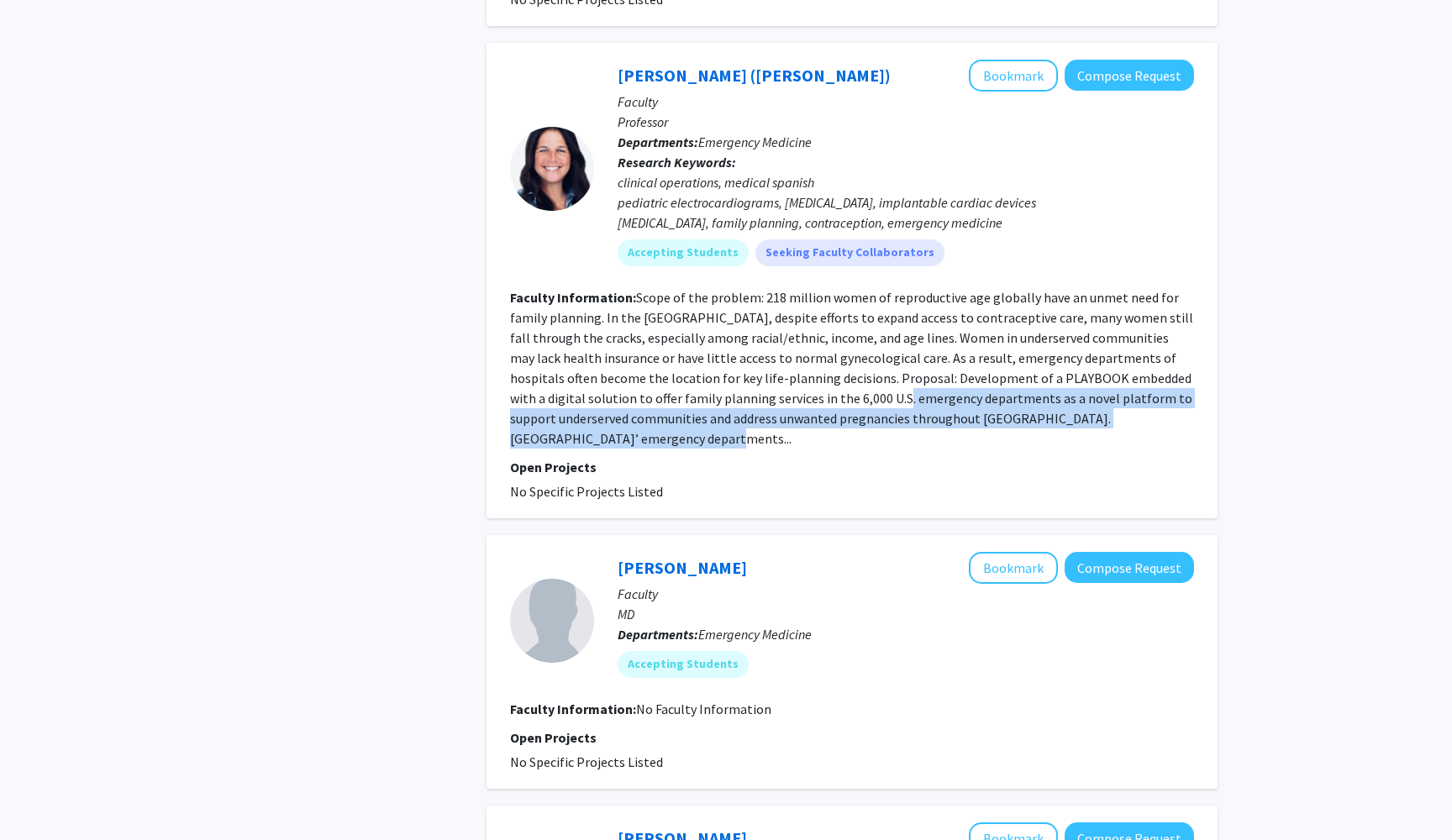
drag, startPoint x: 849, startPoint y: 369, endPoint x: 823, endPoint y: 423, distance: 59.9
click at [823, 423] on section "Faculty Information: Scope of the problem: 218 million women of reproductive ag…" at bounding box center [852, 368] width 684 height 161
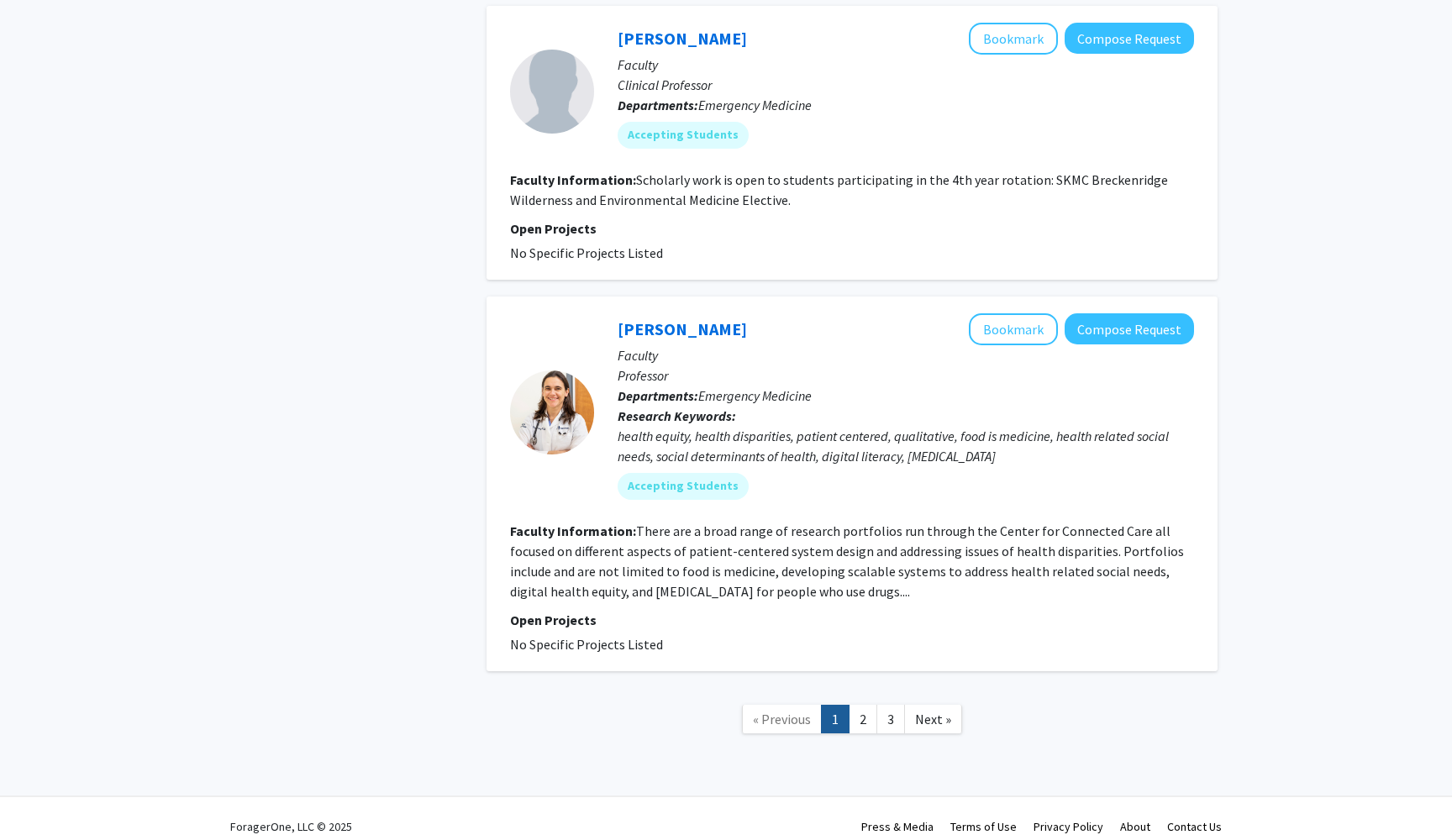
scroll to position [3911, 0]
click at [660, 571] on fg-read-more "There are a broad range of research portfolios run through the Center for Conne…" at bounding box center [847, 562] width 674 height 77
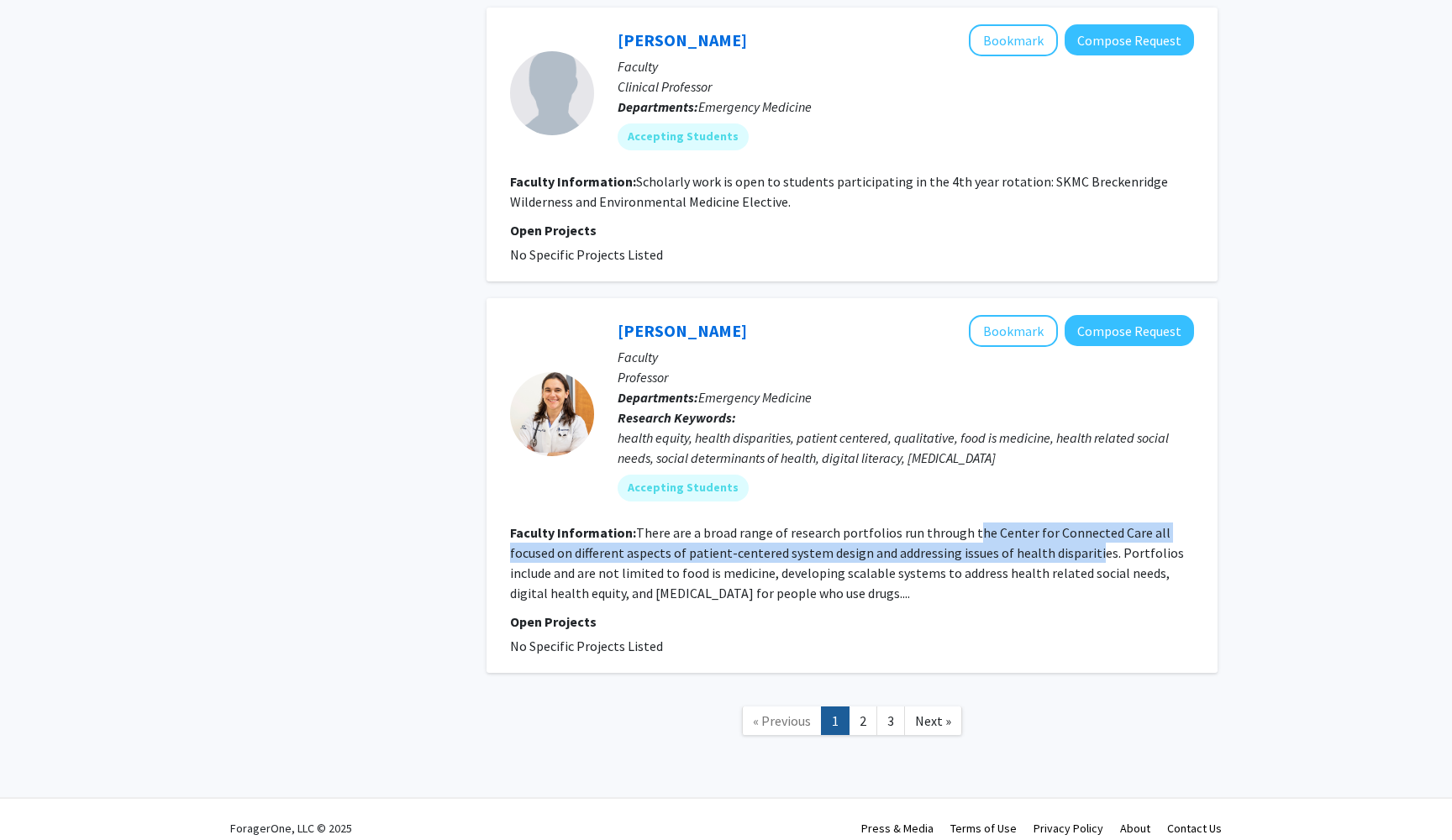
drag, startPoint x: 968, startPoint y: 516, endPoint x: 1034, endPoint y: 526, distance: 66.8
click at [1035, 525] on section "Faculty Information: There are a broad range of research portfolios run through…" at bounding box center [852, 562] width 684 height 80
click at [1034, 527] on fg-read-more "There are a broad range of research portfolios run through the Center for Conne…" at bounding box center [847, 562] width 674 height 77
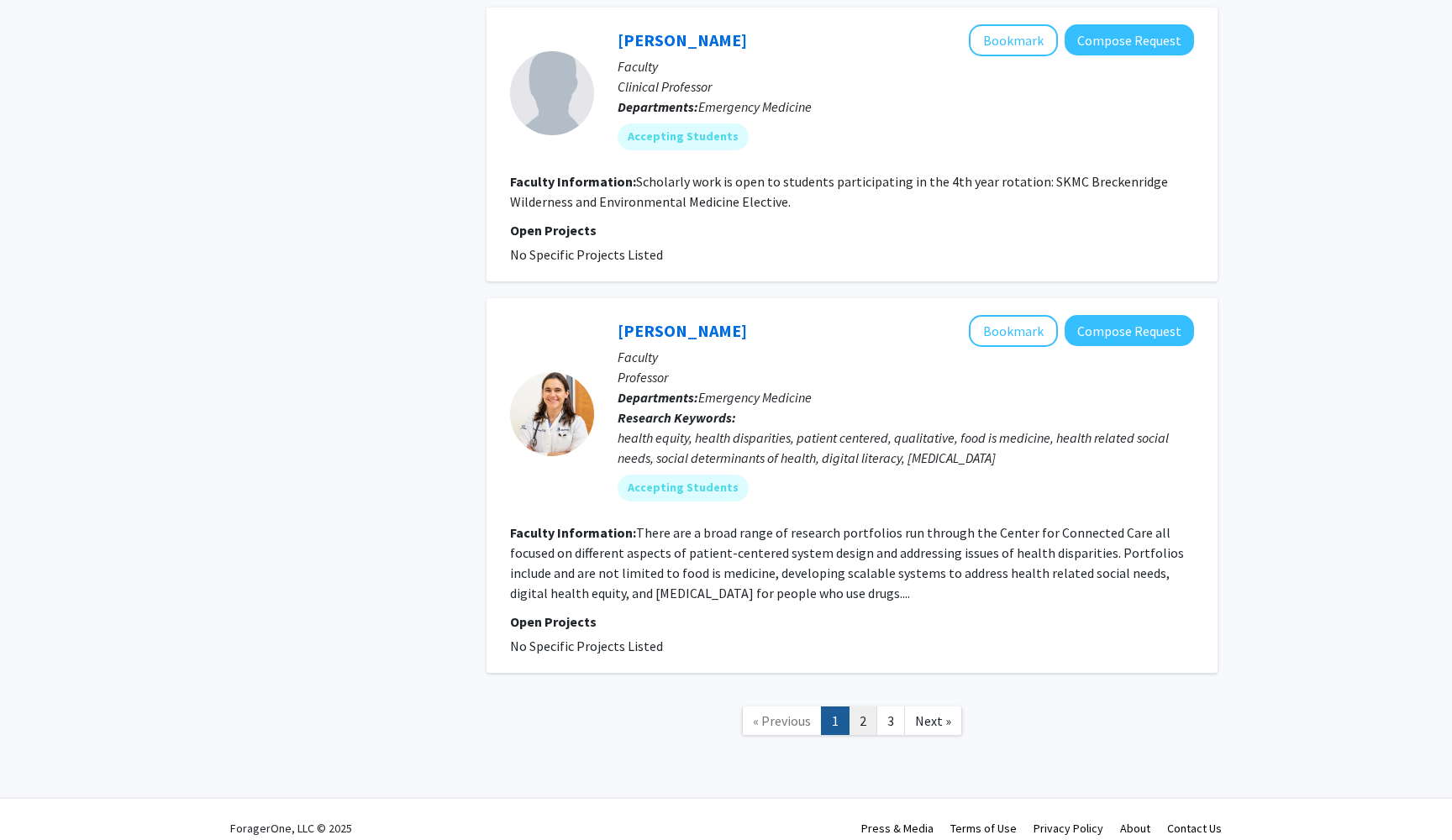
click at [871, 706] on link "2" at bounding box center [863, 721] width 29 height 30
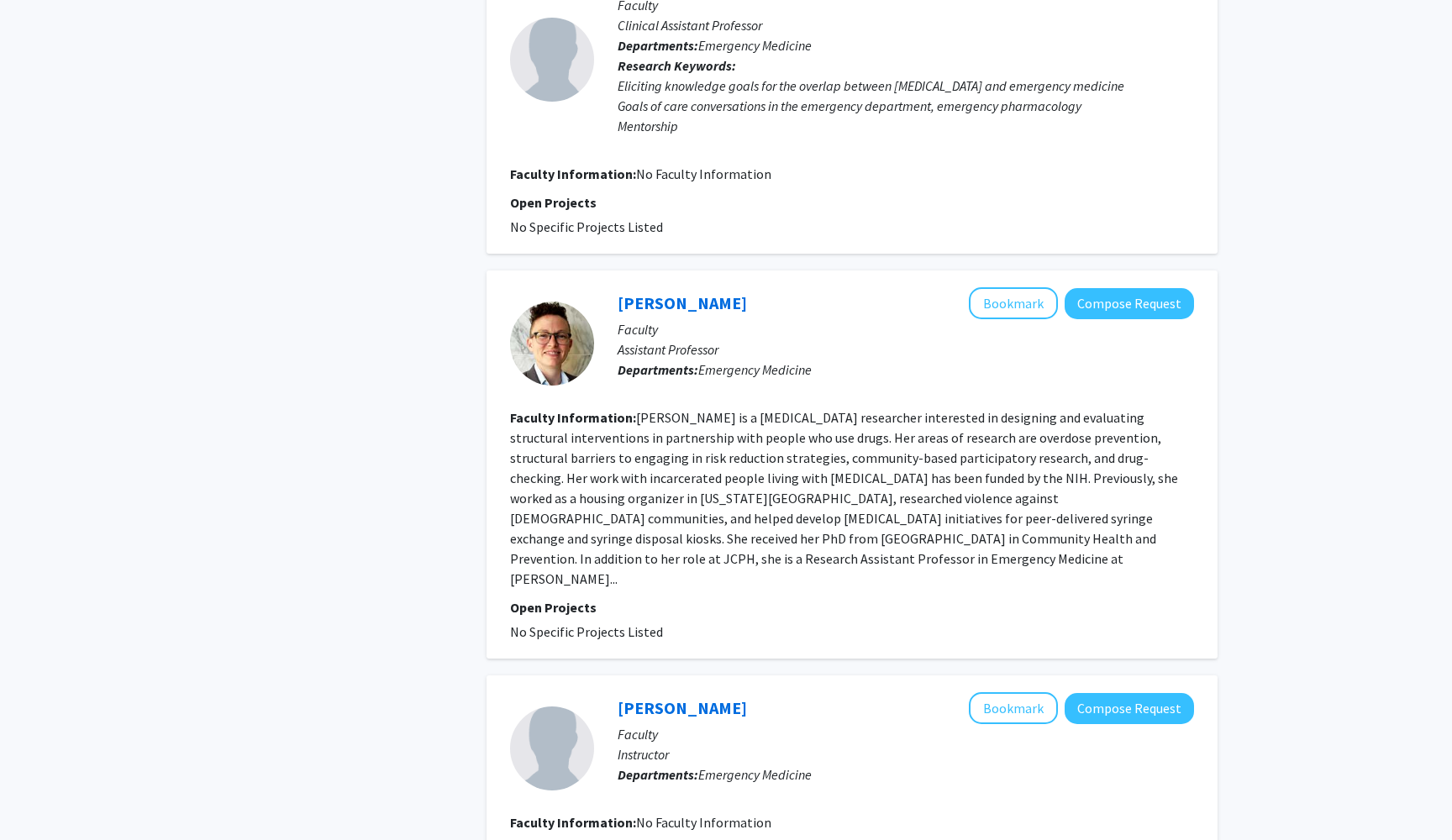
scroll to position [1897, 0]
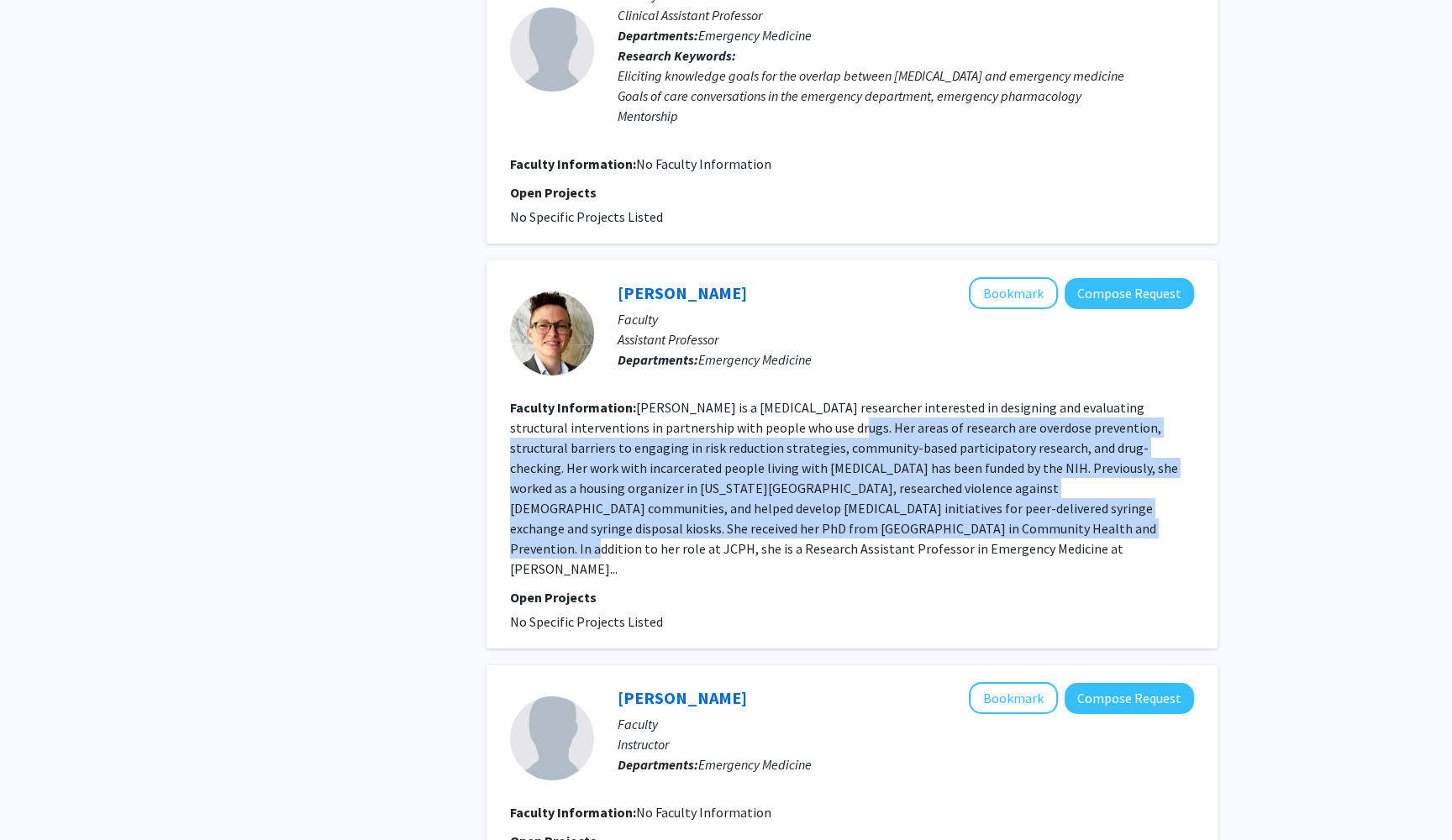
drag, startPoint x: 825, startPoint y: 395, endPoint x: 824, endPoint y: 483, distance: 88.0
click at [823, 484] on fg-read-more "[PERSON_NAME] is a [MEDICAL_DATA] researcher interested in designing and evalua…" at bounding box center [844, 488] width 669 height 178
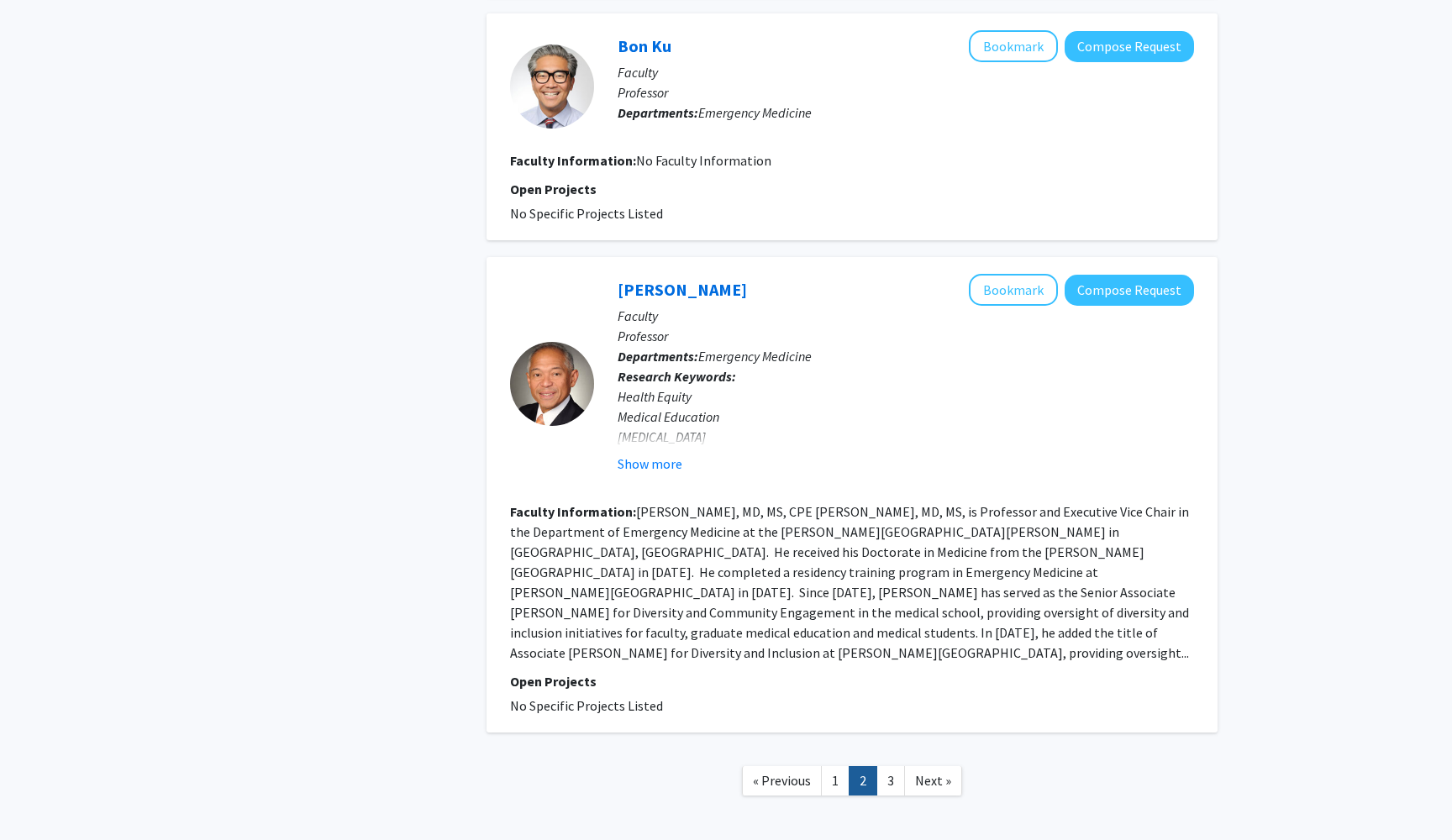
scroll to position [2792, 0]
click at [882, 767] on link "3" at bounding box center [891, 782] width 29 height 30
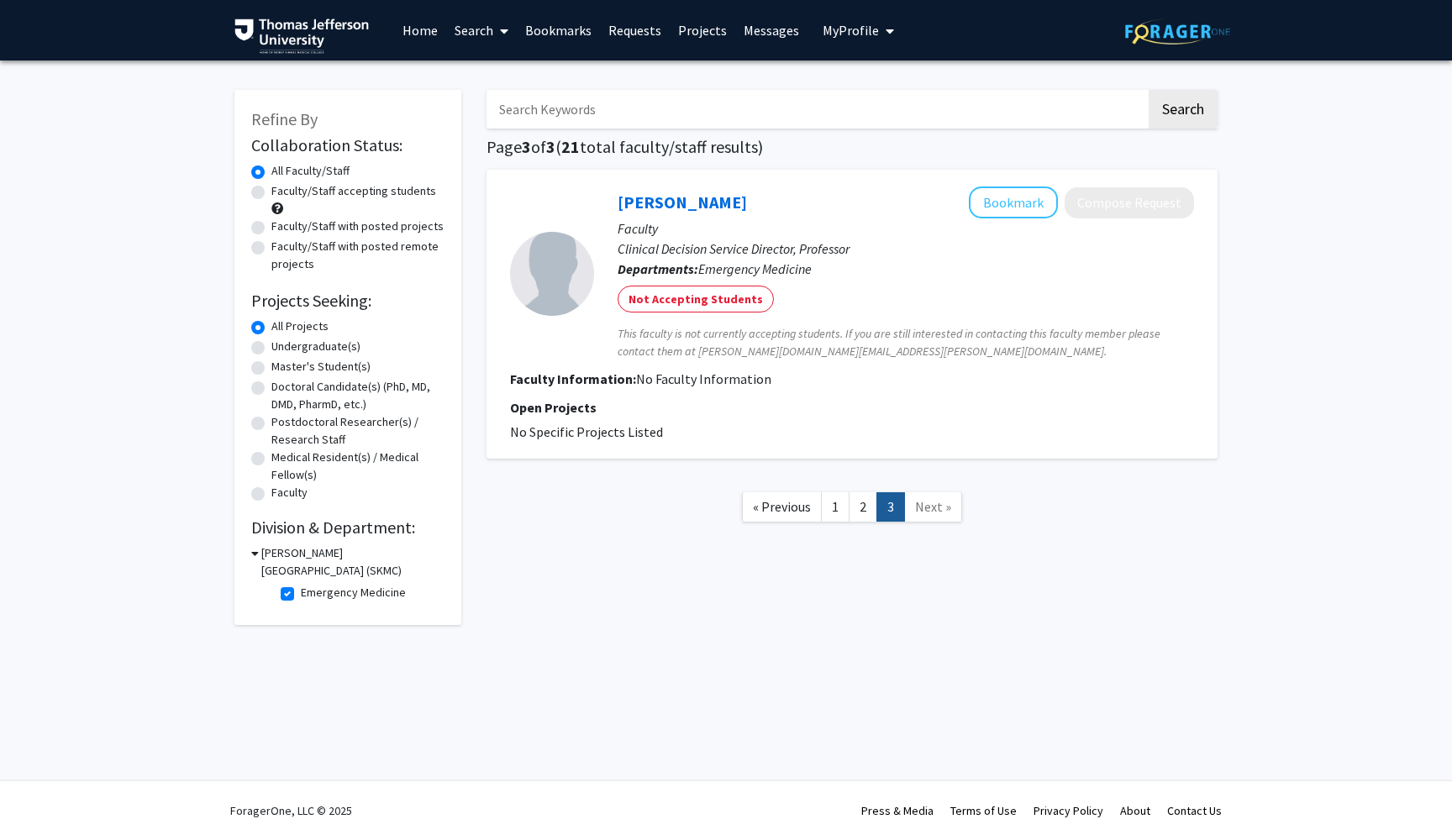
click at [264, 557] on h3 "[PERSON_NAME][GEOGRAPHIC_DATA] (SKMC)" at bounding box center [352, 562] width 183 height 35
click at [264, 557] on h3 "[PERSON_NAME][GEOGRAPHIC_DATA] (SKMC)" at bounding box center [351, 562] width 187 height 35
click at [301, 600] on label "Emergency Medicine" at bounding box center [353, 592] width 105 height 18
click at [301, 595] on input "Emergency Medicine" at bounding box center [306, 589] width 11 height 11
checkbox input "false"
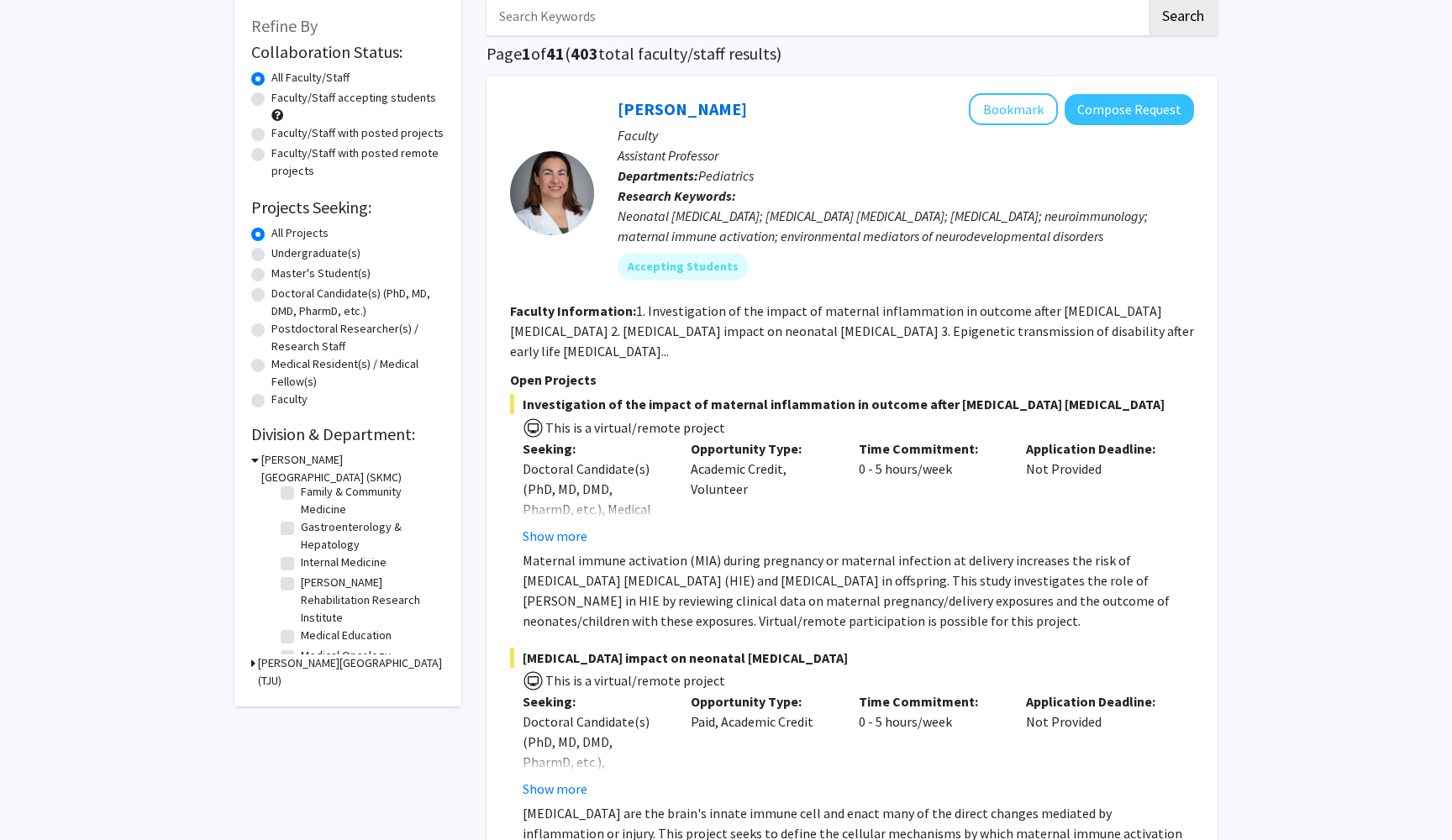
scroll to position [218, 0]
click at [301, 524] on label "Gastroenterology & Hepatology" at bounding box center [370, 533] width 139 height 35
click at [301, 524] on input "Gastroenterology & Hepatology" at bounding box center [306, 521] width 11 height 11
checkbox input "true"
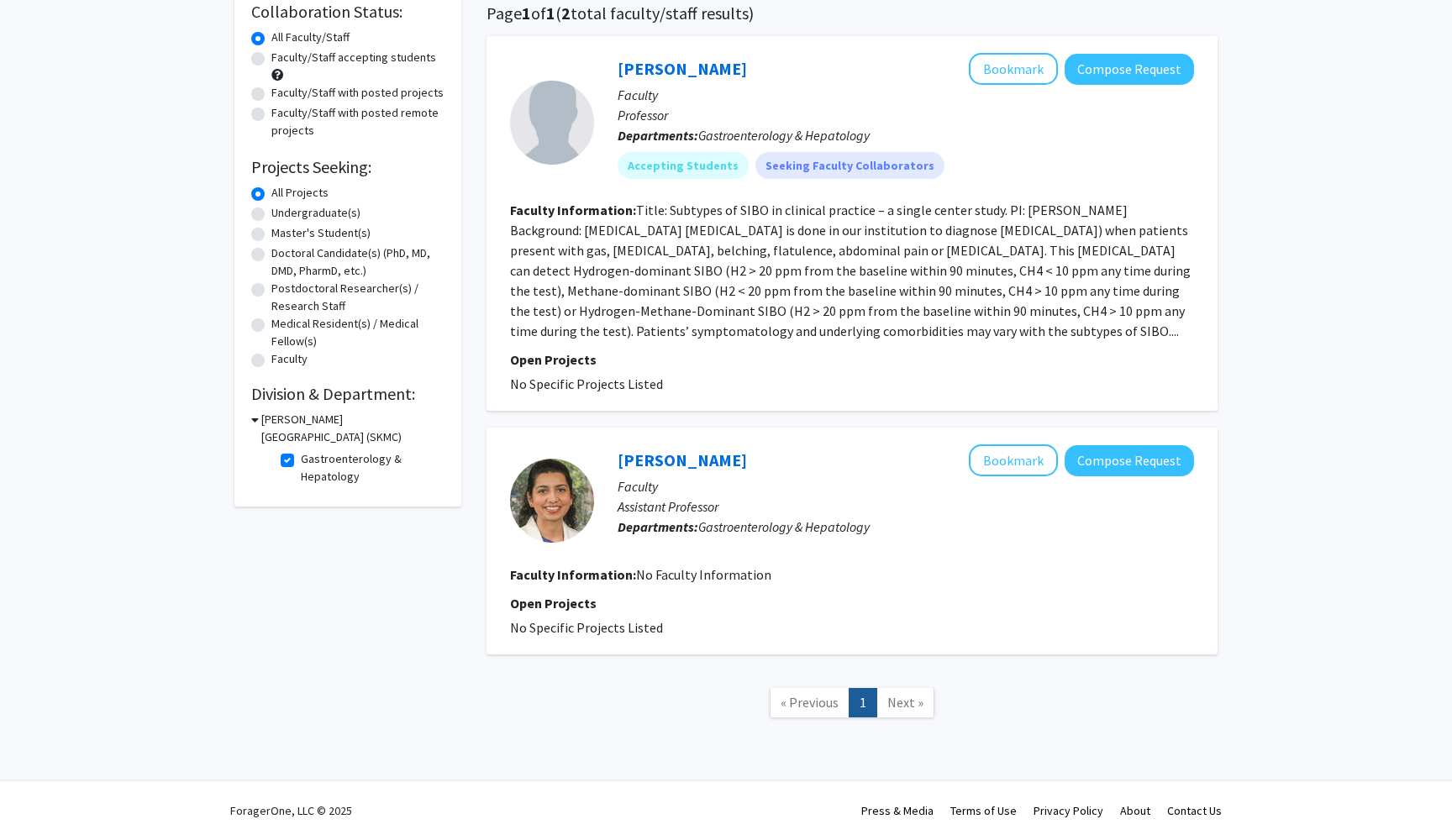
scroll to position [135, 0]
click at [663, 376] on fg-project-list "No Specific Projects Listed" at bounding box center [852, 384] width 684 height 20
click at [744, 342] on fg-search-faculty "[PERSON_NAME] Bookmark Compose Request Faculty Professor Departments: Gastroent…" at bounding box center [852, 224] width 684 height 341
click at [699, 67] on link "[PERSON_NAME]" at bounding box center [682, 68] width 129 height 21
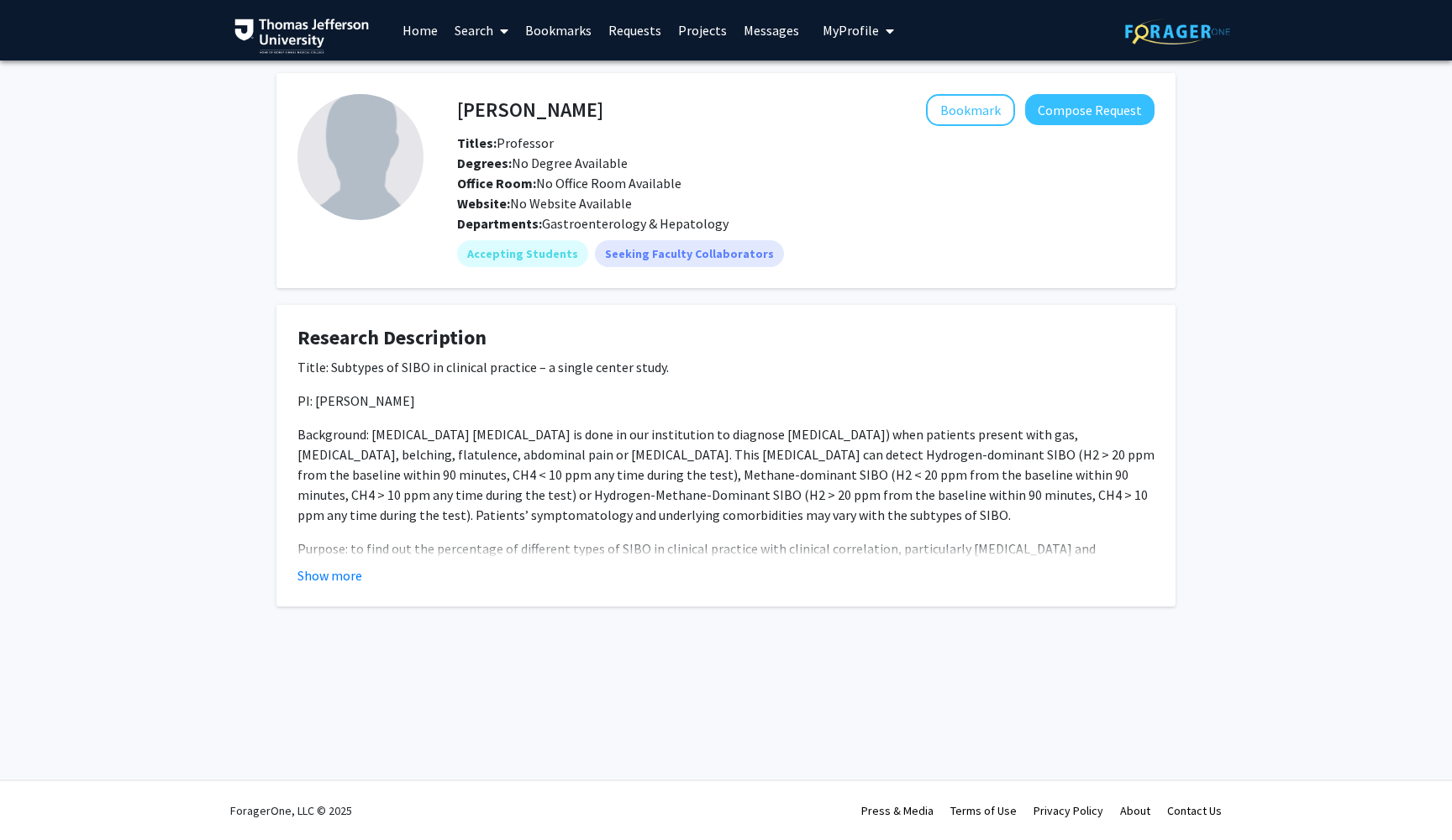
click at [373, 586] on div "Show more" at bounding box center [726, 575] width 857 height 20
drag, startPoint x: 358, startPoint y: 563, endPoint x: 352, endPoint y: 585, distance: 22.8
click at [358, 563] on fg-read-more "Title: Subtypes of SIBO in clinical practice – a single center study. PI: [PERS…" at bounding box center [726, 472] width 857 height 228
click at [349, 587] on fg-card "Research Description Title: Subtypes of SIBO in clinical practice – a single ce…" at bounding box center [726, 455] width 899 height 302
click at [349, 577] on button "Show more" at bounding box center [330, 575] width 65 height 20
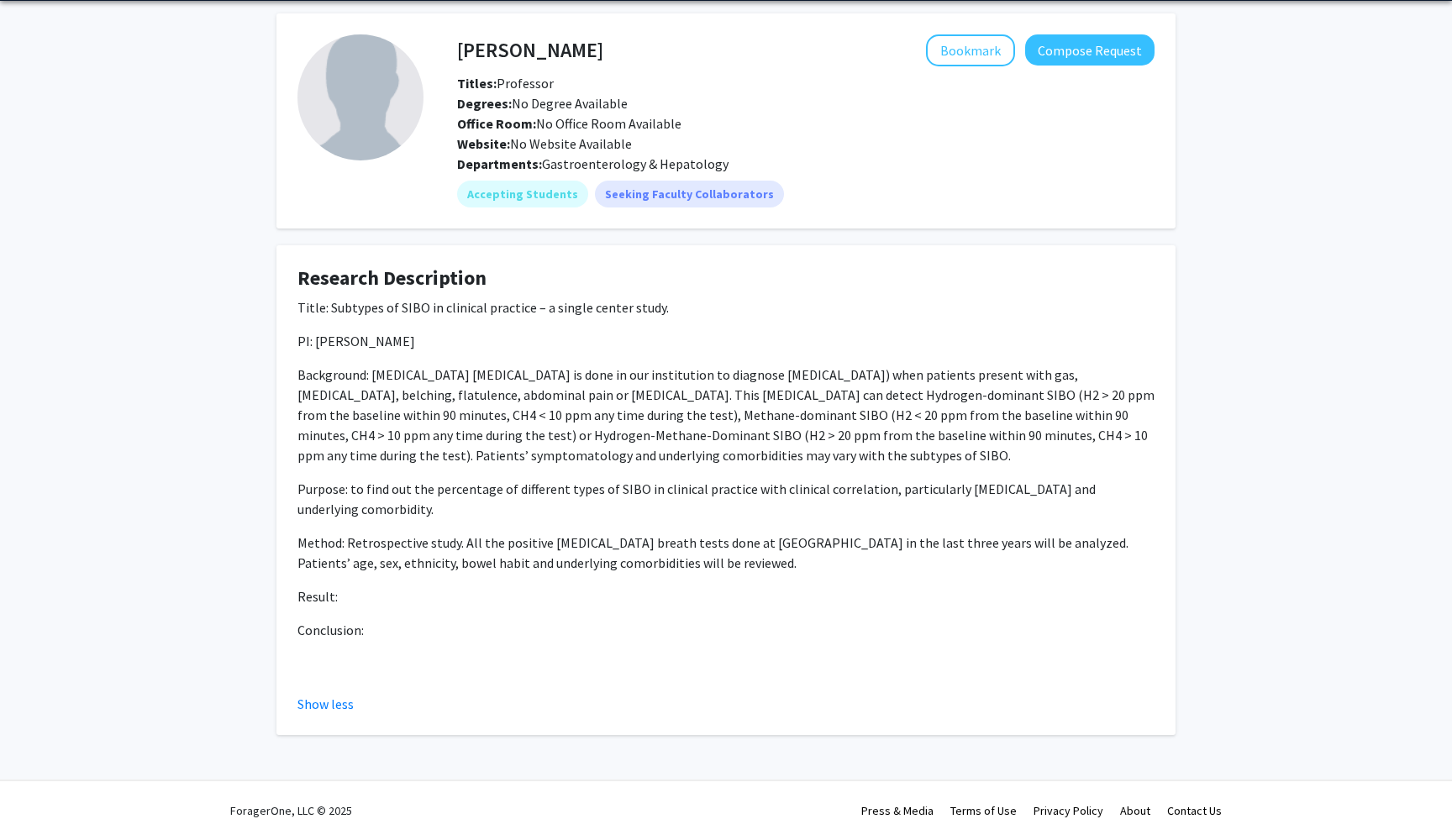
scroll to position [62, 0]
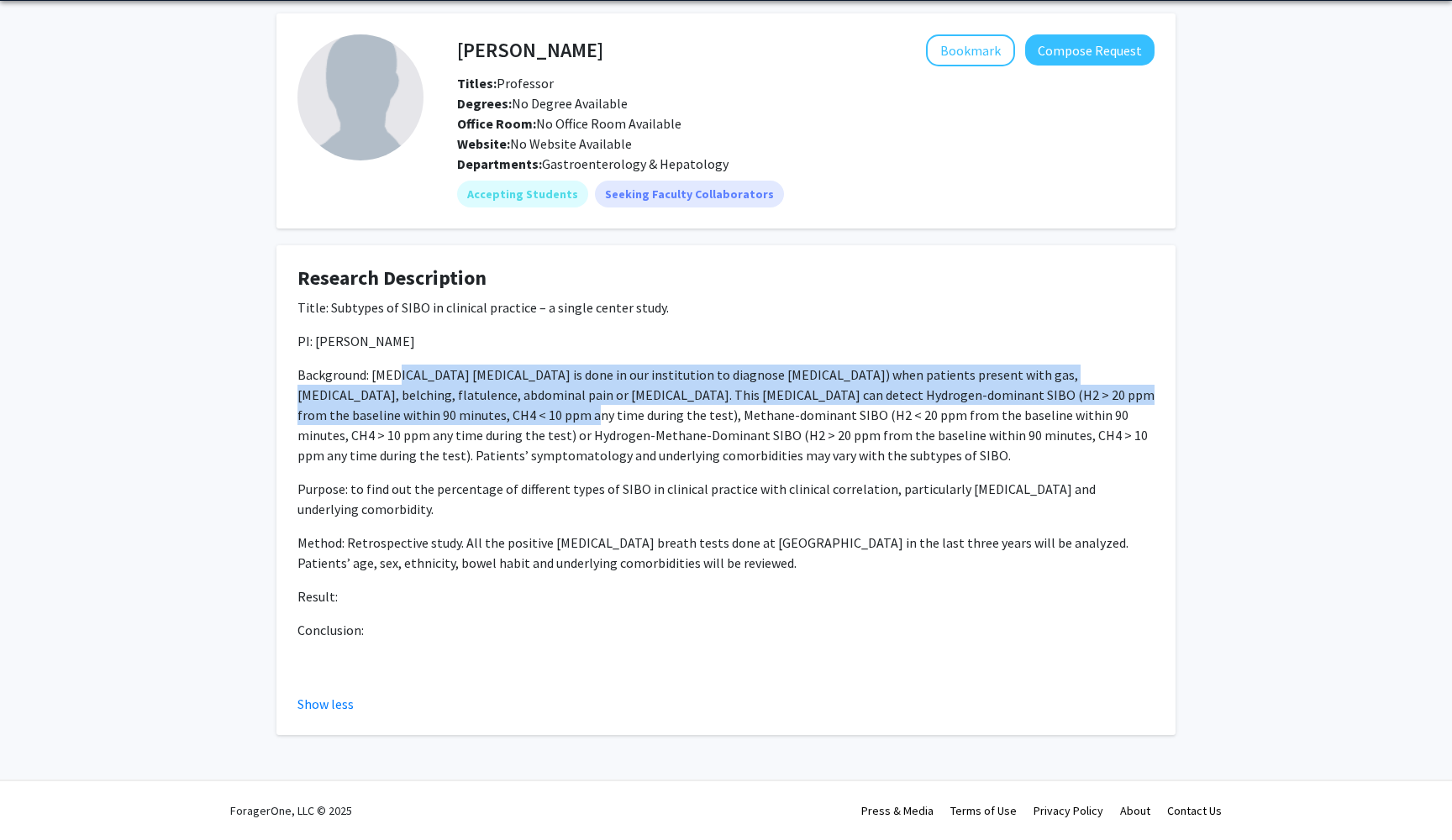
drag, startPoint x: 396, startPoint y: 378, endPoint x: 428, endPoint y: 419, distance: 52.0
click at [428, 419] on p "Background: [MEDICAL_DATA] [MEDICAL_DATA] is done in our institution to diagnos…" at bounding box center [726, 415] width 857 height 101
click at [674, 402] on p "Background: [MEDICAL_DATA] [MEDICAL_DATA] is done in our institution to diagnos…" at bounding box center [726, 415] width 857 height 101
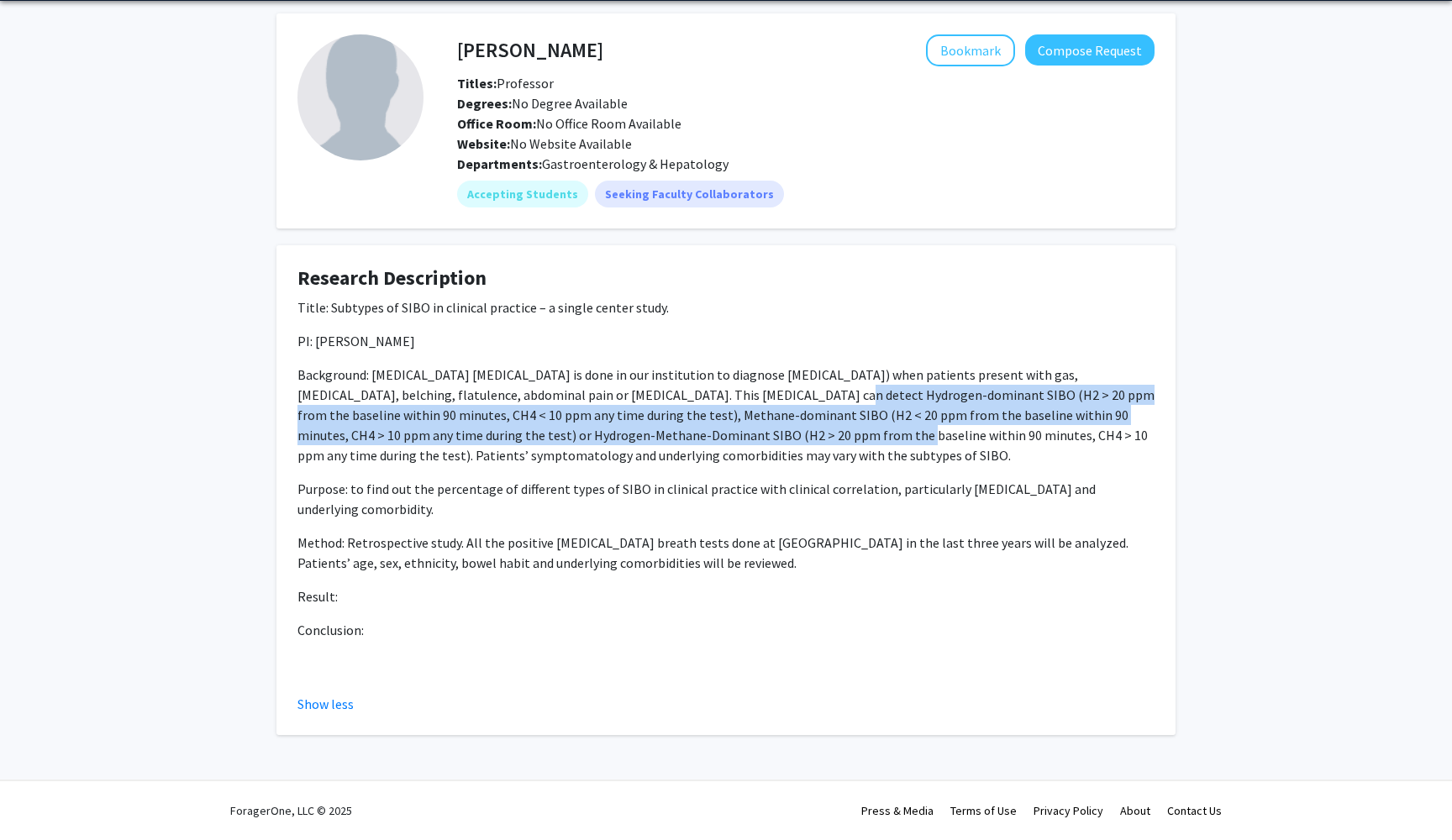
drag, startPoint x: 701, startPoint y: 393, endPoint x: 701, endPoint y: 442, distance: 49.0
click at [701, 442] on p "Background: [MEDICAL_DATA] [MEDICAL_DATA] is done in our institution to diagnos…" at bounding box center [726, 415] width 857 height 101
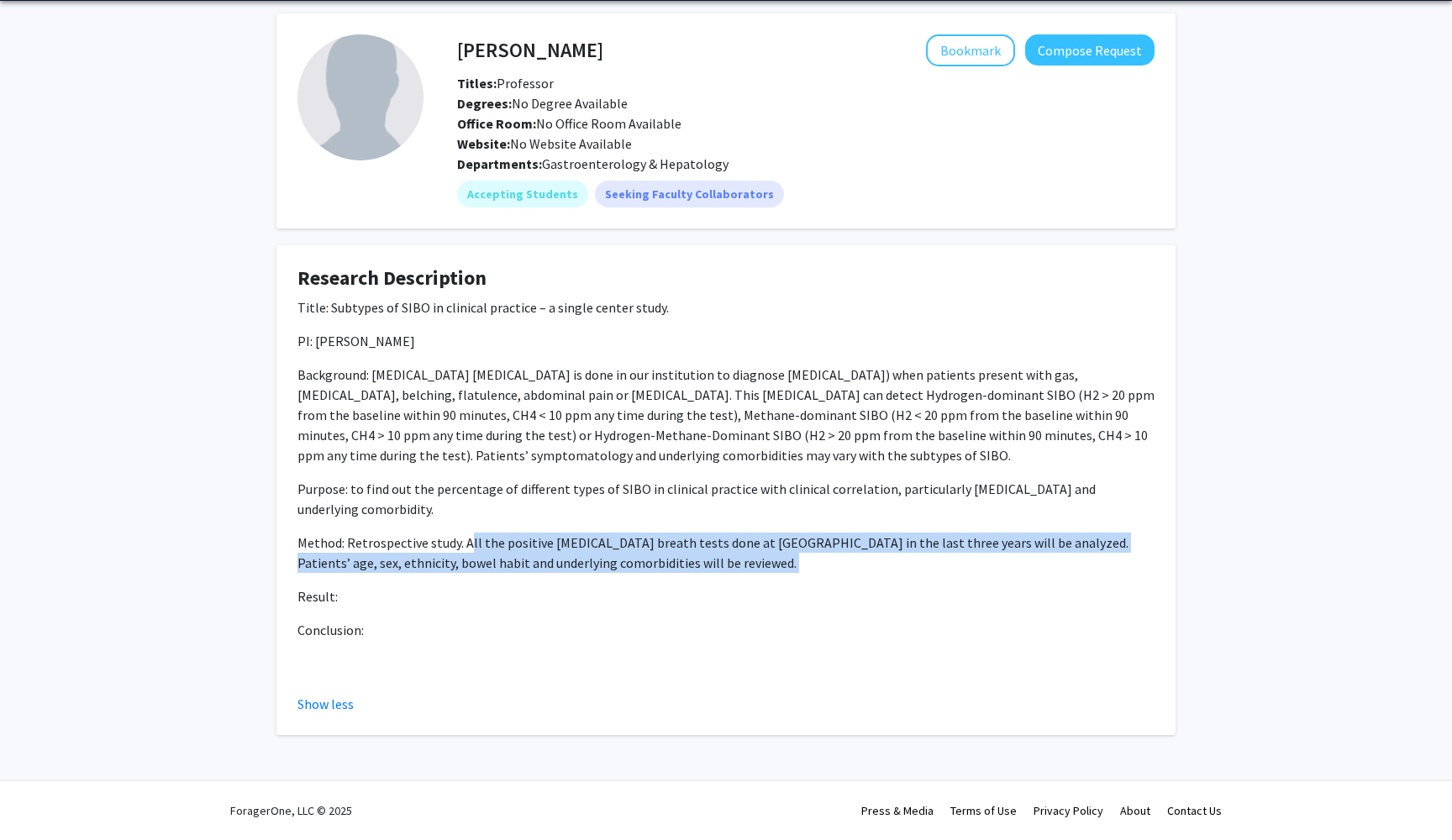
drag, startPoint x: 471, startPoint y: 550, endPoint x: 573, endPoint y: 580, distance: 106.3
click at [573, 580] on div "Title: Subtypes of SIBO in clinical practice – a single center study. PI: [PERS…" at bounding box center [726, 485] width 857 height 376
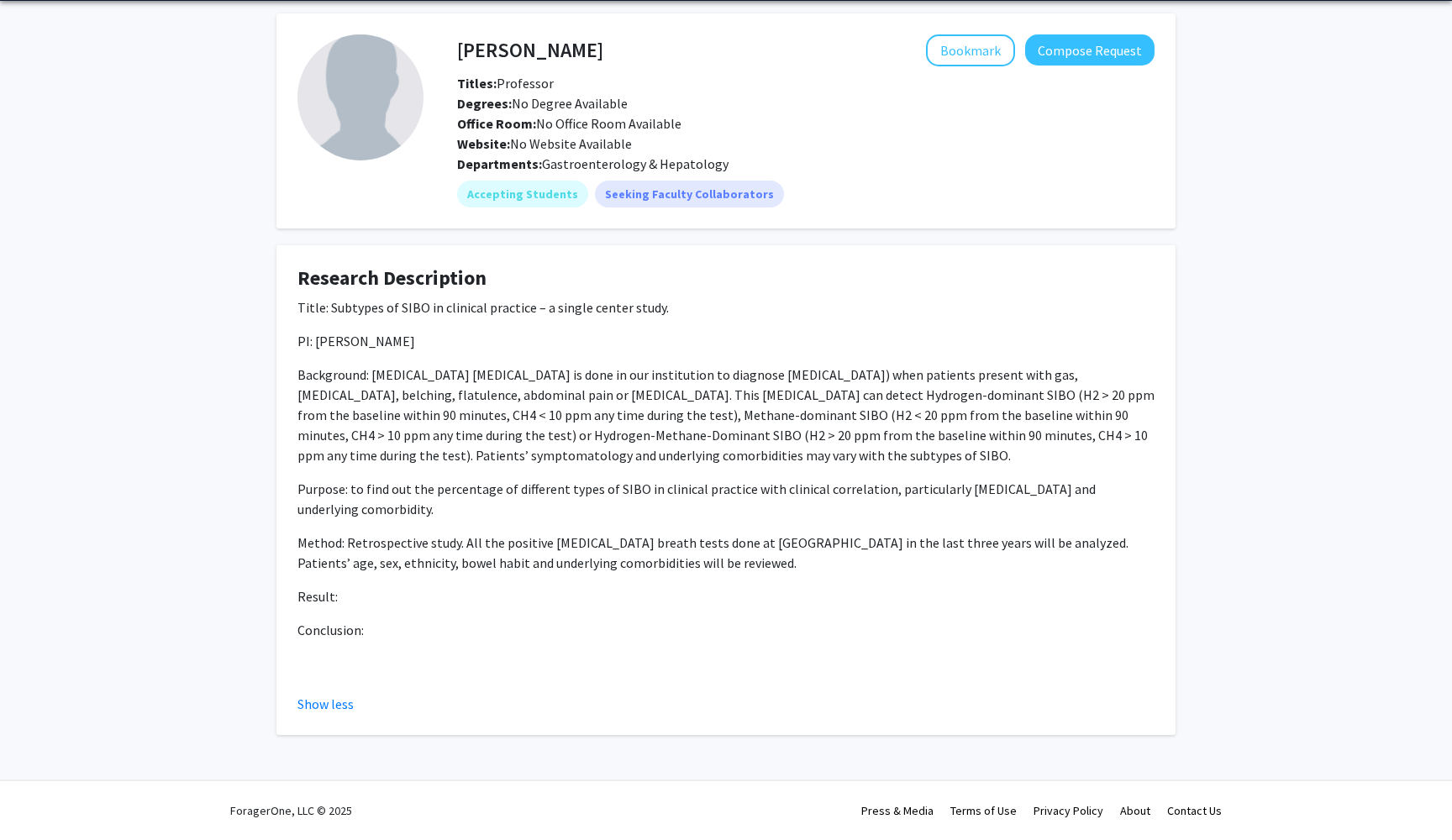
click at [573, 580] on div "Title: Subtypes of SIBO in clinical practice – a single center study. PI: [PERS…" at bounding box center [726, 485] width 857 height 376
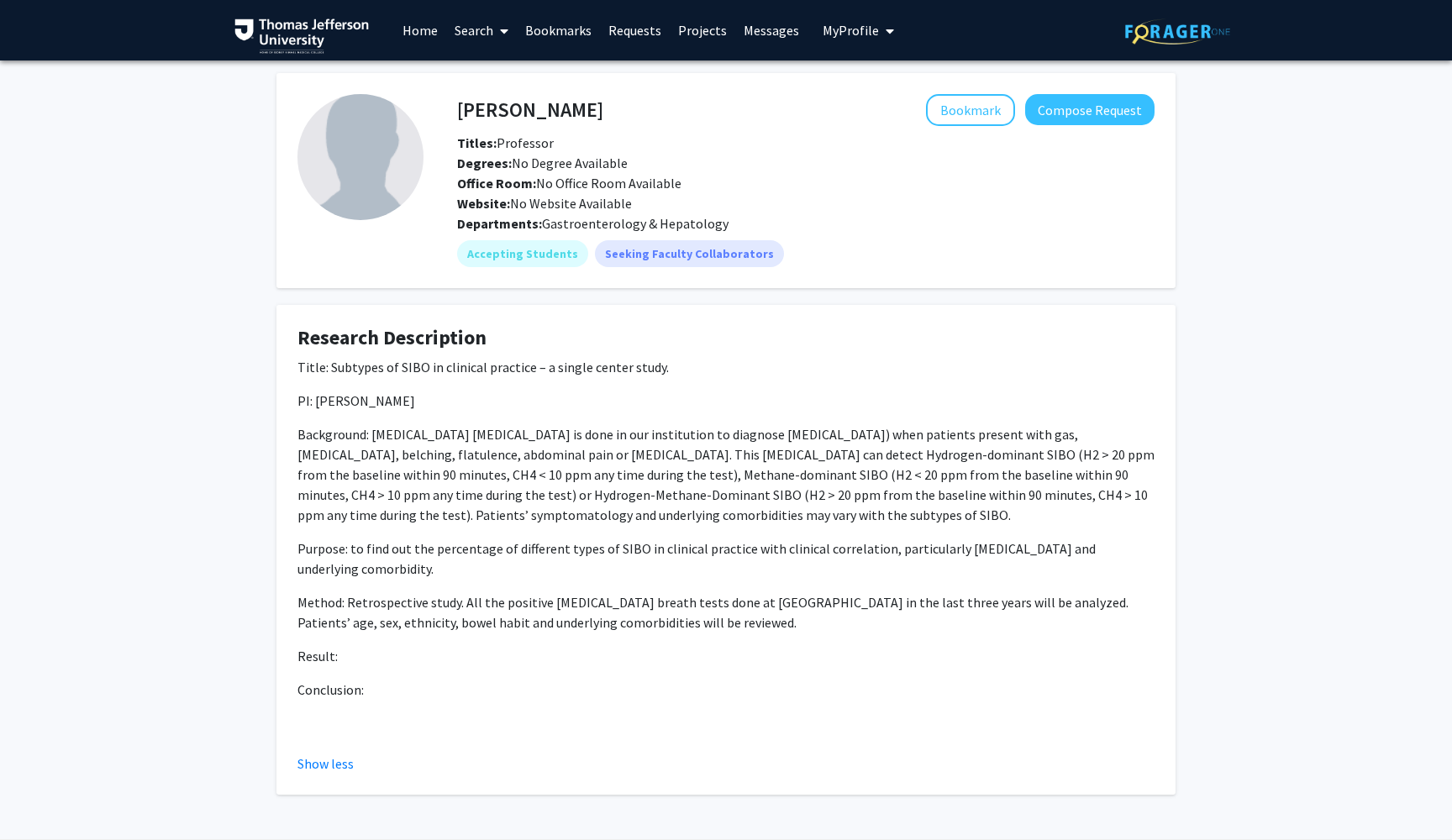
scroll to position [0, 0]
click at [462, 104] on div "[PERSON_NAME] Bookmark Compose Request" at bounding box center [805, 110] width 723 height 32
copy div "[PERSON_NAME]"
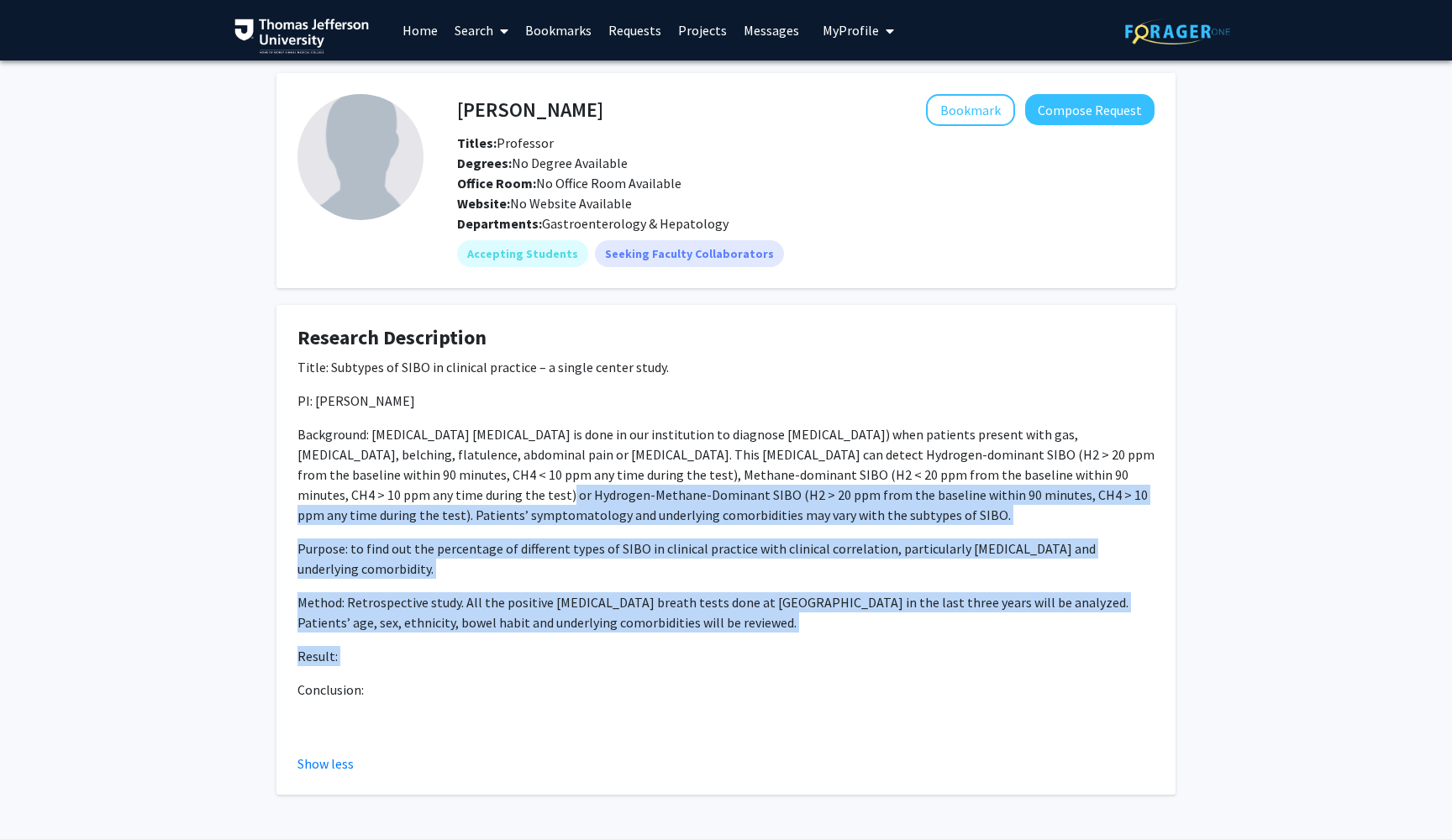
drag, startPoint x: 539, startPoint y: 669, endPoint x: 360, endPoint y: 494, distance: 250.3
click at [360, 494] on div "Title: Subtypes of SIBO in clinical practice – a single center study. PI: [PERS…" at bounding box center [726, 545] width 857 height 376
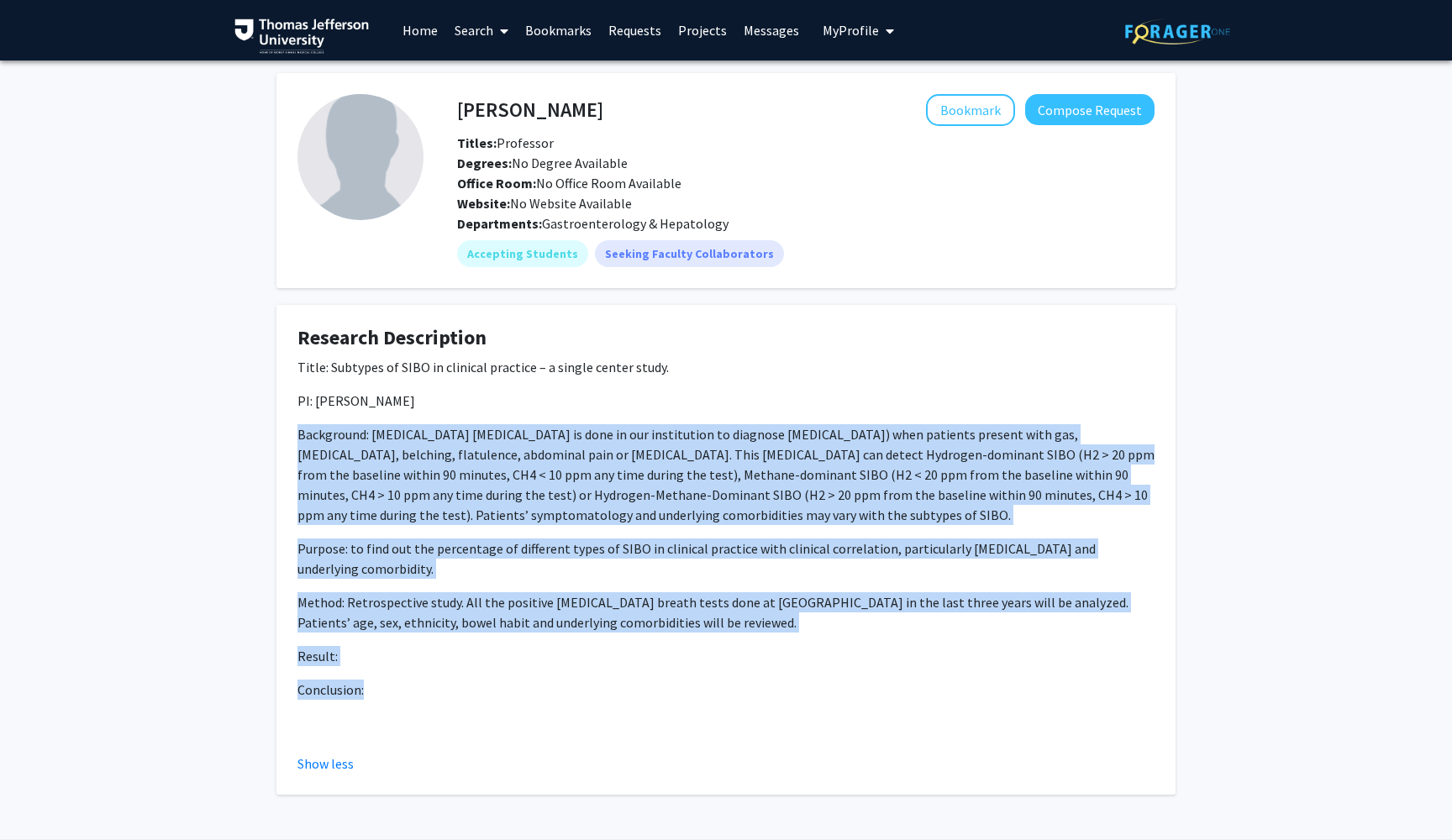
drag, startPoint x: 374, startPoint y: 685, endPoint x: 296, endPoint y: 439, distance: 258.1
click at [296, 439] on fg-card "Research Description Title: Subtypes of SIBO in clinical practice – a single ce…" at bounding box center [726, 550] width 899 height 490
copy div "Loremipsum: Dolorsita consec adip el sedd ei tem incididuntu la etdolore magna …"
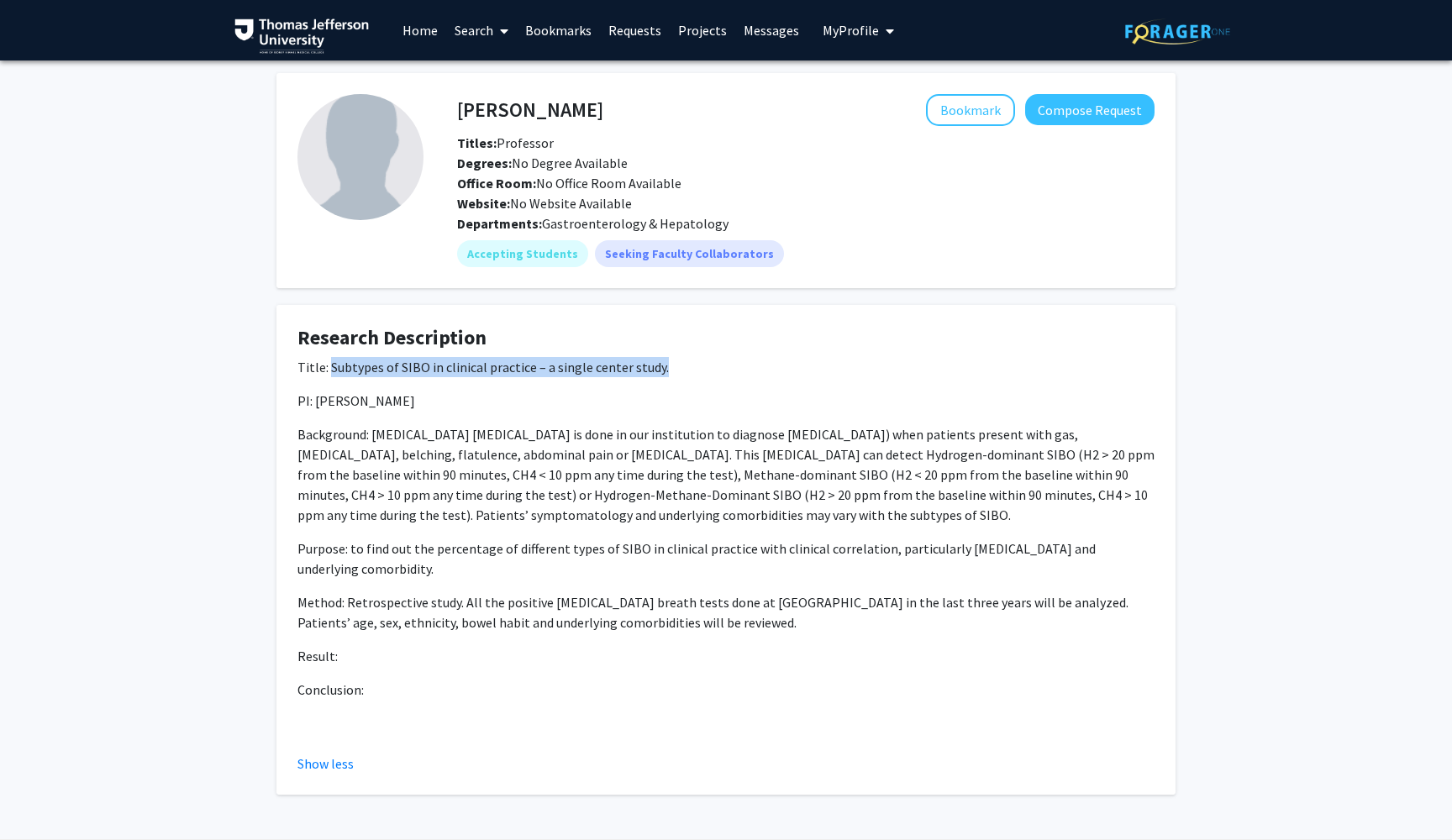
drag, startPoint x: 668, startPoint y: 372, endPoint x: 329, endPoint y: 373, distance: 339.0
click at [329, 373] on p "Title: Subtypes of SIBO in clinical practice – a single center study." at bounding box center [726, 368] width 857 height 20
copy p "Subtypes of SIBO in clinical practice – a single center study."
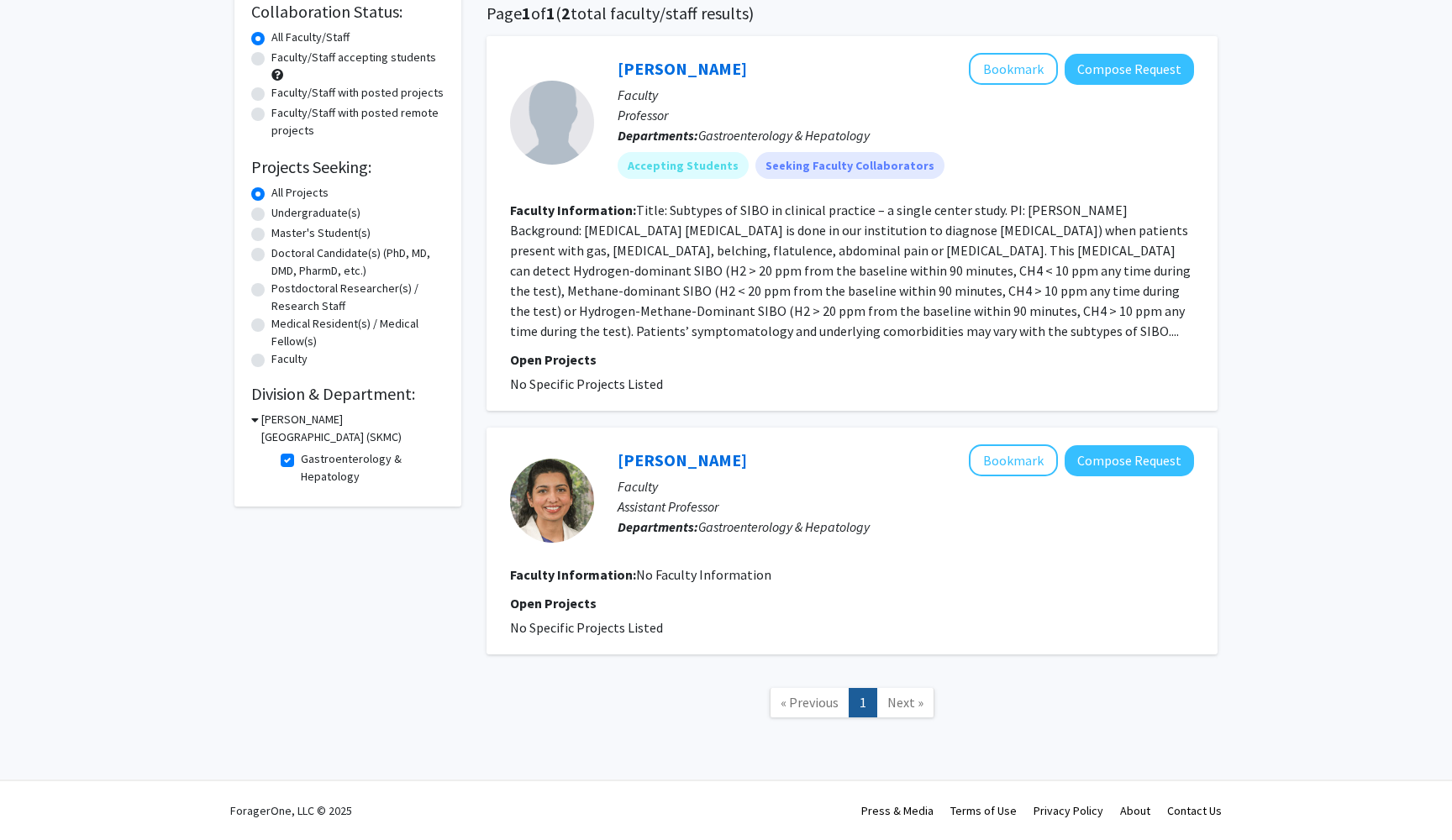
scroll to position [135, 0]
click at [913, 692] on link "Next »" at bounding box center [905, 702] width 58 height 30
click at [910, 709] on span "Next »" at bounding box center [905, 702] width 36 height 17
click at [789, 723] on nav "« Previous 1 Next »" at bounding box center [852, 705] width 731 height 68
click at [301, 461] on label "Gastroenterology & Hepatology" at bounding box center [370, 468] width 139 height 35
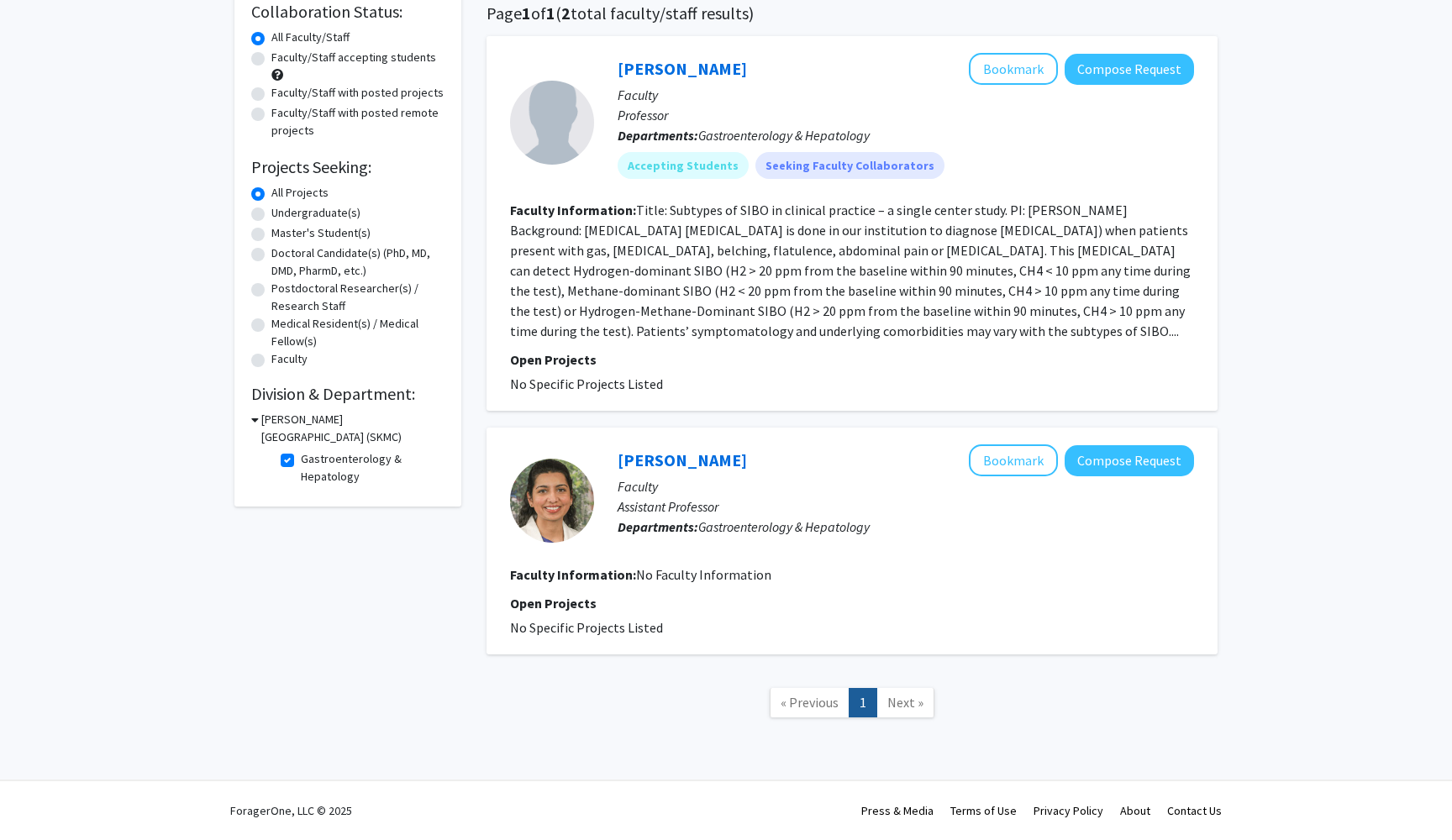
click at [301, 461] on input "Gastroenterology & Hepatology" at bounding box center [306, 455] width 11 height 11
checkbox input "false"
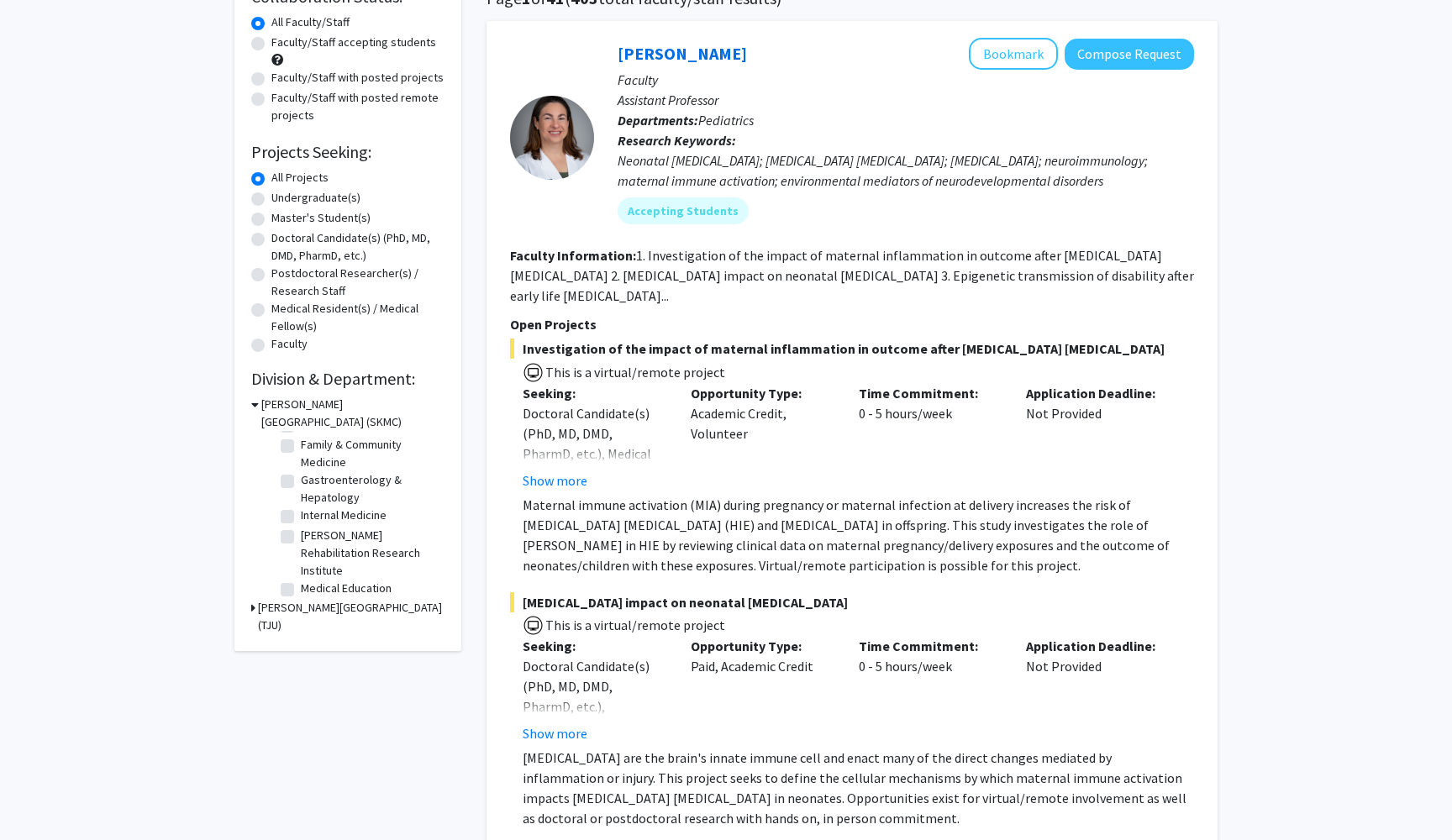
scroll to position [208, 0]
click at [280, 512] on fg-checkbox-list "(Select All) (Select All) Anesthesiology & [MEDICAL_DATA] Anesthesiology & [MED…" at bounding box center [360, 674] width 168 height 903
click at [301, 518] on label "Internal Medicine" at bounding box center [343, 514] width 85 height 18
click at [301, 516] on input "Internal Medicine" at bounding box center [306, 510] width 11 height 11
checkbox input "true"
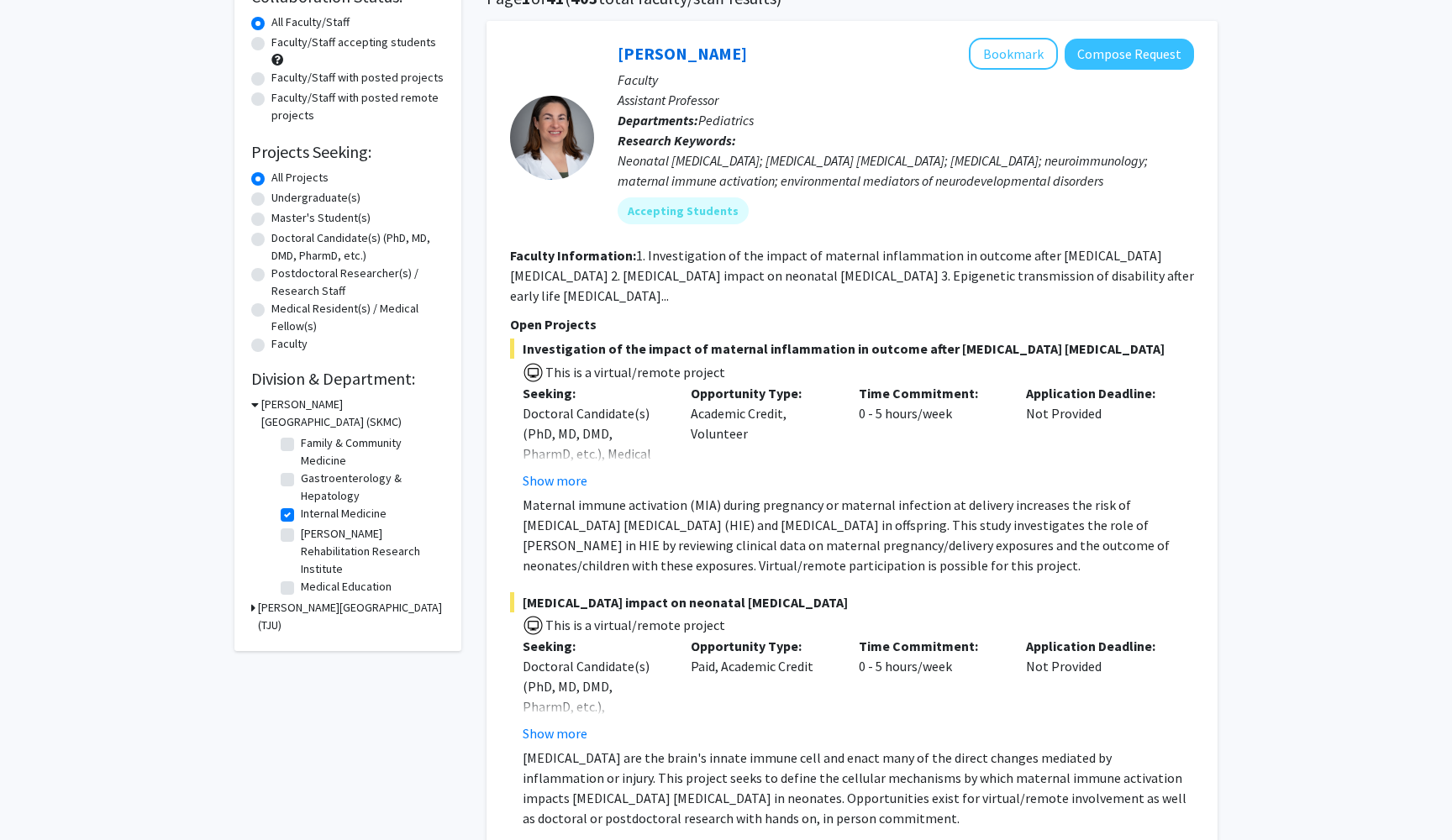
checkbox input "true"
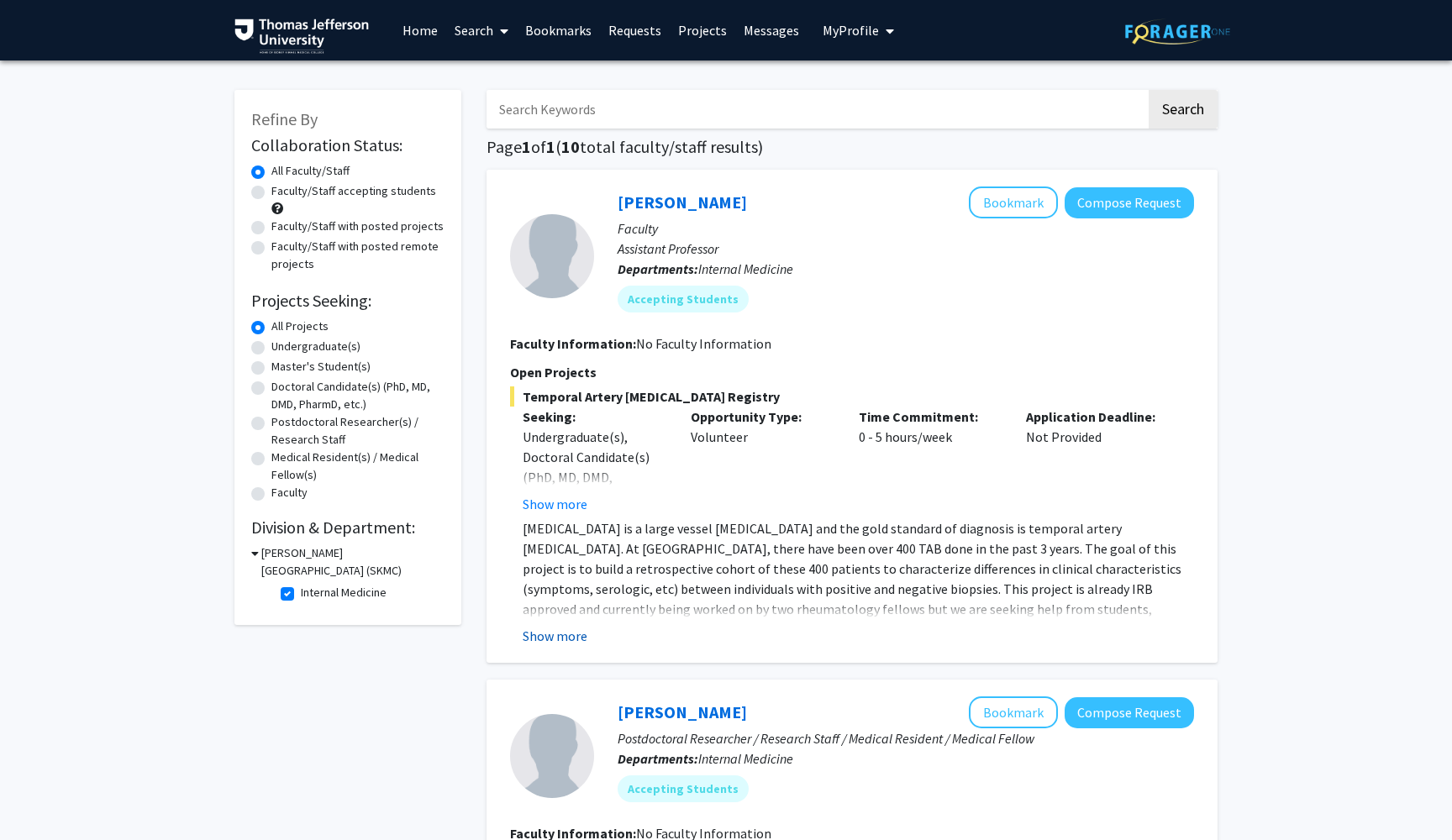
click at [576, 639] on button "Show more" at bounding box center [554, 636] width 65 height 20
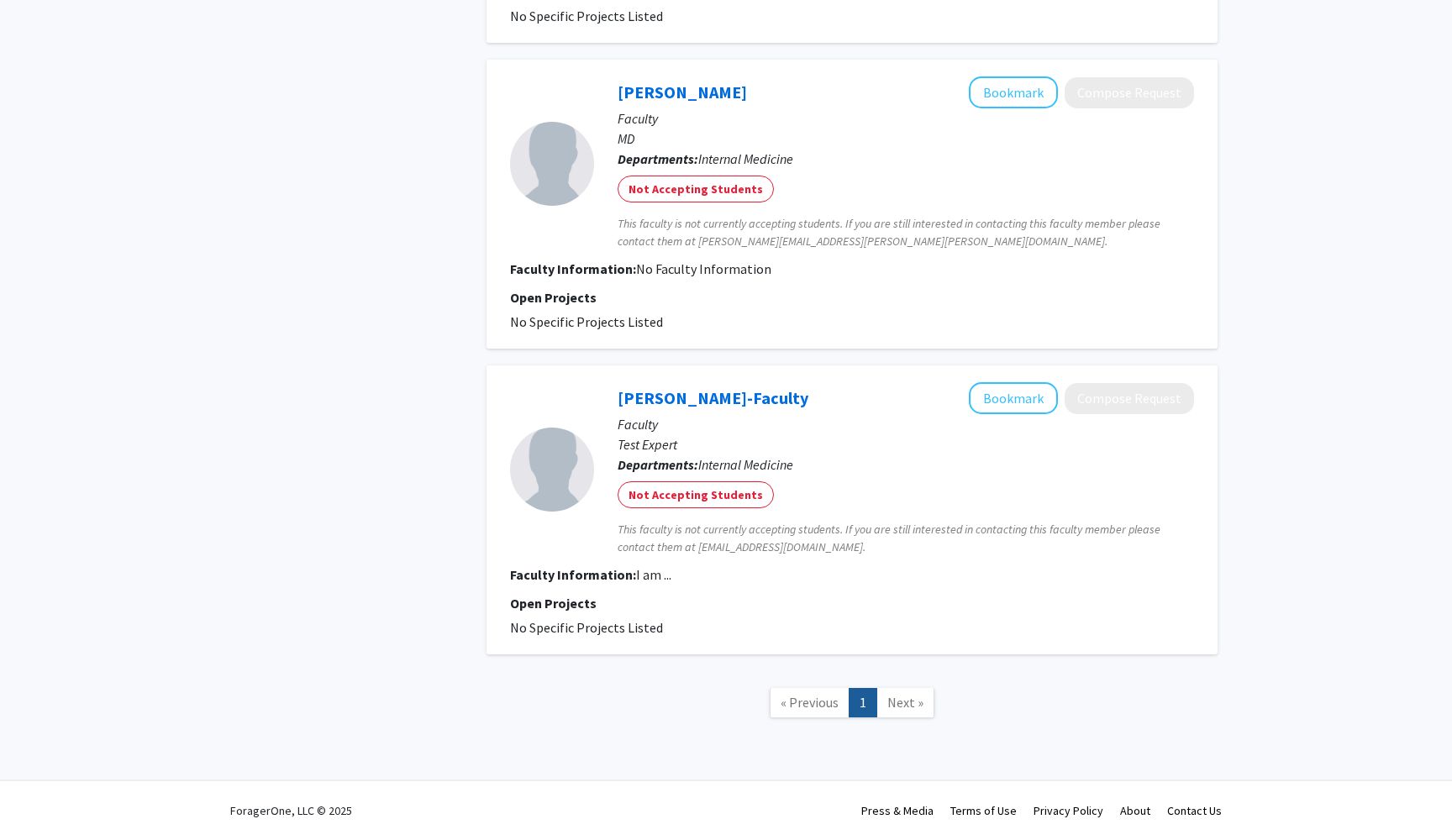
scroll to position [2572, 0]
click at [892, 704] on span "Next »" at bounding box center [905, 702] width 36 height 17
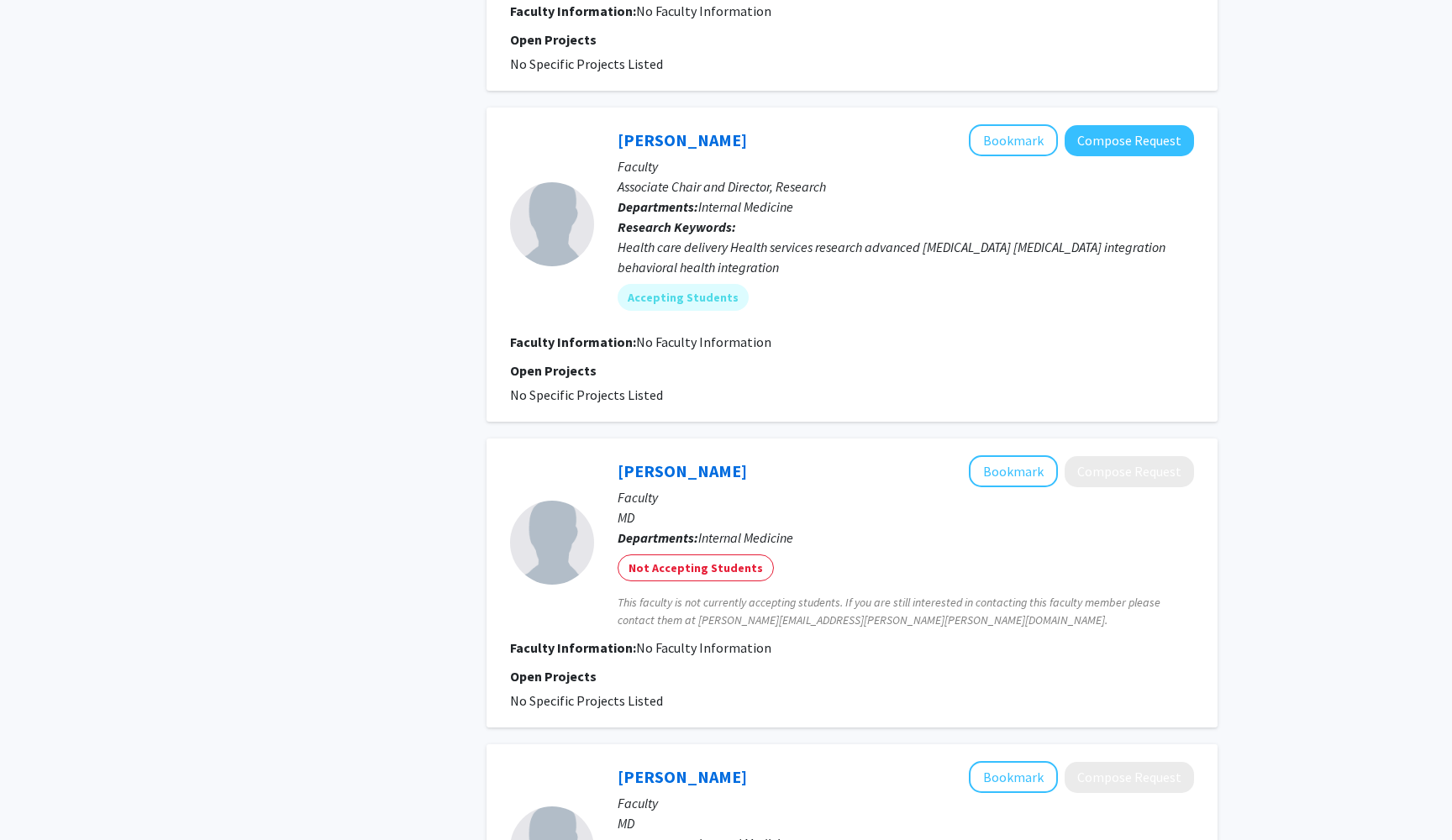
scroll to position [1877, 0]
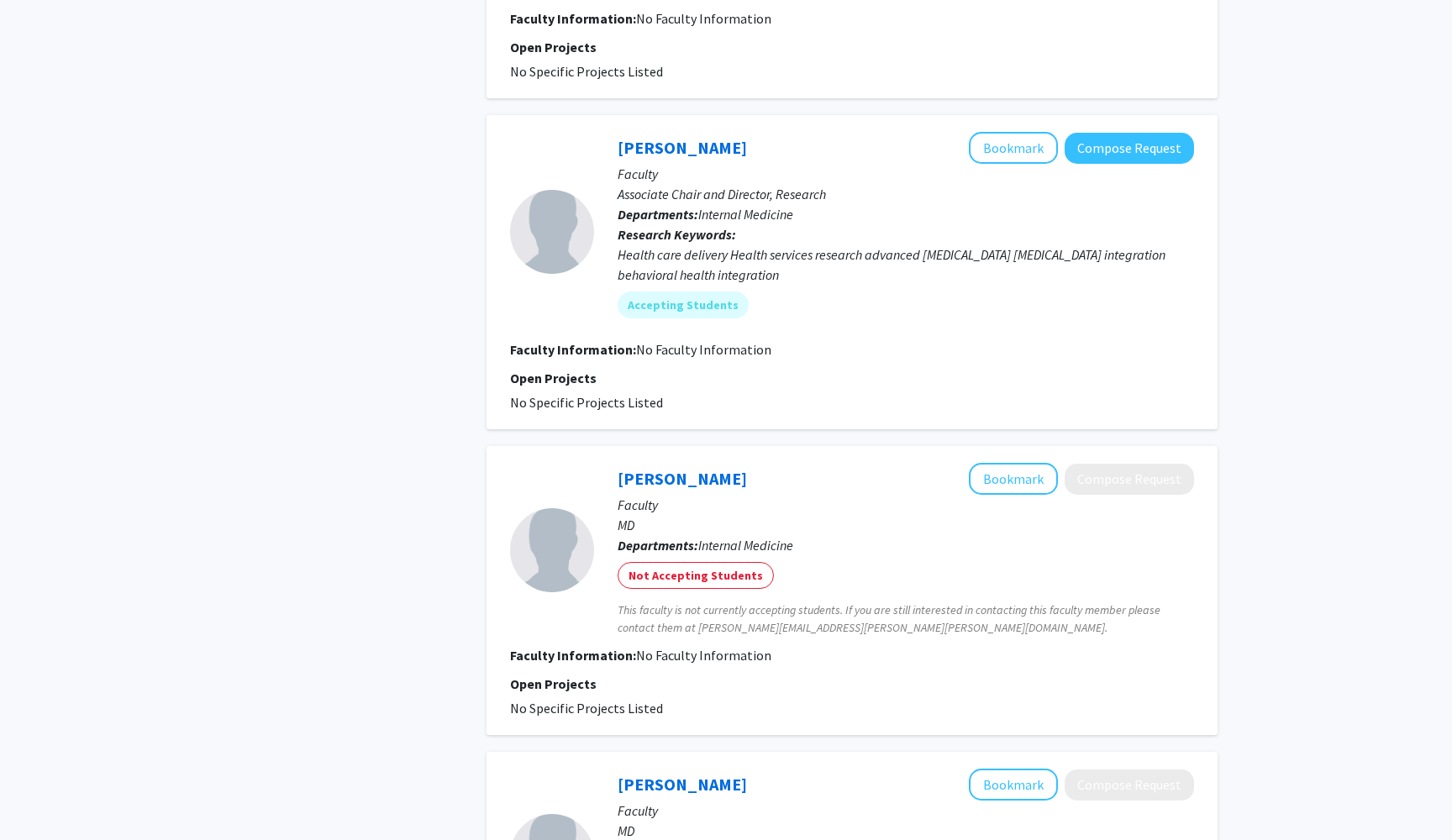
click at [731, 267] on div "Health care delivery Health services research advanced [MEDICAL_DATA] [MEDICAL_…" at bounding box center [906, 265] width 576 height 41
drag, startPoint x: 741, startPoint y: 257, endPoint x: 744, endPoint y: 287, distance: 30.1
click at [744, 287] on div "[PERSON_NAME] Bookmark Compose Request Faculty Associate Chair and Director, Re…" at bounding box center [894, 232] width 600 height 199
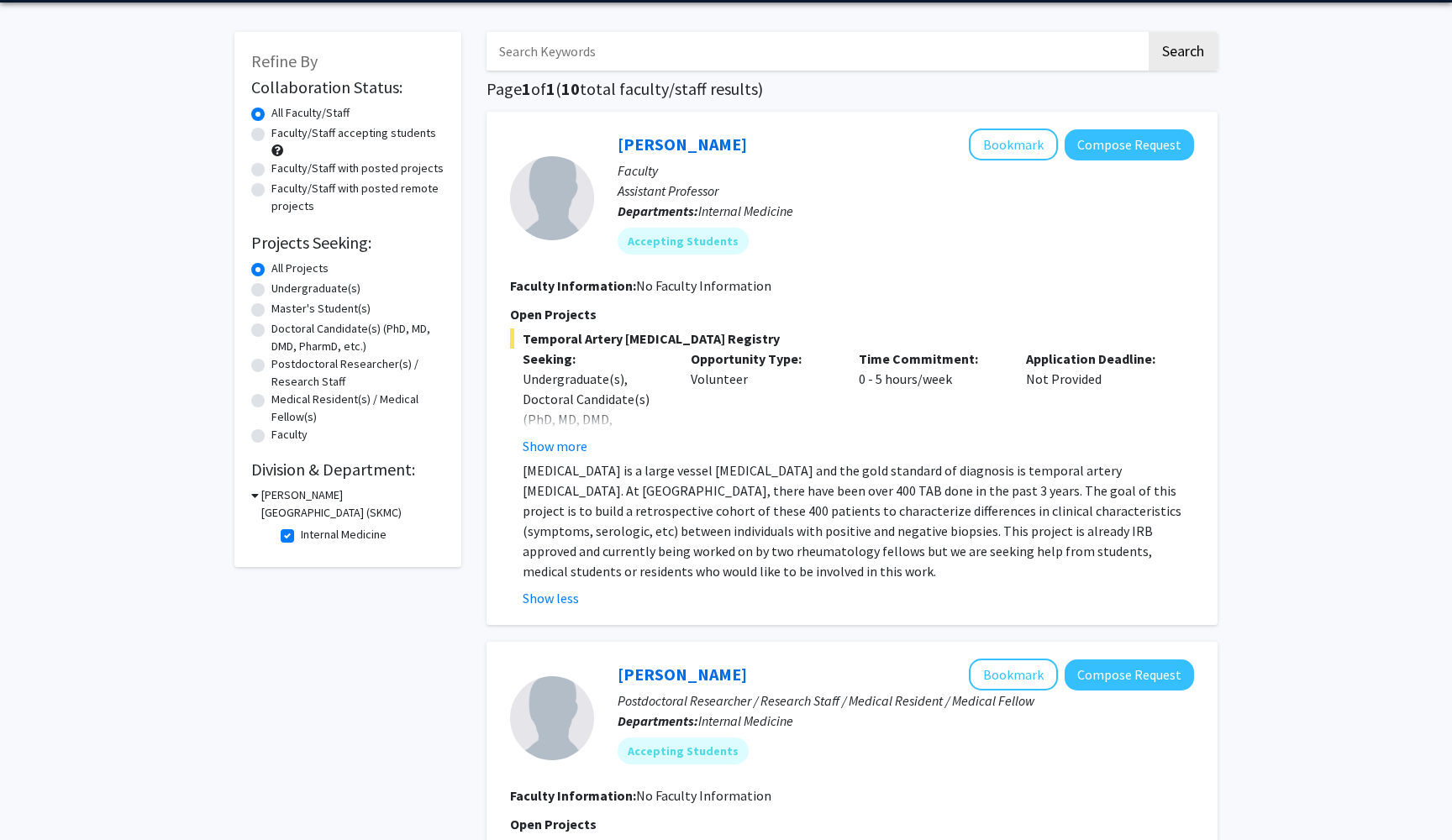
scroll to position [52, 0]
